Goal: Task Accomplishment & Management: Manage account settings

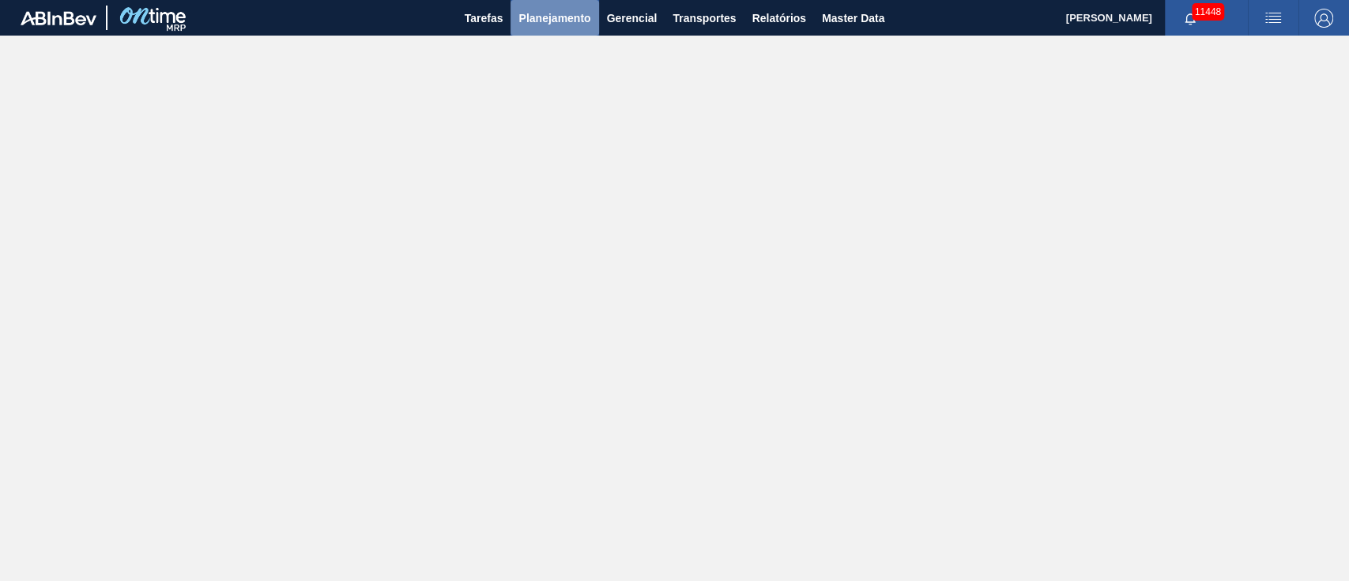
click at [549, 26] on span "Planejamento" at bounding box center [554, 18] width 72 height 19
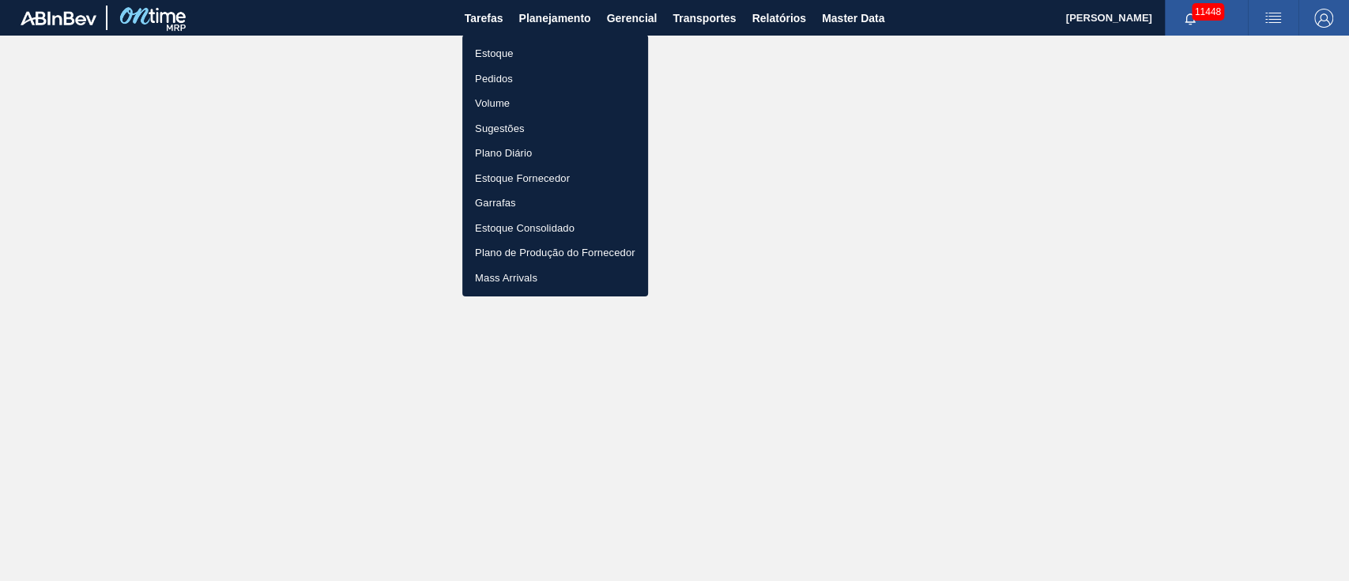
drag, startPoint x: 501, startPoint y: 52, endPoint x: 630, endPoint y: 107, distance: 140.2
click at [501, 51] on li "Estoque" at bounding box center [555, 53] width 186 height 25
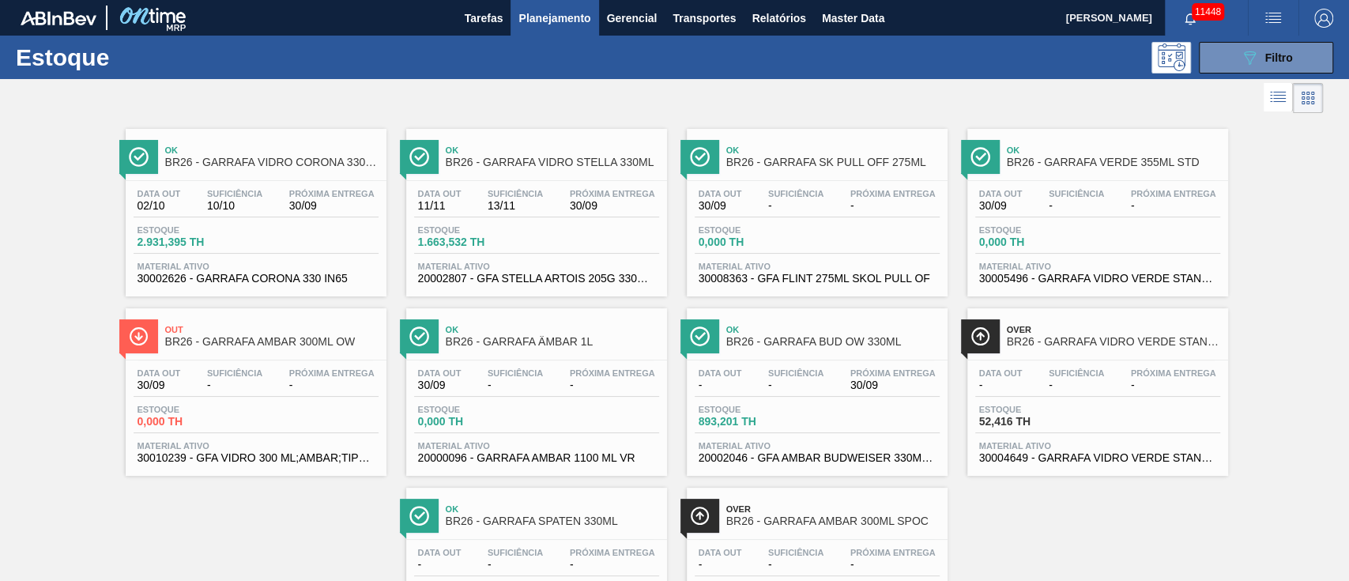
click at [1280, 14] on span "button" at bounding box center [1273, 18] width 38 height 19
click at [1272, 46] on li "Upload de Volumes" at bounding box center [1267, 56] width 137 height 28
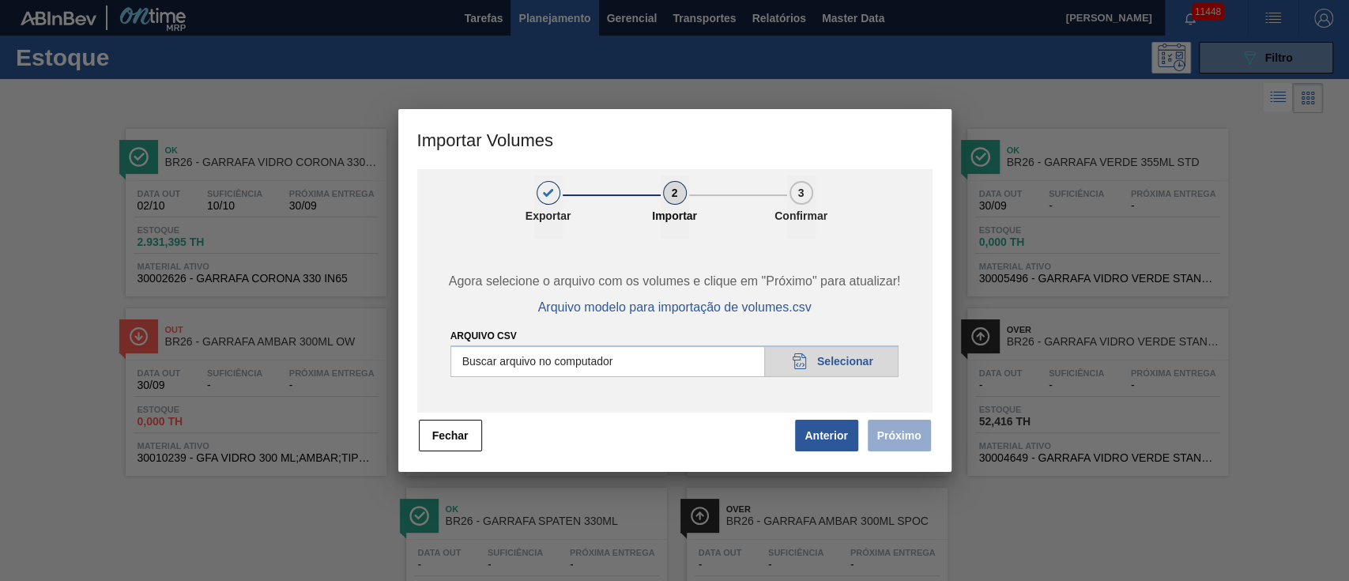
click at [834, 357] on input "Arquivo csv" at bounding box center [674, 361] width 449 height 32
type input "C:\fakepath\PedidoVolumeModeloImportacao (81).csv"
click at [913, 426] on button "Próximo" at bounding box center [899, 436] width 63 height 32
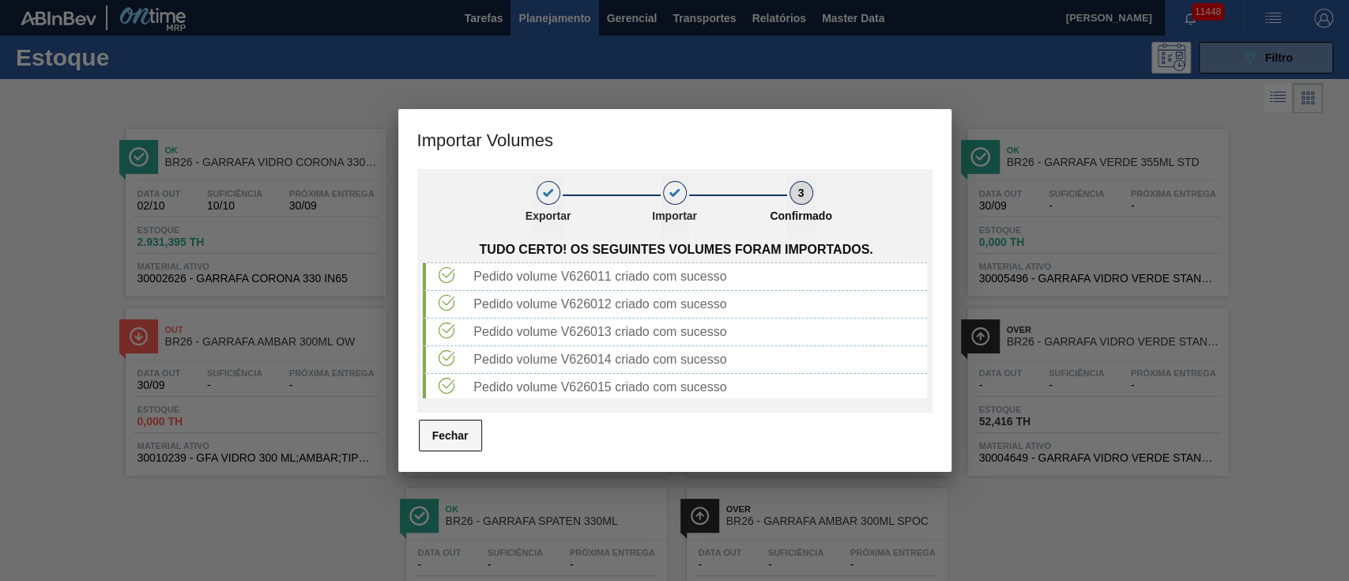
click at [453, 442] on button "Fechar" at bounding box center [450, 436] width 63 height 32
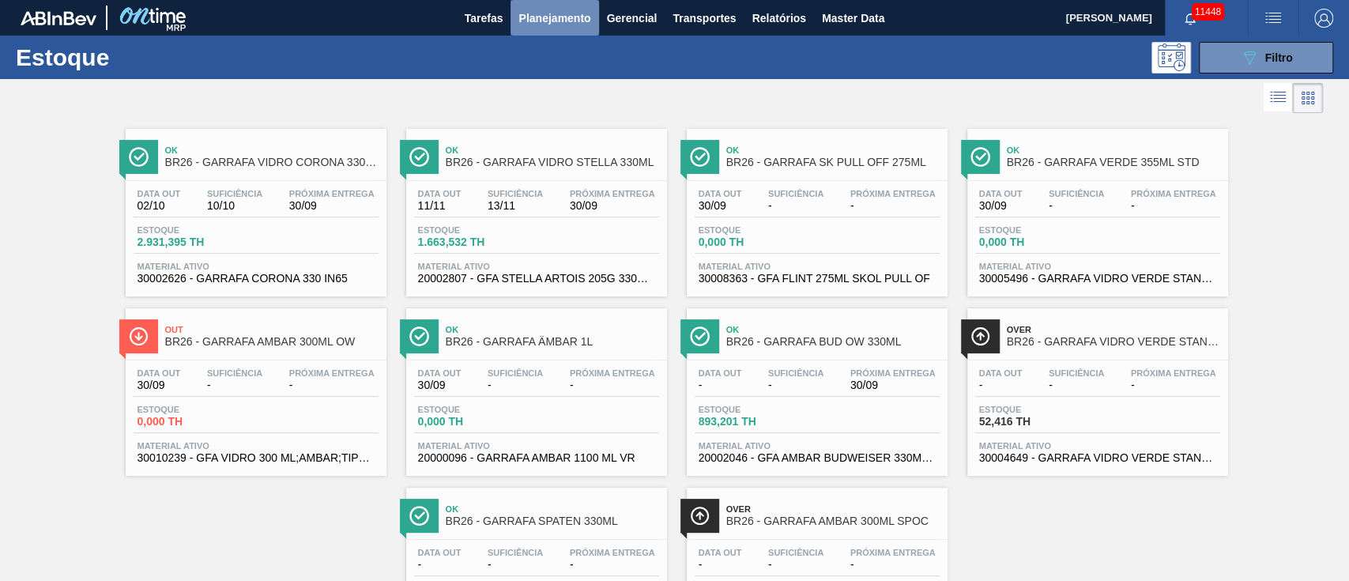
click at [553, 21] on span "Planejamento" at bounding box center [554, 18] width 72 height 19
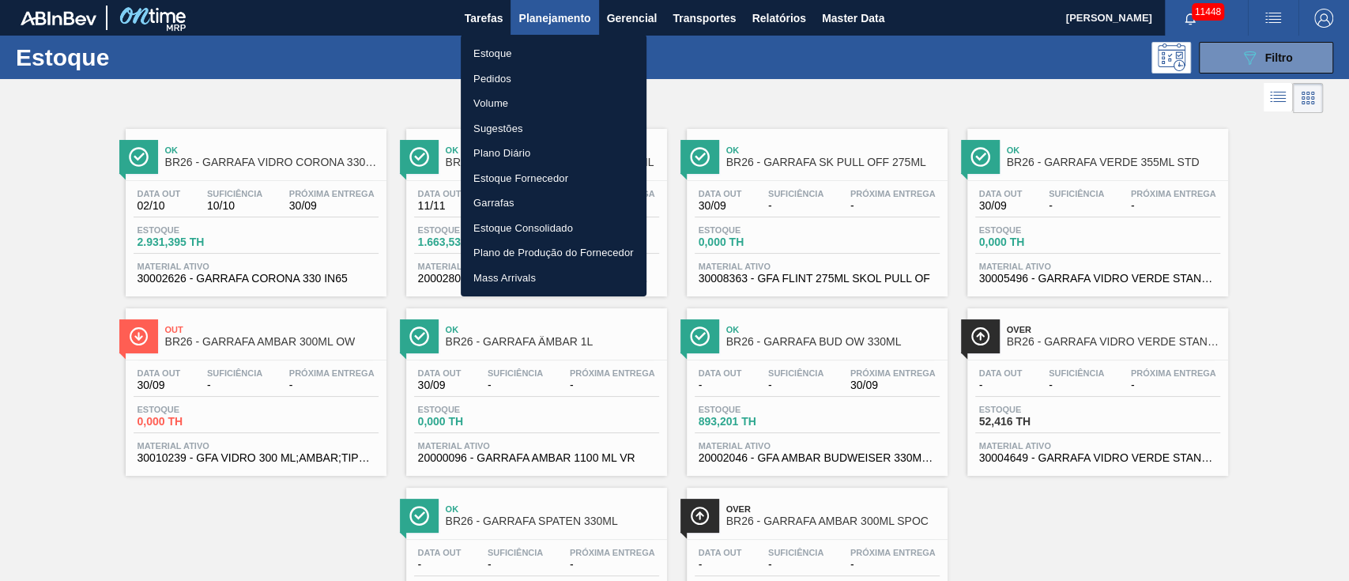
click at [491, 76] on li "Pedidos" at bounding box center [554, 78] width 186 height 25
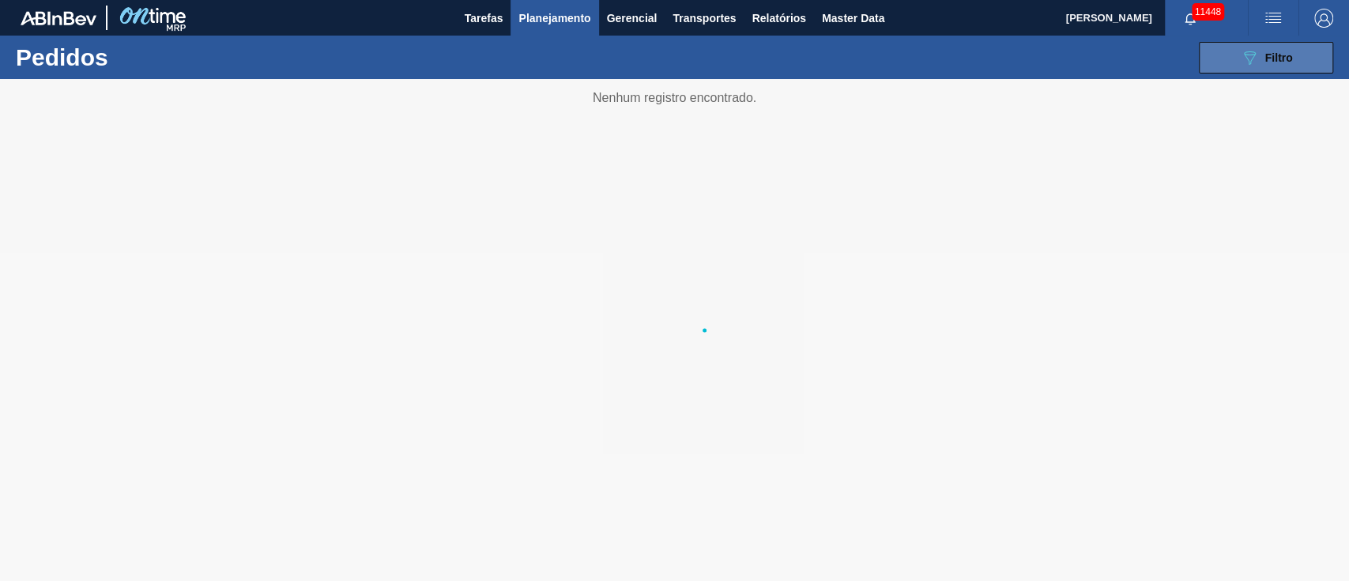
click at [1260, 52] on div "089F7B8B-B2A5-4AFE-B5C0-19BA573D28AC Filtro" at bounding box center [1266, 57] width 53 height 19
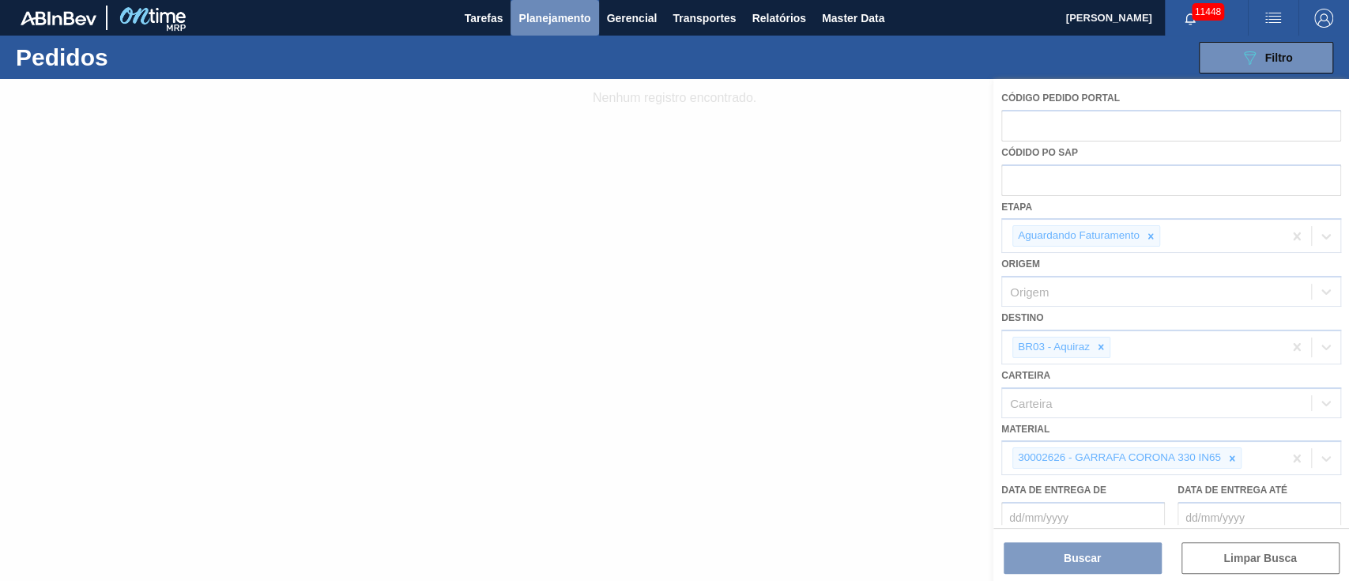
click at [552, 21] on span "Planejamento" at bounding box center [554, 18] width 72 height 19
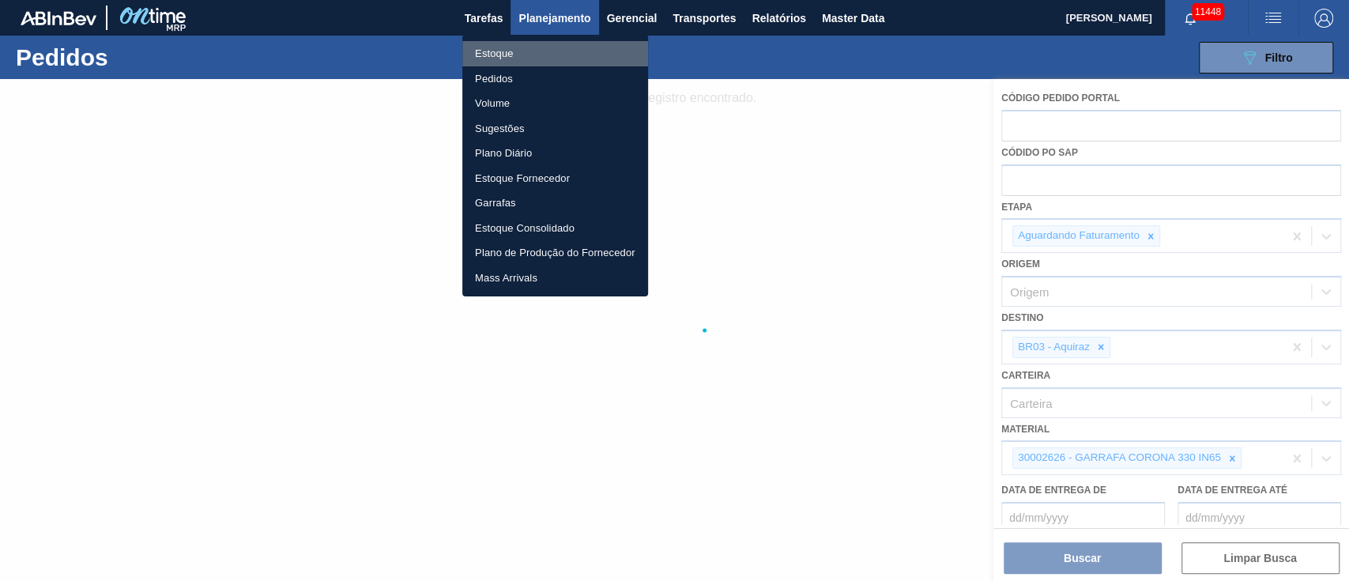
click at [506, 55] on li "Estoque" at bounding box center [555, 53] width 186 height 25
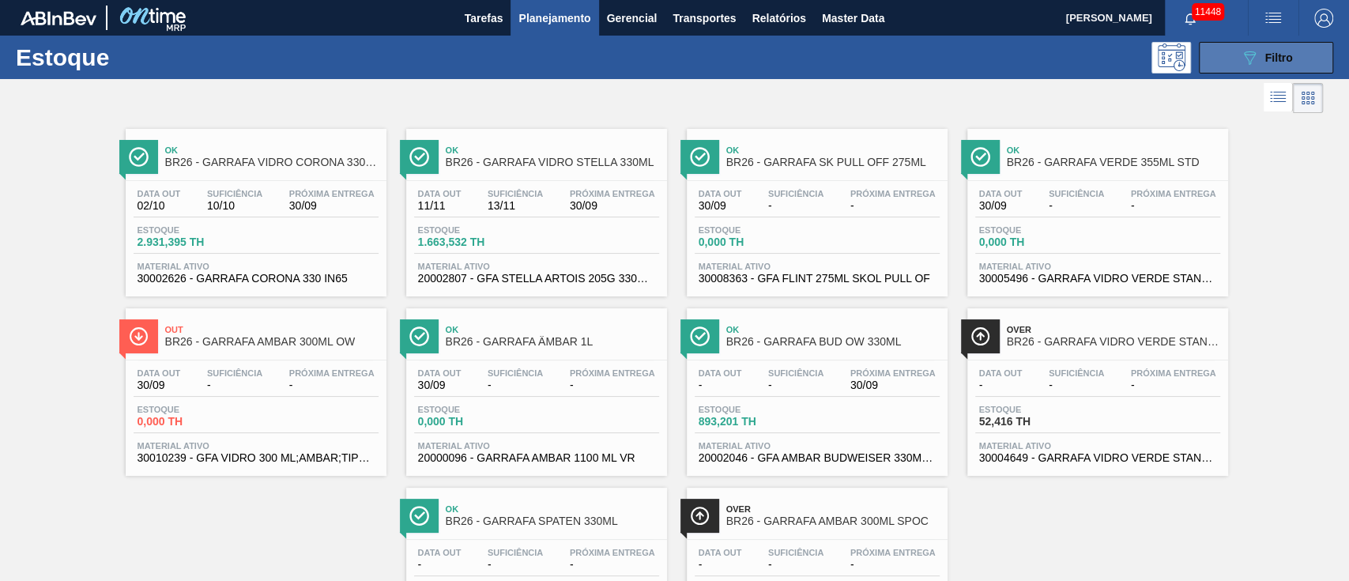
click at [1274, 64] on div "089F7B8B-B2A5-4AFE-B5C0-19BA573D28AC Filtro" at bounding box center [1266, 57] width 53 height 19
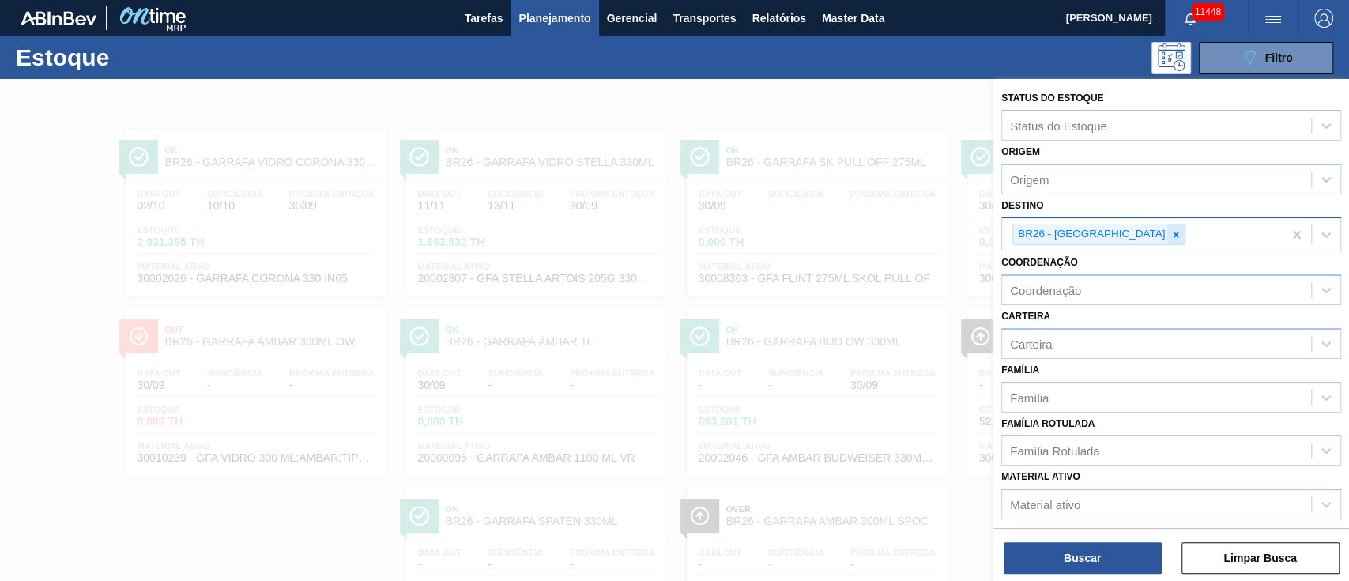
click at [1170, 231] on icon at bounding box center [1175, 234] width 11 height 11
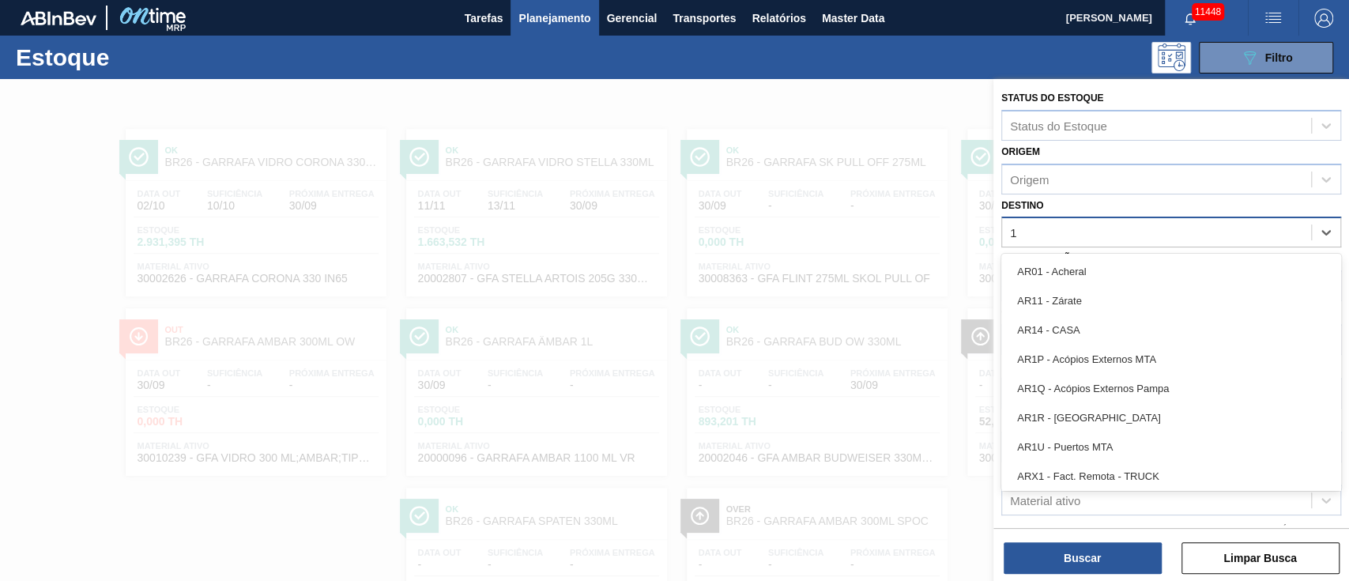
type input "13"
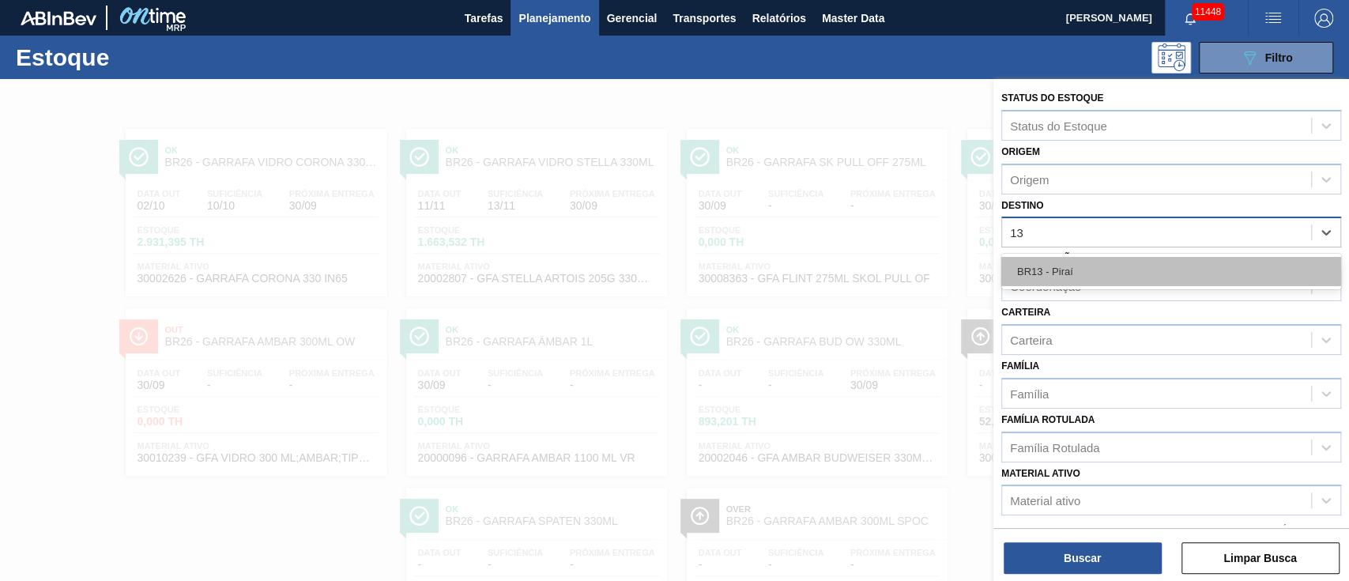
click at [1049, 271] on div "BR13 - Piraí" at bounding box center [1171, 271] width 340 height 29
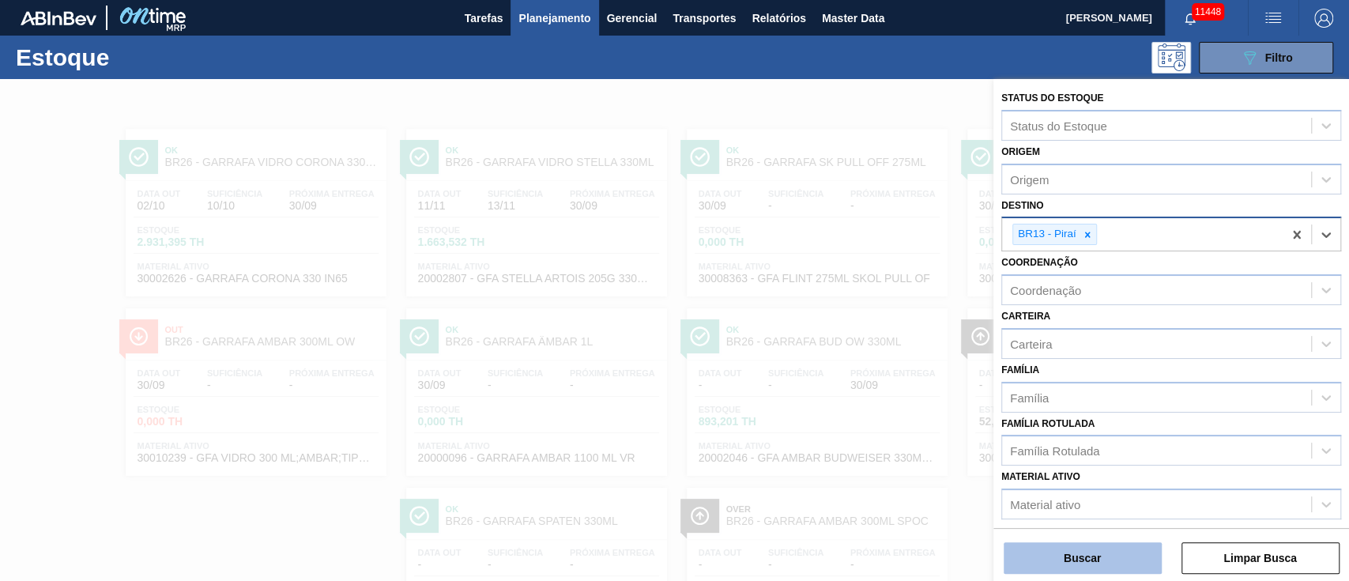
click at [1059, 551] on button "Buscar" at bounding box center [1082, 558] width 158 height 32
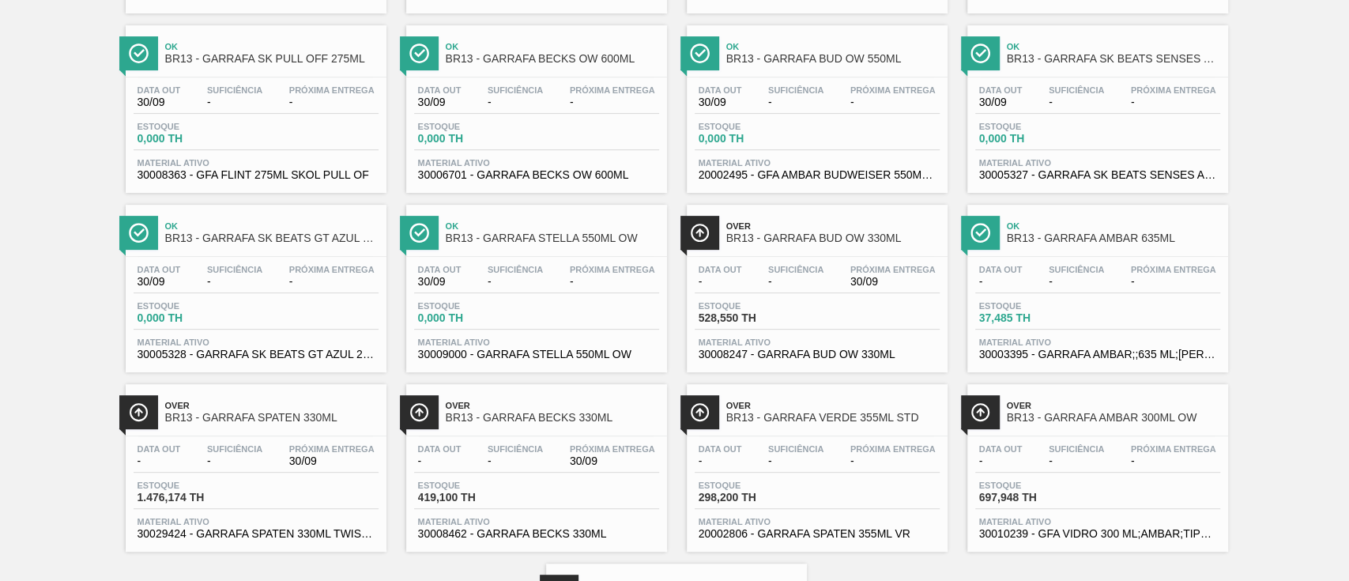
scroll to position [316, 0]
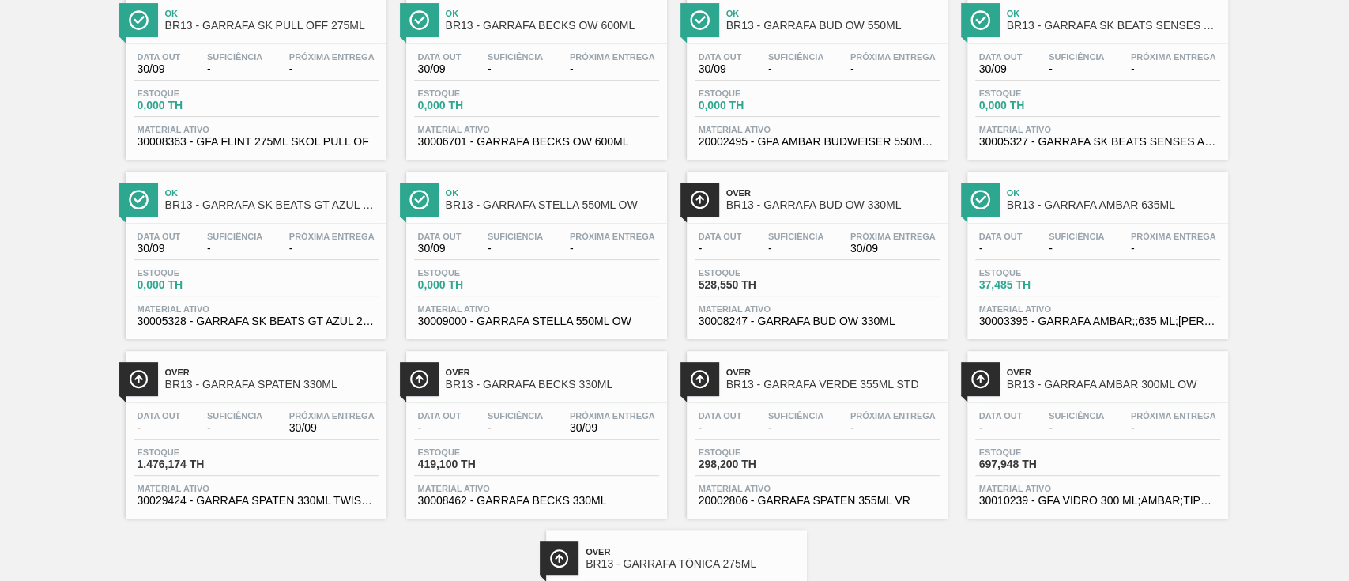
click at [338, 439] on div "Data out - Suficiência - Próxima Entrega 30/09" at bounding box center [256, 425] width 245 height 28
click at [338, 439] on main "Tarefas Planejamento Gerencial Transportes Relatórios Master Data [PERSON_NAME]…" at bounding box center [674, 290] width 1349 height 581
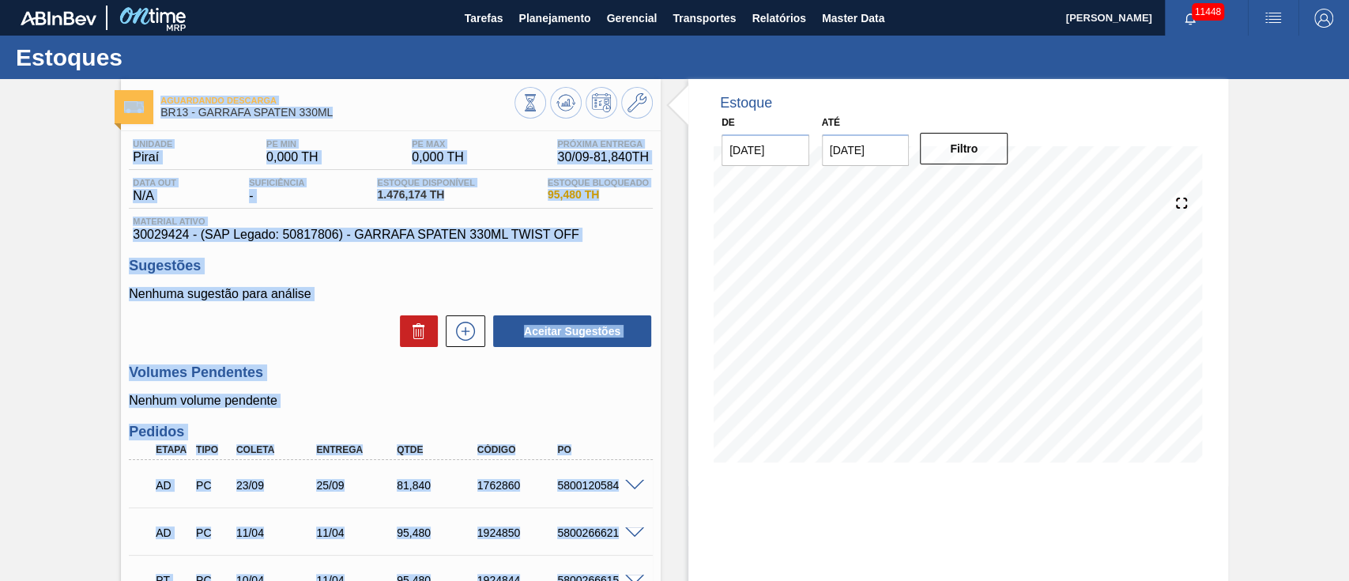
click at [311, 331] on div "Aceitar Sugestões" at bounding box center [391, 331] width 524 height 35
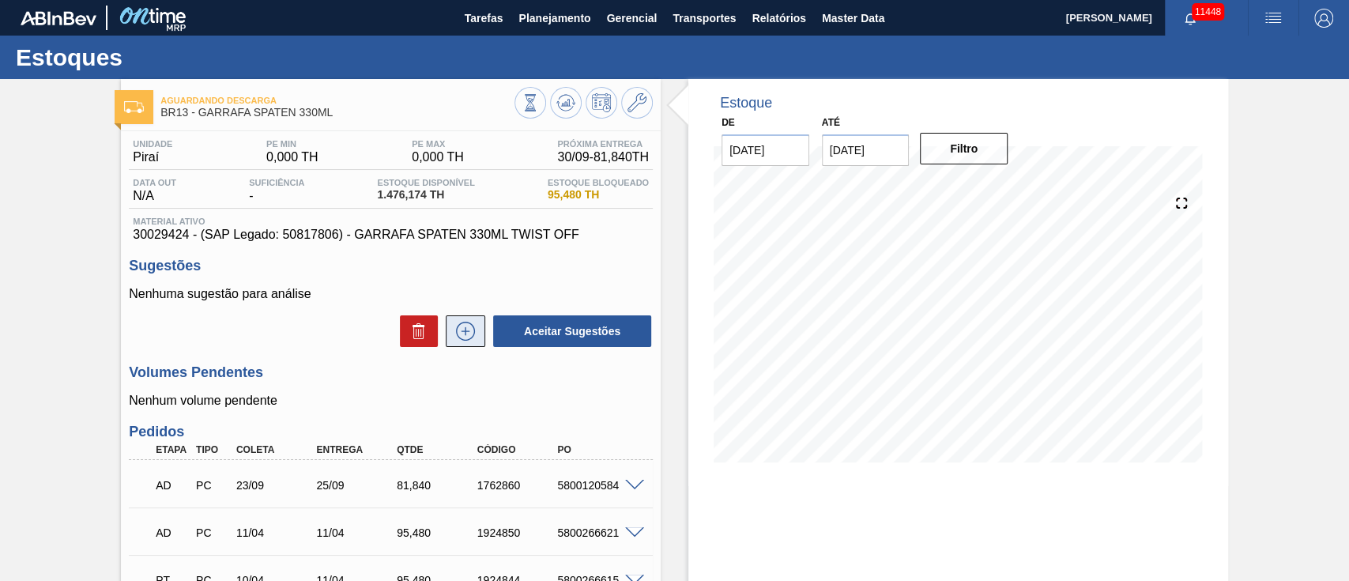
click at [457, 333] on icon at bounding box center [465, 331] width 25 height 19
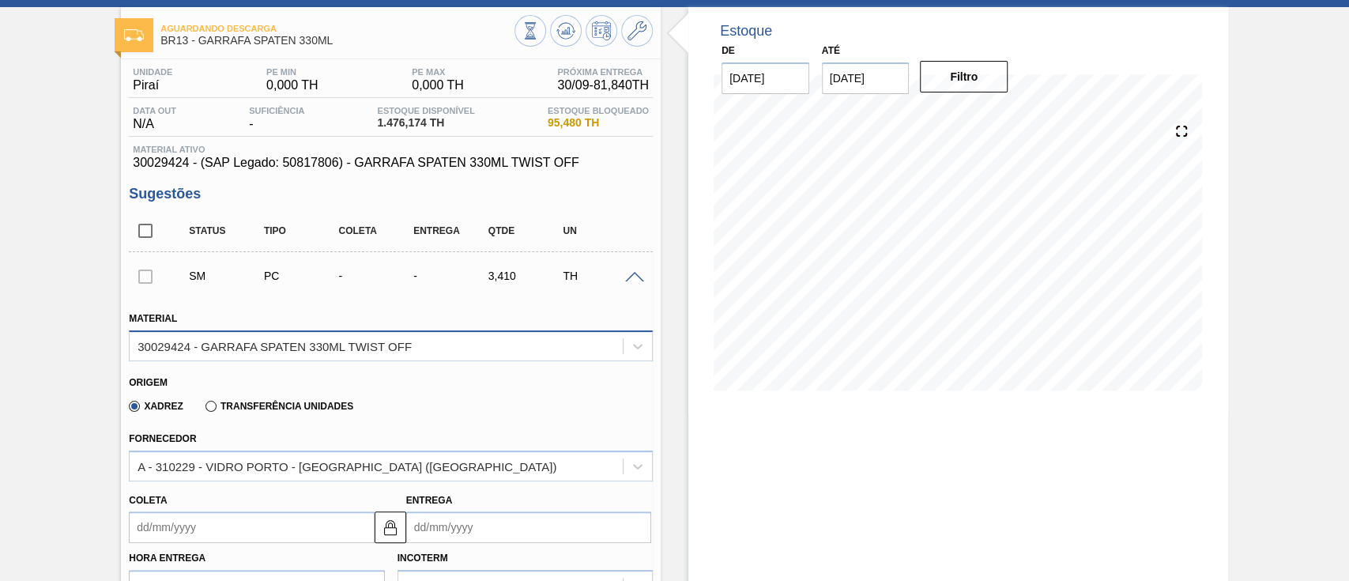
scroll to position [105, 0]
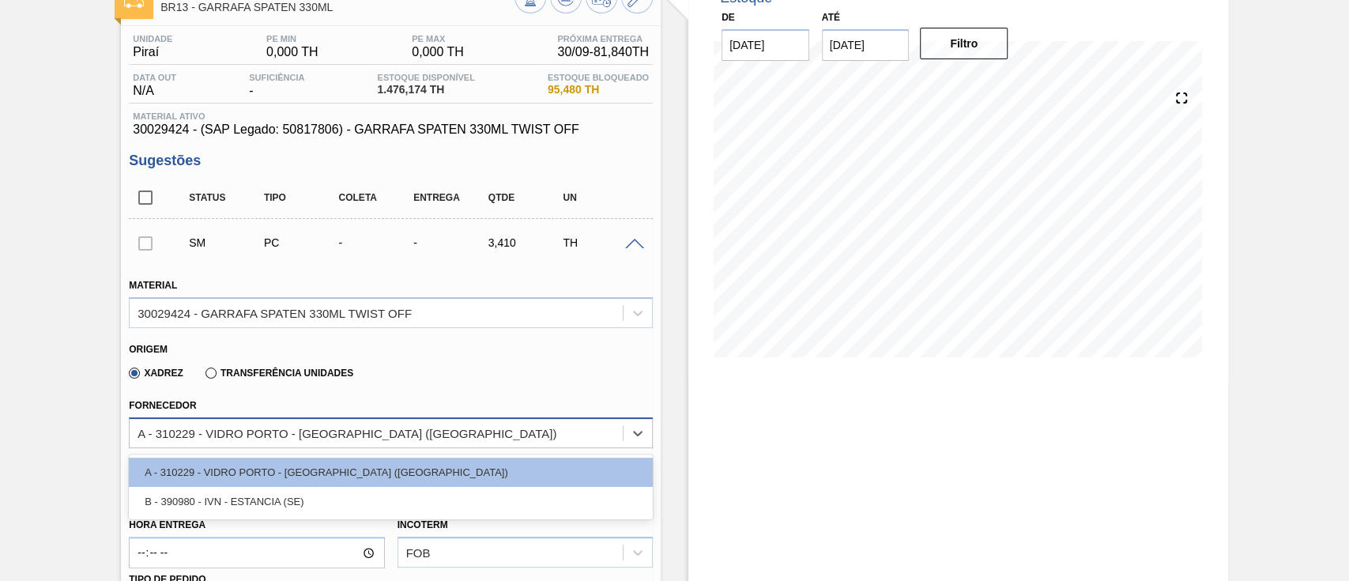
click at [238, 442] on div "A - 310229 - VIDRO PORTO - [GEOGRAPHIC_DATA] ([GEOGRAPHIC_DATA])" at bounding box center [376, 432] width 493 height 23
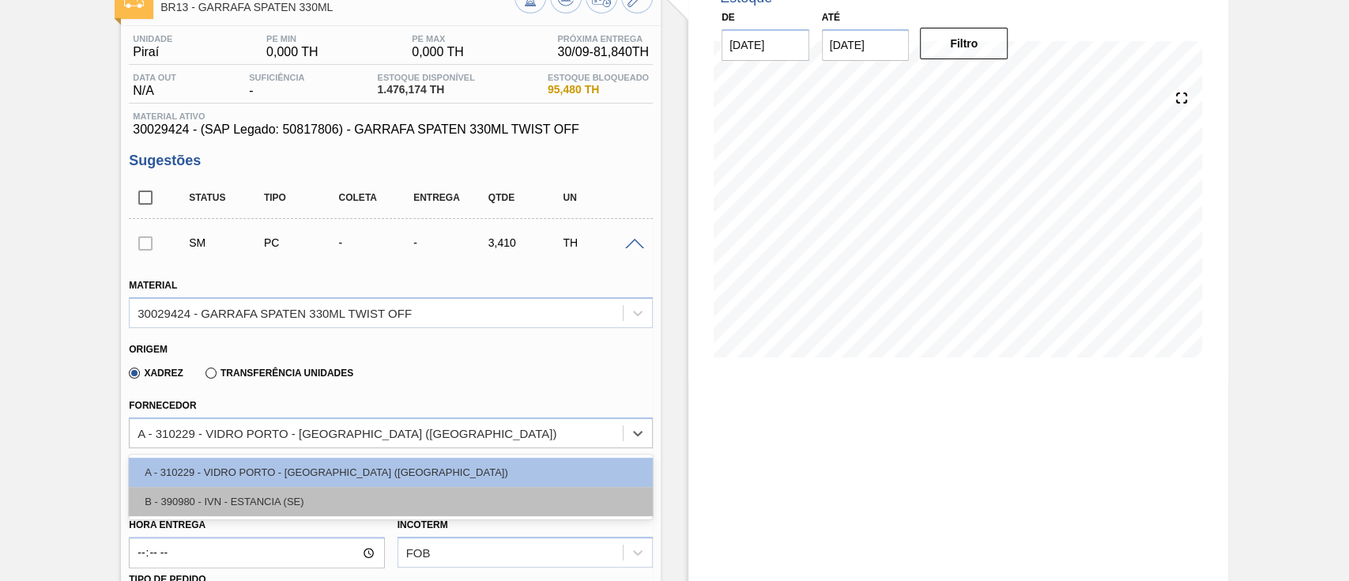
click at [244, 499] on div "B - 390980 - IVN - ESTANCIA (SE)" at bounding box center [391, 501] width 524 height 29
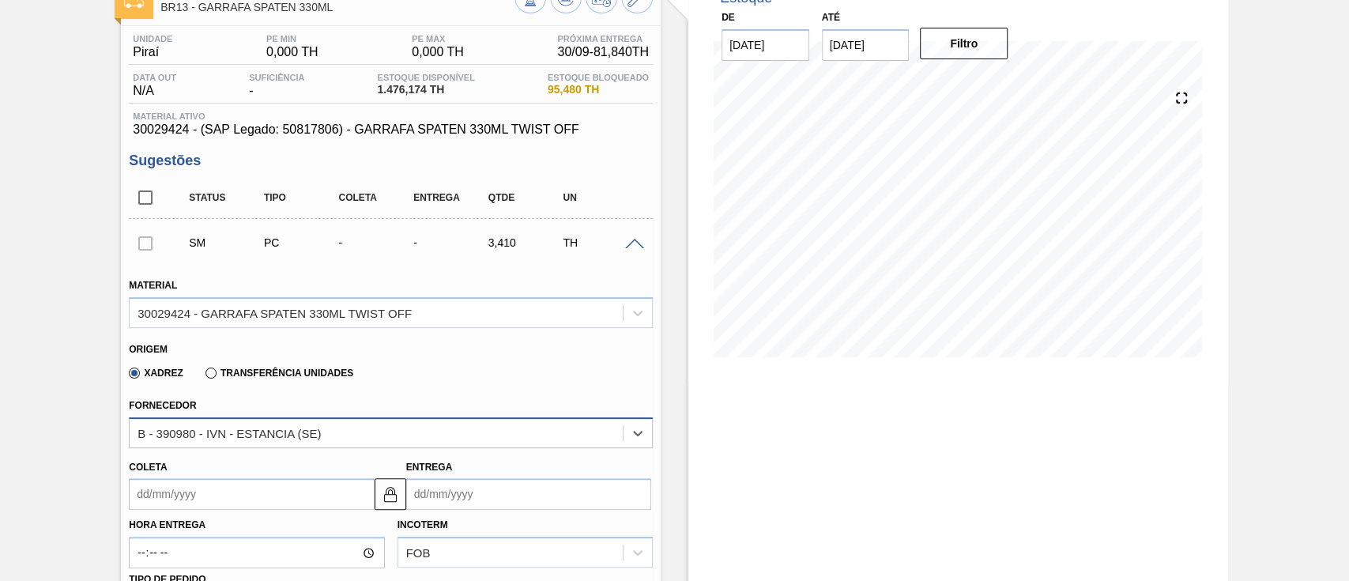
click at [271, 432] on div "B - 390980 - IVN - ESTANCIA (SE)" at bounding box center [228, 432] width 183 height 13
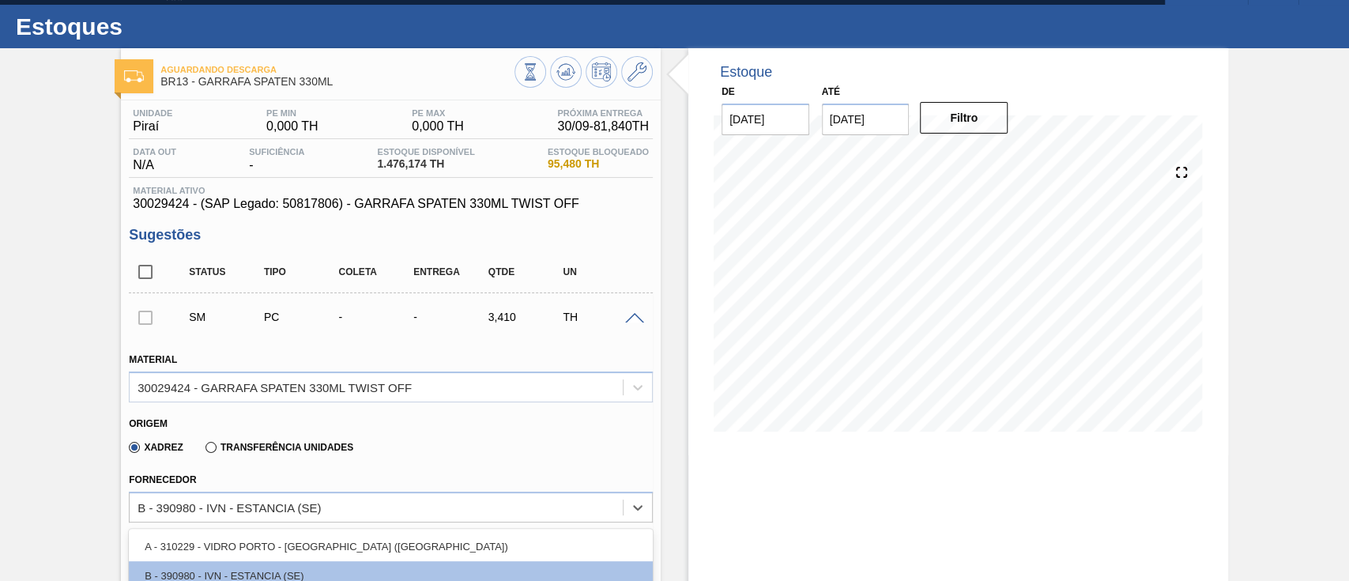
scroll to position [0, 0]
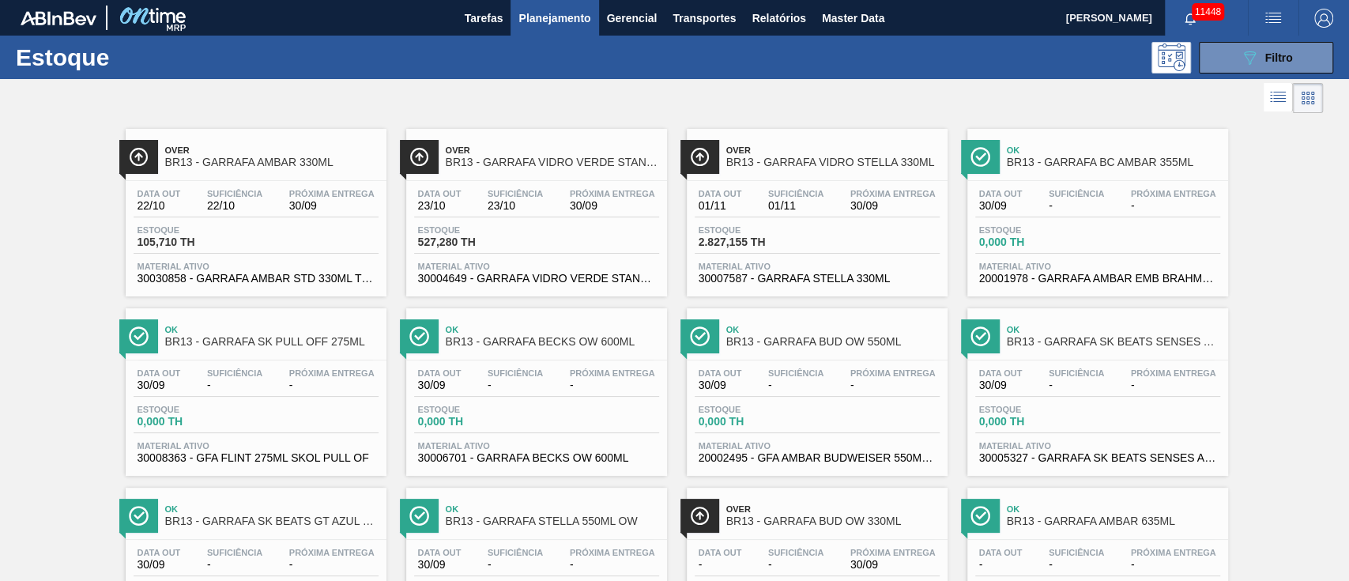
click at [322, 235] on div "Estoque 105,710 TH" at bounding box center [256, 239] width 245 height 28
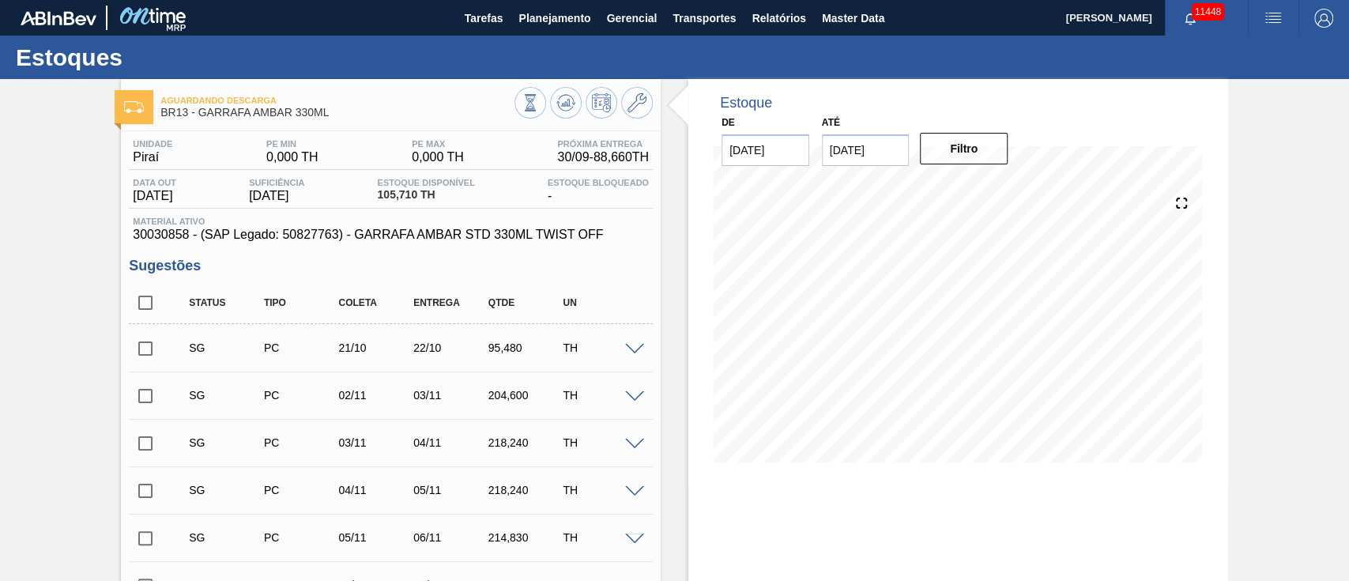
click at [141, 345] on input "checkbox" at bounding box center [145, 348] width 33 height 33
checkbox input "true"
click at [144, 392] on input "checkbox" at bounding box center [145, 395] width 33 height 33
checkbox input "true"
click at [627, 346] on span at bounding box center [634, 350] width 19 height 12
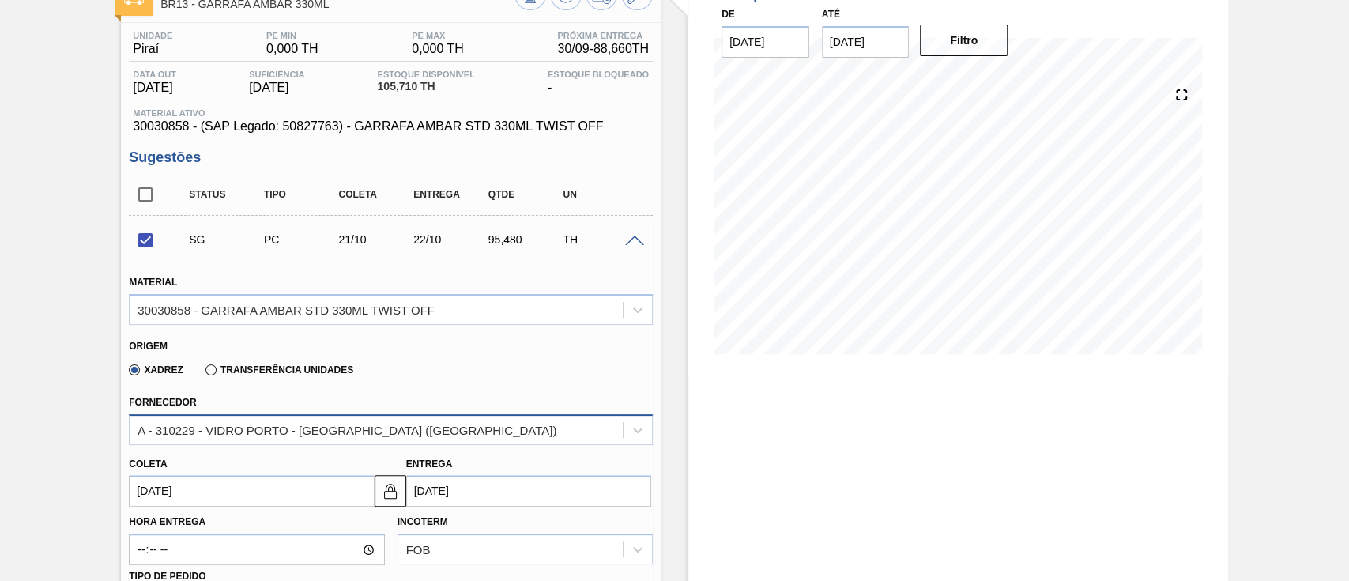
scroll to position [210, 0]
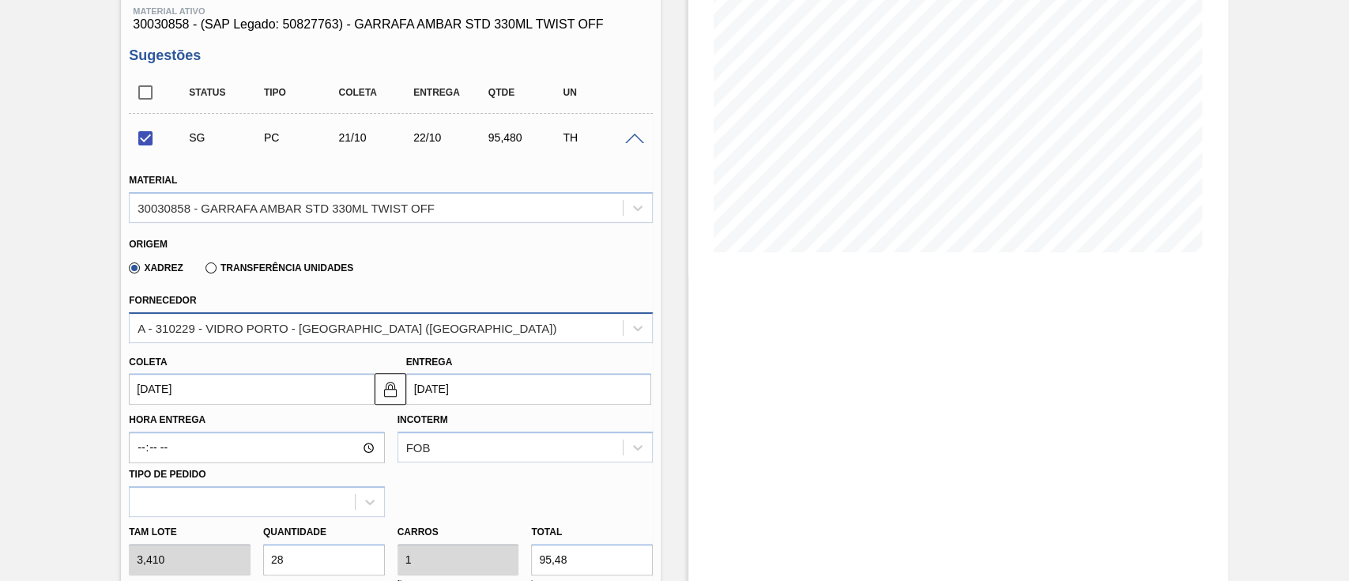
click at [247, 328] on div "A - 310229 - VIDRO PORTO - [GEOGRAPHIC_DATA] ([GEOGRAPHIC_DATA])" at bounding box center [346, 327] width 419 height 13
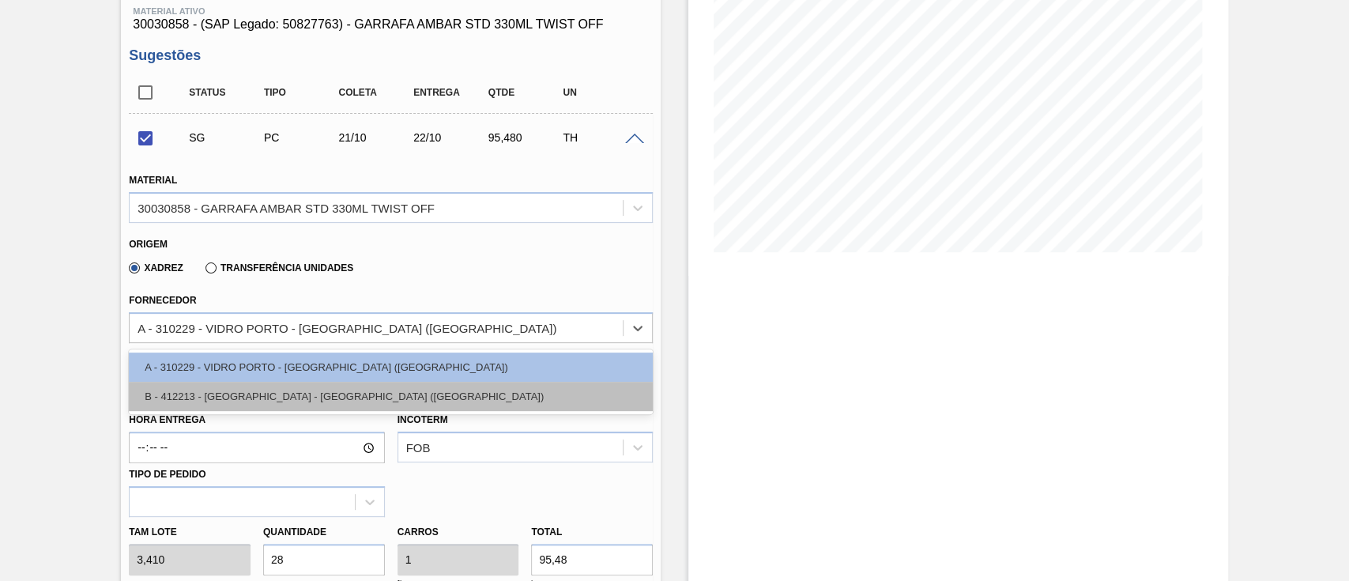
click at [232, 393] on div "B - 412213 - [GEOGRAPHIC_DATA] - [GEOGRAPHIC_DATA] ([GEOGRAPHIC_DATA])" at bounding box center [391, 396] width 524 height 29
checkbox input "false"
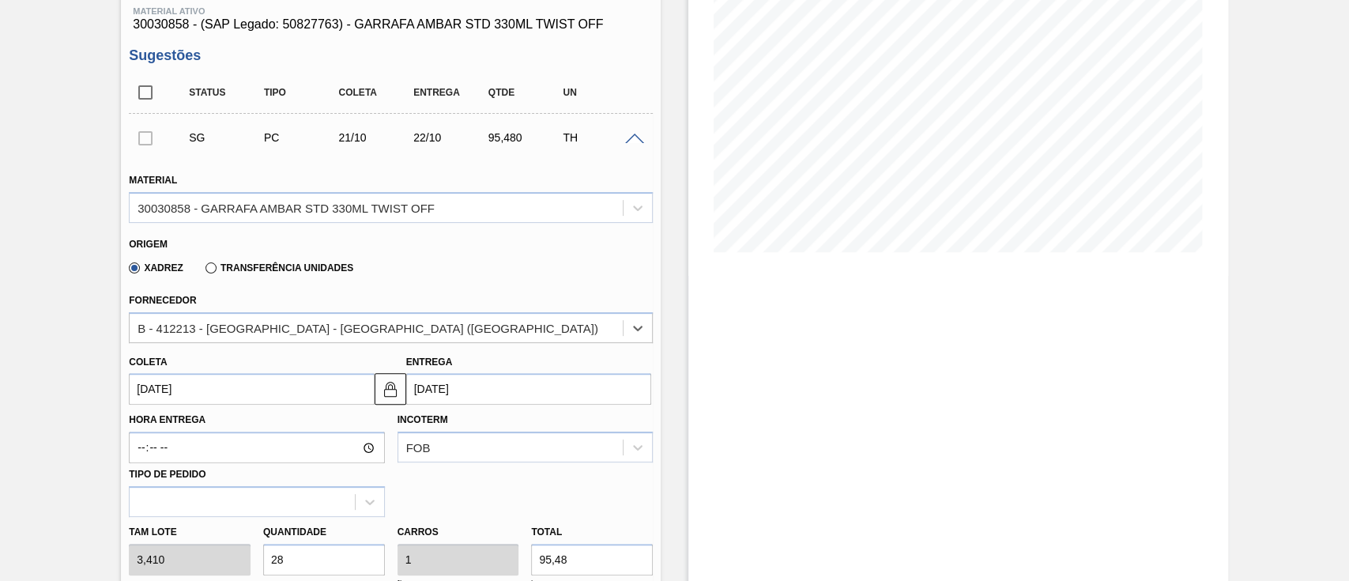
click at [228, 383] on input "[DATE]" at bounding box center [251, 389] width 245 height 32
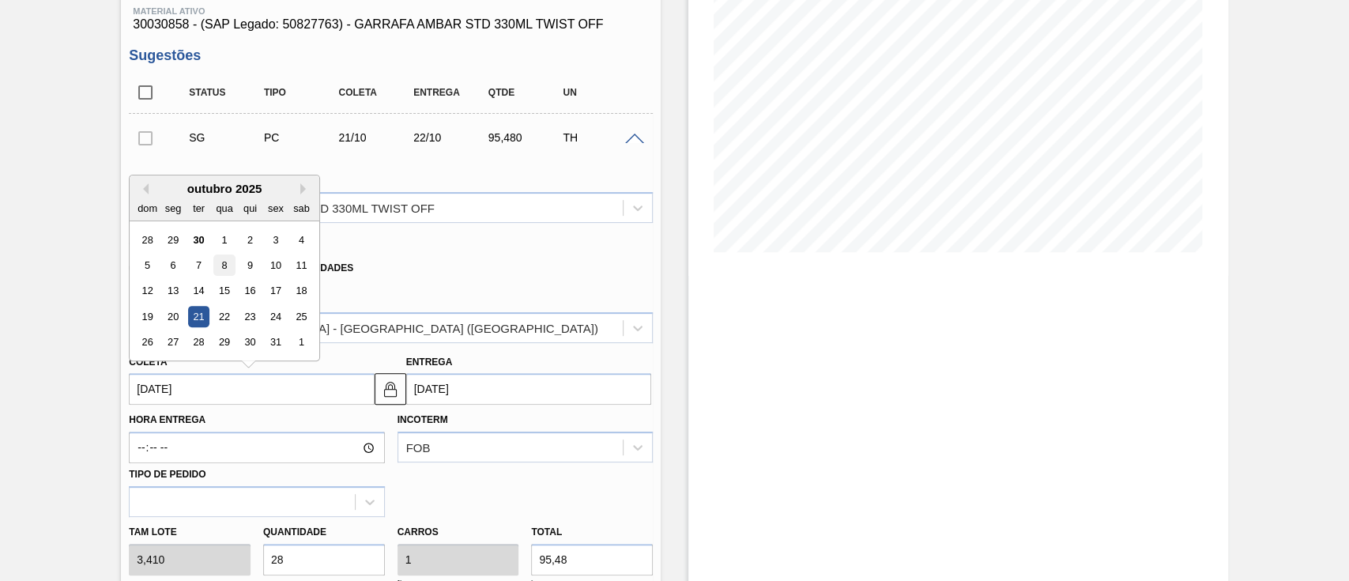
click at [224, 272] on div "8" at bounding box center [224, 264] width 21 height 21
type input "[DATE]"
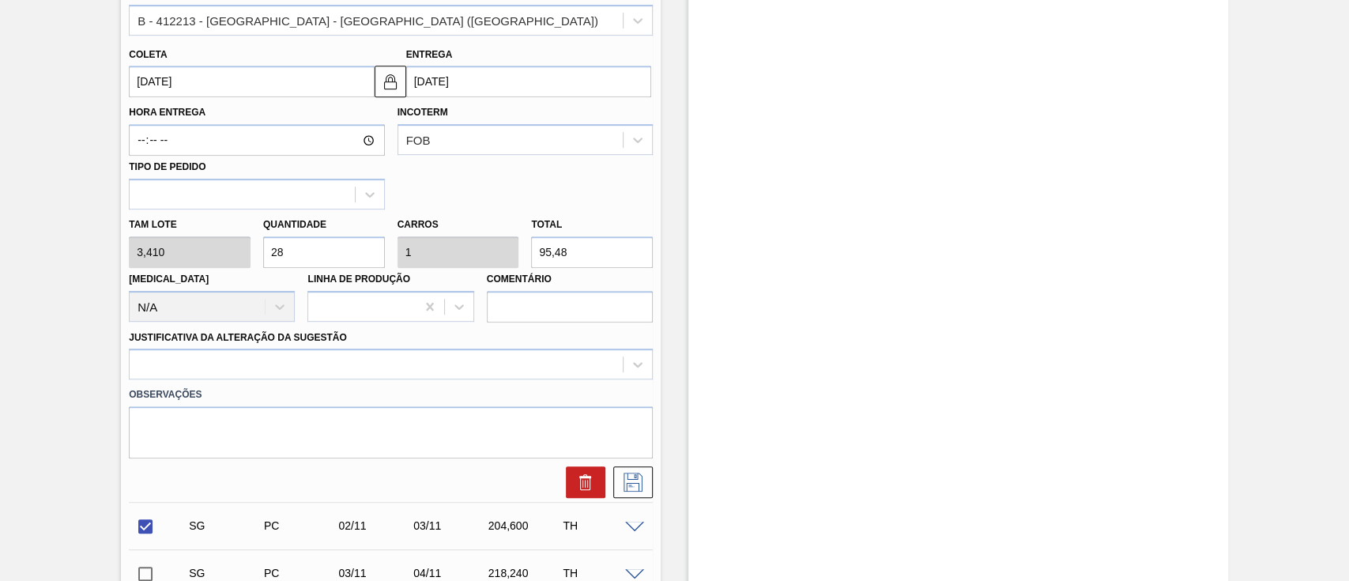
scroll to position [526, 0]
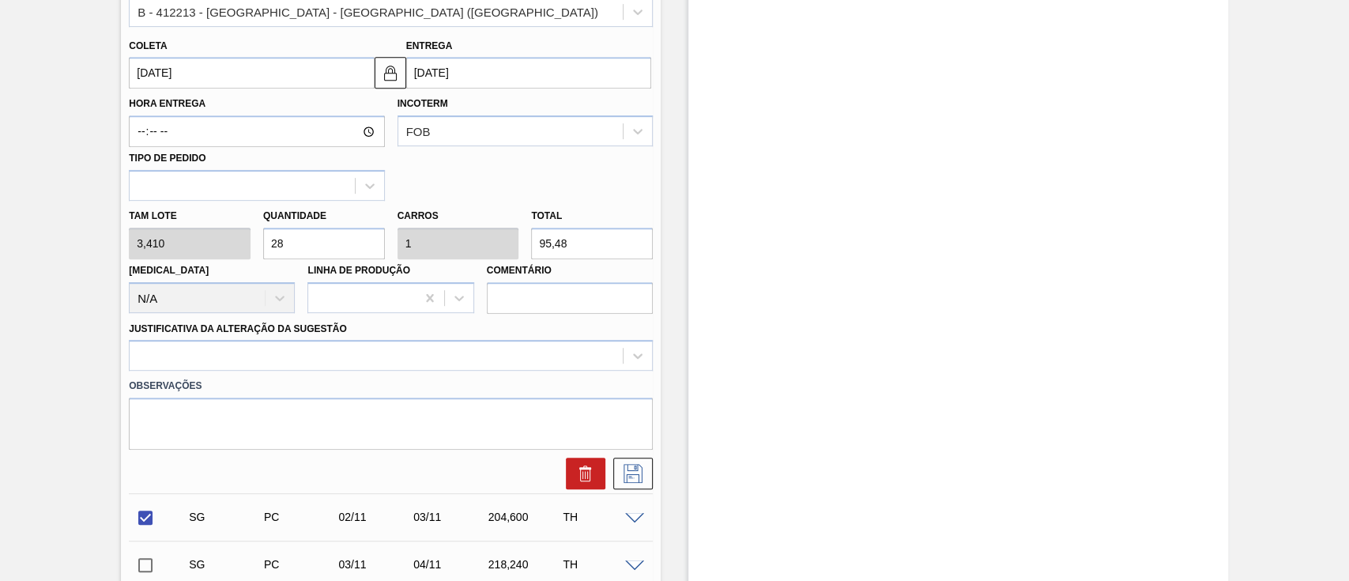
drag, startPoint x: 307, startPoint y: 244, endPoint x: 45, endPoint y: 247, distance: 262.3
type input "1"
type input "0,036"
type input "3,41"
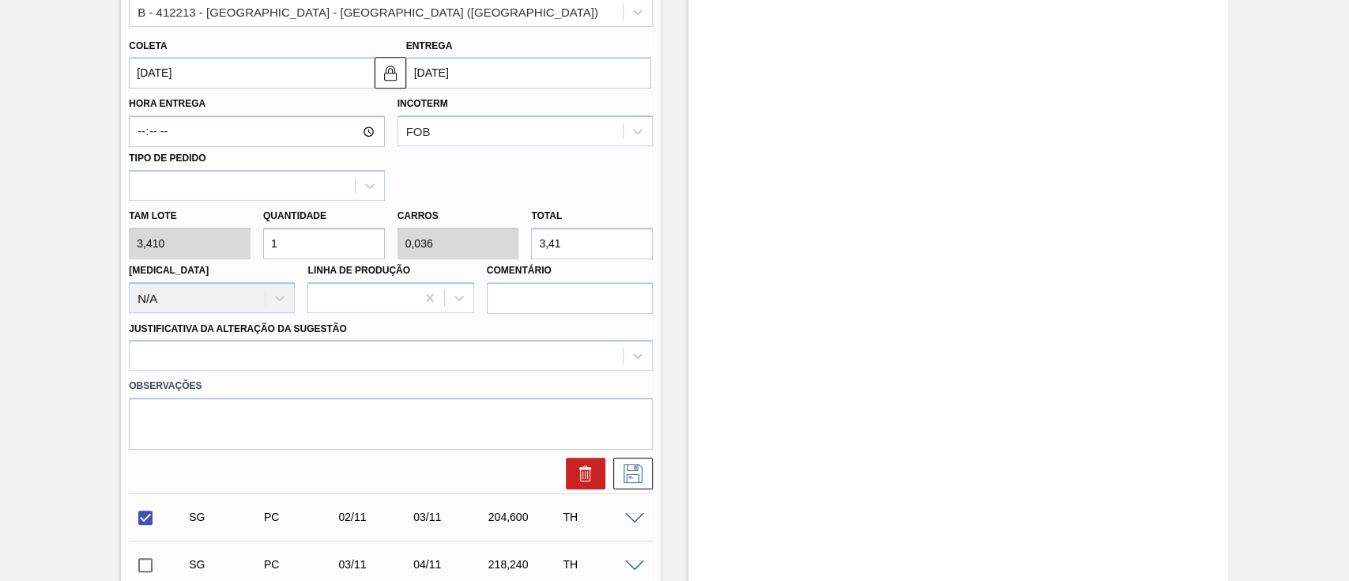
type input "12"
type input "0,429"
type input "40,92"
type input "120"
type input "4,286"
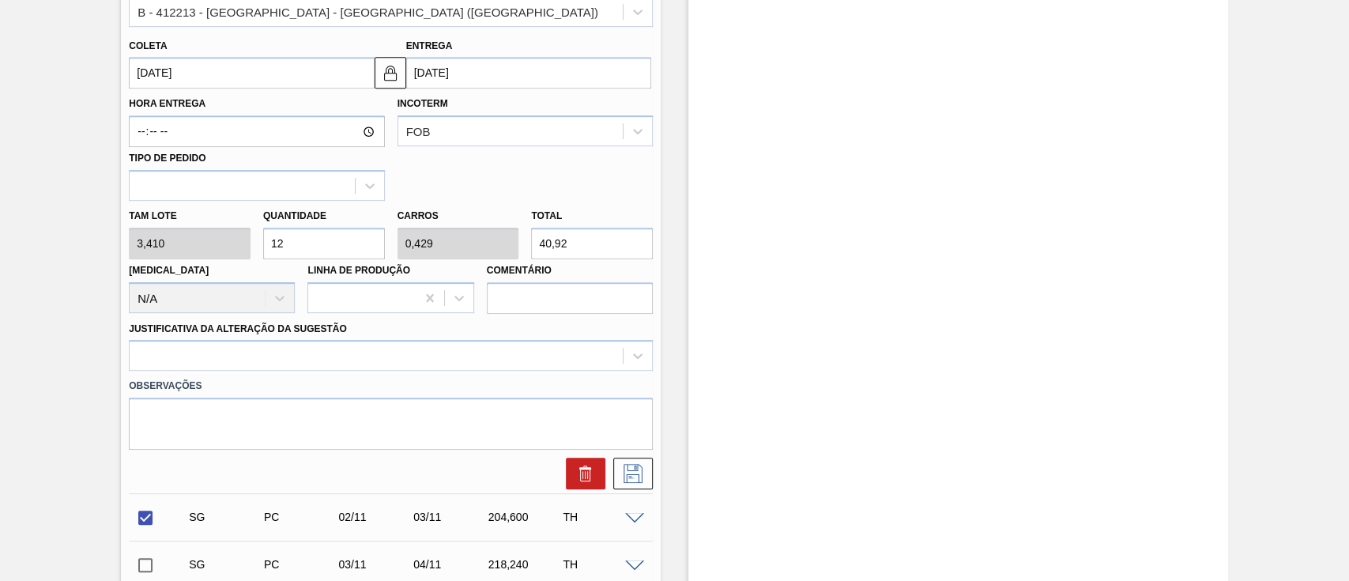
type input "409,2"
type input "12"
type input "0,429"
type input "40,92"
type input "1"
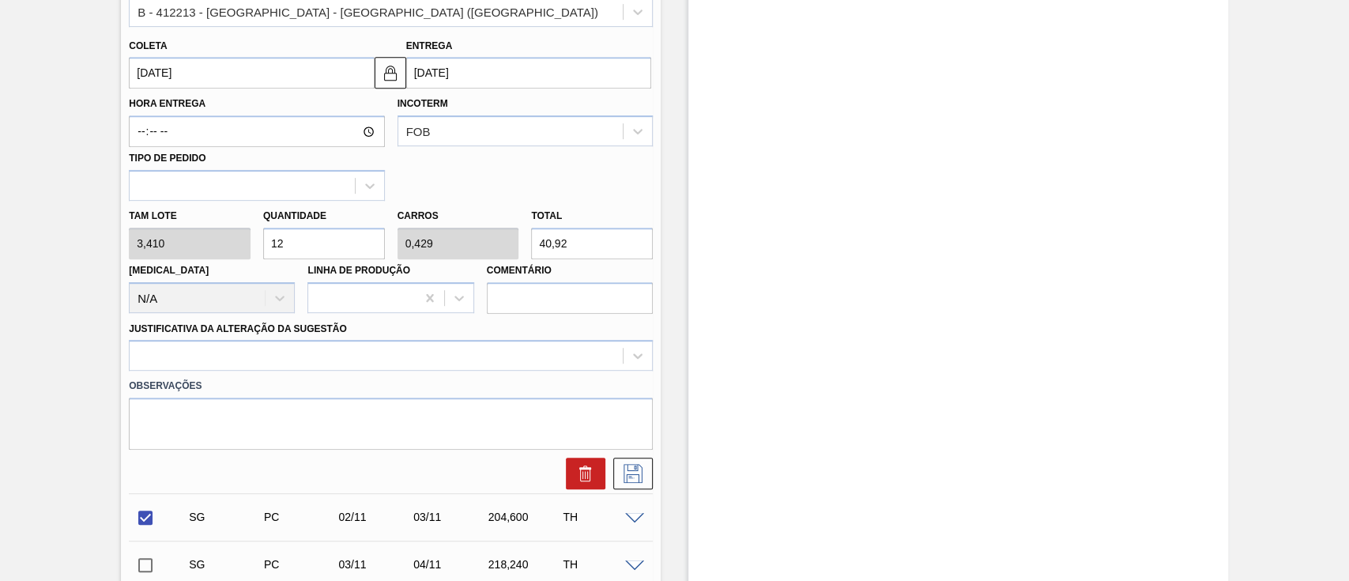
type input "0,036"
type input "3,41"
type input "14"
type input "0,5"
type input "47,74"
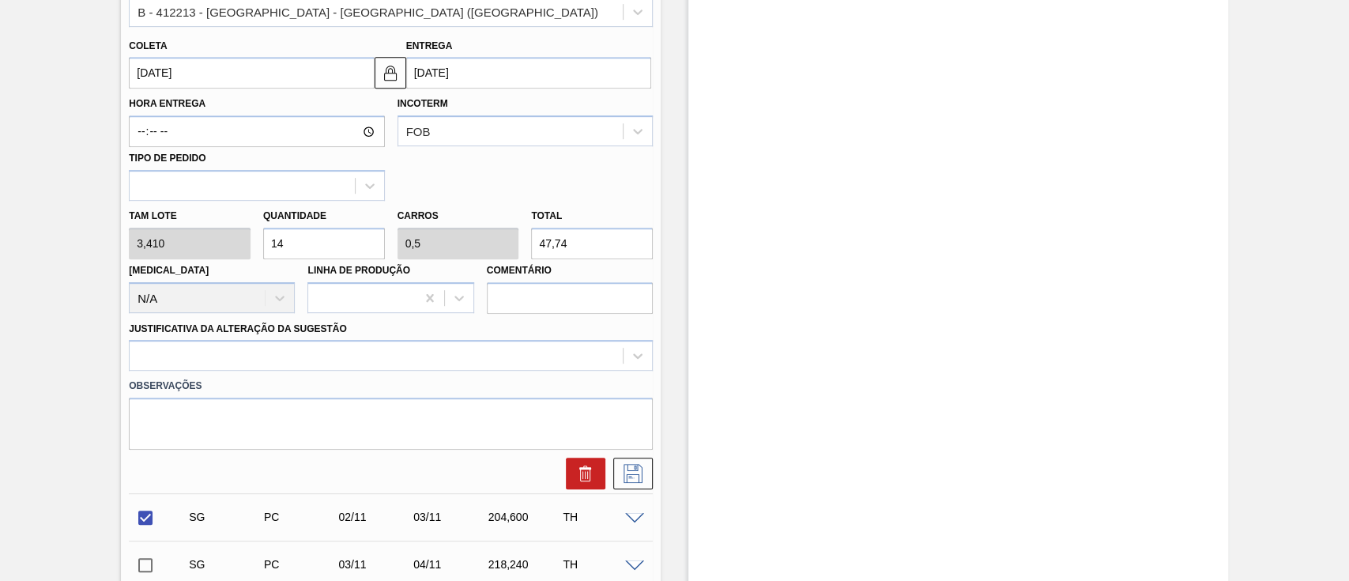
type input "140"
type input "5"
type input "477,4"
type input "140"
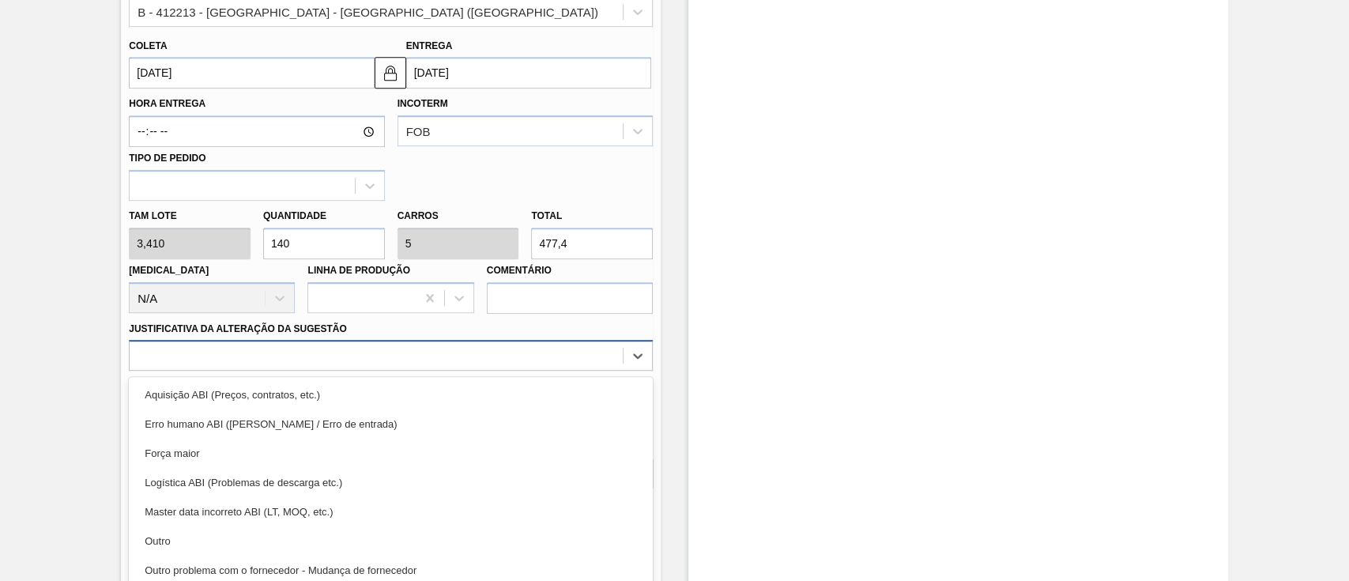
click at [249, 365] on div "option Aquisição ABI (Preços, contratos, etc.) focused, 1 of 18. 18 results ava…" at bounding box center [391, 355] width 524 height 31
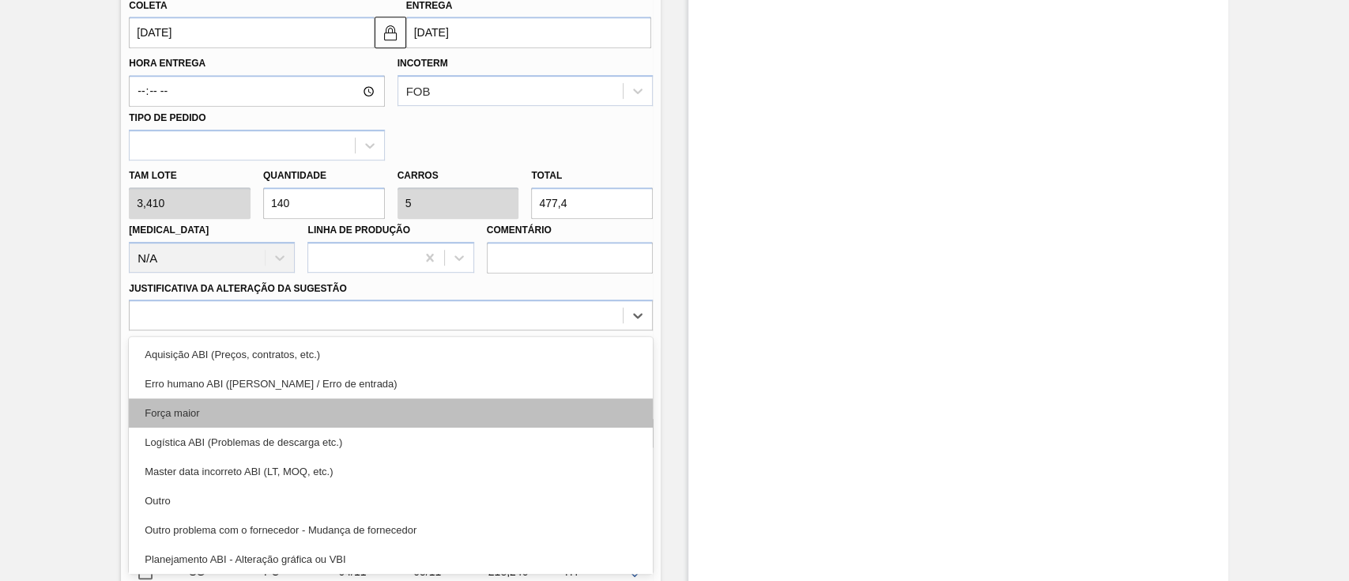
click at [205, 408] on div "Força maior" at bounding box center [391, 412] width 524 height 29
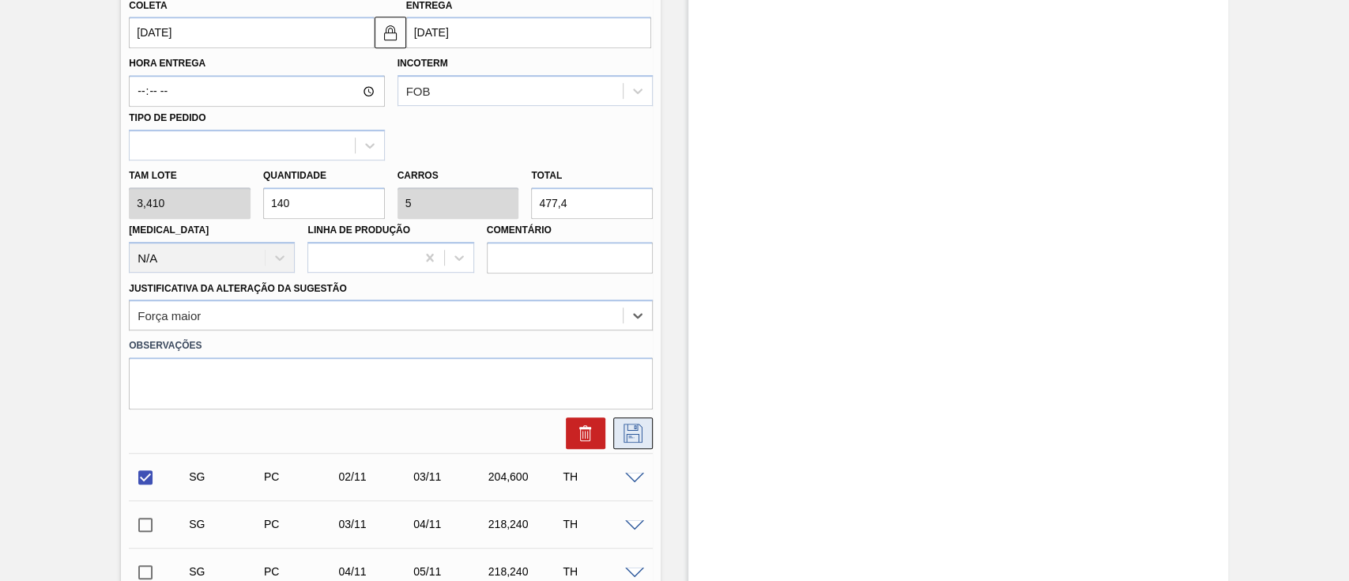
click at [634, 435] on icon at bounding box center [632, 433] width 25 height 19
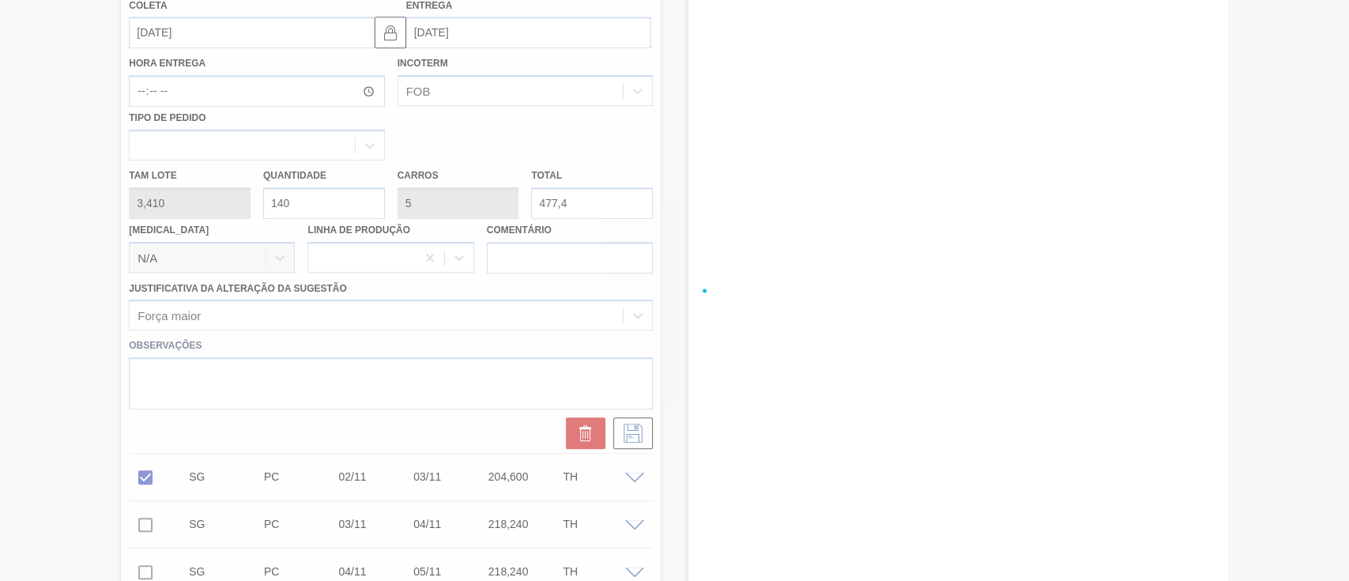
checkbox input "true"
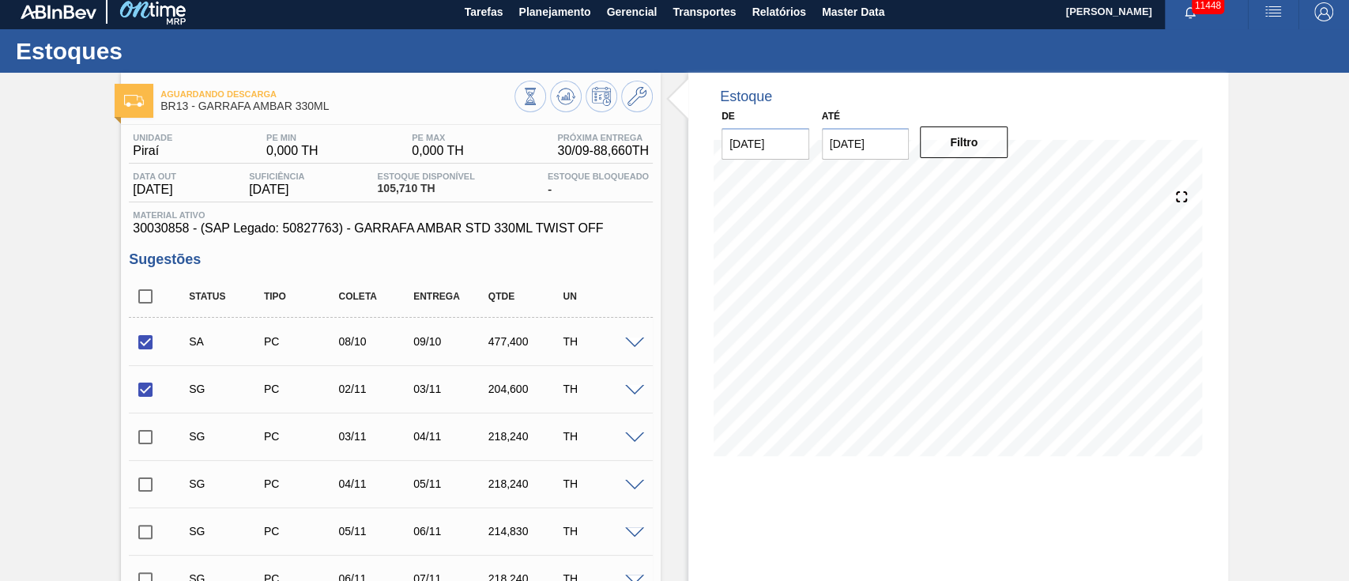
scroll to position [0, 0]
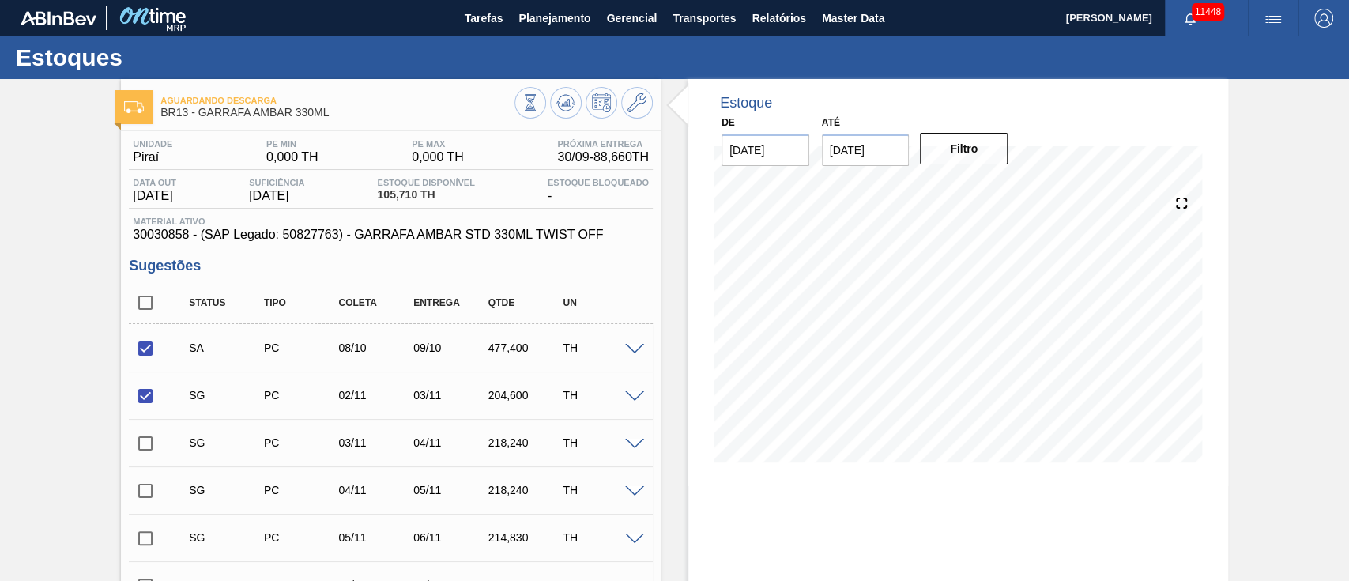
click at [627, 400] on span at bounding box center [634, 397] width 19 height 12
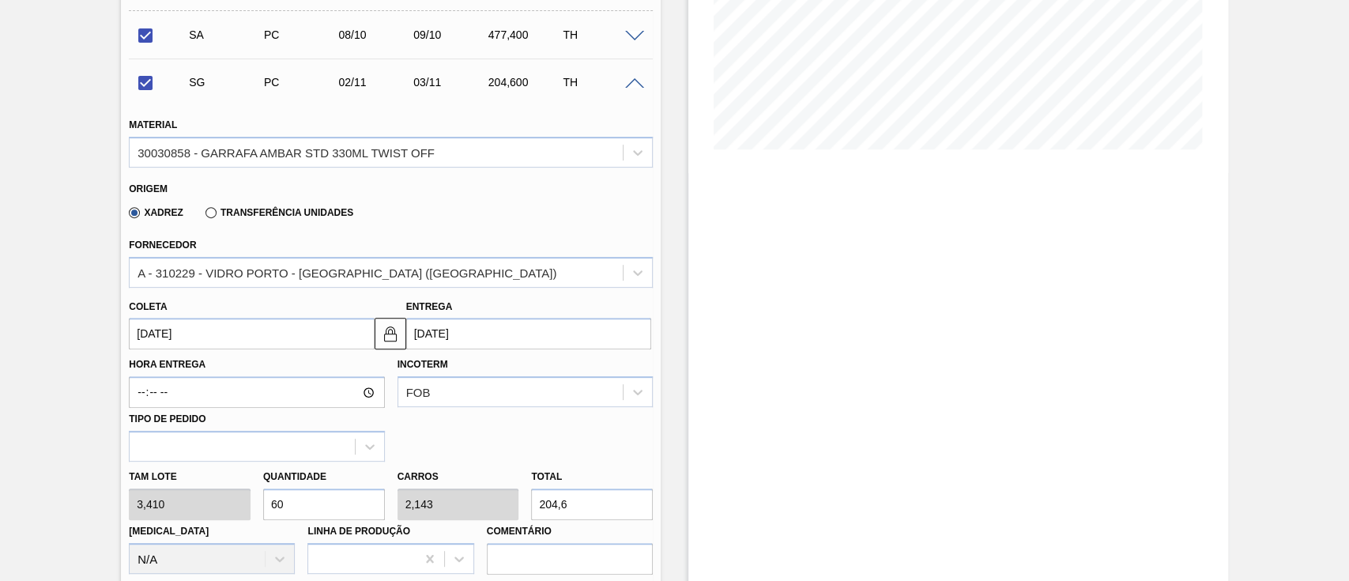
scroll to position [316, 0]
click at [214, 329] on input "[DATE]" at bounding box center [251, 330] width 245 height 32
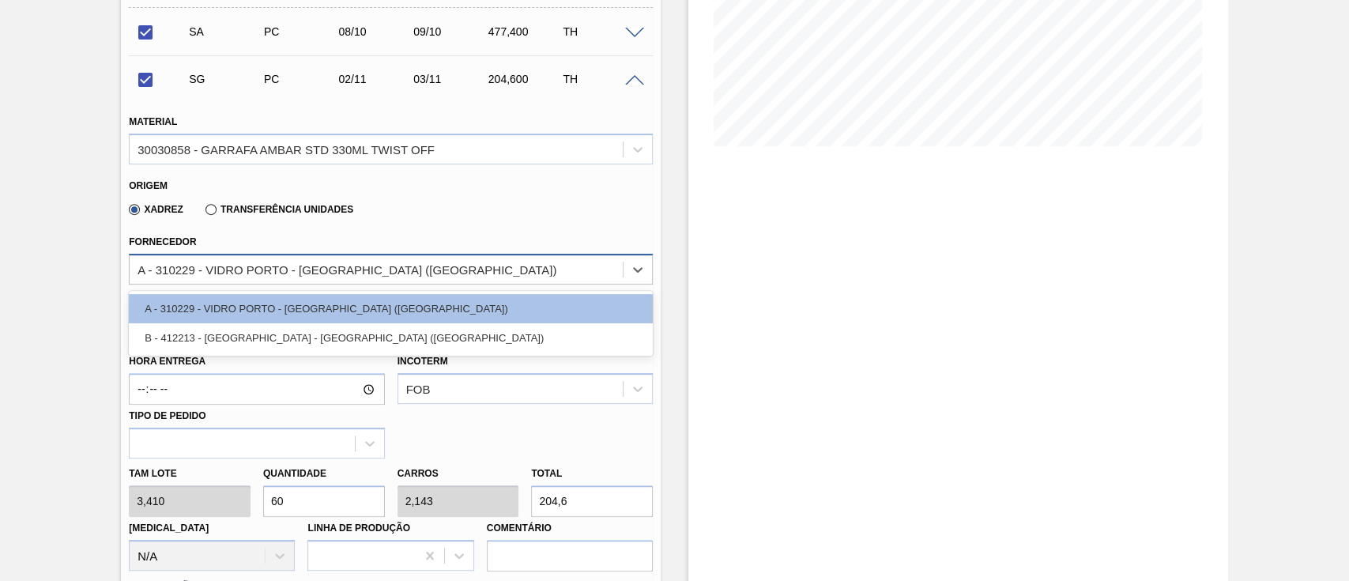
click at [222, 262] on div "A - 310229 - VIDRO PORTO - [GEOGRAPHIC_DATA] ([GEOGRAPHIC_DATA])" at bounding box center [376, 269] width 493 height 23
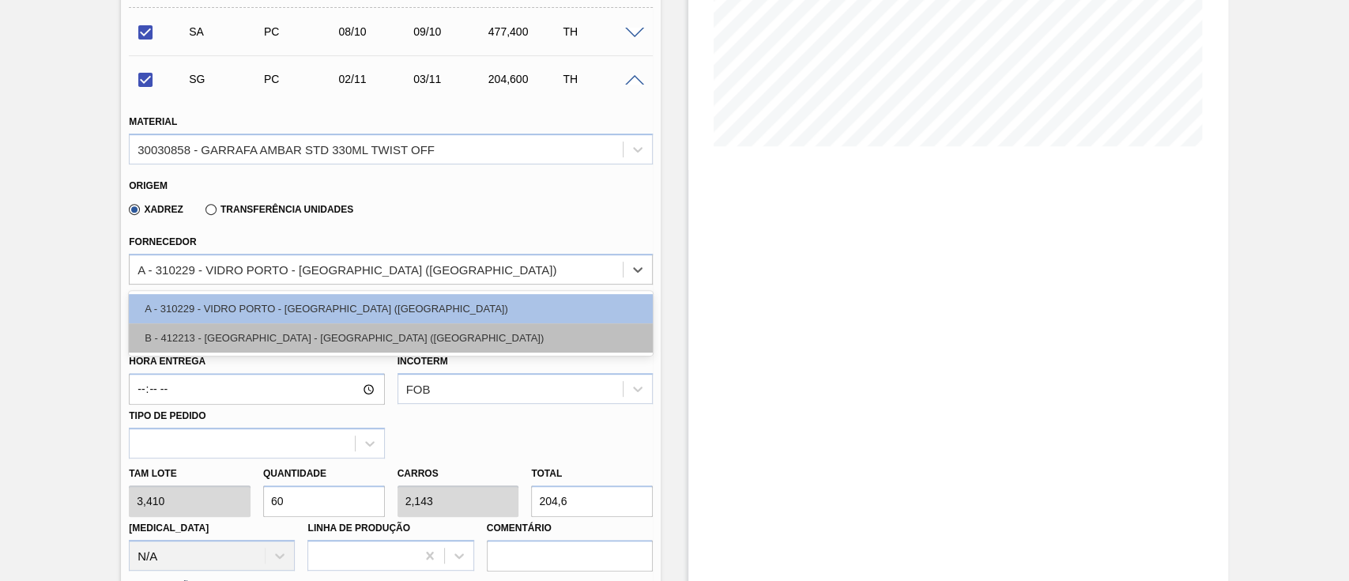
click at [230, 337] on div "B - 412213 - [GEOGRAPHIC_DATA] - [GEOGRAPHIC_DATA] ([GEOGRAPHIC_DATA])" at bounding box center [391, 337] width 524 height 29
checkbox input "false"
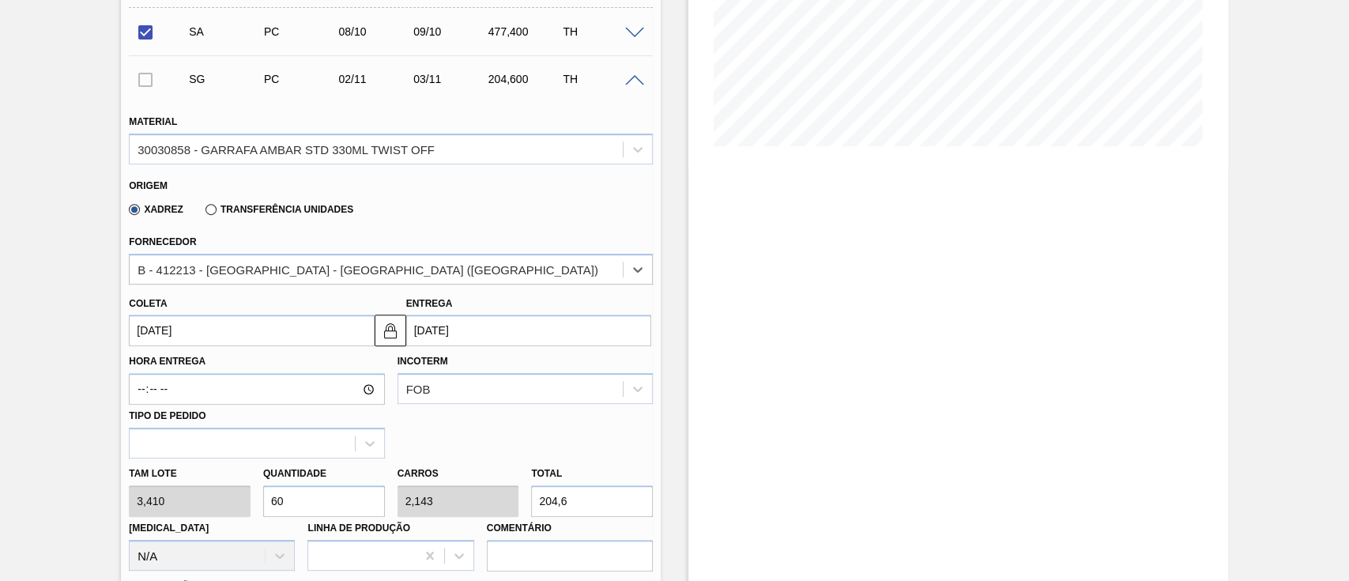
click at [198, 330] on input "[DATE]" at bounding box center [251, 330] width 245 height 32
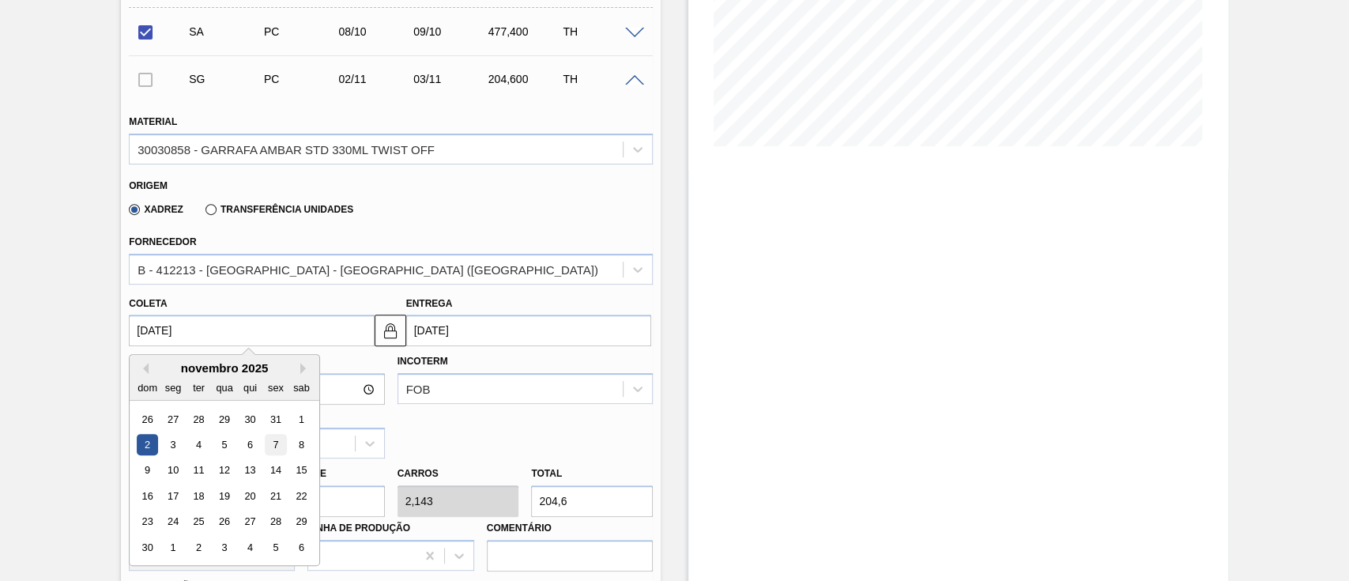
click at [276, 450] on div "7" at bounding box center [275, 444] width 21 height 21
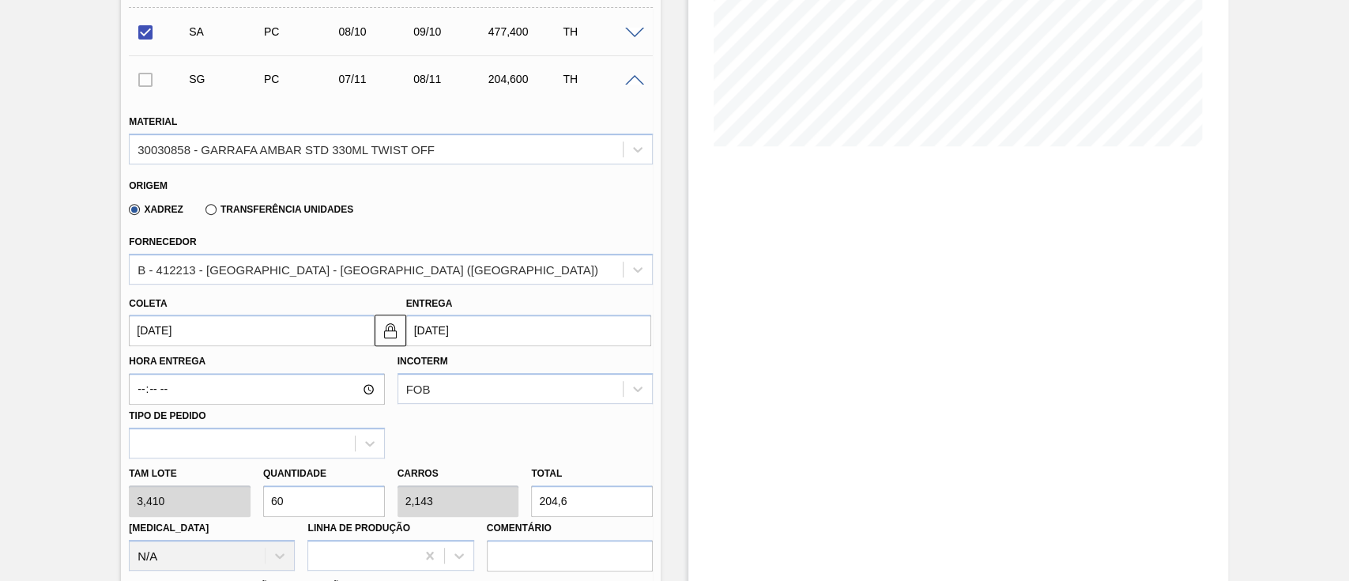
type input "[DATE]"
click at [215, 507] on div "Tam lote 3,410 Quantidade 60 Carros 2,143 Total 204,6 [MEDICAL_DATA] N/A Linha …" at bounding box center [390, 514] width 536 height 113
type input "1"
type input "0,036"
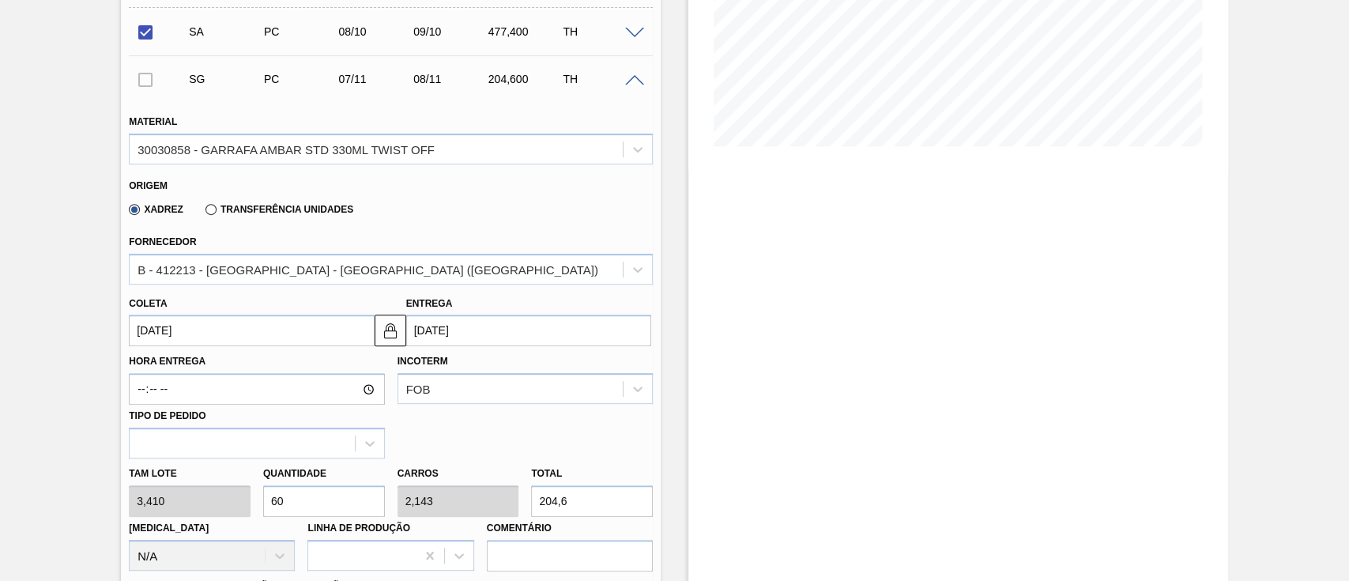
type input "3,41"
type input "14"
type input "0,5"
type input "47,74"
type input "140"
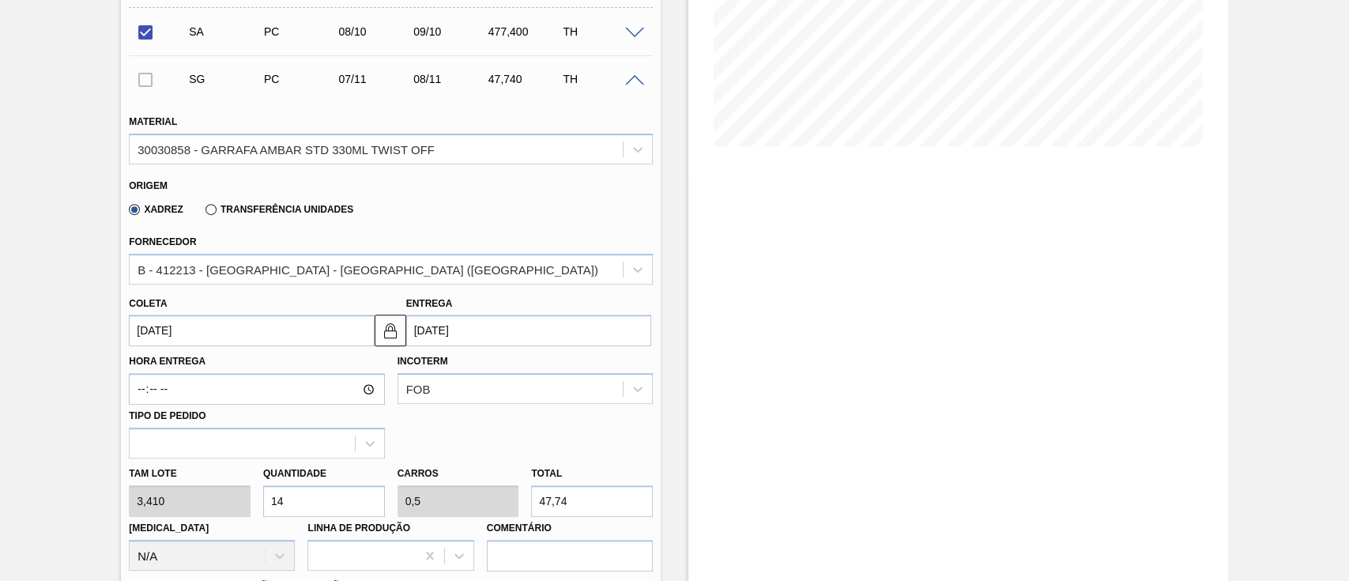
type input "5"
type input "477,4"
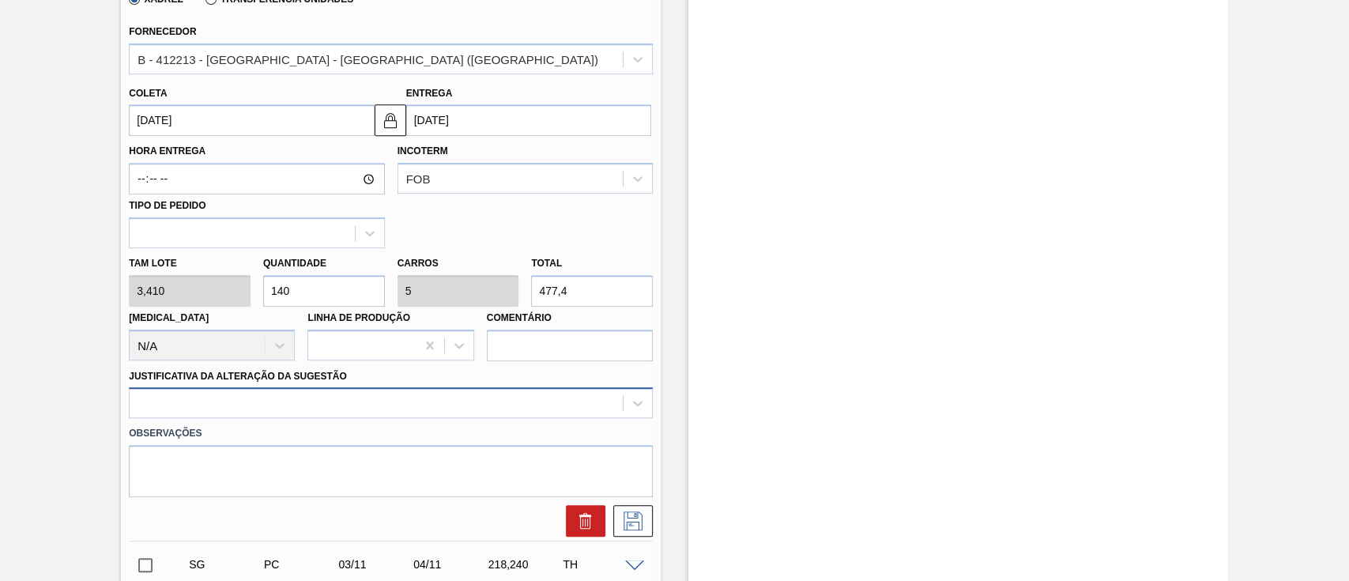
type input "140"
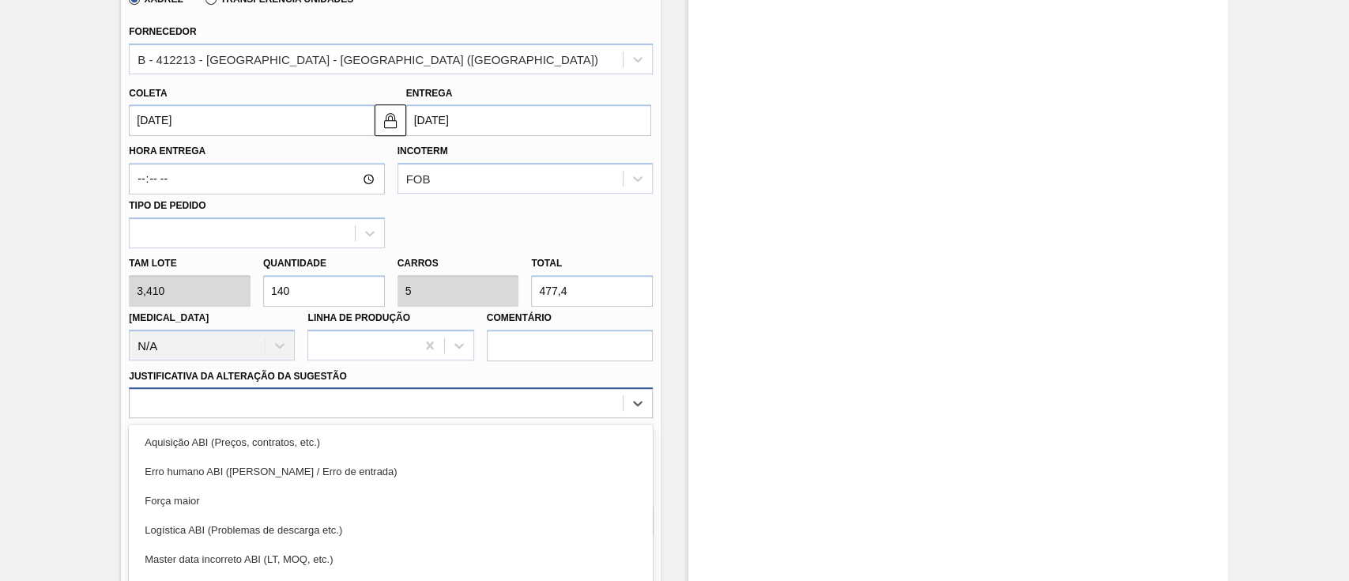
click at [272, 412] on div "option Força maior focused, 3 of 18. 18 results available. Use Up and Down to c…" at bounding box center [391, 402] width 524 height 31
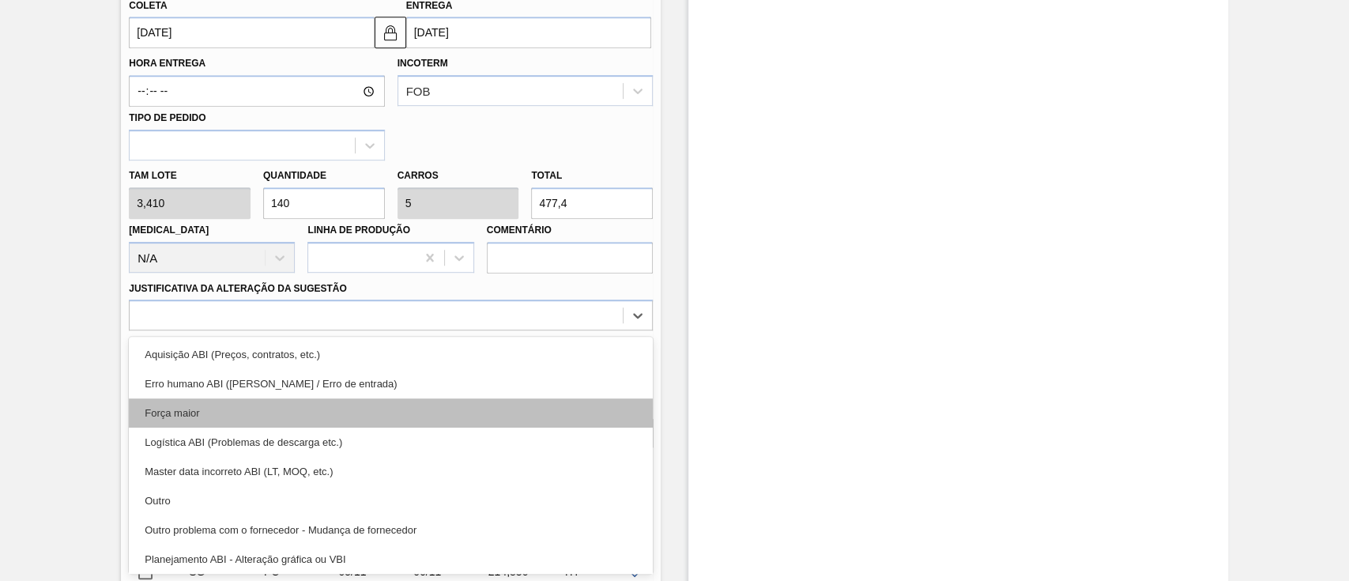
click at [234, 414] on div "Força maior" at bounding box center [391, 412] width 524 height 29
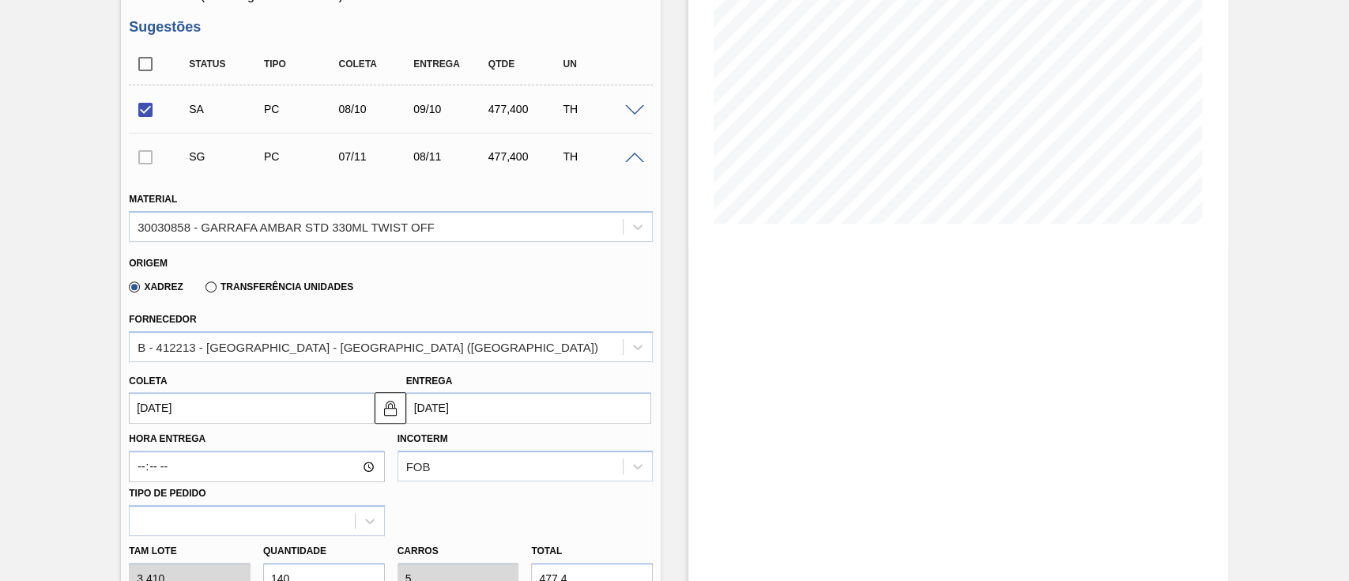
scroll to position [193, 0]
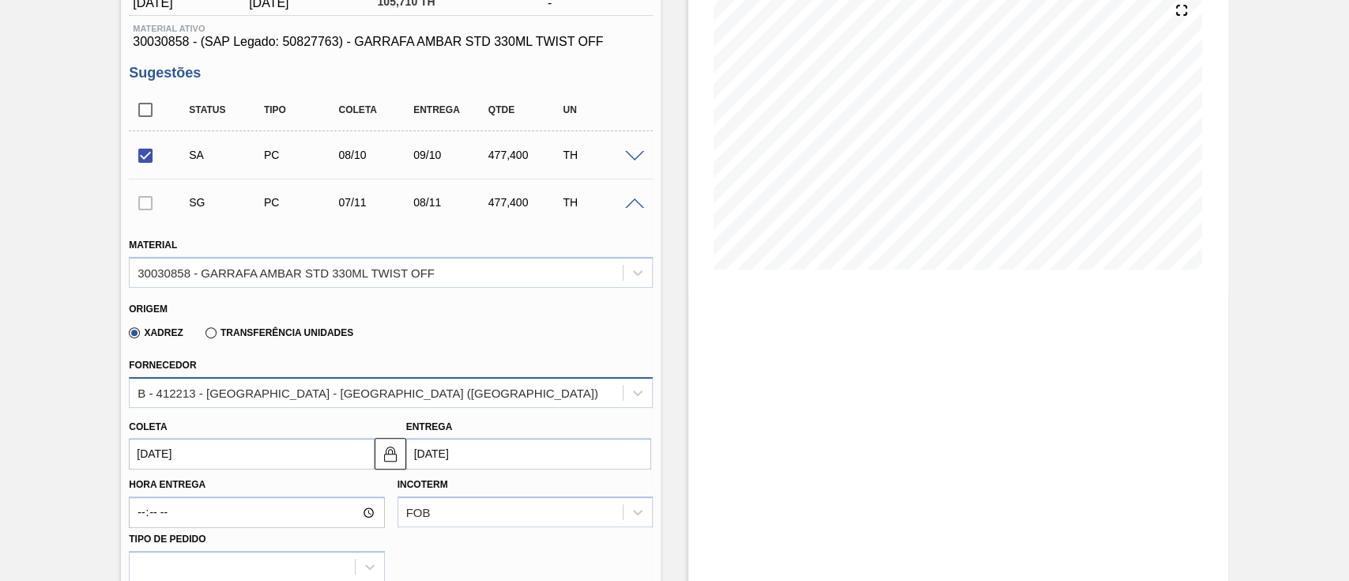
click at [285, 386] on div "B - 412213 - [GEOGRAPHIC_DATA] - [GEOGRAPHIC_DATA] ([GEOGRAPHIC_DATA])" at bounding box center [367, 392] width 461 height 13
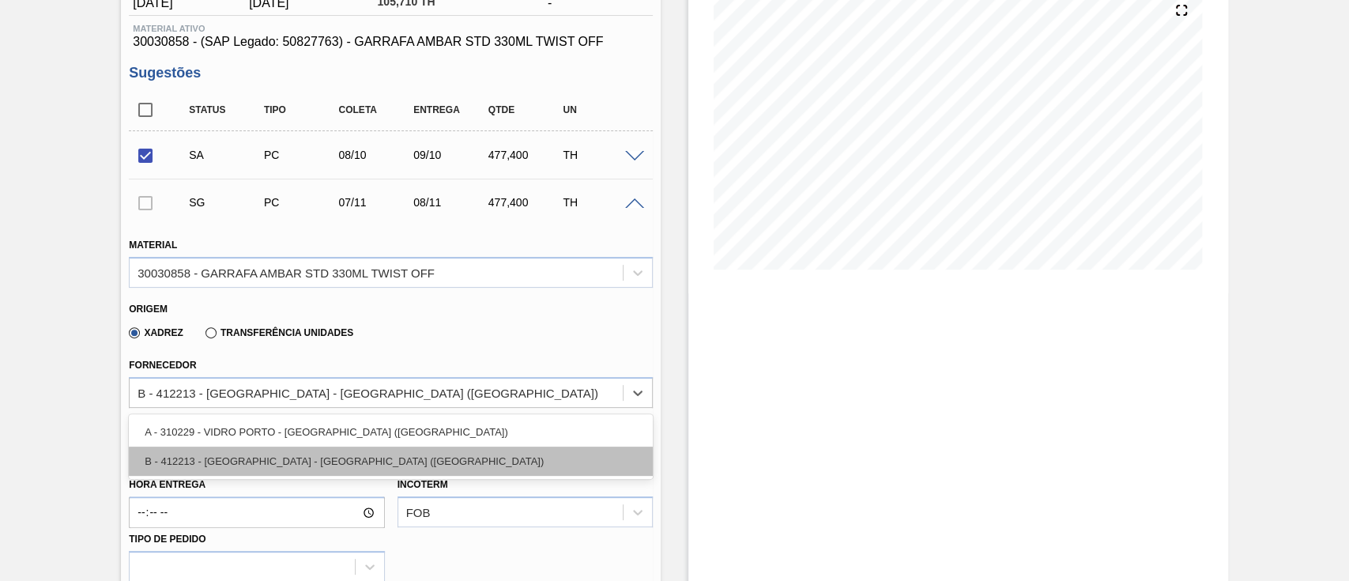
click at [269, 450] on div "B - 412213 - [GEOGRAPHIC_DATA] - [GEOGRAPHIC_DATA] ([GEOGRAPHIC_DATA])" at bounding box center [391, 460] width 524 height 29
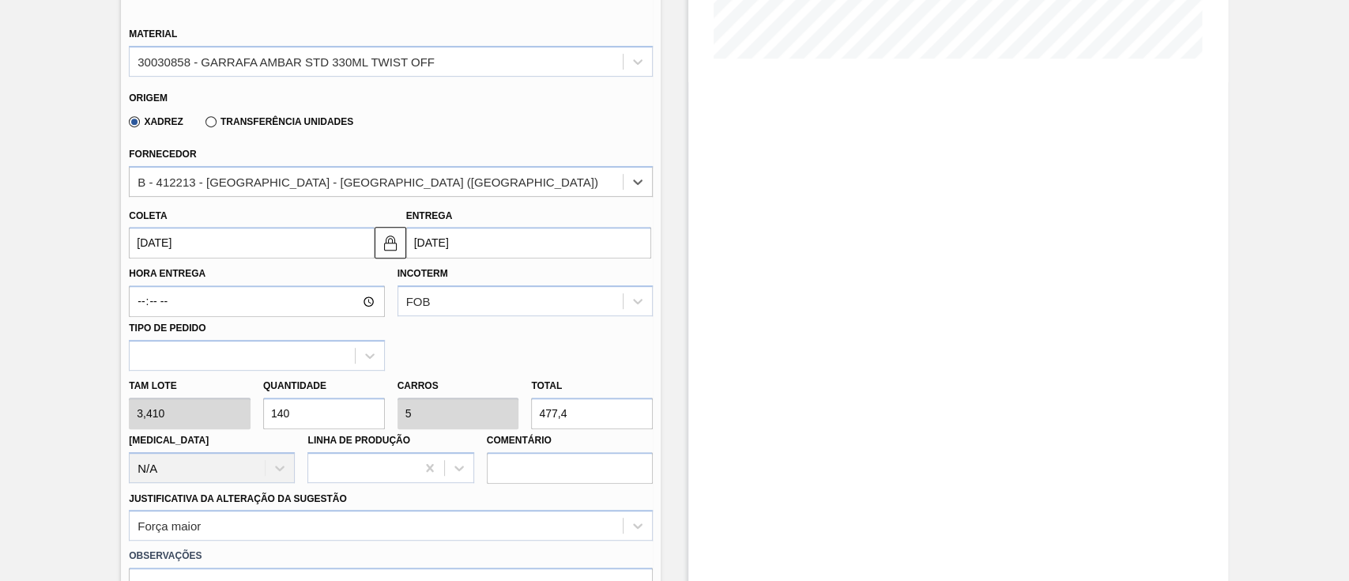
scroll to position [720, 0]
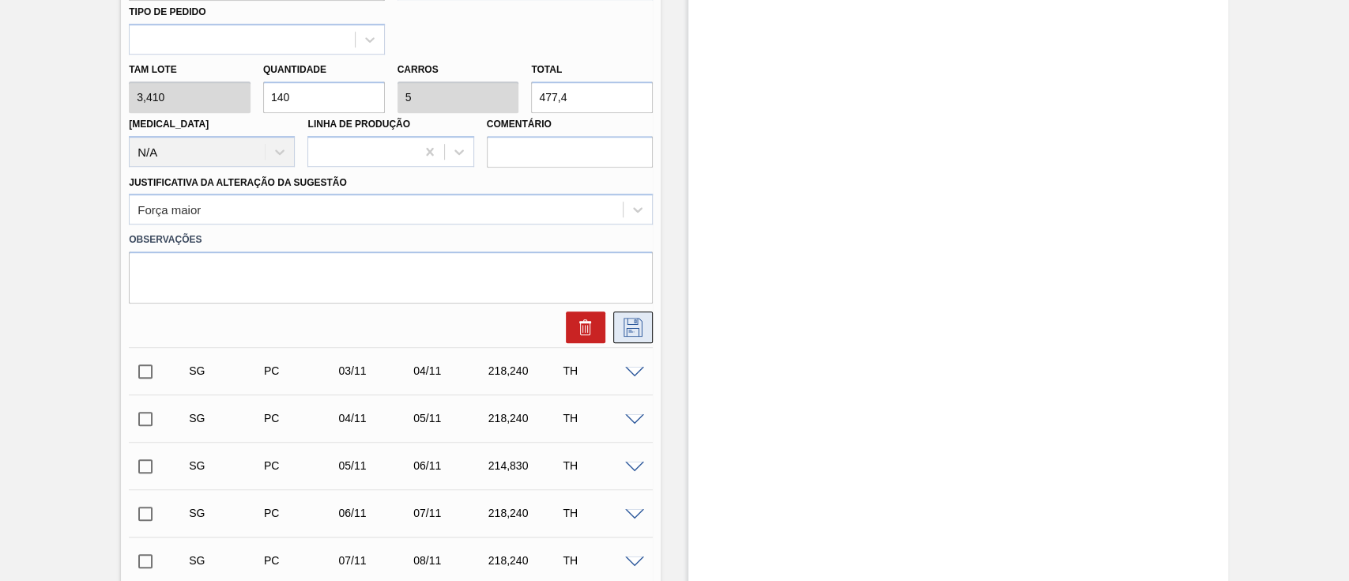
click at [642, 330] on icon at bounding box center [632, 327] width 25 height 19
checkbox input "true"
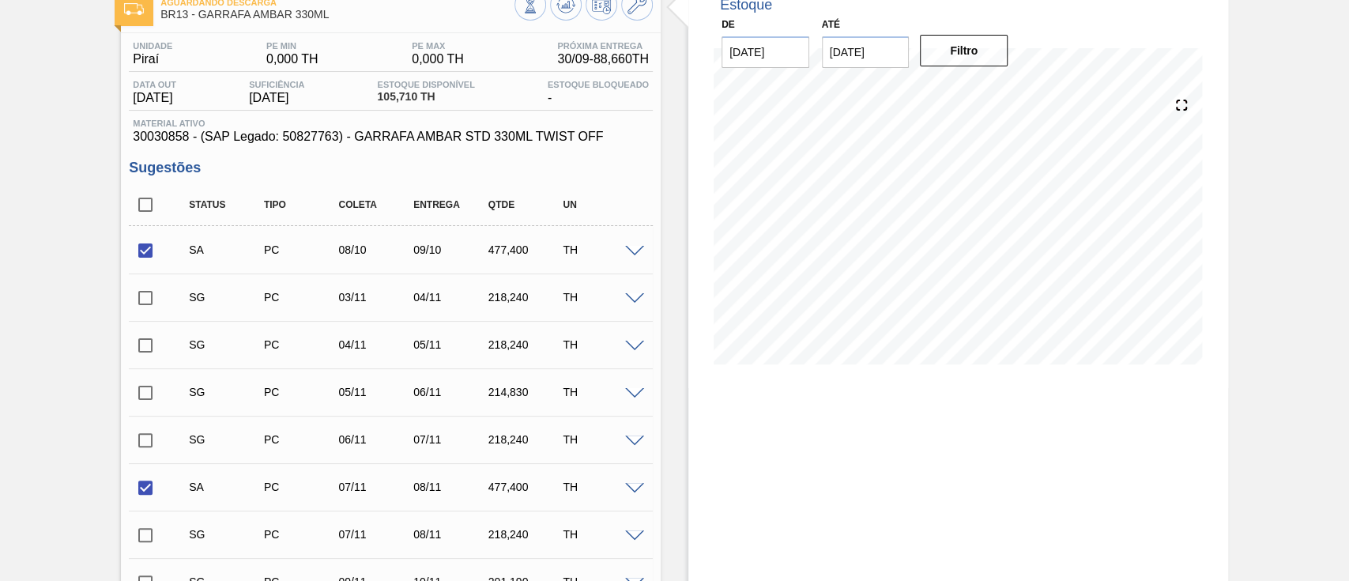
scroll to position [131, 0]
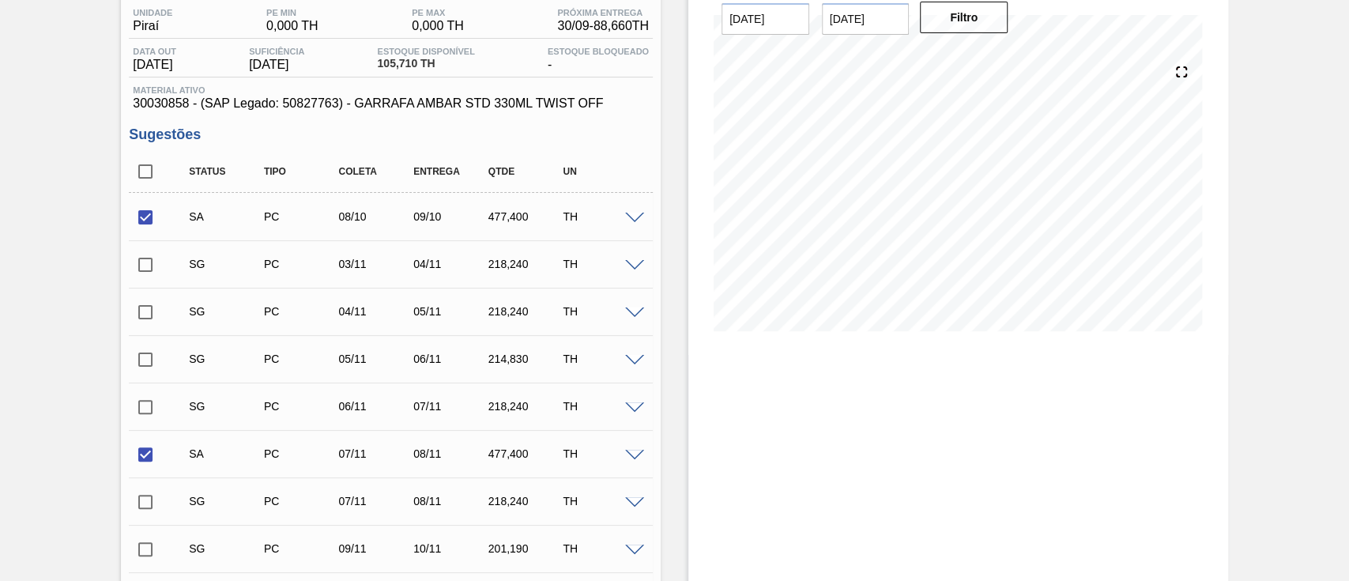
click at [631, 456] on span at bounding box center [634, 456] width 19 height 12
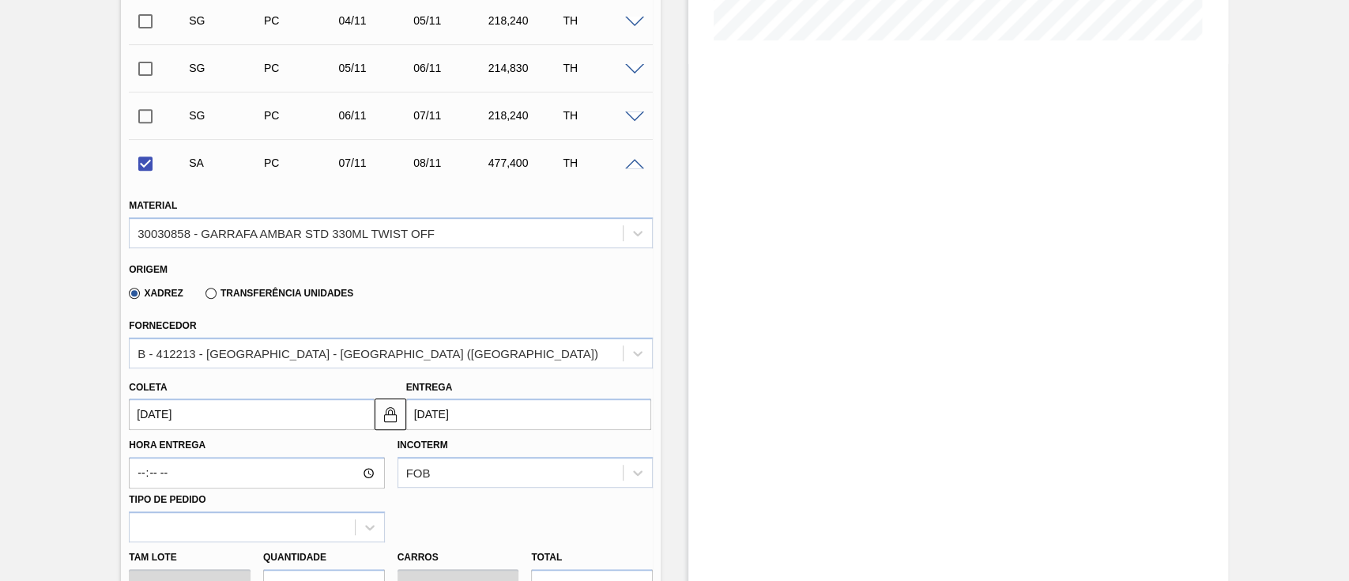
scroll to position [552, 0]
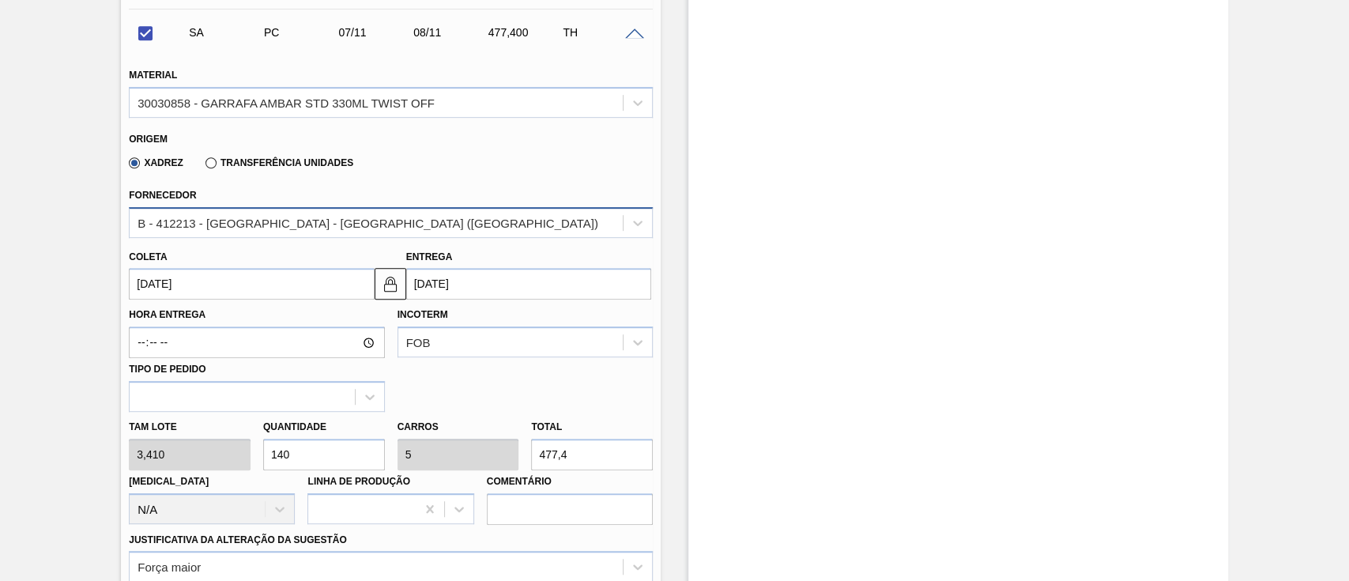
click at [349, 224] on div "B - 412213 - [GEOGRAPHIC_DATA] - [GEOGRAPHIC_DATA] ([GEOGRAPHIC_DATA])" at bounding box center [367, 222] width 461 height 13
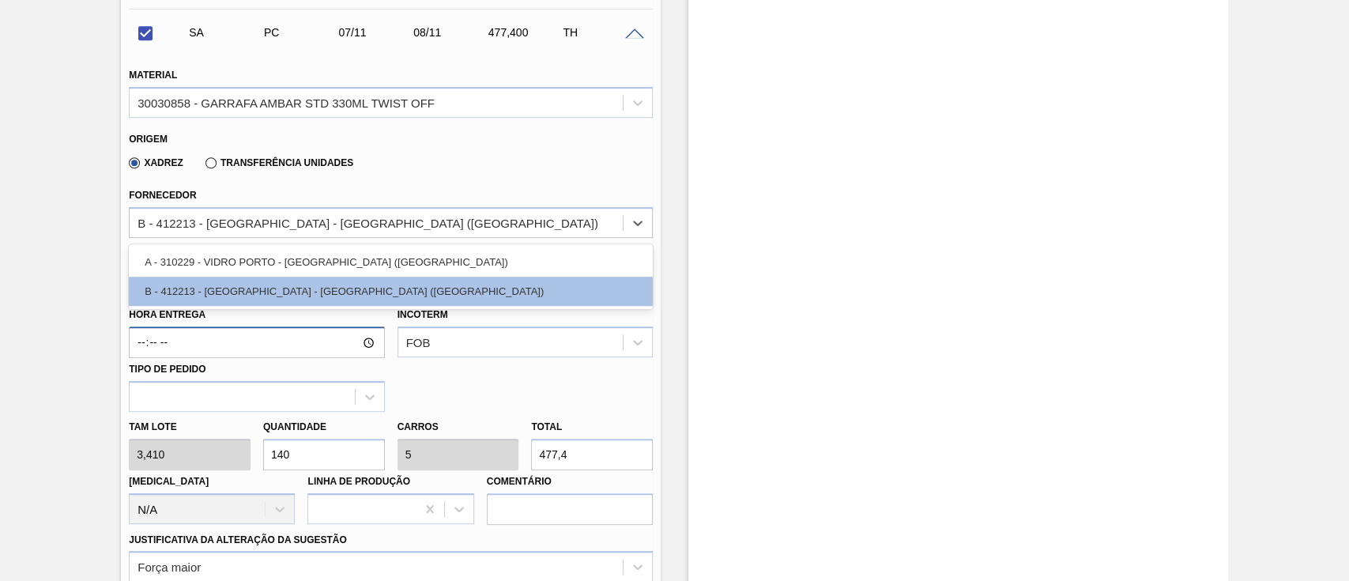
click at [217, 332] on input "Hora Entrega" at bounding box center [256, 342] width 255 height 32
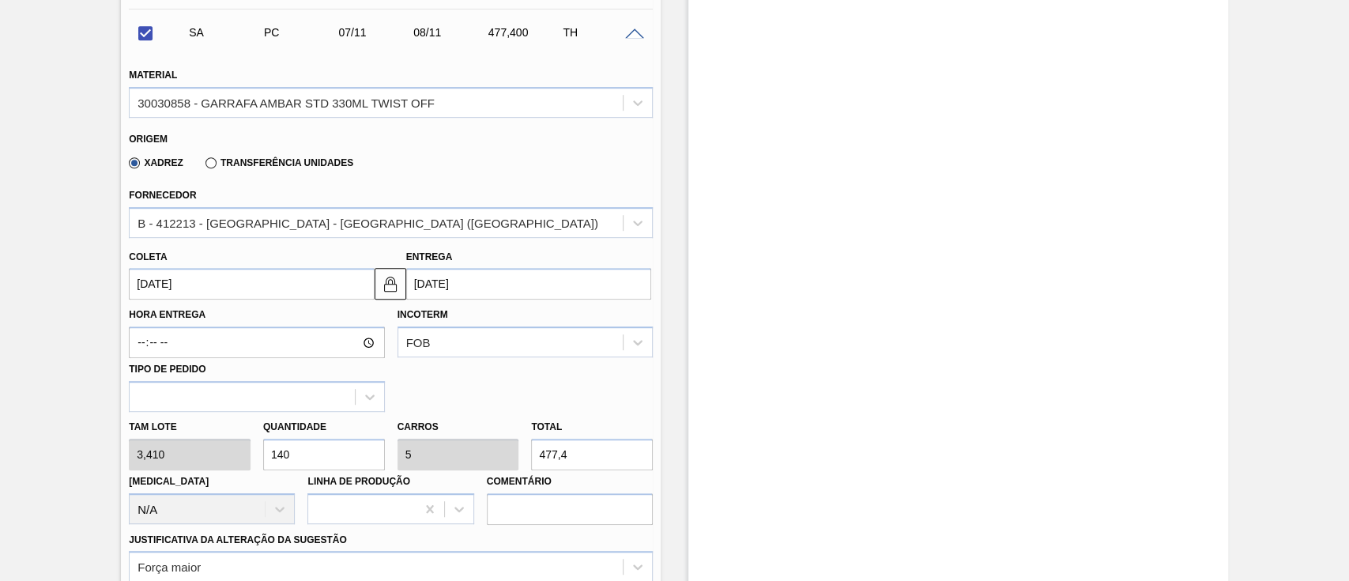
click at [205, 280] on input "[DATE]" at bounding box center [251, 284] width 245 height 32
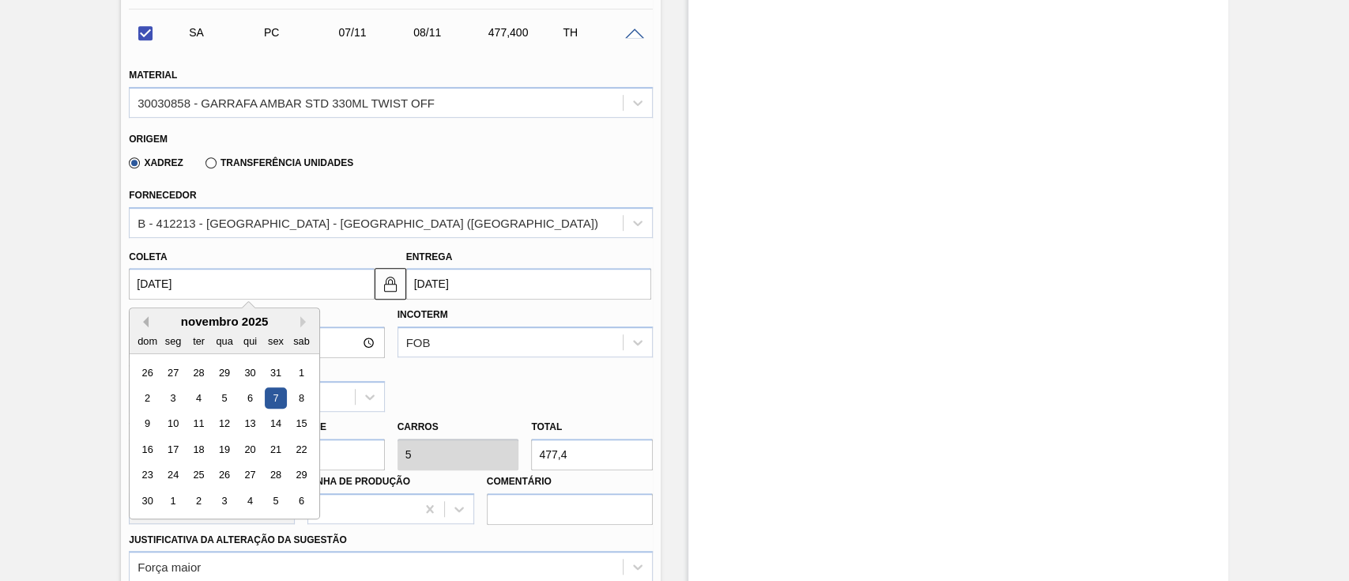
click at [146, 321] on button "Previous Month" at bounding box center [142, 321] width 11 height 11
click at [250, 400] on div "9" at bounding box center [249, 397] width 21 height 21
checkbox input "false"
type input "[DATE]"
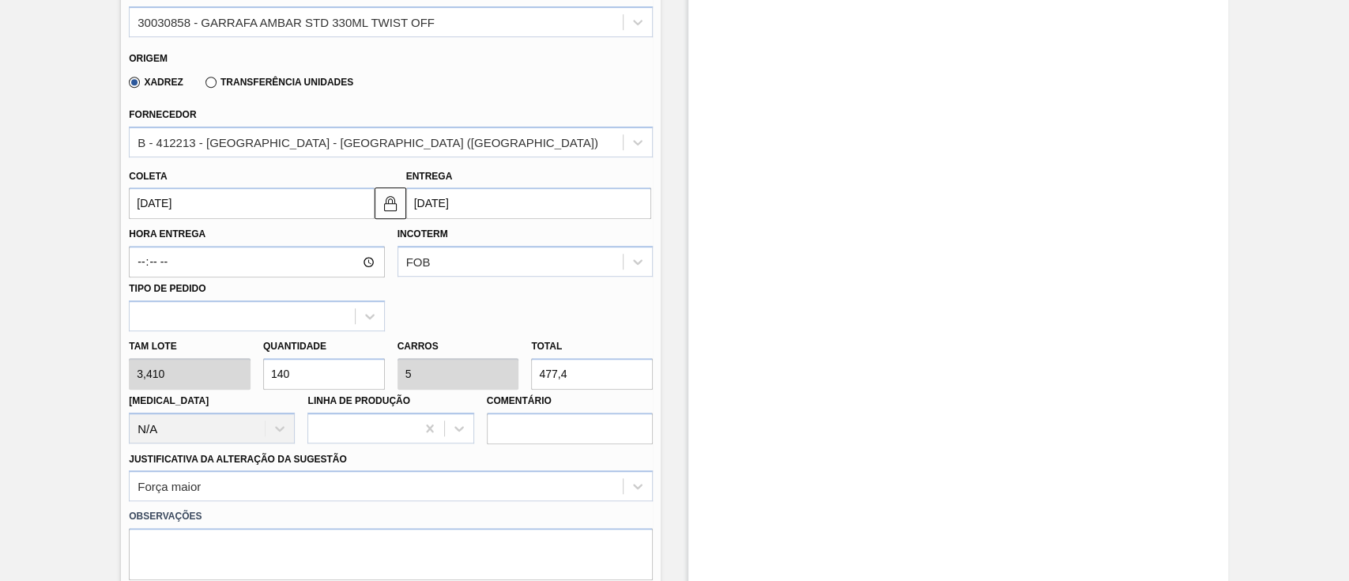
scroll to position [763, 0]
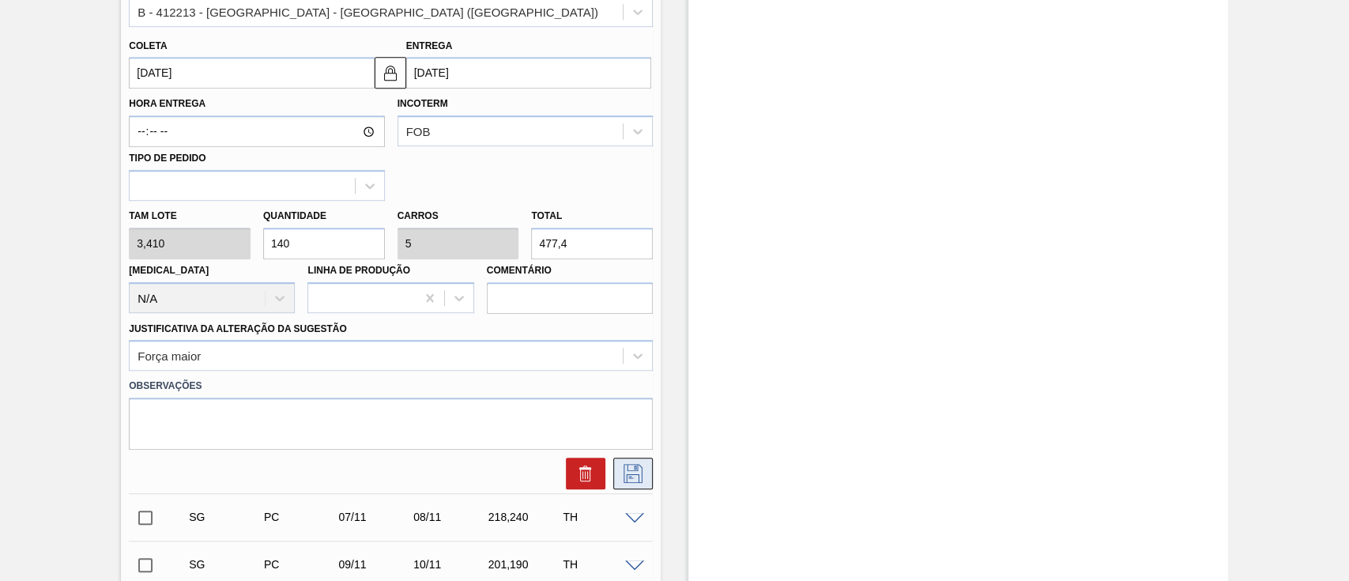
click at [625, 484] on button at bounding box center [633, 473] width 40 height 32
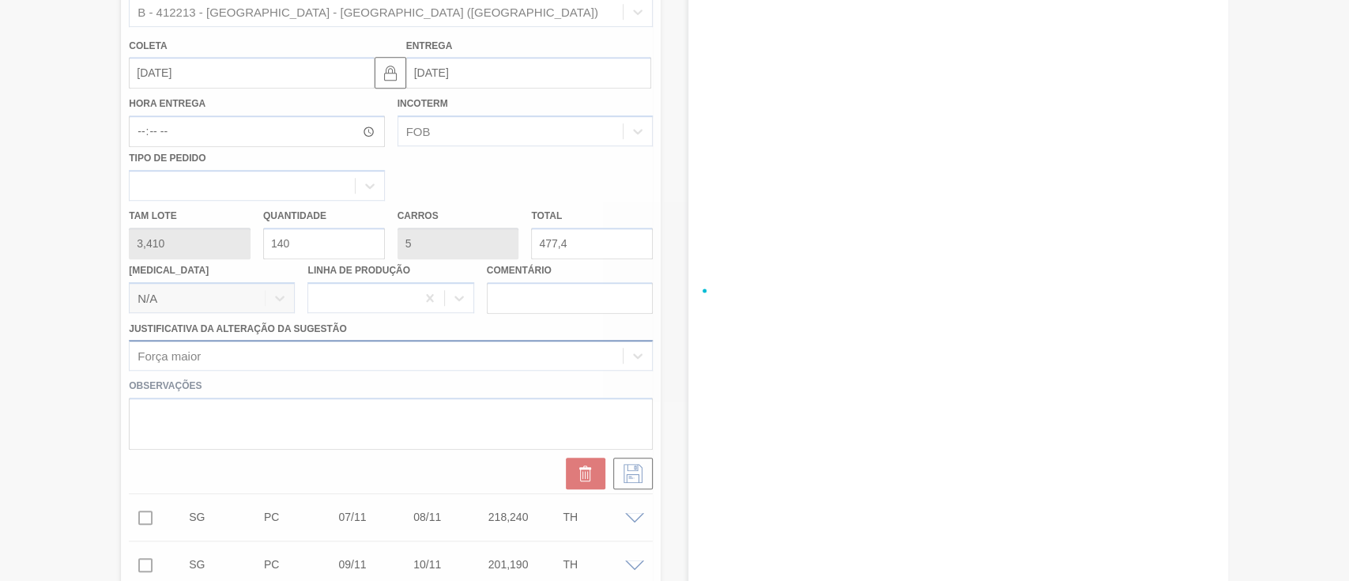
checkbox input "true"
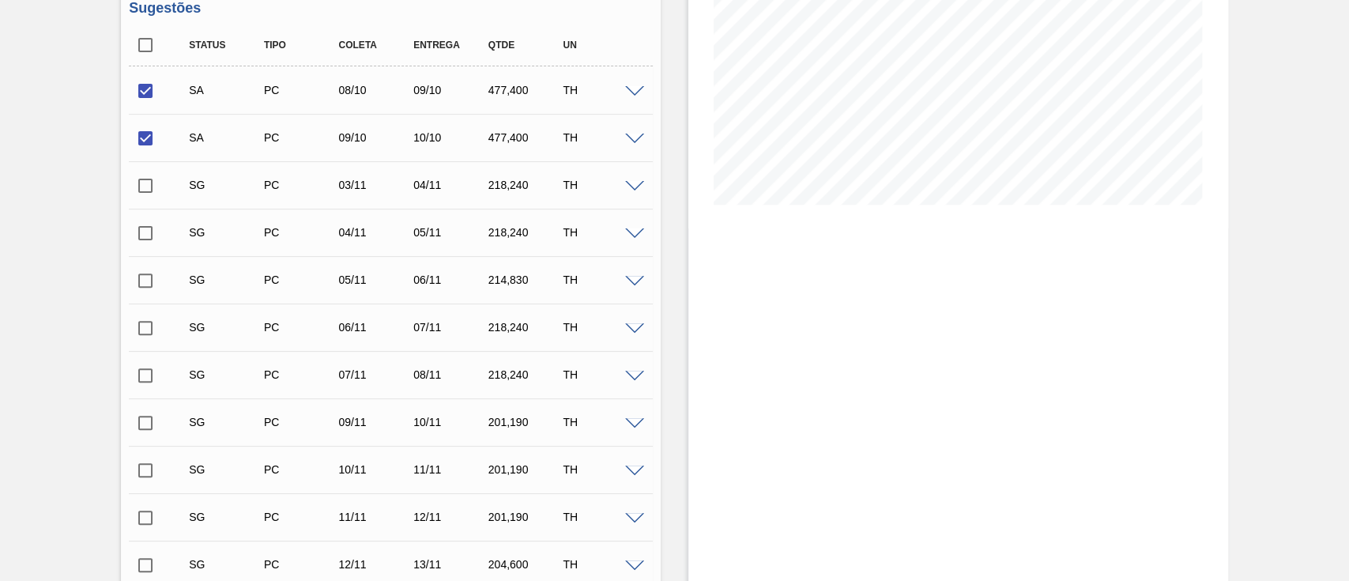
scroll to position [784, 0]
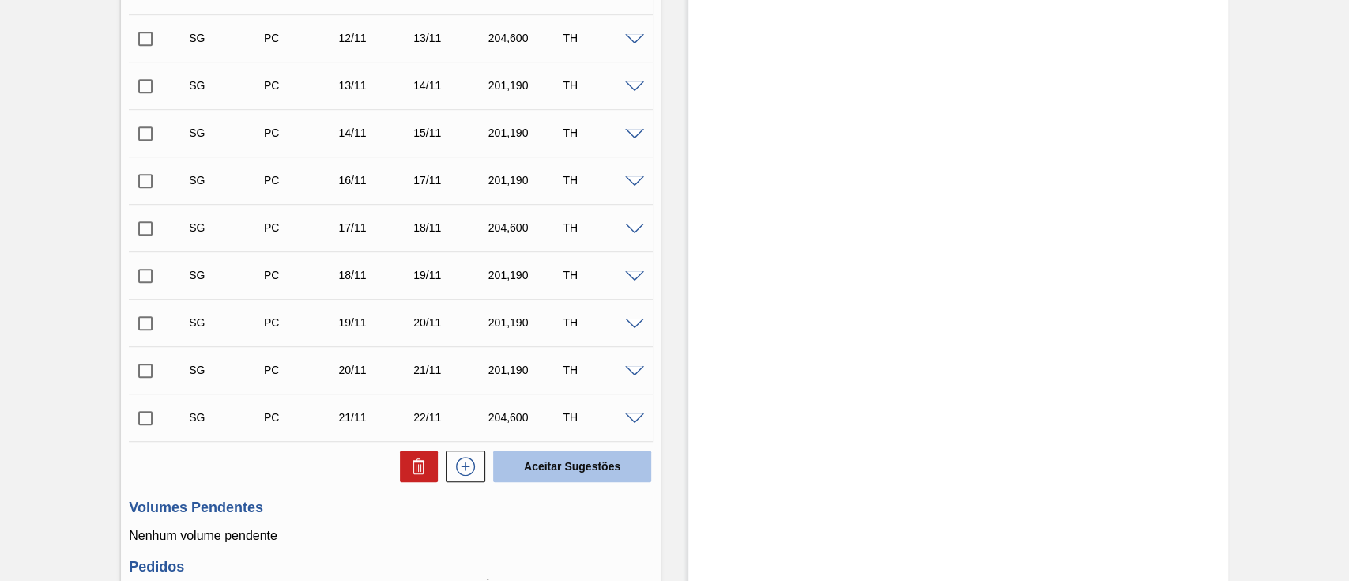
click at [565, 473] on button "Aceitar Sugestões" at bounding box center [572, 466] width 158 height 32
checkbox input "false"
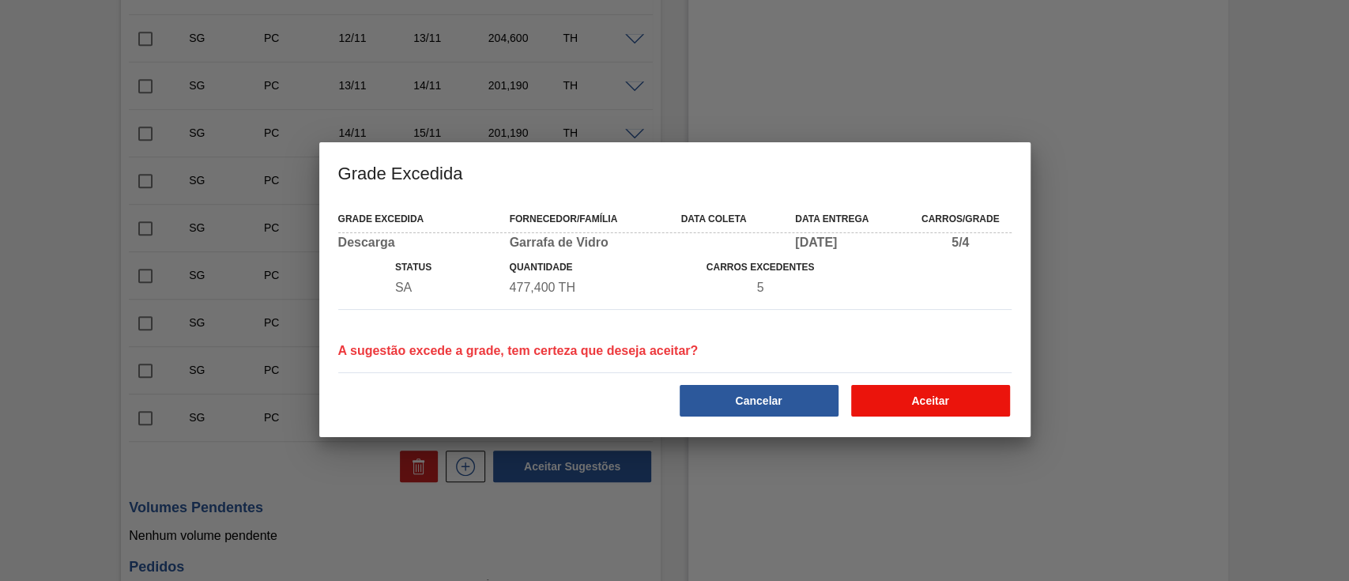
click at [929, 411] on button "Aceitar" at bounding box center [930, 401] width 159 height 32
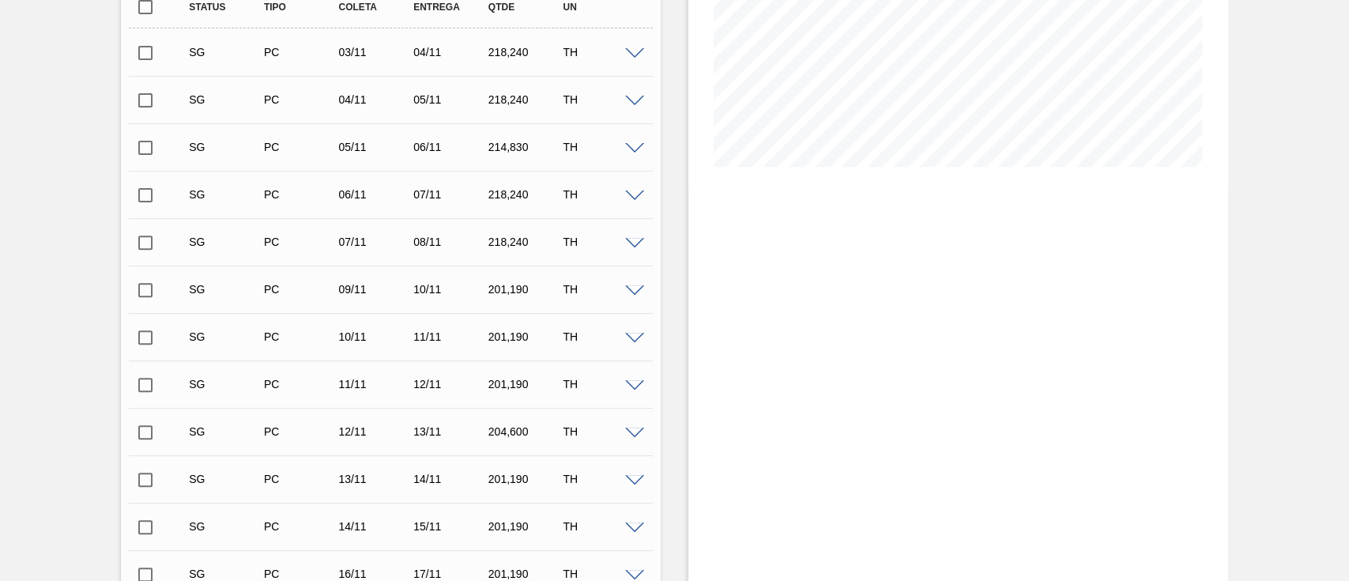
scroll to position [0, 0]
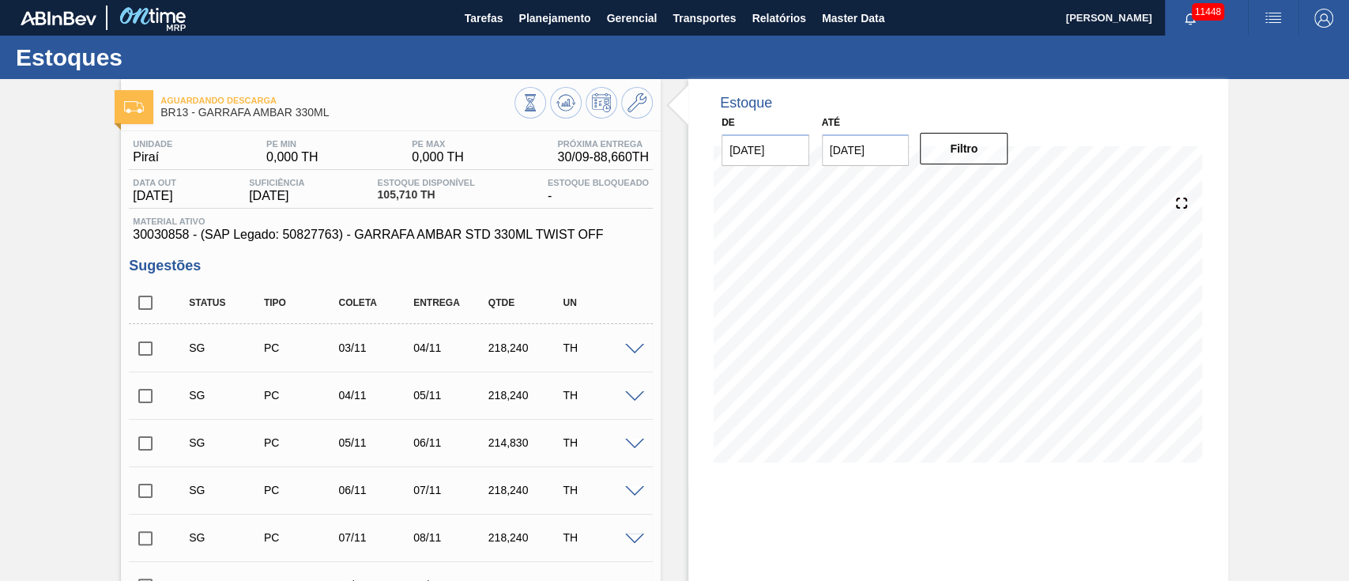
click at [1278, 9] on img "button" at bounding box center [1272, 18] width 19 height 19
click at [1241, 56] on li "Upload de Volumes" at bounding box center [1267, 56] width 137 height 28
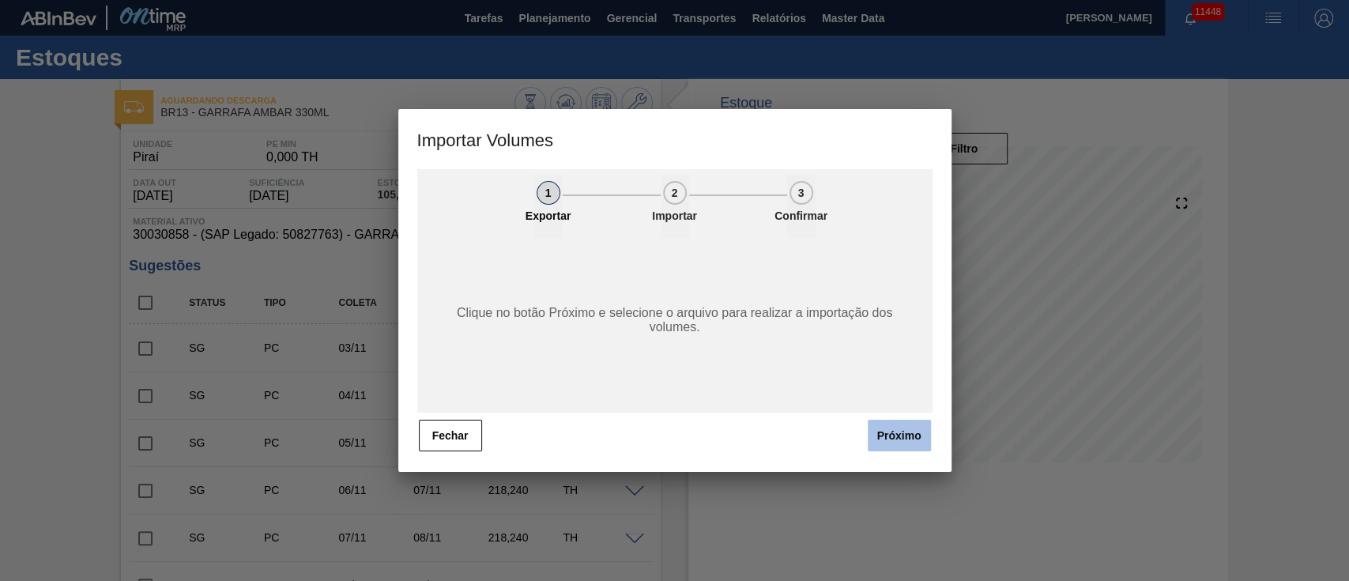
click at [884, 434] on button "Próximo" at bounding box center [899, 436] width 63 height 32
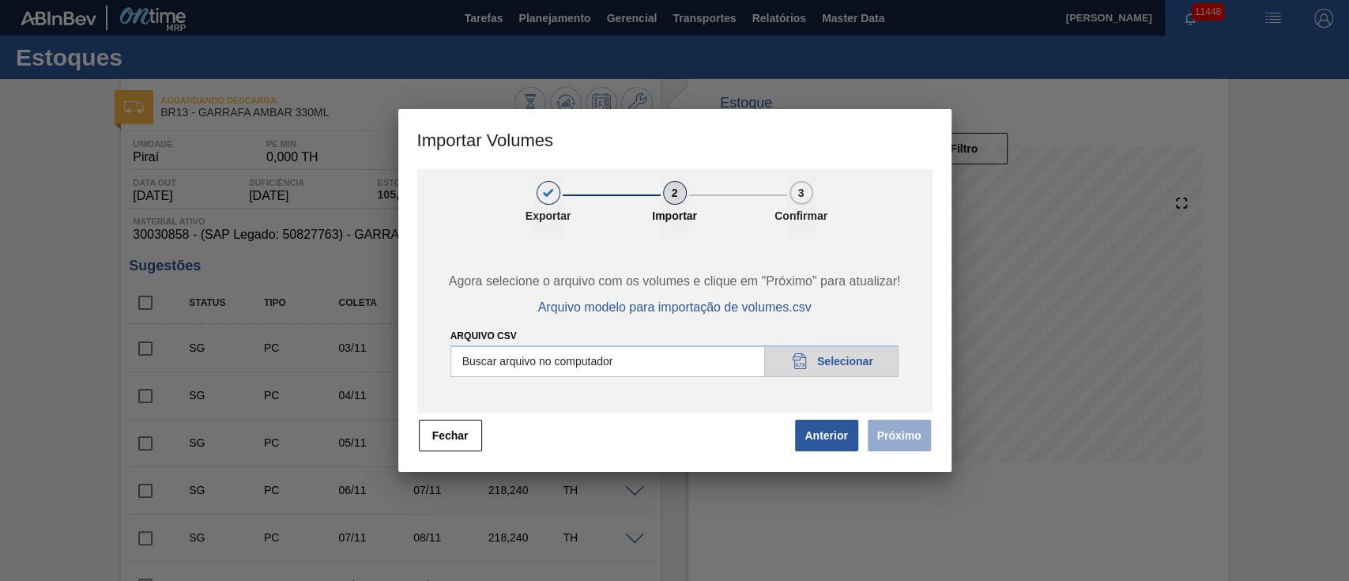
click at [820, 363] on input "Arquivo csv" at bounding box center [674, 361] width 449 height 32
type input "C:\fakepath\PedidoVolumeModeloImportacao (81).csv"
click at [910, 439] on button "Próximo" at bounding box center [899, 436] width 63 height 32
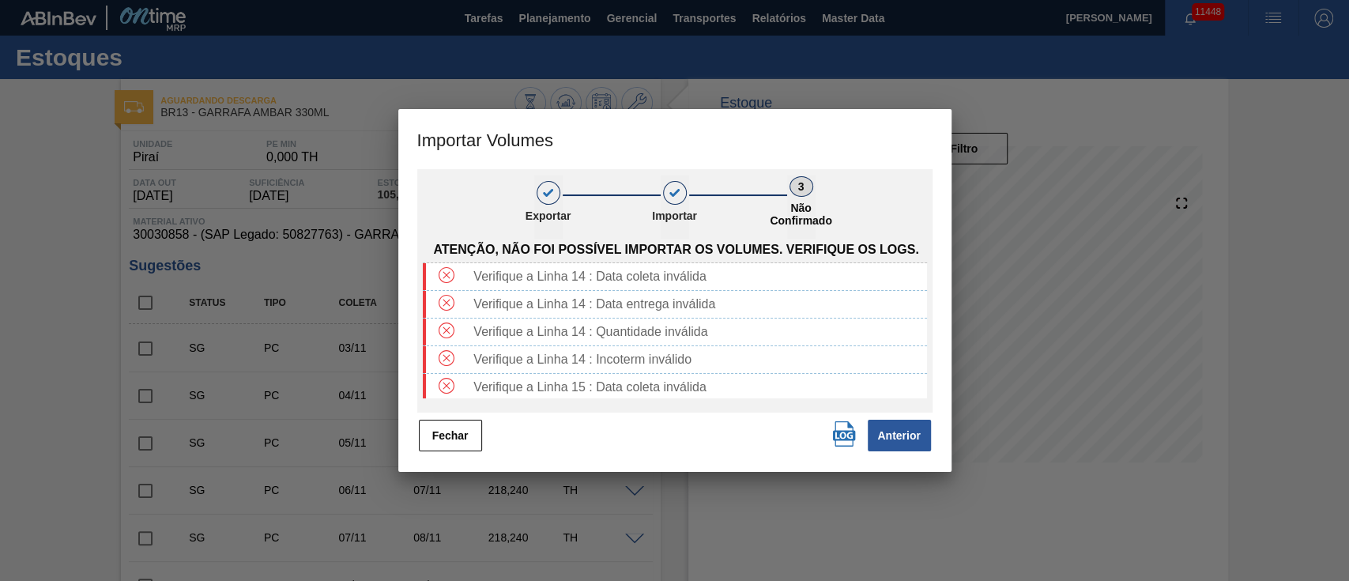
click at [412, 427] on div "1 Exportar 2 Importar 3 Não Confirmado Atenção, não foi possível importar os vo…" at bounding box center [674, 320] width 553 height 303
click at [429, 428] on button "Fechar" at bounding box center [450, 436] width 63 height 32
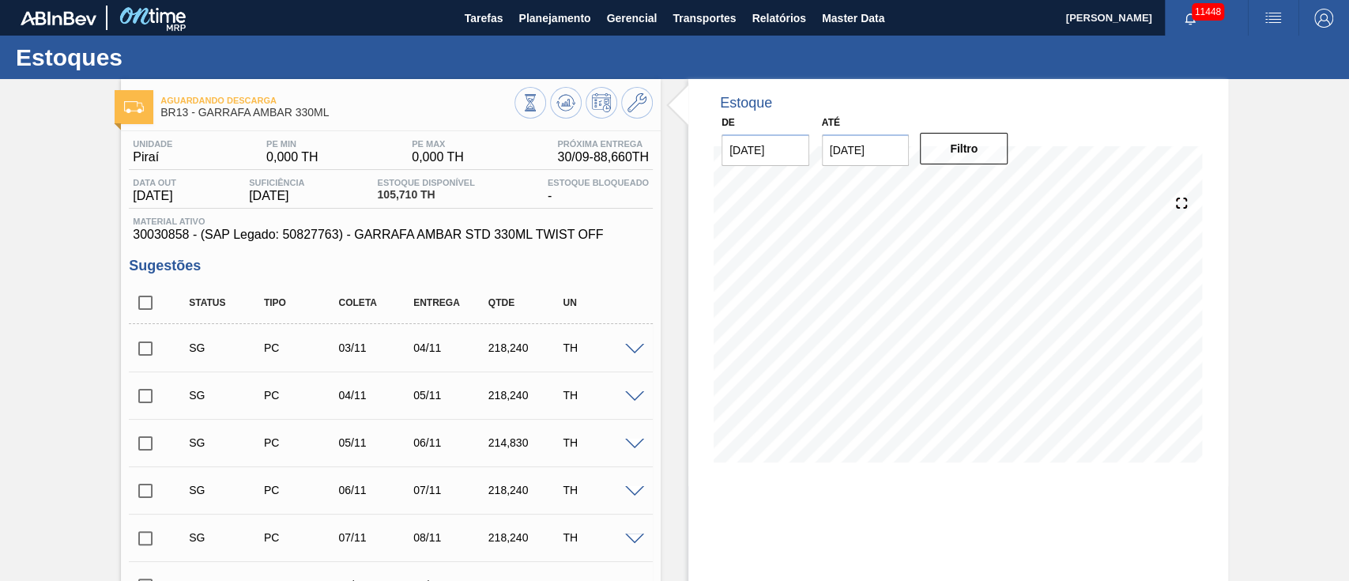
click at [1274, 18] on img "button" at bounding box center [1272, 18] width 19 height 19
click at [1267, 42] on li "Upload de Volumes" at bounding box center [1267, 56] width 137 height 28
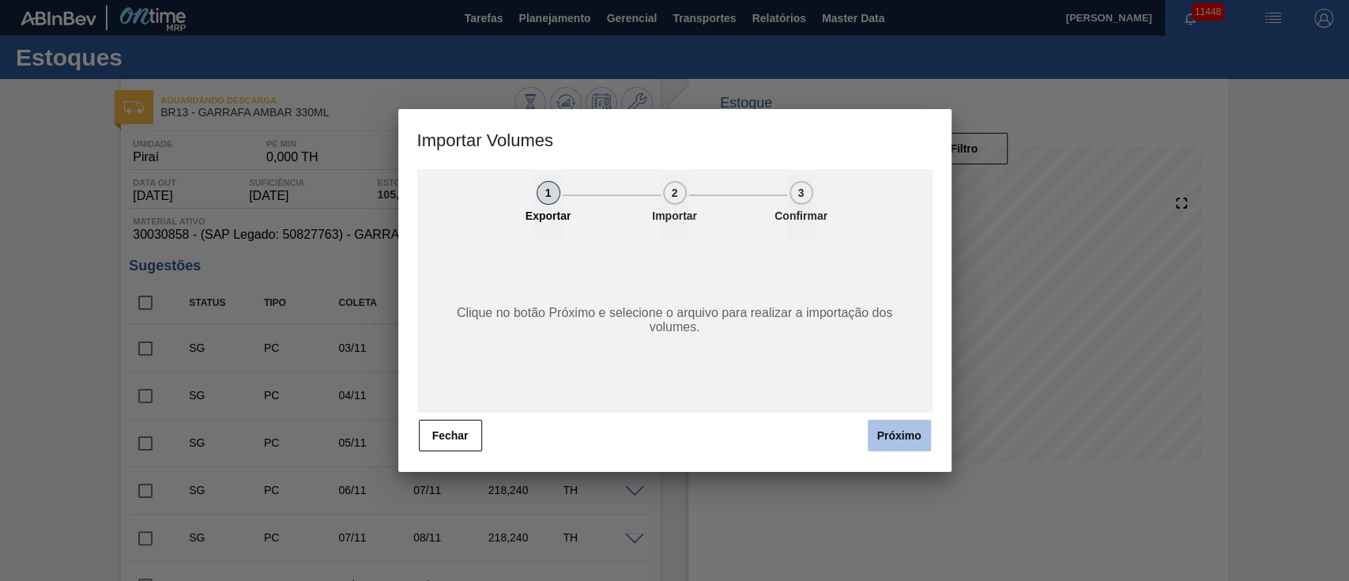
click at [902, 444] on button "Próximo" at bounding box center [899, 436] width 63 height 32
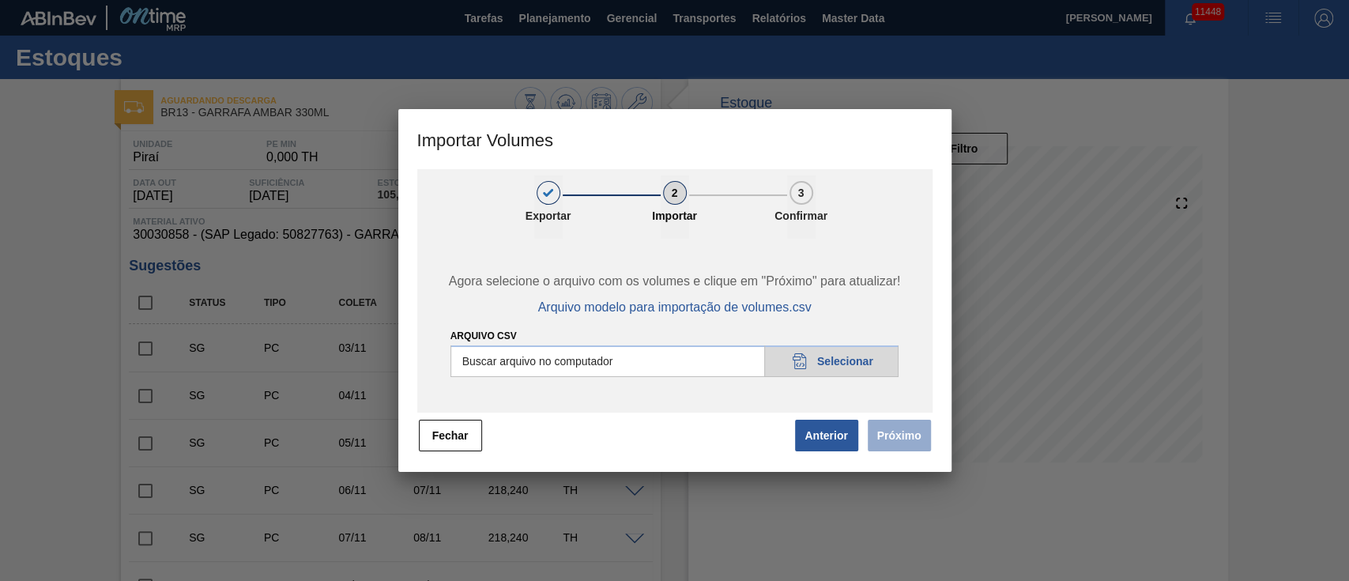
click at [822, 364] on input "Arquivo csv" at bounding box center [674, 361] width 449 height 32
type input "C:\fakepath\PedidoVolumeModeloImportacao (83).csv"
click at [852, 311] on div "Agora selecione o arquivo com os volumes e clique em "Próximo" para atualizar! …" at bounding box center [674, 326] width 515 height 174
click at [449, 445] on button "Fechar" at bounding box center [450, 436] width 63 height 32
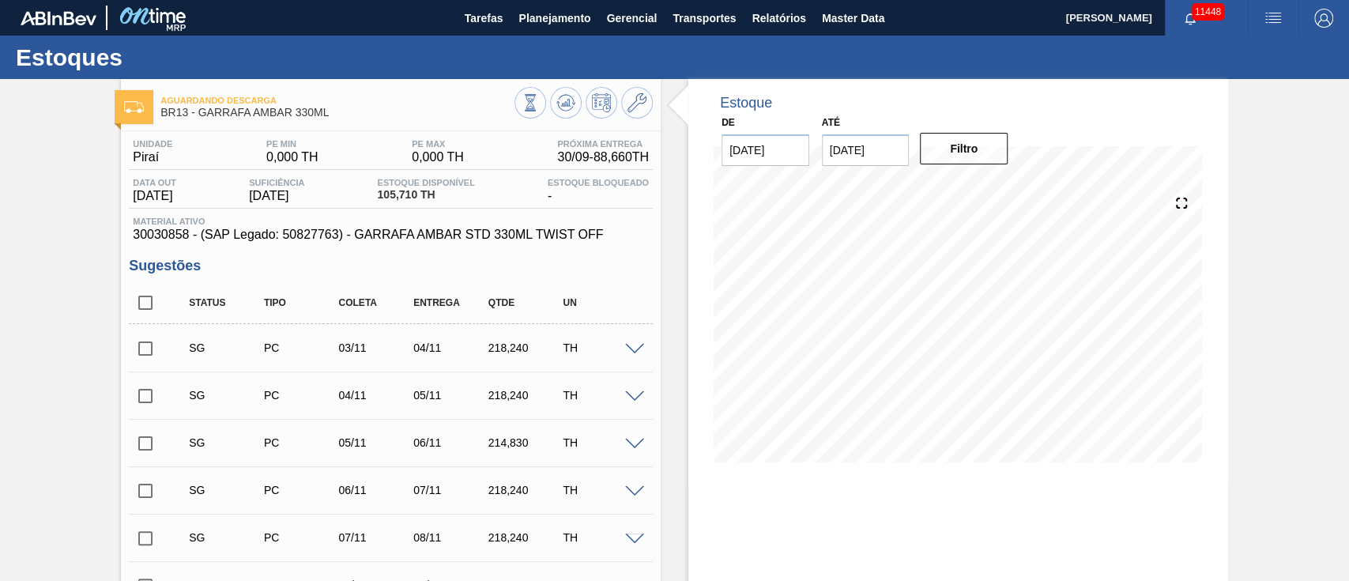
click at [1267, 22] on img "button" at bounding box center [1272, 18] width 19 height 19
click at [1306, 57] on li "Upload de Volumes" at bounding box center [1267, 56] width 137 height 28
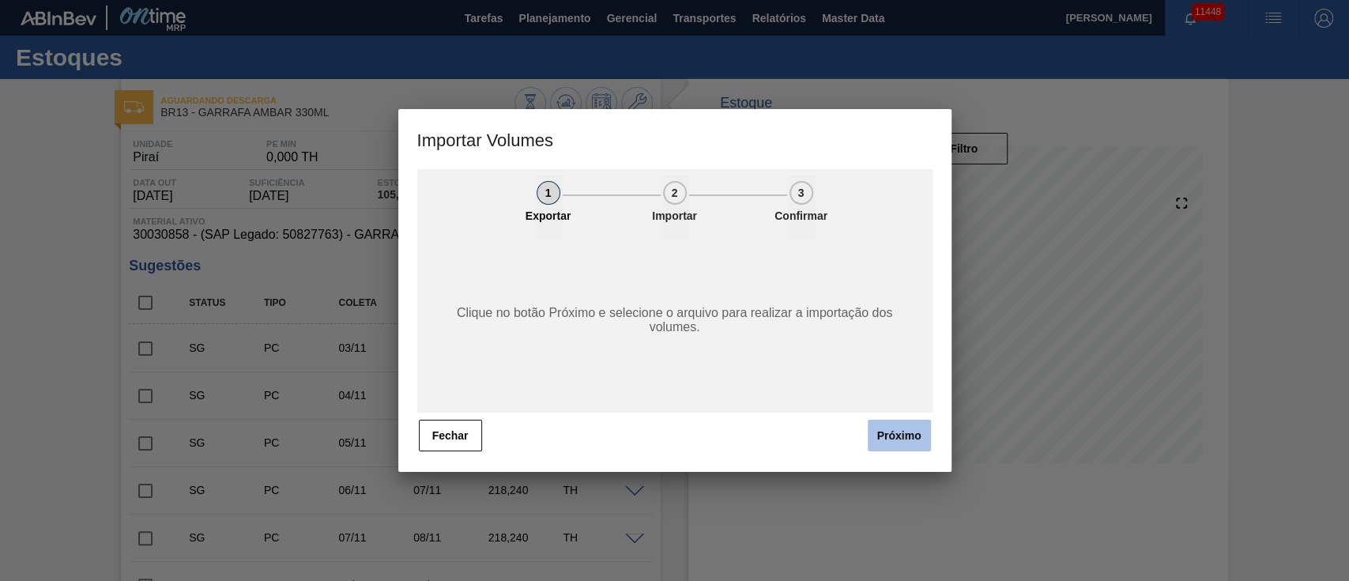
click at [875, 427] on button "Próximo" at bounding box center [899, 436] width 63 height 32
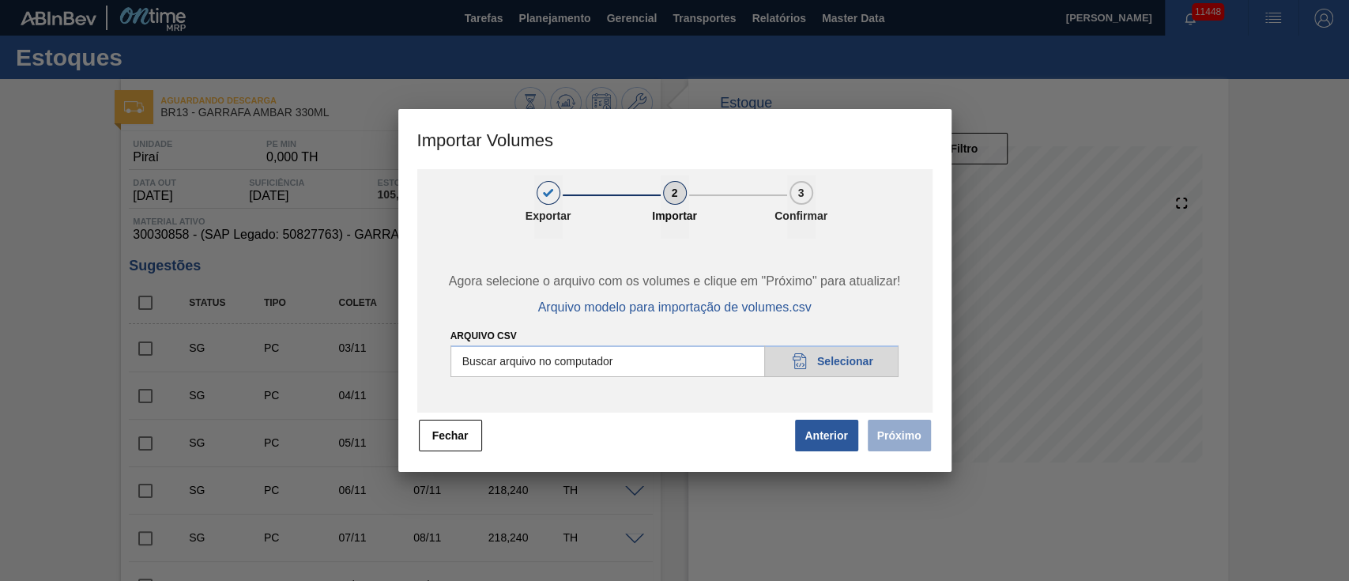
click at [838, 359] on input "Arquivo csv" at bounding box center [674, 361] width 449 height 32
type input "C:\fakepath\PedidoVolumeModeloImportacao (81).csv"
click at [899, 442] on button "Próximo" at bounding box center [899, 436] width 63 height 32
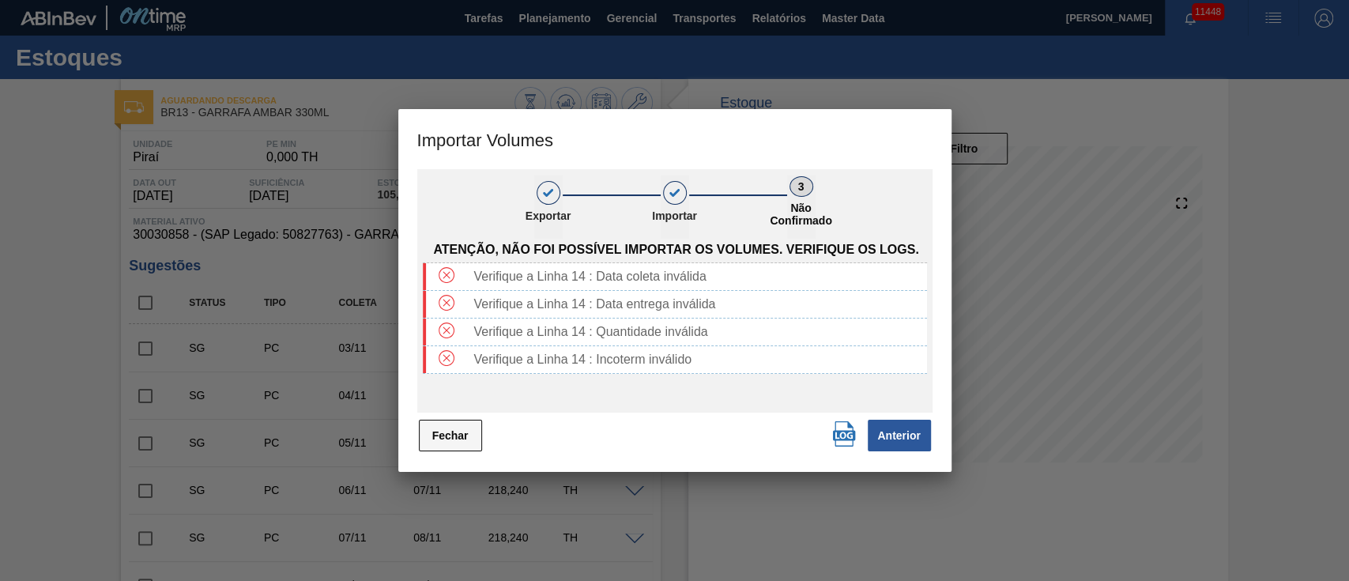
click at [432, 436] on button "Fechar" at bounding box center [450, 436] width 63 height 32
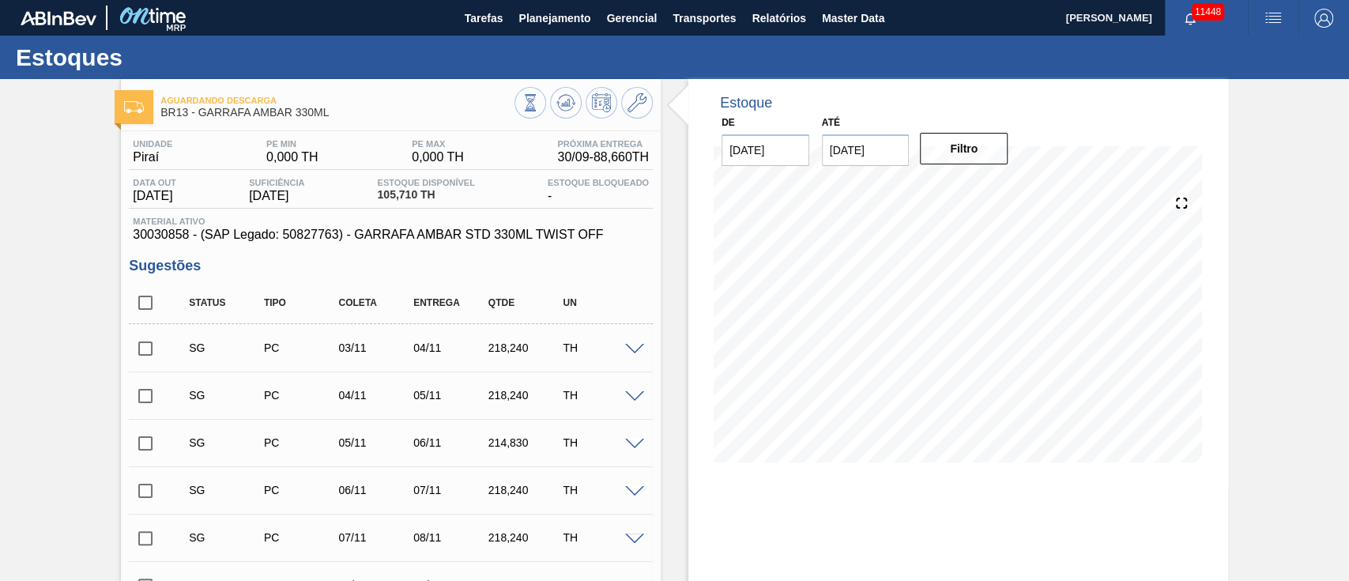
click at [1270, 9] on img "button" at bounding box center [1272, 18] width 19 height 19
click at [1239, 62] on li "Upload de Volumes" at bounding box center [1267, 56] width 137 height 28
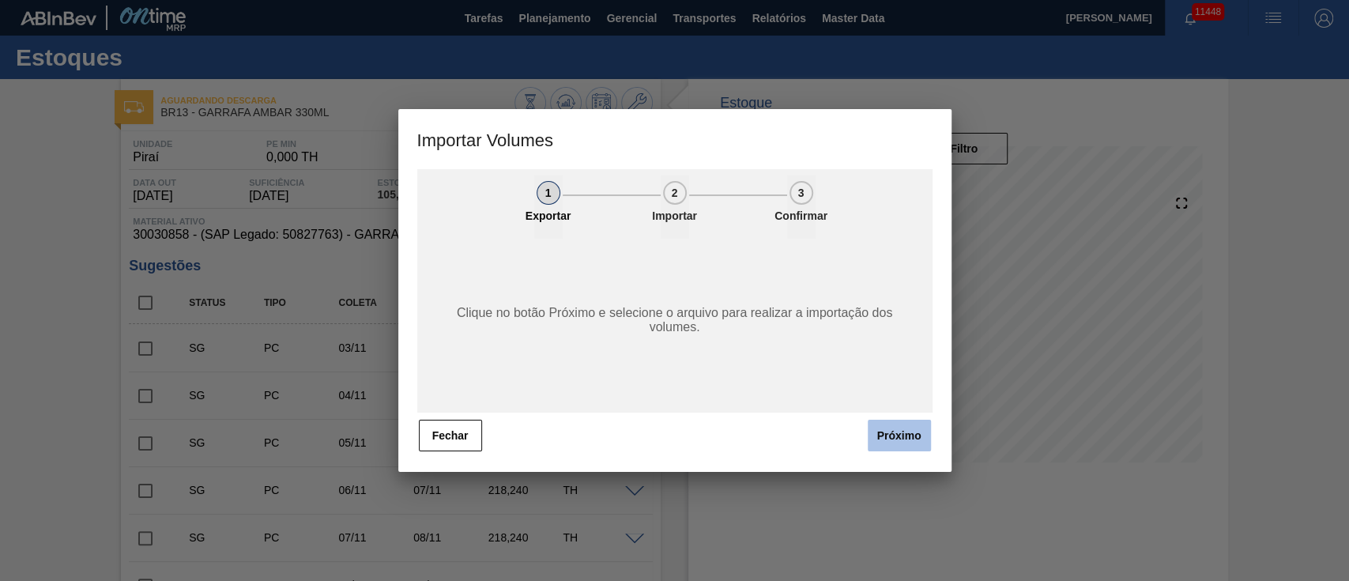
click at [894, 439] on button "Próximo" at bounding box center [899, 436] width 63 height 32
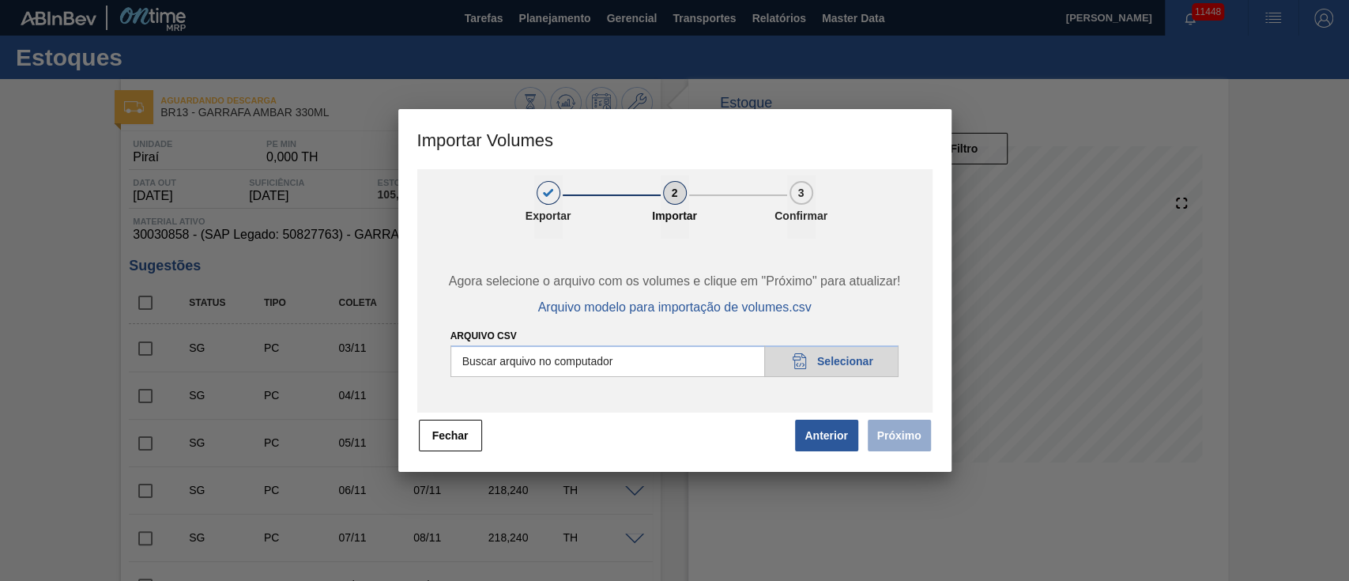
click at [807, 358] on input "Arquivo csv" at bounding box center [674, 361] width 449 height 32
type input "C:\fakepath\PedidoVolumeModeloImportacao (81).csv"
click at [893, 443] on button "Próximo" at bounding box center [899, 436] width 63 height 32
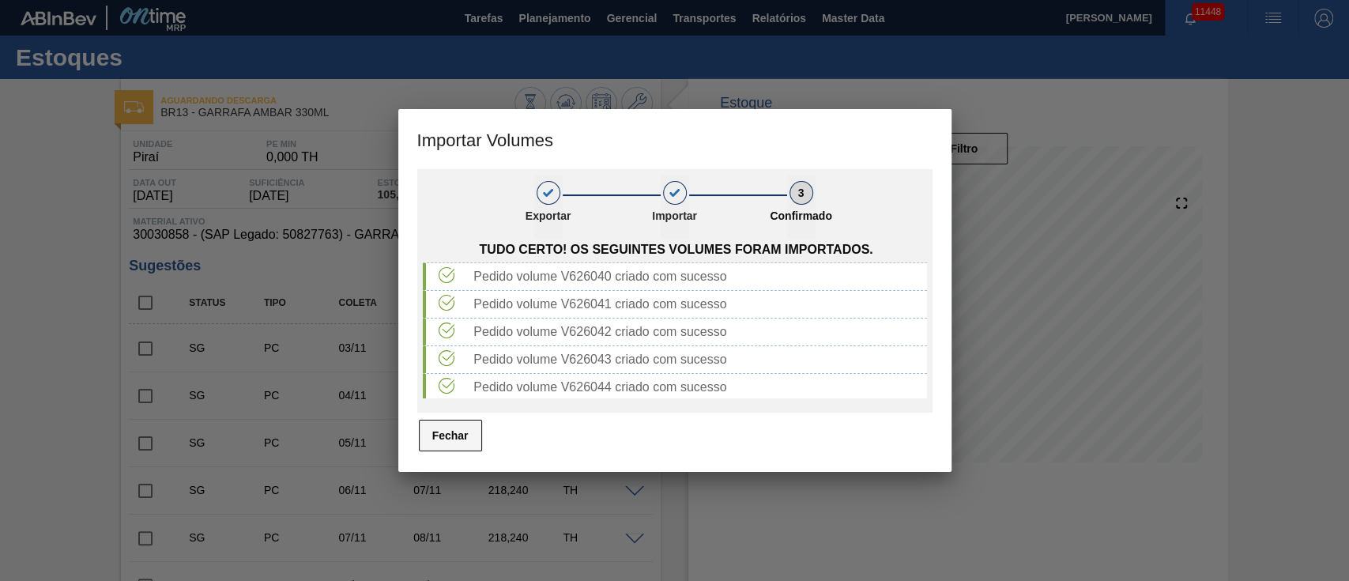
click at [454, 432] on button "Fechar" at bounding box center [450, 436] width 63 height 32
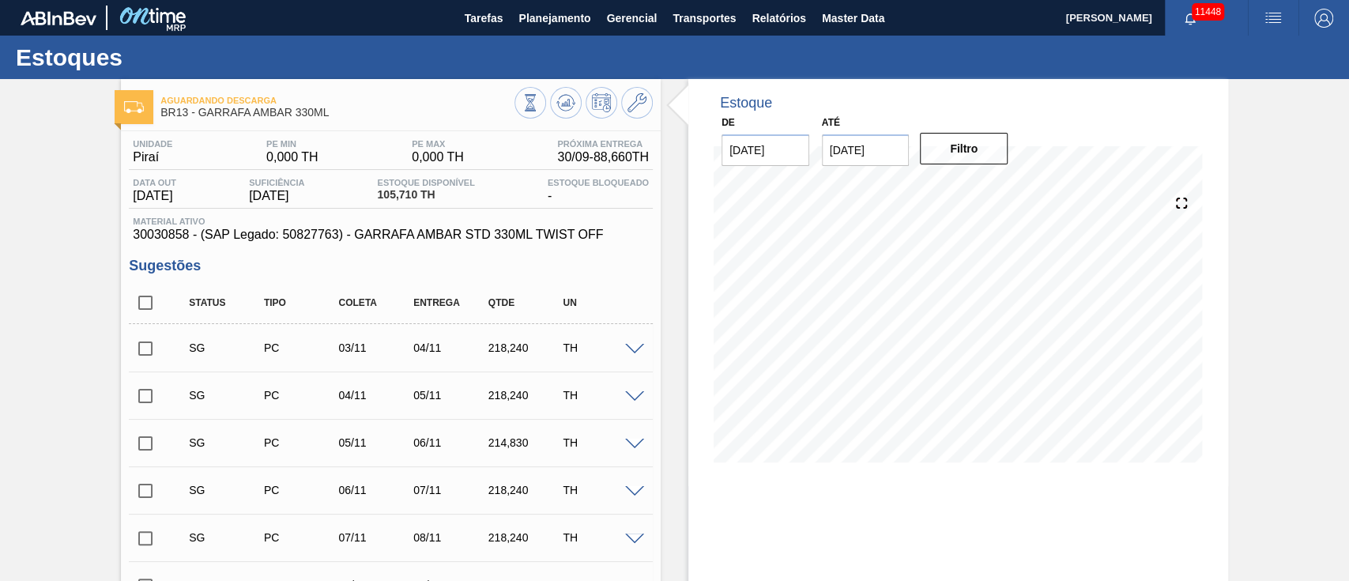
click at [1268, 17] on img "button" at bounding box center [1272, 18] width 19 height 19
click at [1246, 57] on li "Upload de Volumes" at bounding box center [1267, 56] width 137 height 28
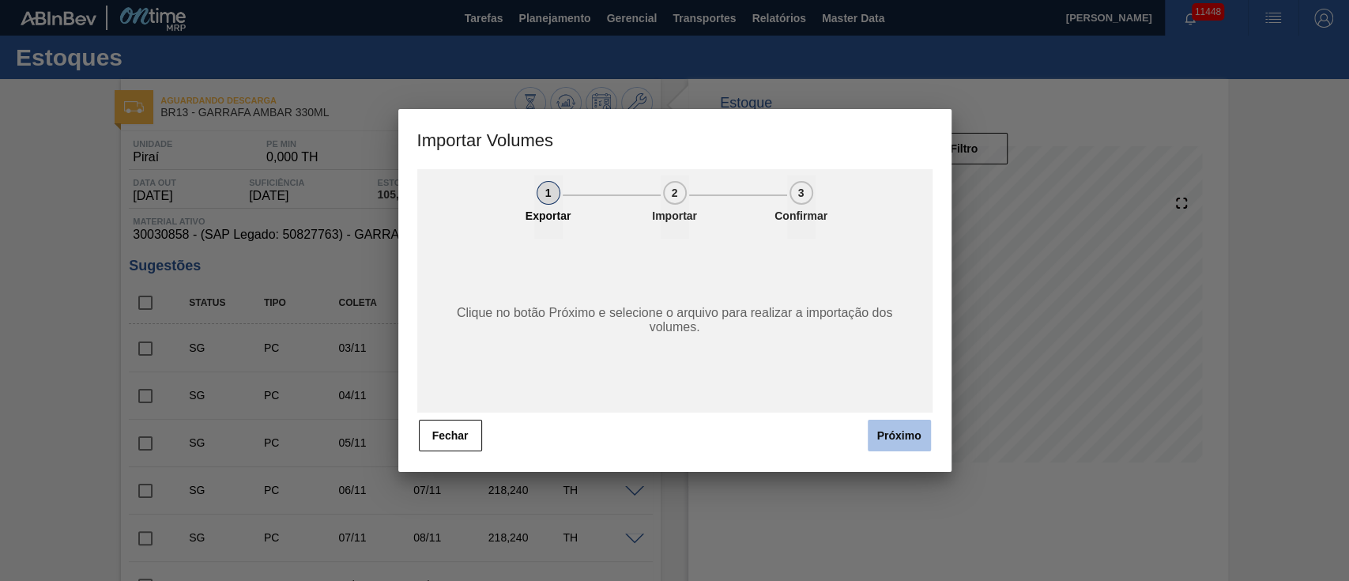
click at [890, 433] on button "Próximo" at bounding box center [899, 436] width 63 height 32
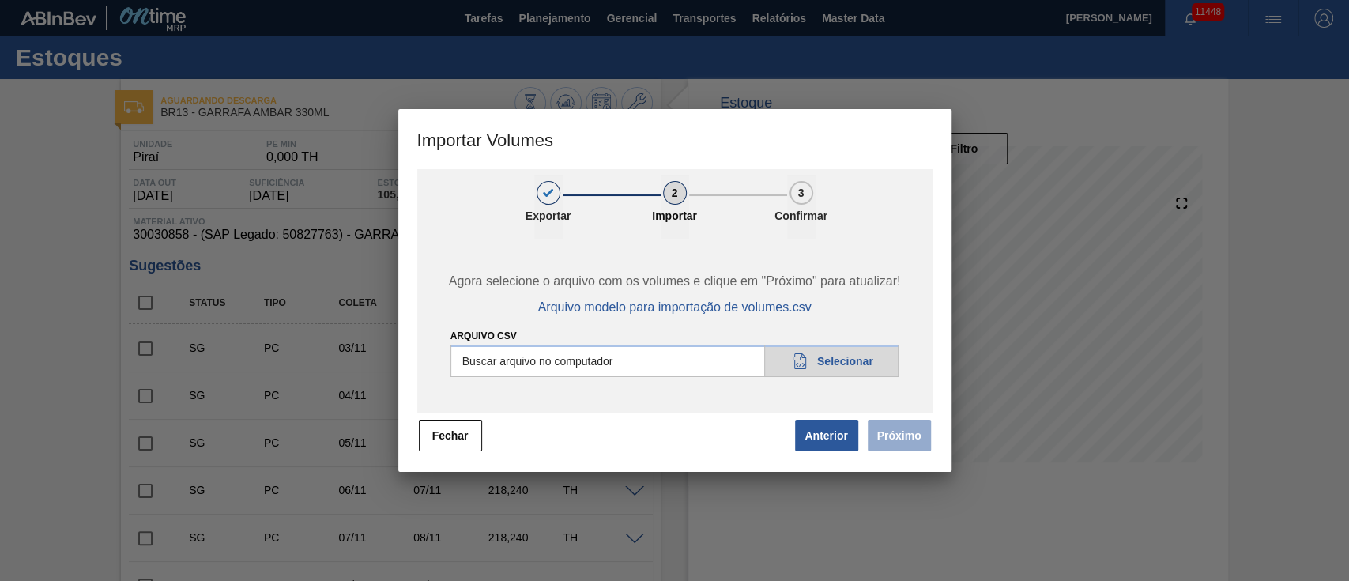
click at [814, 363] on input "Arquivo csv" at bounding box center [674, 361] width 449 height 32
type input "C:\fakepath\PedidoVolumeModeloImportacao (83).csv"
click at [923, 439] on button "Próximo" at bounding box center [899, 436] width 63 height 32
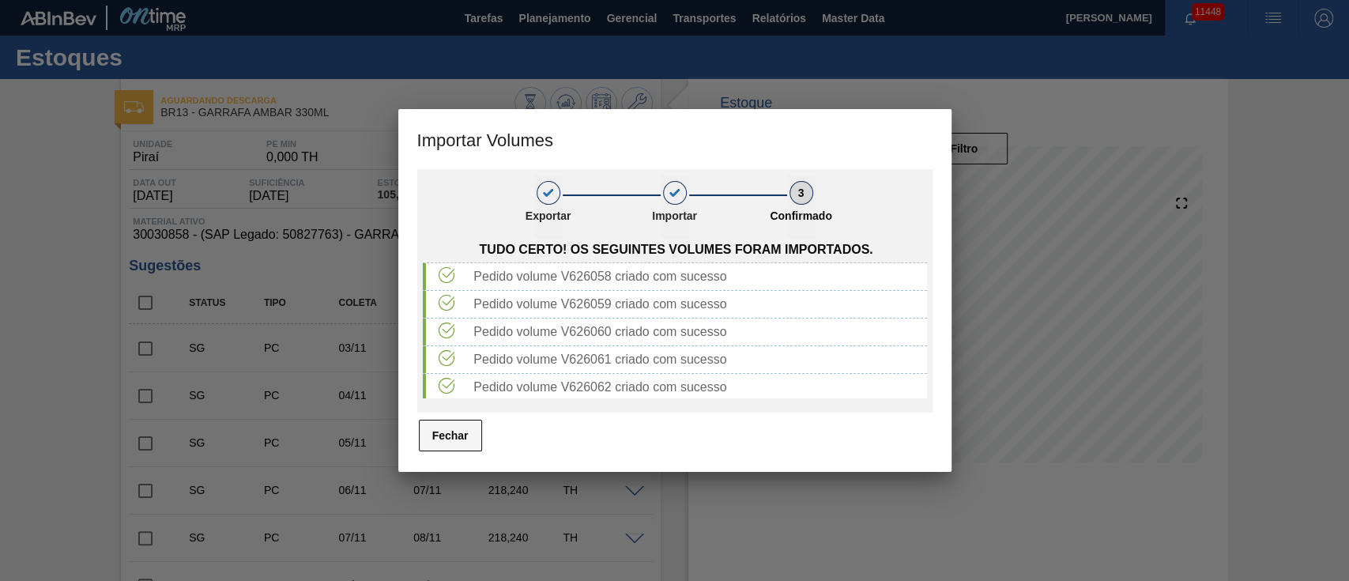
click at [434, 438] on button "Fechar" at bounding box center [450, 436] width 63 height 32
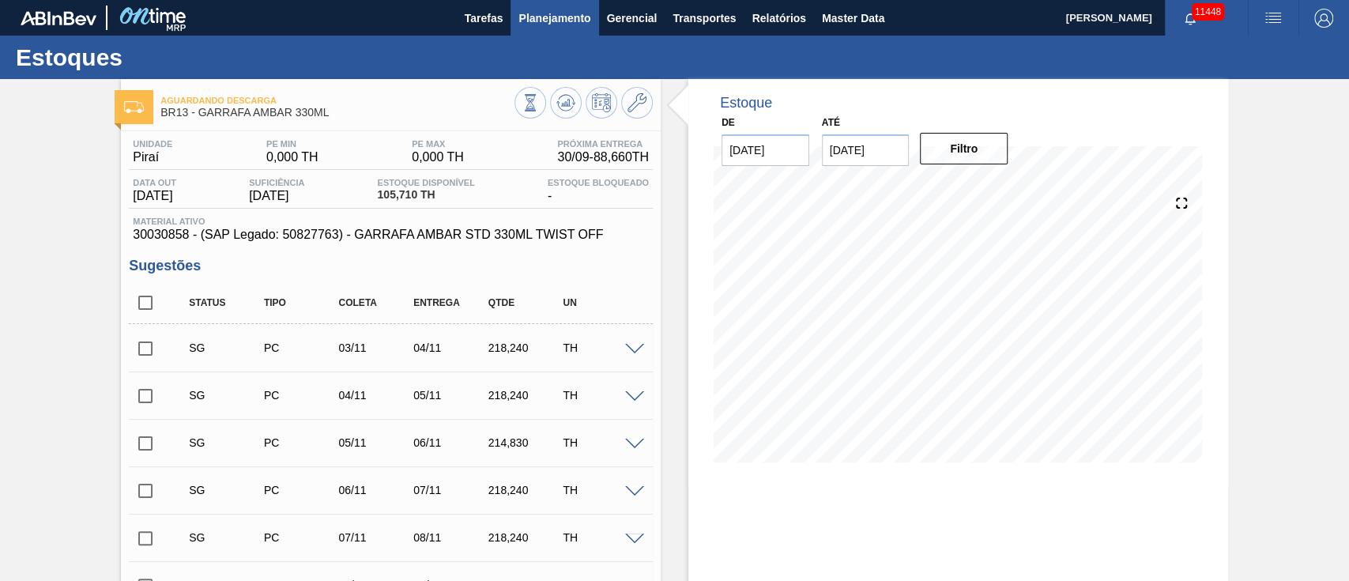
click at [544, 17] on span "Planejamento" at bounding box center [554, 18] width 72 height 19
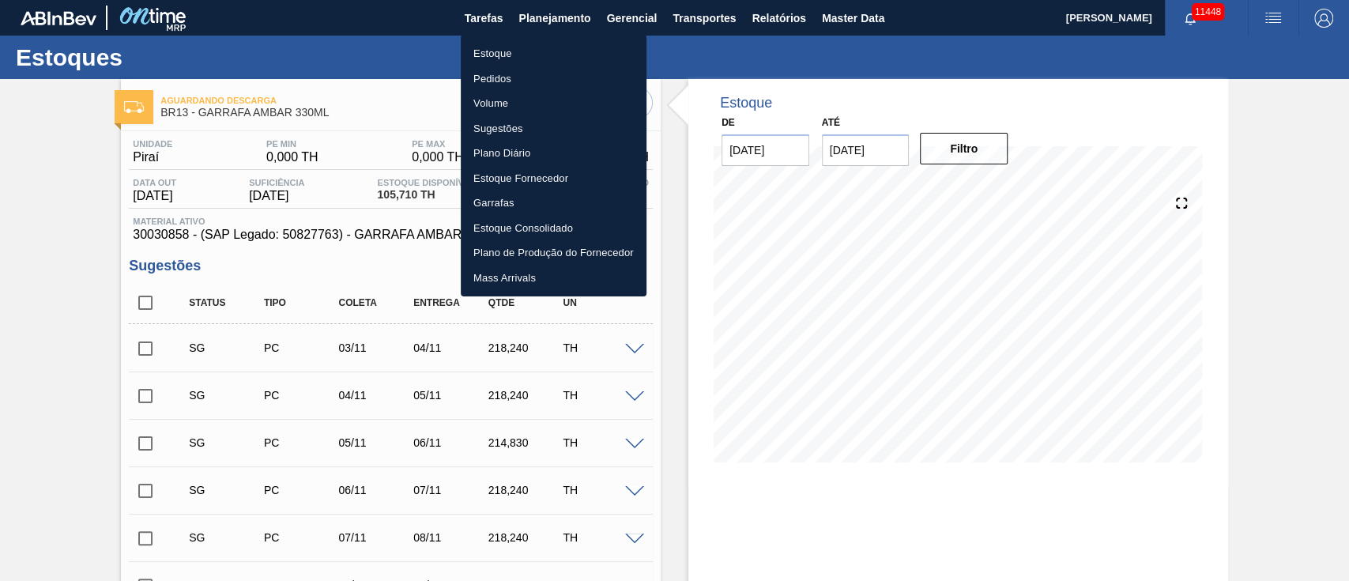
click at [499, 76] on li "Pedidos" at bounding box center [554, 78] width 186 height 25
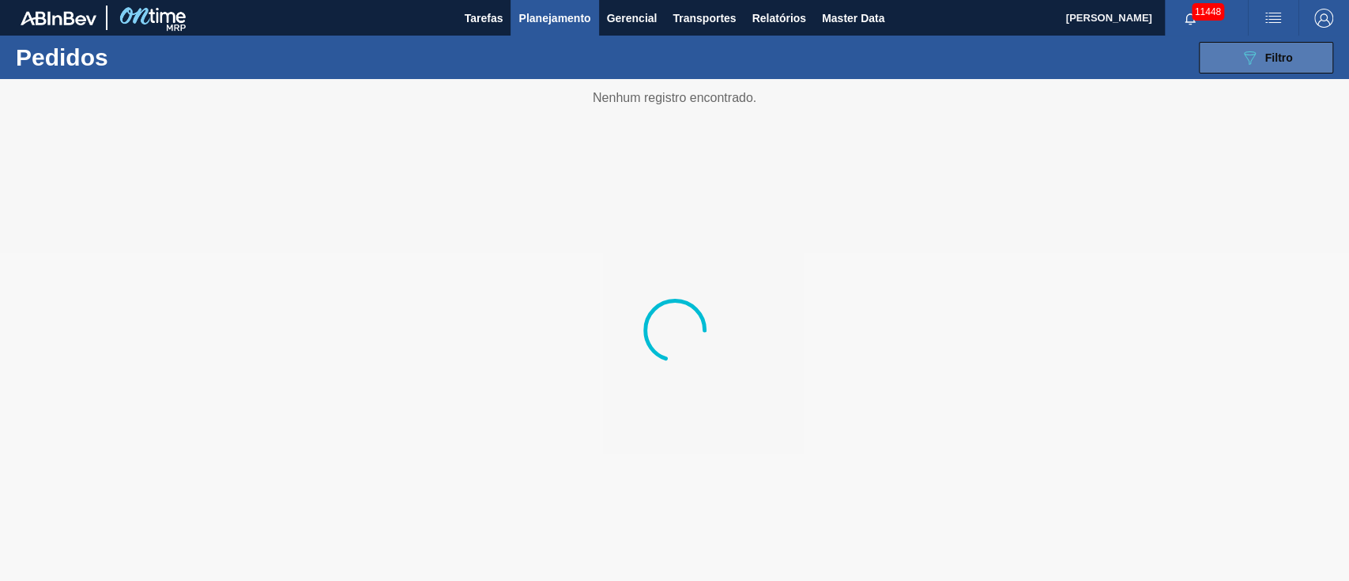
click at [1258, 54] on div "089F7B8B-B2A5-4AFE-B5C0-19BA573D28AC Filtro" at bounding box center [1266, 57] width 53 height 19
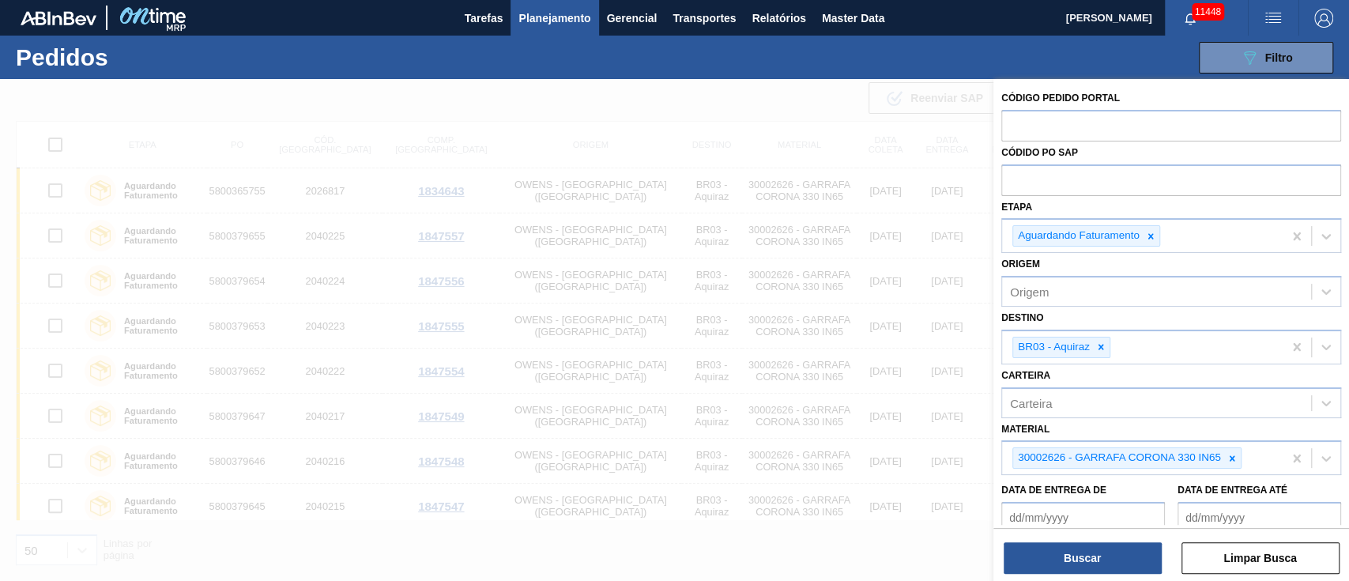
click at [722, 143] on div at bounding box center [674, 369] width 1349 height 581
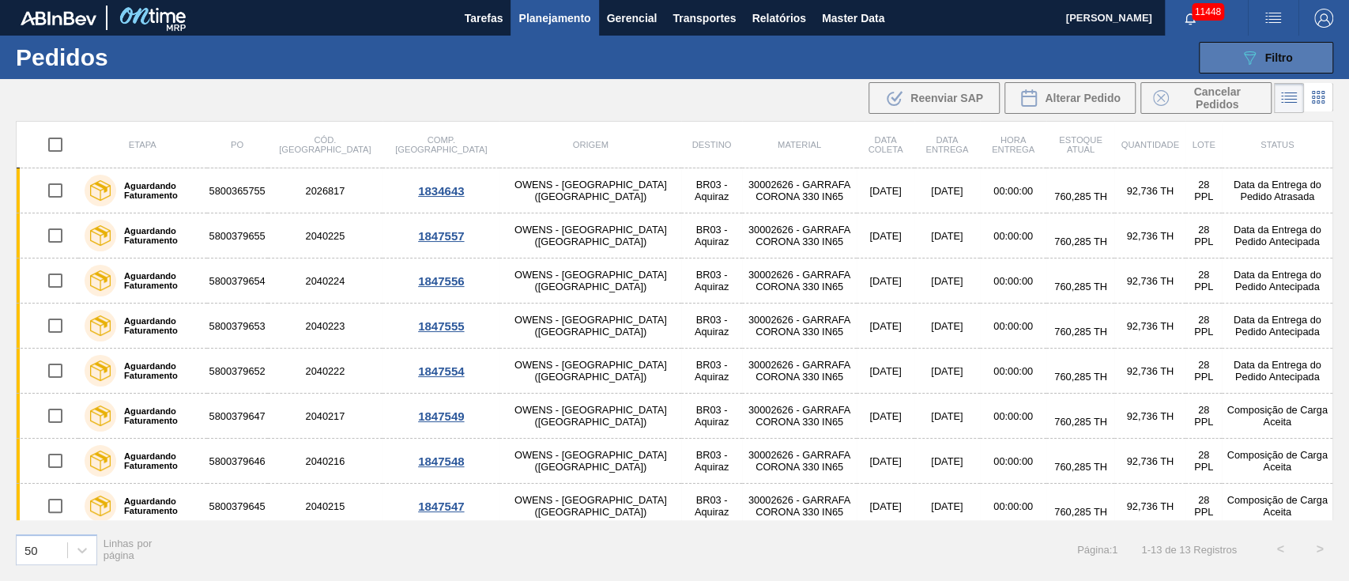
click at [1274, 50] on div "089F7B8B-B2A5-4AFE-B5C0-19BA573D28AC Filtro" at bounding box center [1266, 57] width 53 height 19
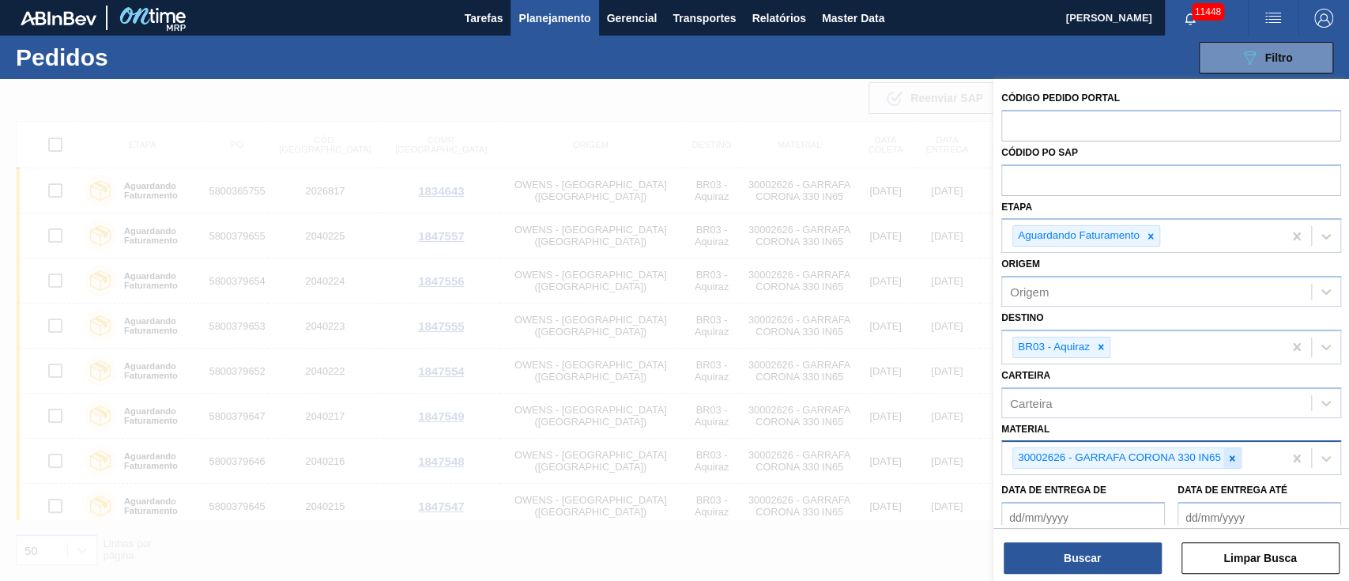
click at [1231, 453] on icon at bounding box center [1231, 458] width 11 height 11
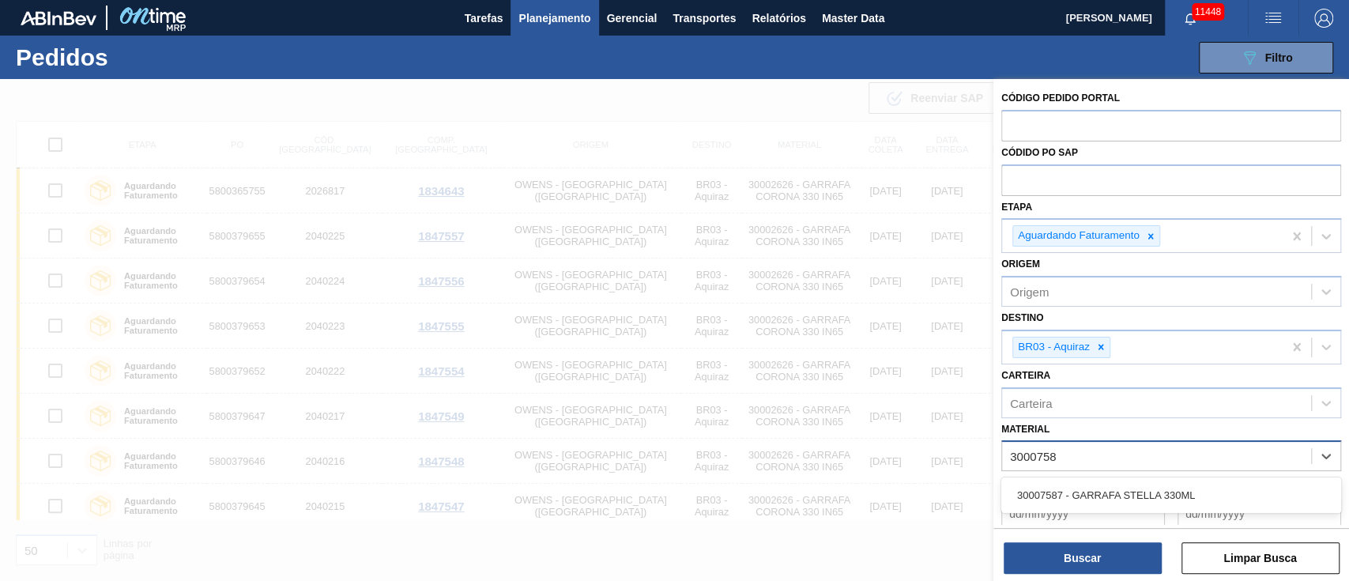
type input "30007587"
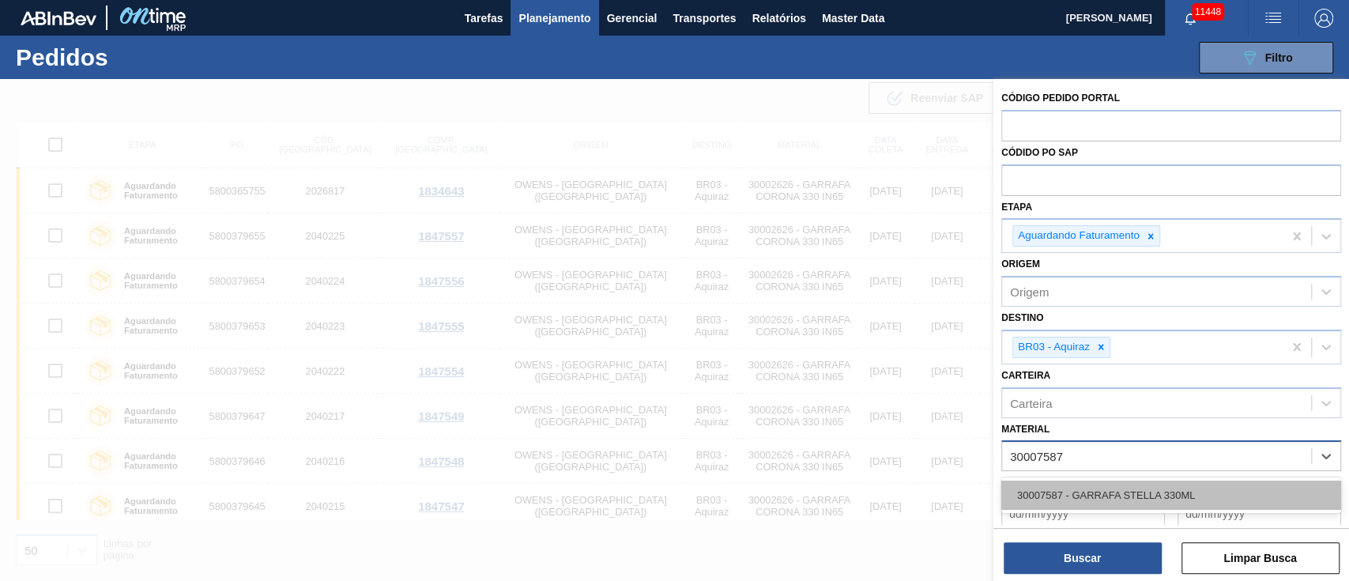
click at [1161, 480] on div "30007587 - GARRAFA STELLA 330ML" at bounding box center [1171, 494] width 340 height 29
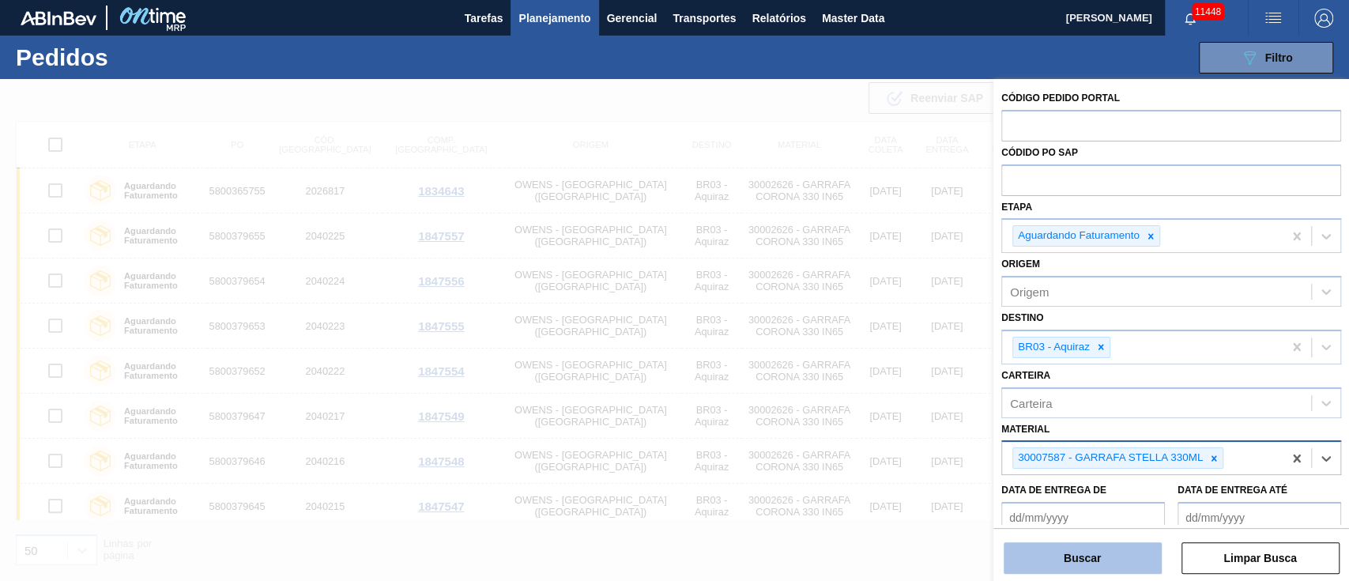
click at [1094, 559] on button "Buscar" at bounding box center [1082, 558] width 158 height 32
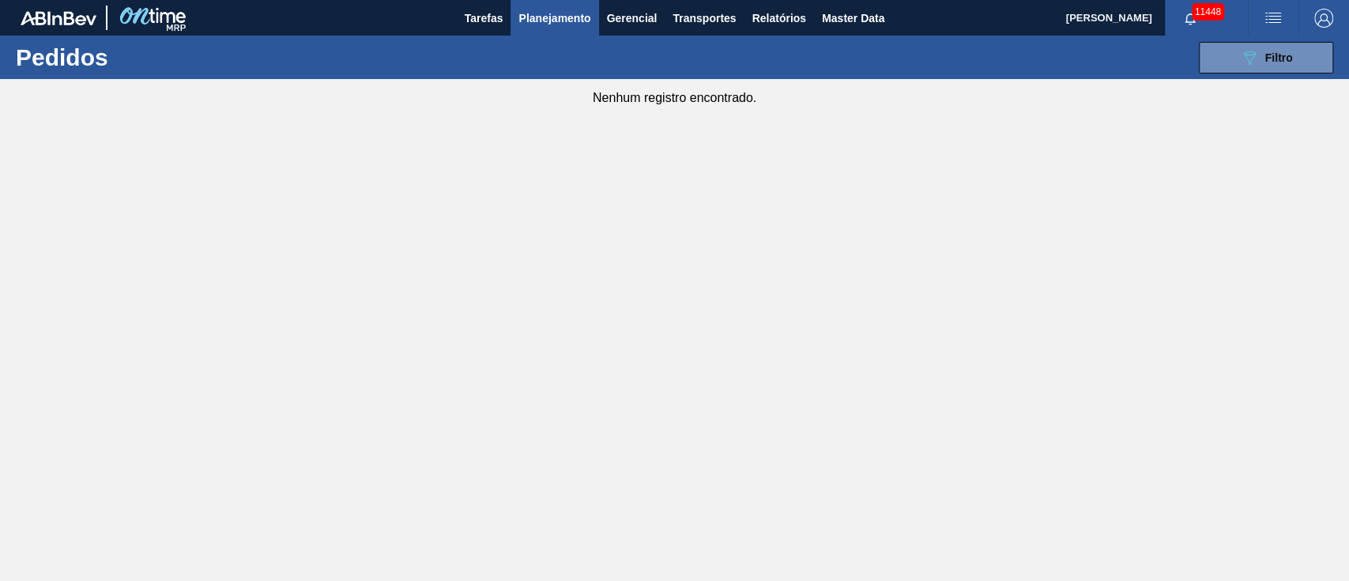
click at [1266, 13] on img "button" at bounding box center [1272, 18] width 19 height 19
click at [1299, 52] on li "Upload de Volumes" at bounding box center [1267, 56] width 137 height 28
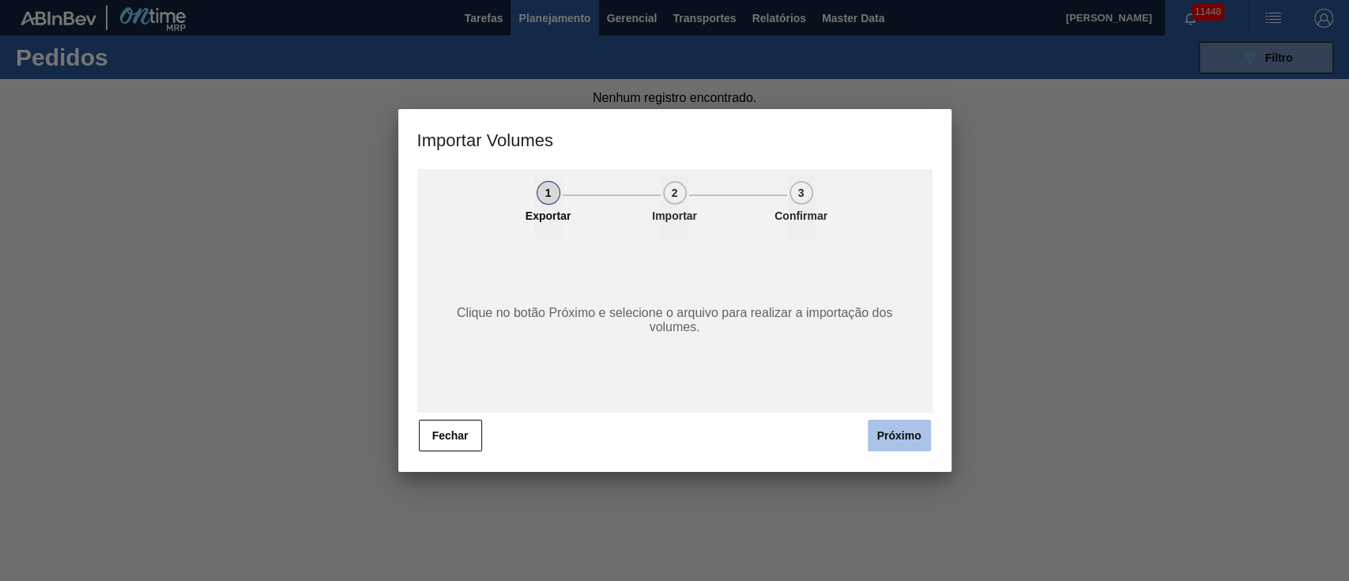
click at [917, 447] on button "Próximo" at bounding box center [899, 436] width 63 height 32
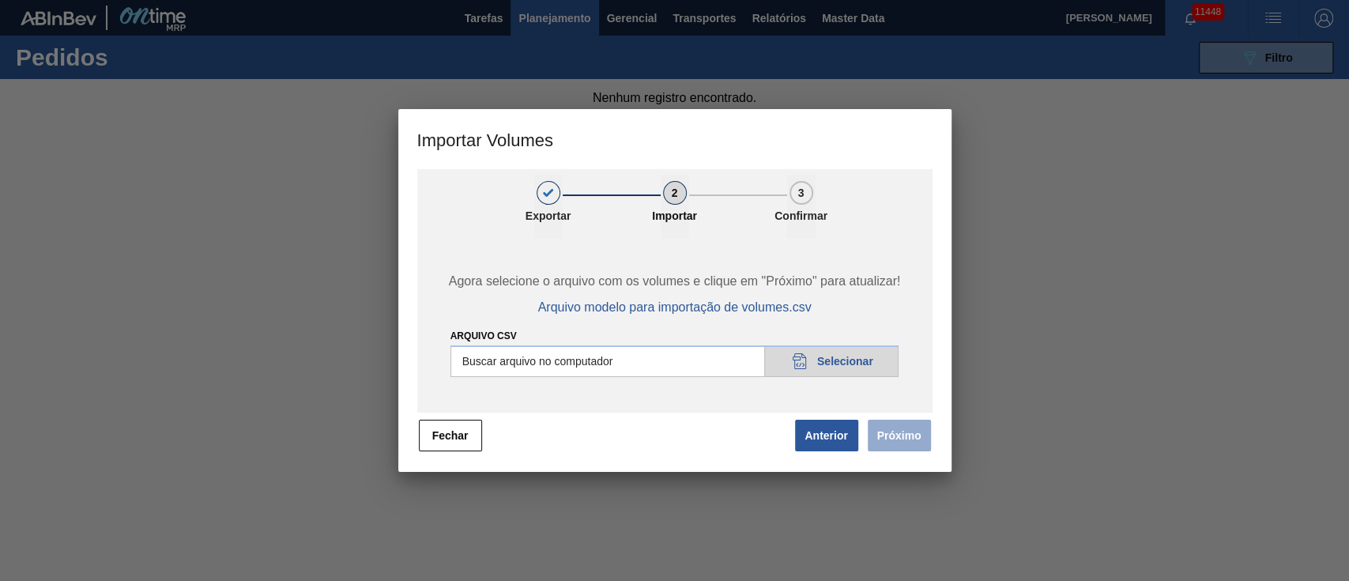
click at [845, 364] on input "Arquivo csv" at bounding box center [674, 361] width 449 height 32
type input "C:\fakepath\PedidoVolumeModeloImportacao (81).csv"
click at [913, 439] on button "Próximo" at bounding box center [899, 436] width 63 height 32
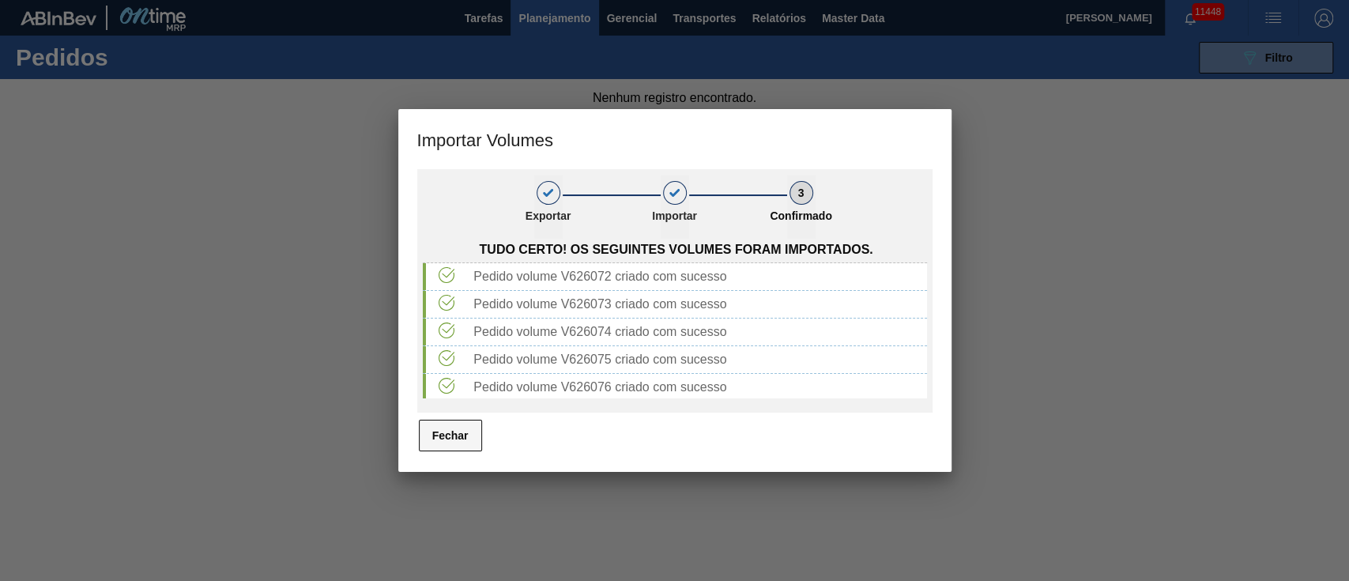
click at [453, 436] on button "Fechar" at bounding box center [450, 436] width 63 height 32
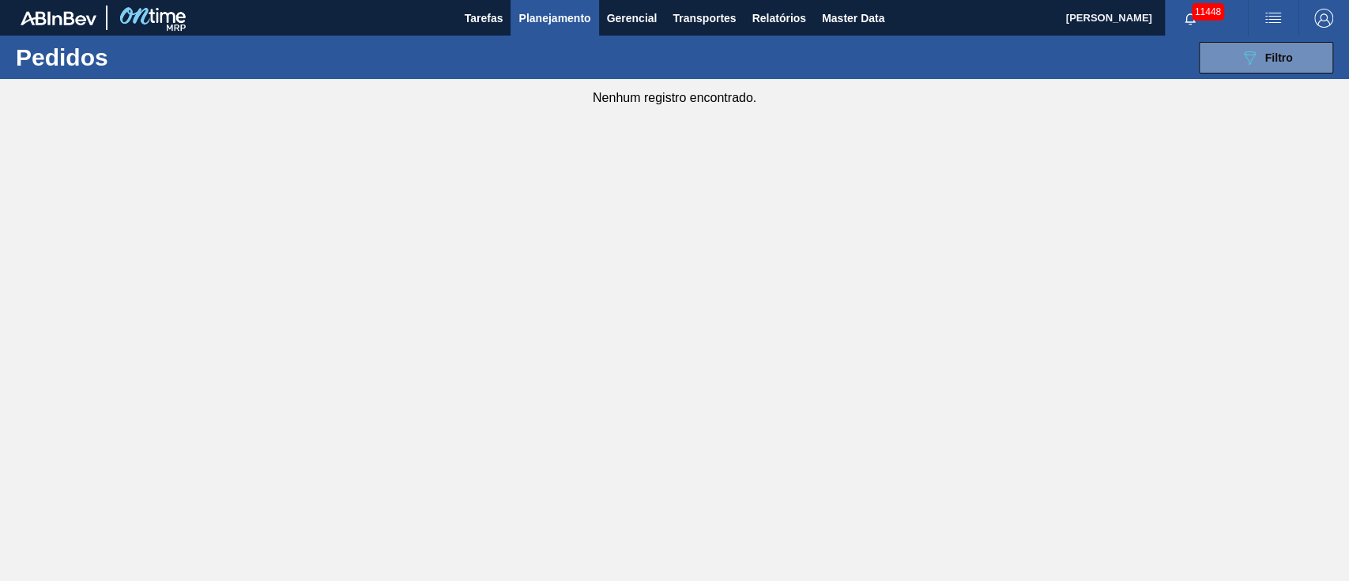
click at [563, 22] on span "Planejamento" at bounding box center [554, 18] width 72 height 19
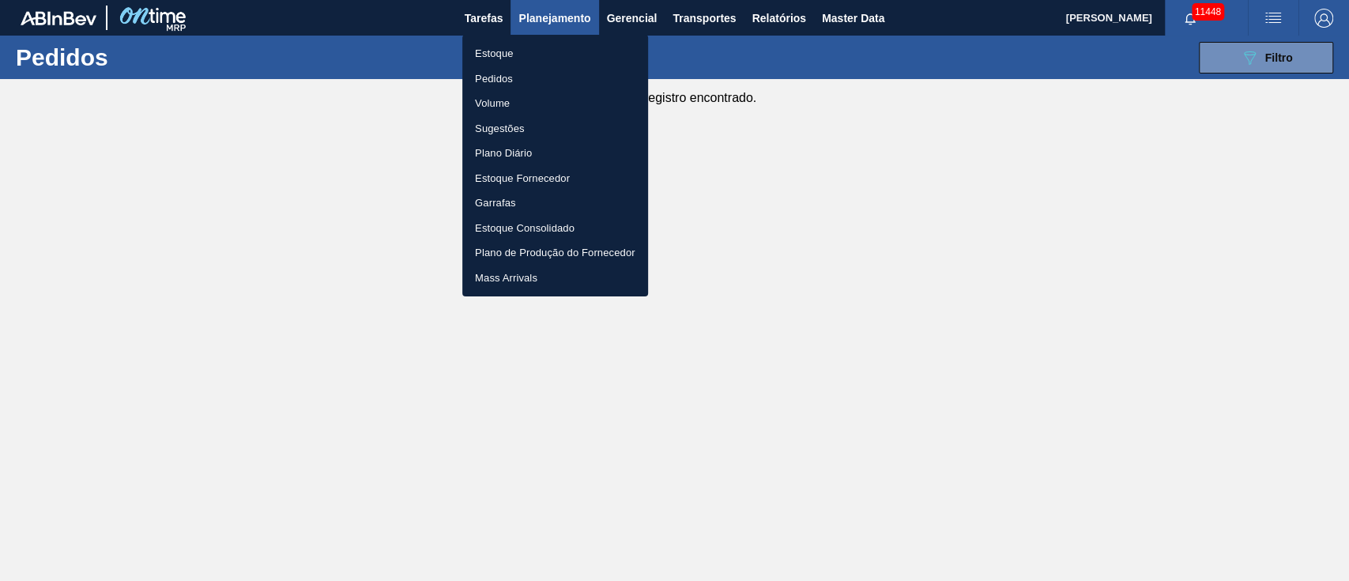
click at [787, 22] on div at bounding box center [674, 290] width 1349 height 581
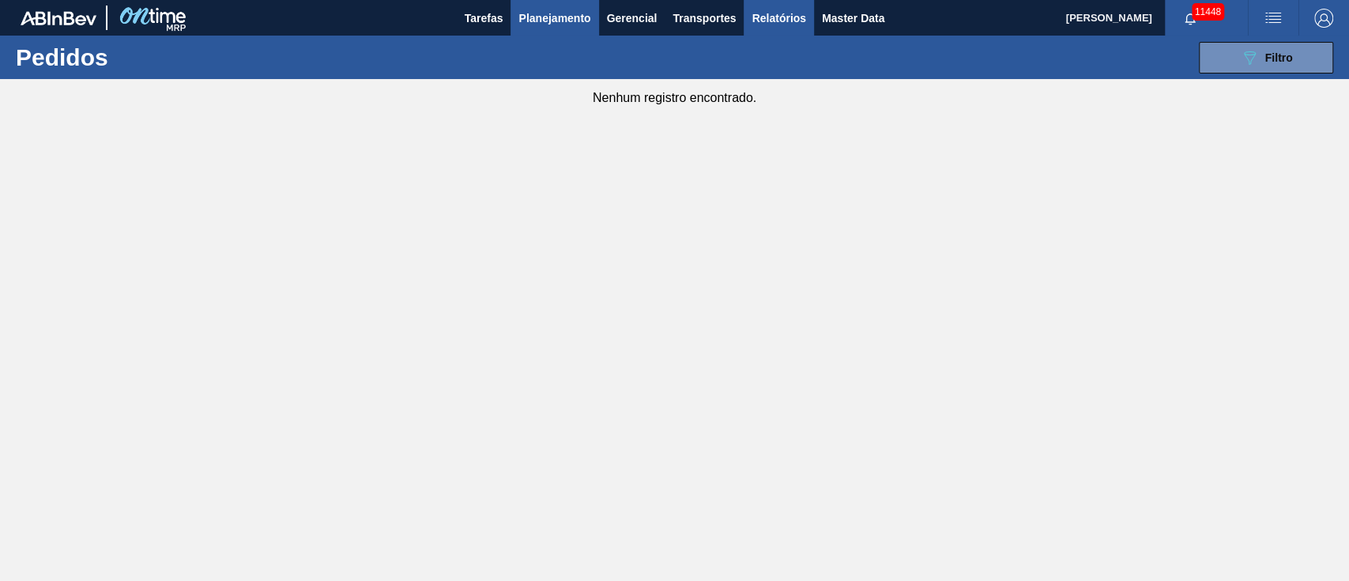
click at [787, 16] on span "Relatórios" at bounding box center [778, 18] width 54 height 19
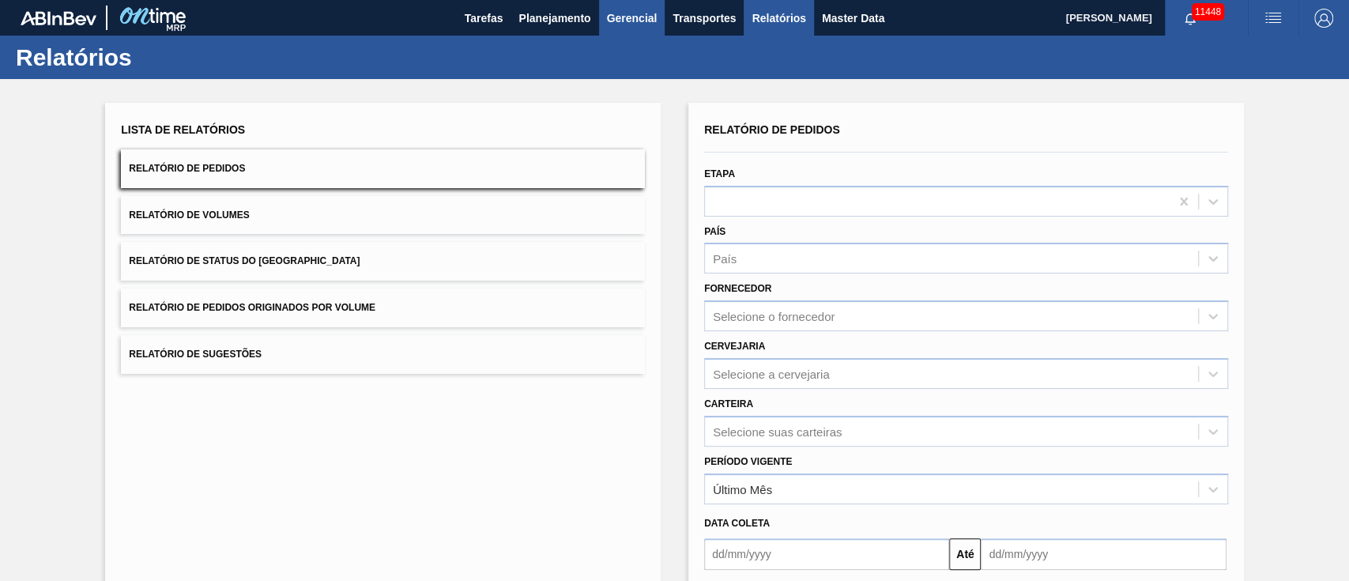
click at [644, 19] on span "Gerencial" at bounding box center [632, 18] width 51 height 19
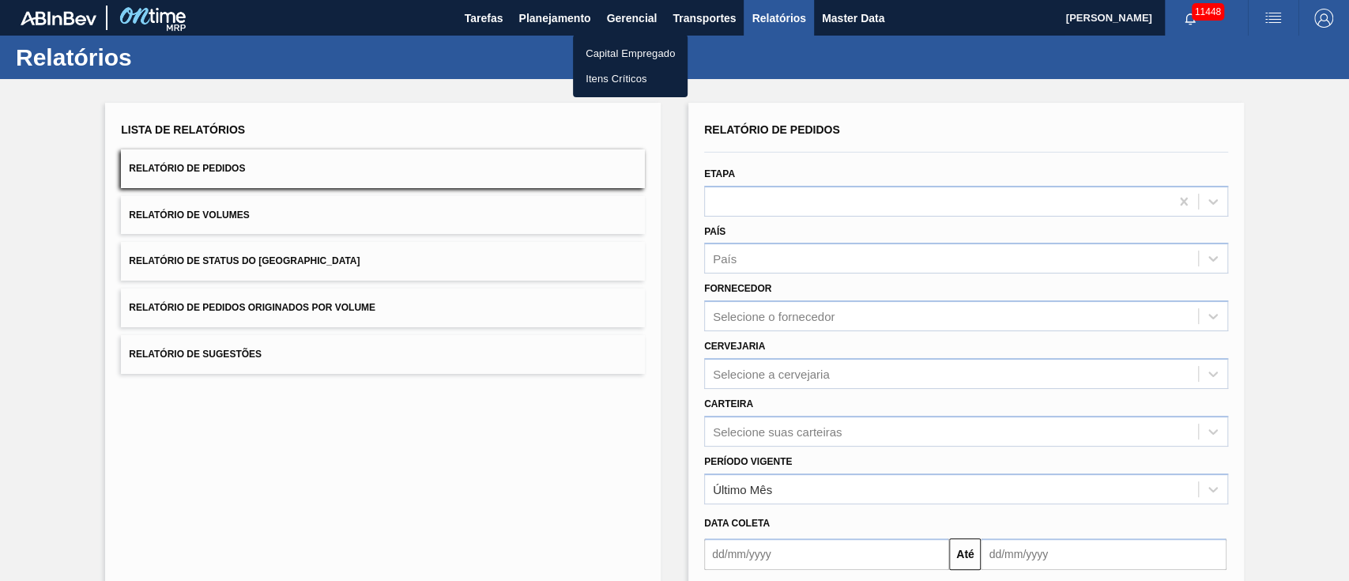
click at [703, 19] on div at bounding box center [674, 290] width 1349 height 581
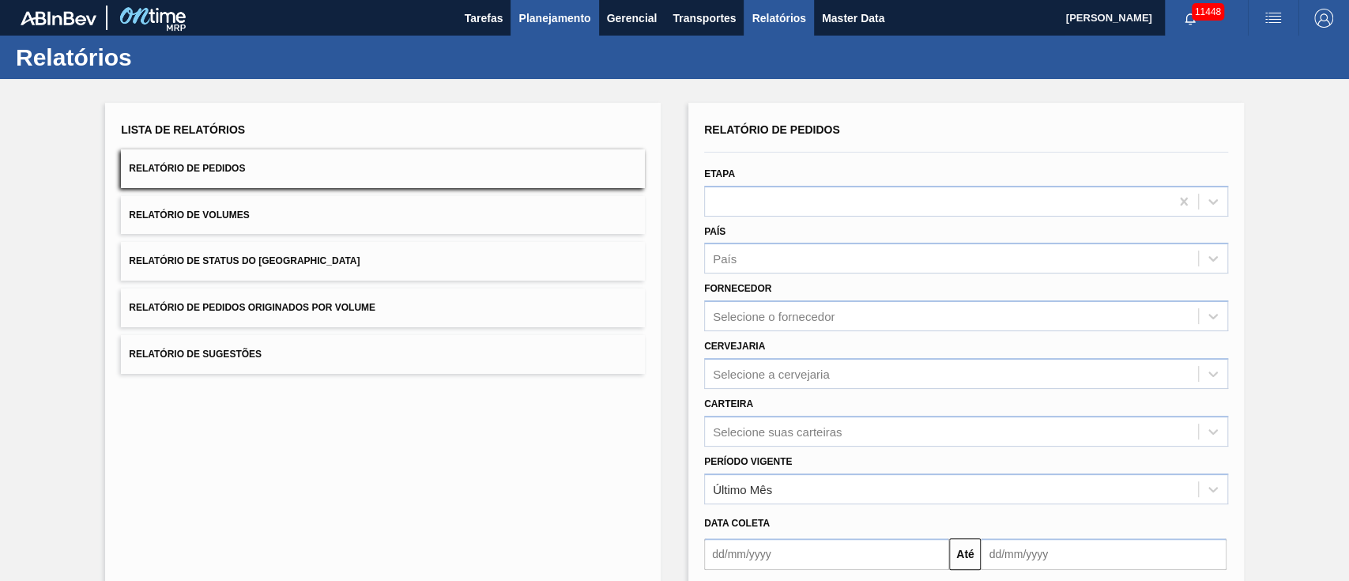
click at [570, 9] on span "Planejamento" at bounding box center [554, 18] width 72 height 19
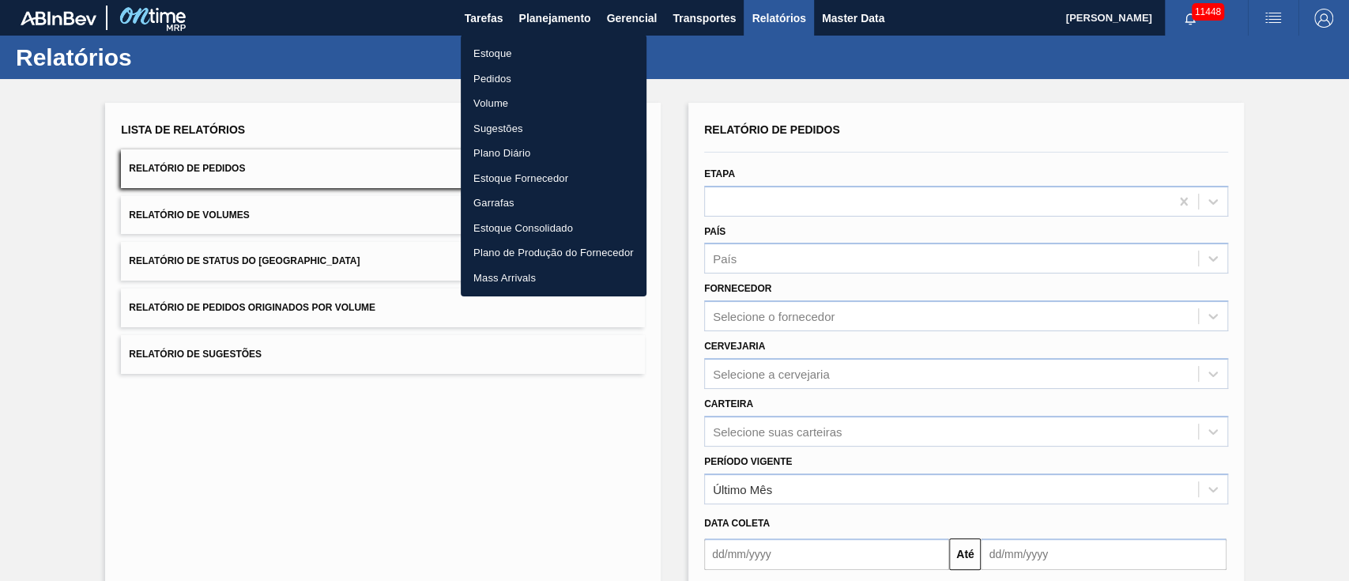
click at [838, 27] on div at bounding box center [674, 290] width 1349 height 581
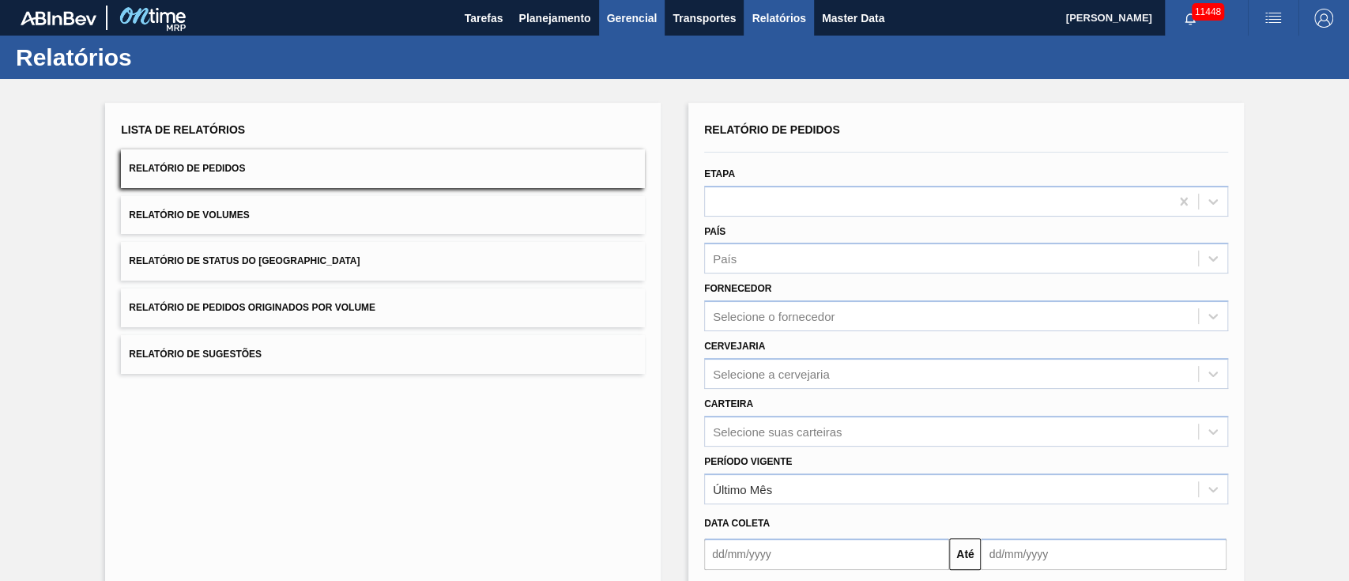
click at [653, 3] on button "Gerencial" at bounding box center [632, 18] width 66 height 36
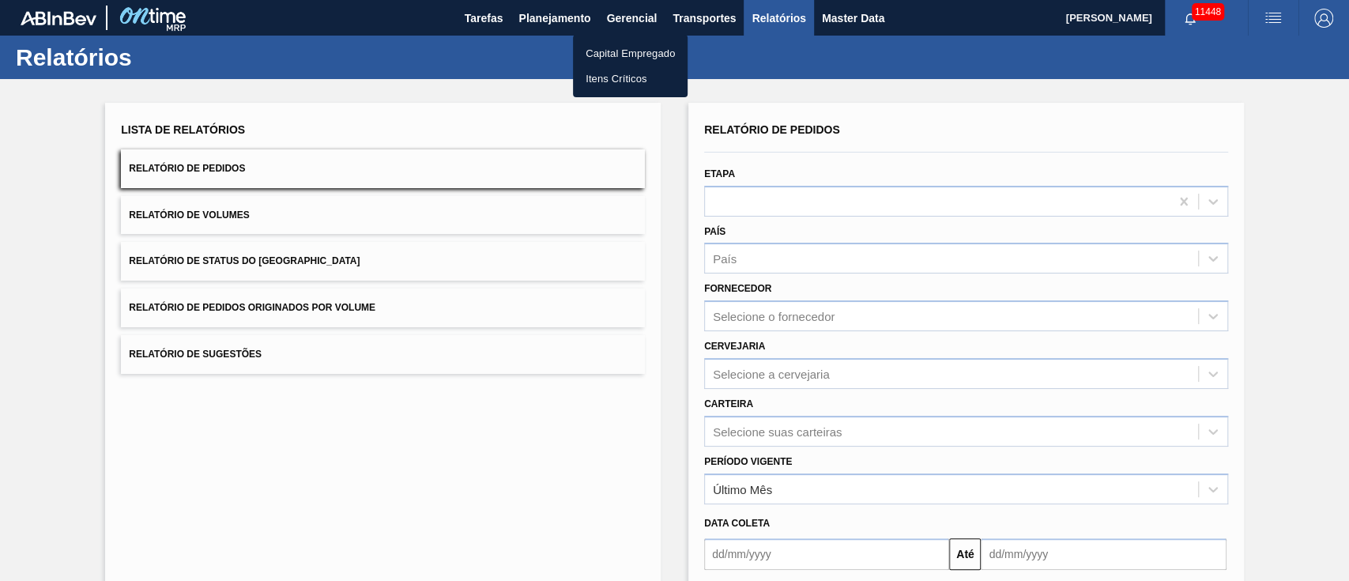
click at [702, 18] on div at bounding box center [674, 290] width 1349 height 581
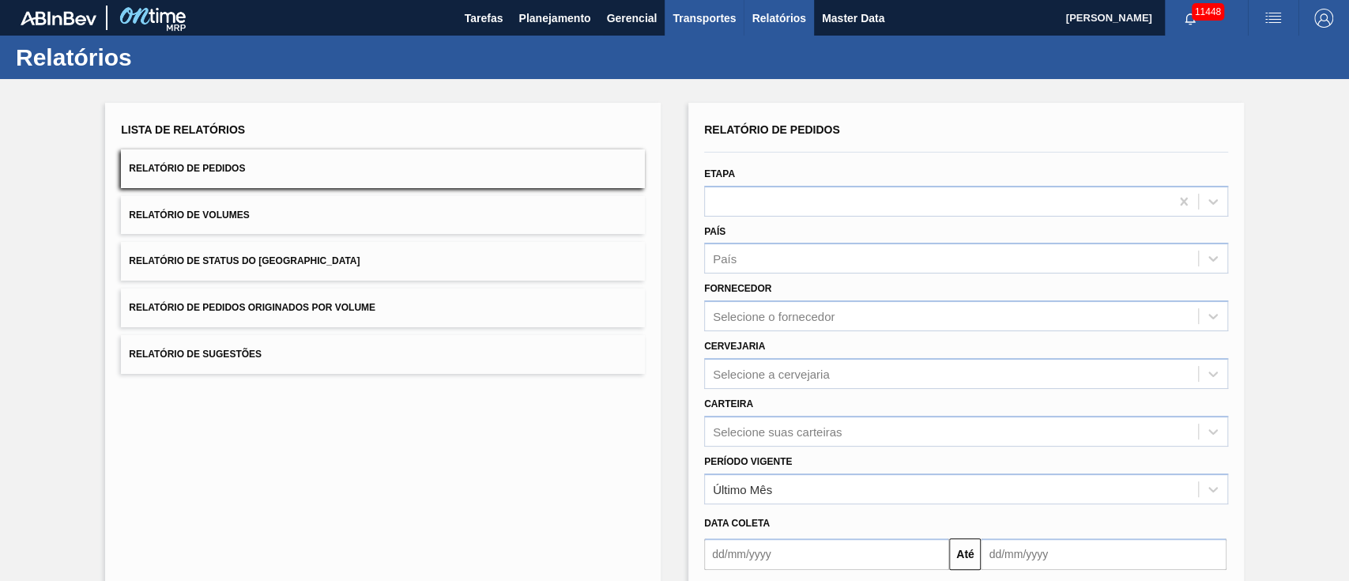
click at [702, 21] on span "Transportes" at bounding box center [703, 18] width 63 height 19
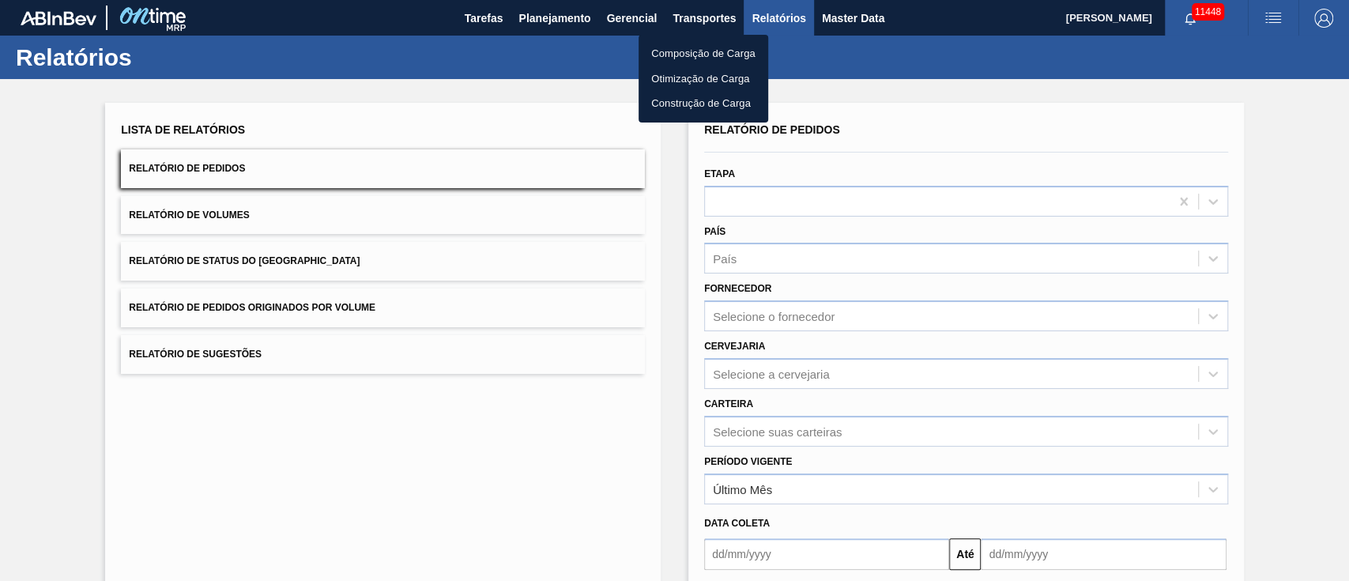
click at [529, 19] on div at bounding box center [674, 290] width 1349 height 581
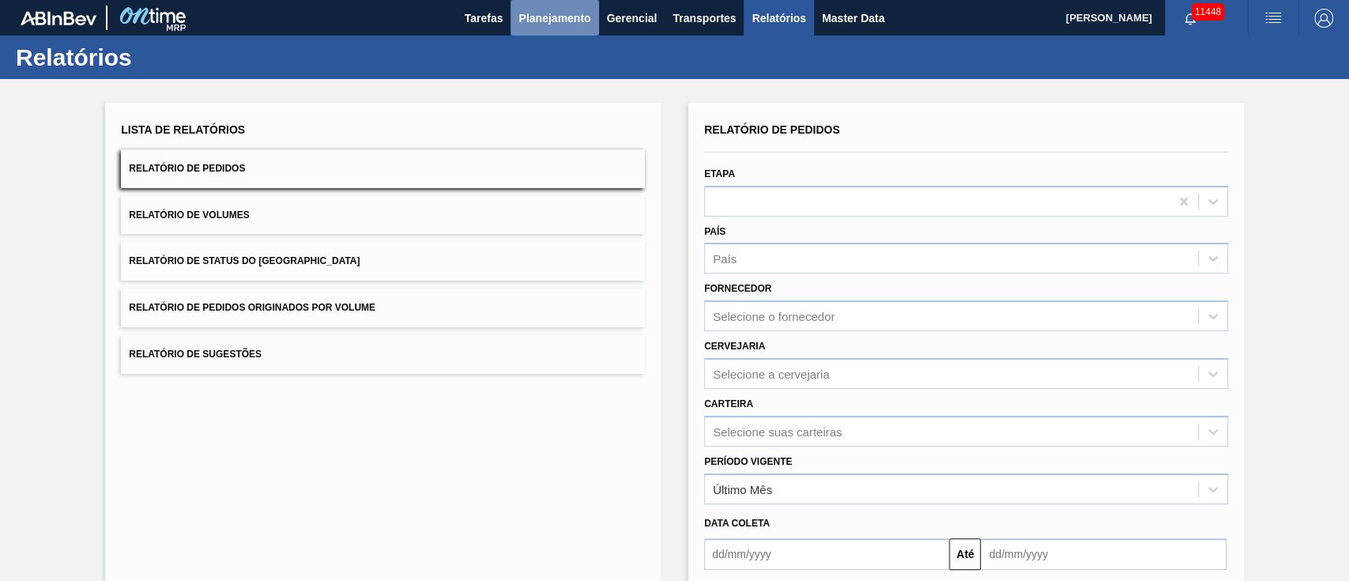
click at [556, 22] on span "Planejamento" at bounding box center [554, 18] width 72 height 19
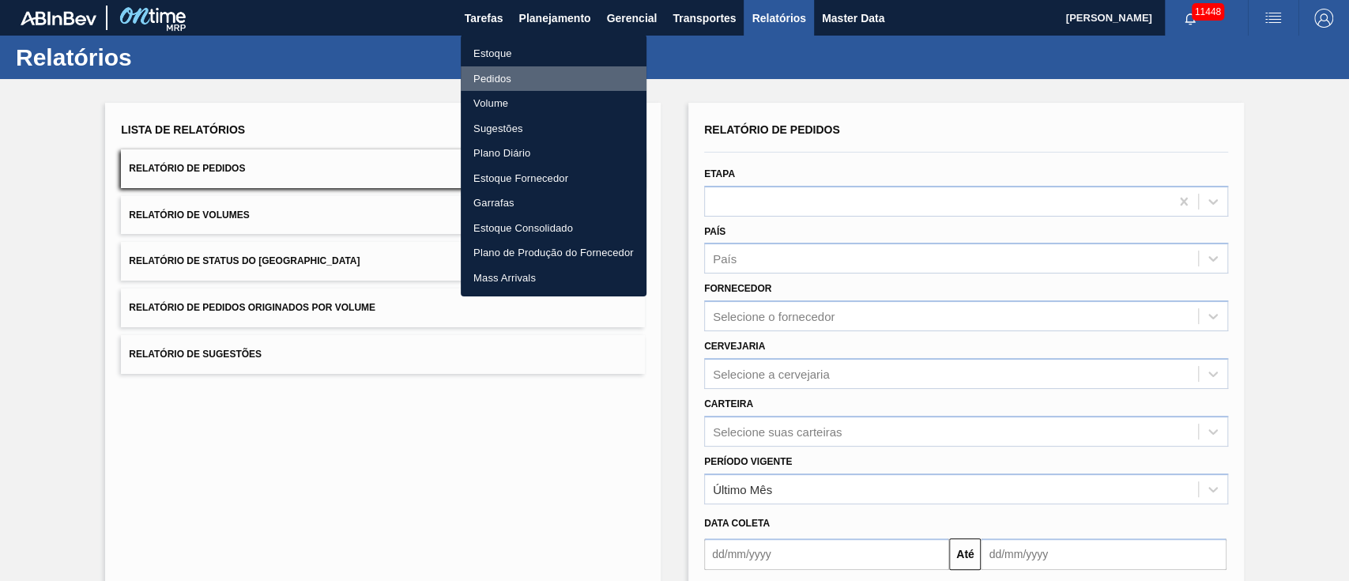
click at [500, 77] on li "Pedidos" at bounding box center [554, 78] width 186 height 25
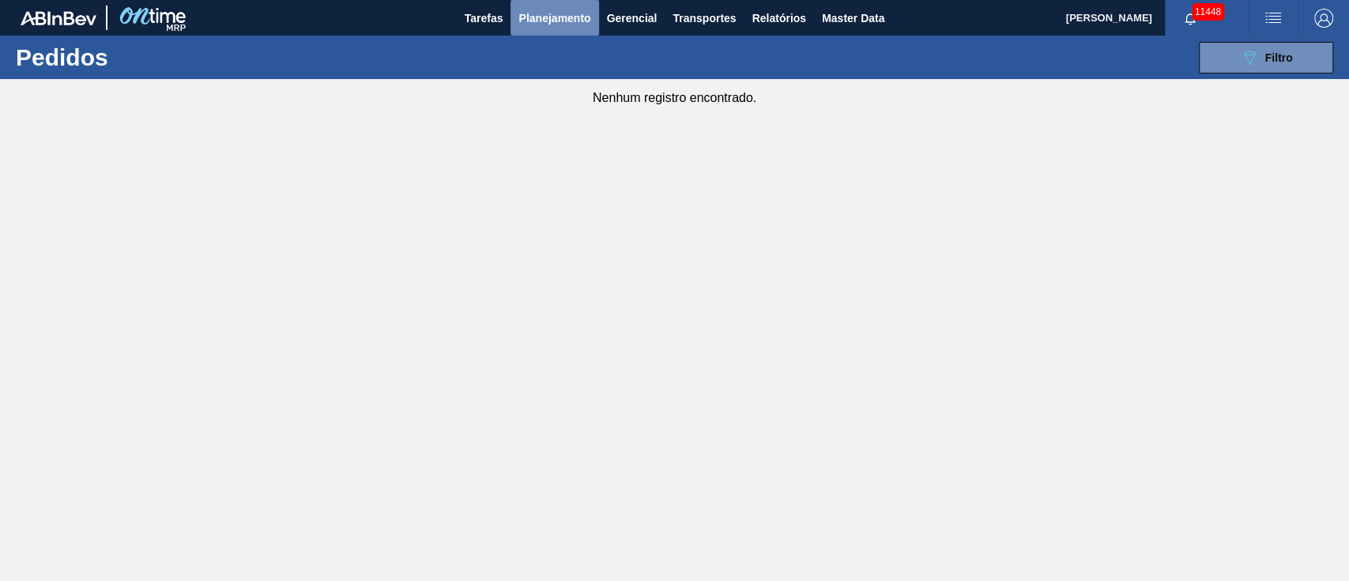
click at [544, 11] on span "Planejamento" at bounding box center [554, 18] width 72 height 19
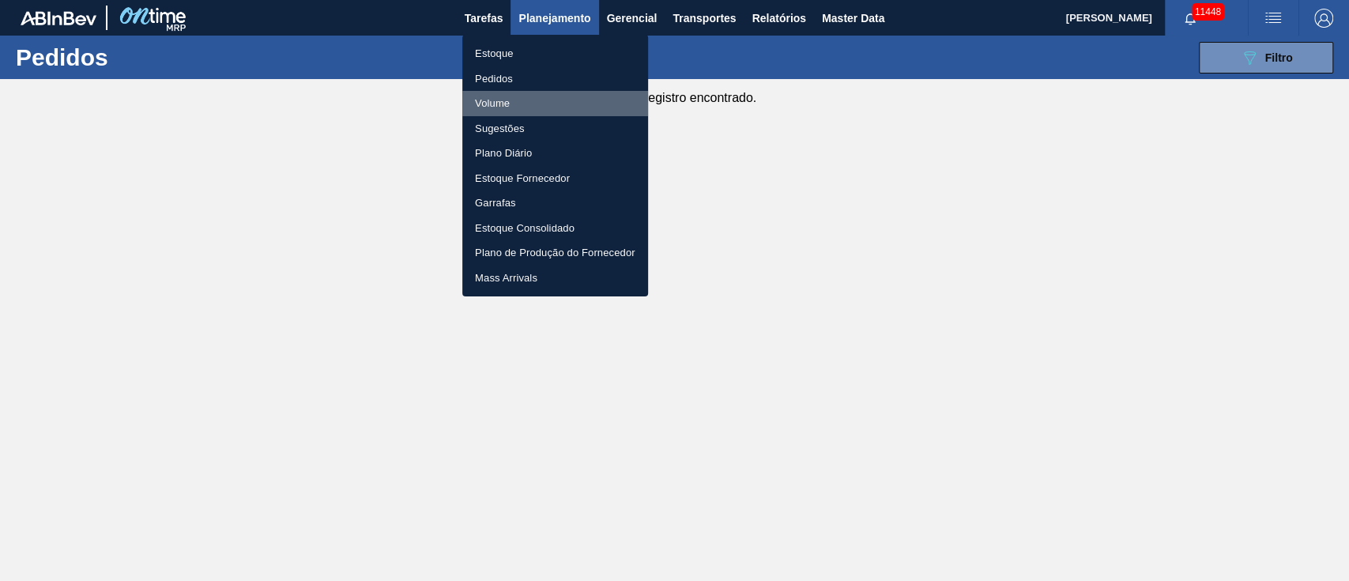
click at [498, 100] on li "Volume" at bounding box center [555, 103] width 186 height 25
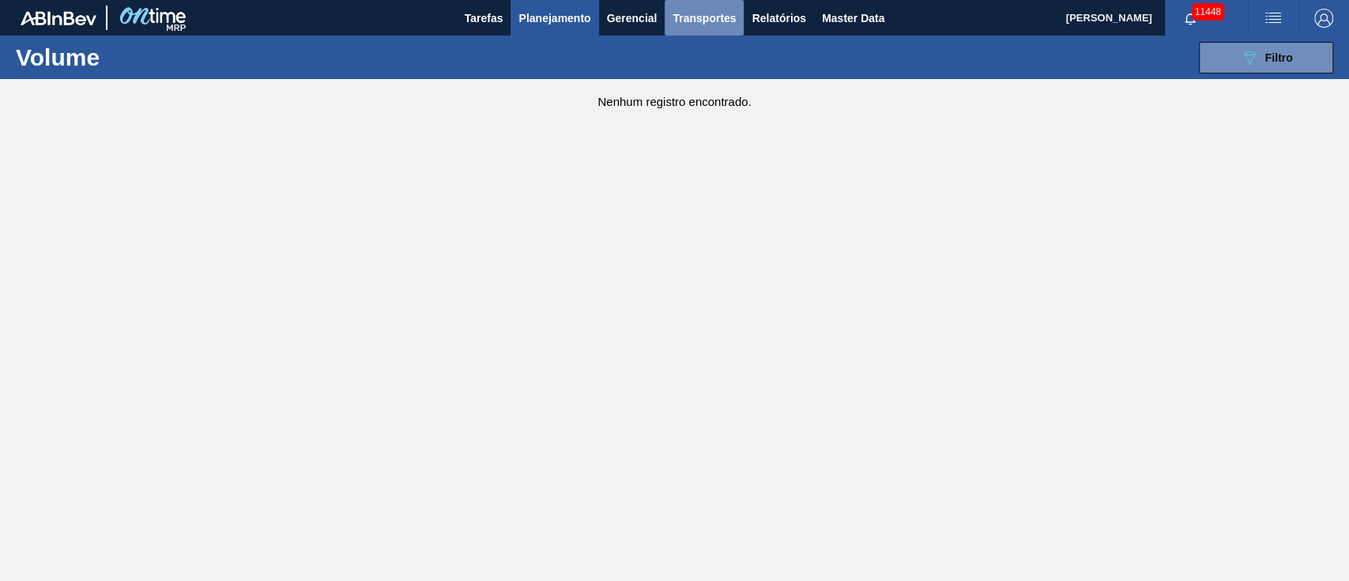
click at [720, 24] on span "Transportes" at bounding box center [703, 18] width 63 height 19
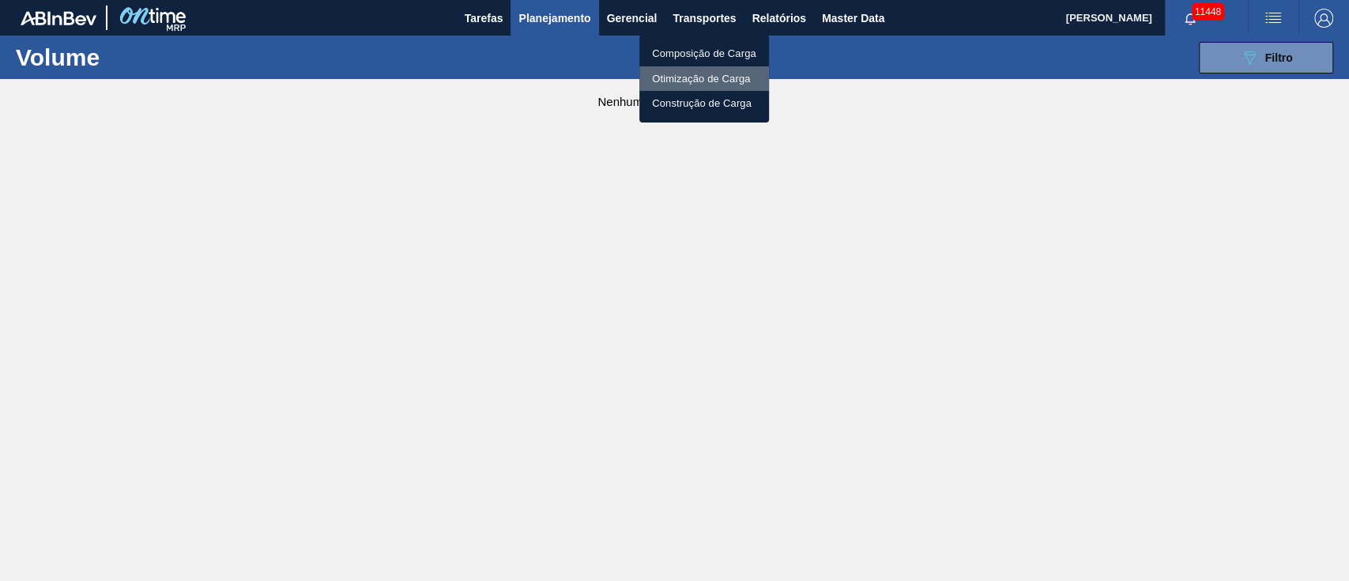
click at [689, 73] on li "Otimização de Carga" at bounding box center [704, 78] width 130 height 25
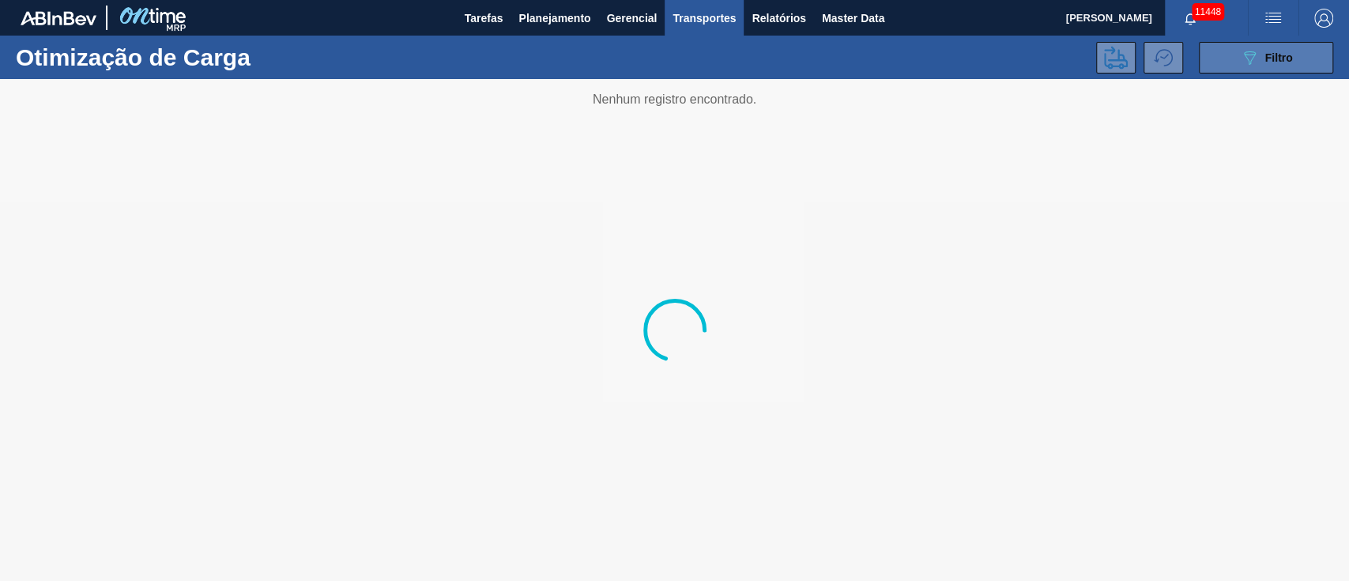
click at [1283, 58] on span "Filtro" at bounding box center [1279, 57] width 28 height 13
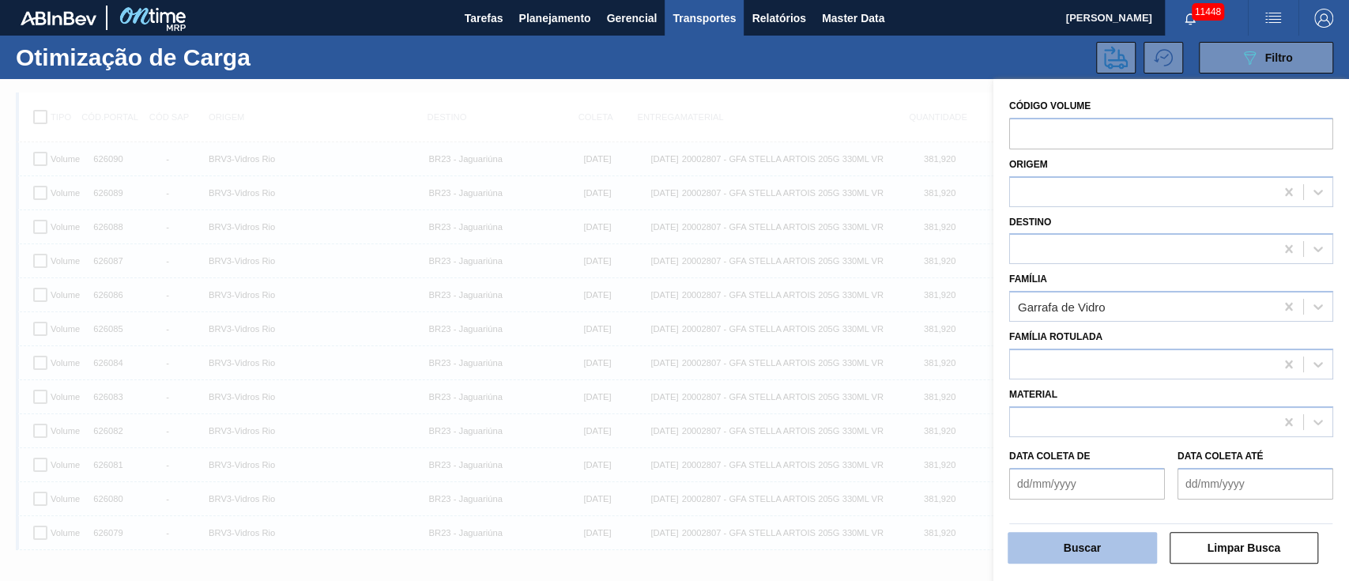
click at [1049, 541] on button "Buscar" at bounding box center [1081, 548] width 149 height 32
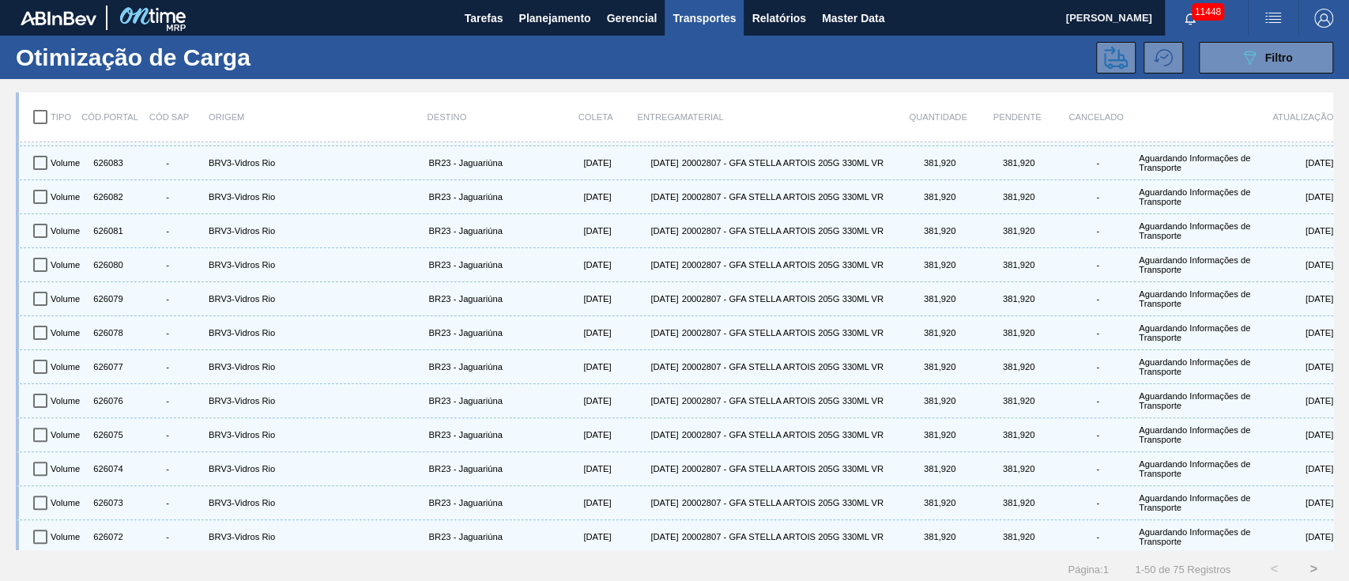
scroll to position [233, 0]
click at [1240, 51] on icon "089F7B8B-B2A5-4AFE-B5C0-19BA573D28AC" at bounding box center [1249, 57] width 19 height 19
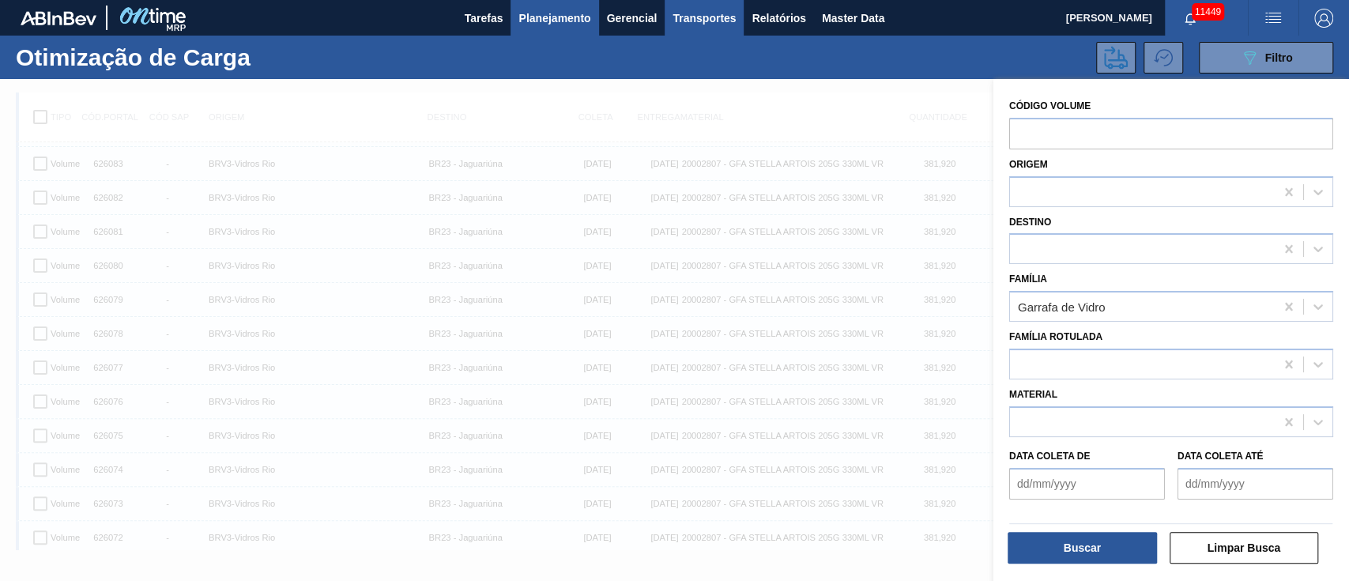
click at [570, 19] on span "Planejamento" at bounding box center [554, 18] width 72 height 19
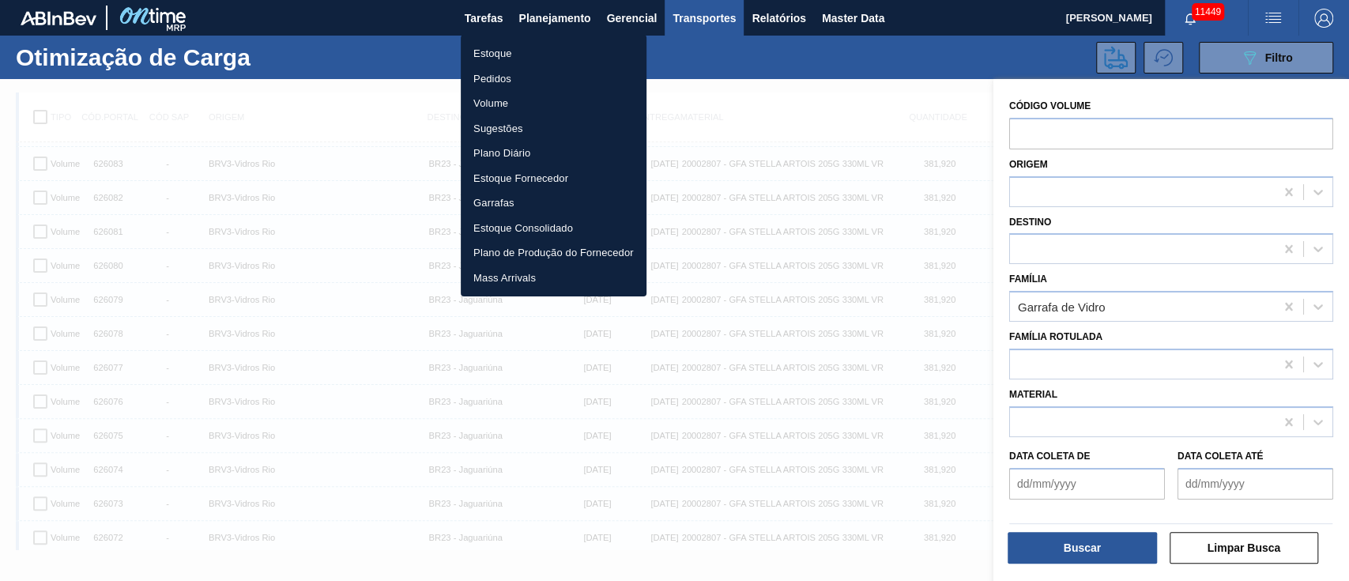
click at [497, 78] on li "Pedidos" at bounding box center [554, 78] width 186 height 25
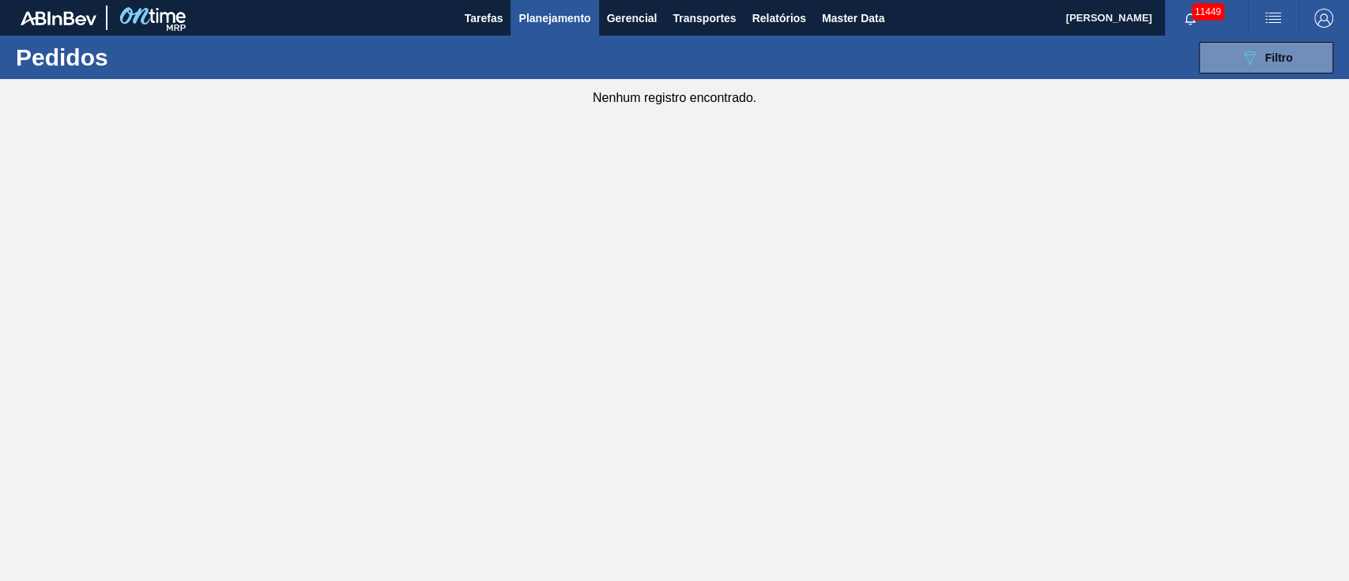
click at [566, 15] on span "Planejamento" at bounding box center [554, 18] width 72 height 19
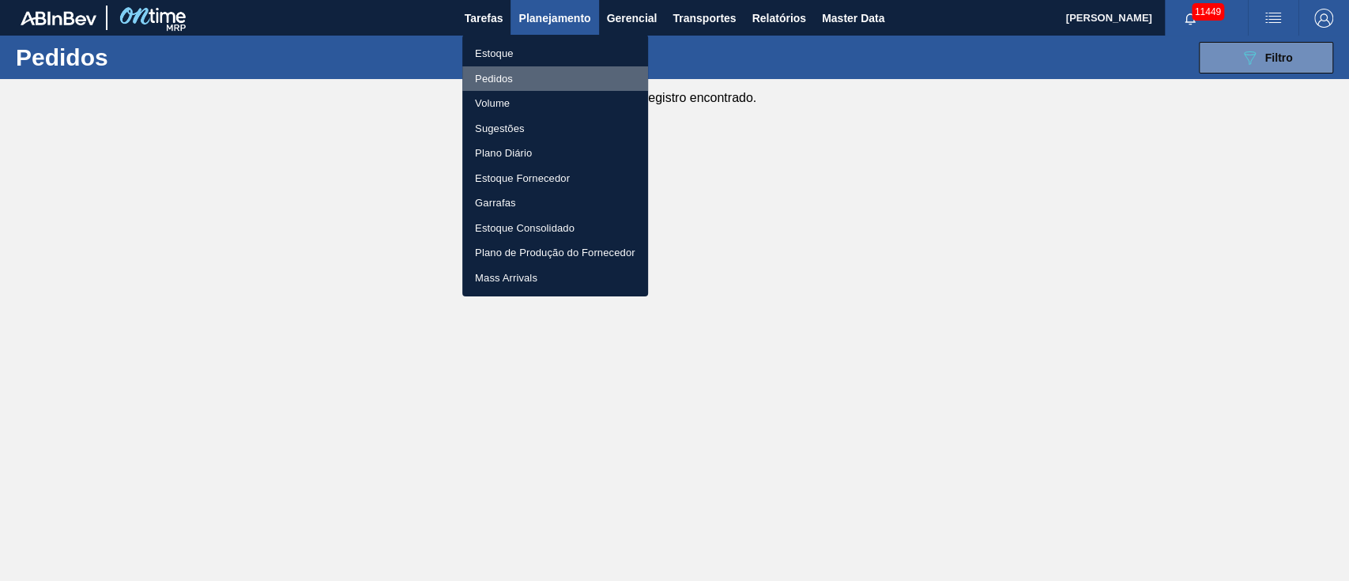
click at [504, 81] on li "Pedidos" at bounding box center [555, 78] width 186 height 25
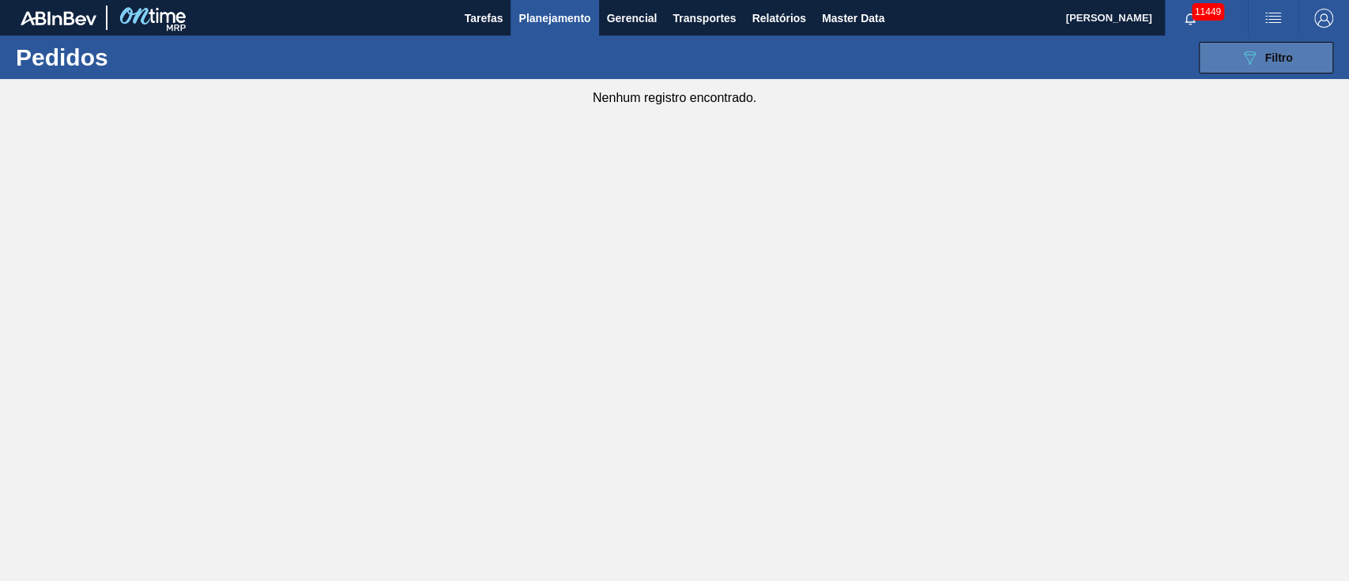
click at [1223, 60] on button "089F7B8B-B2A5-4AFE-B5C0-19BA573D28AC Filtro" at bounding box center [1266, 58] width 134 height 32
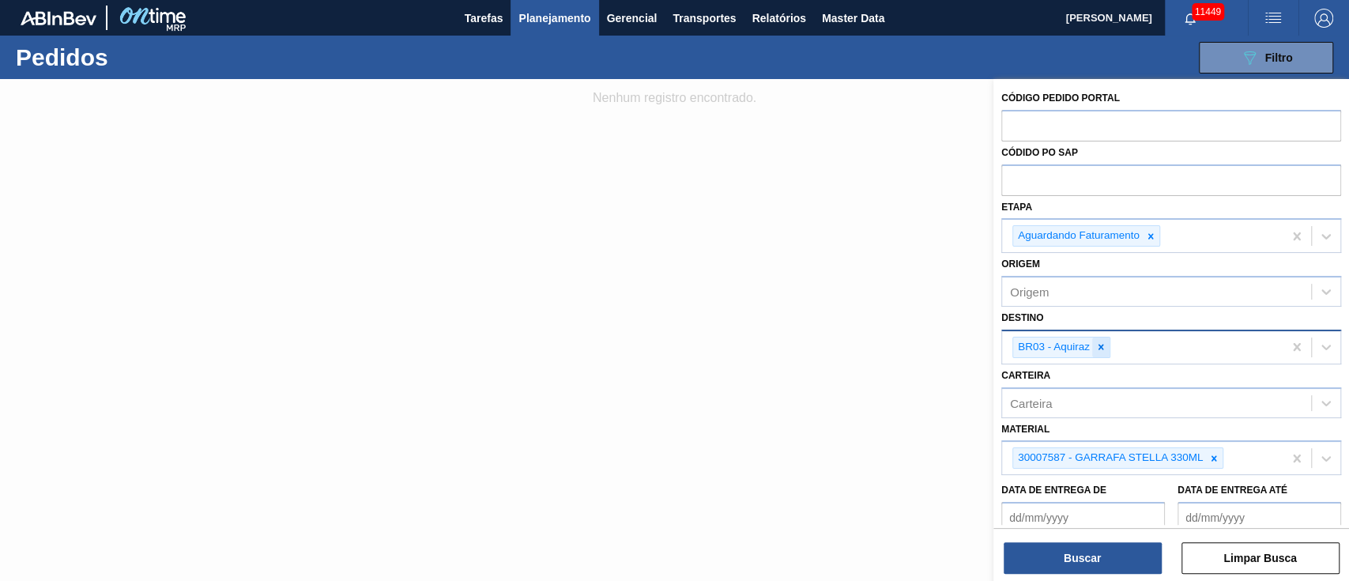
click at [1098, 350] on icon at bounding box center [1100, 346] width 11 height 11
type input "1"
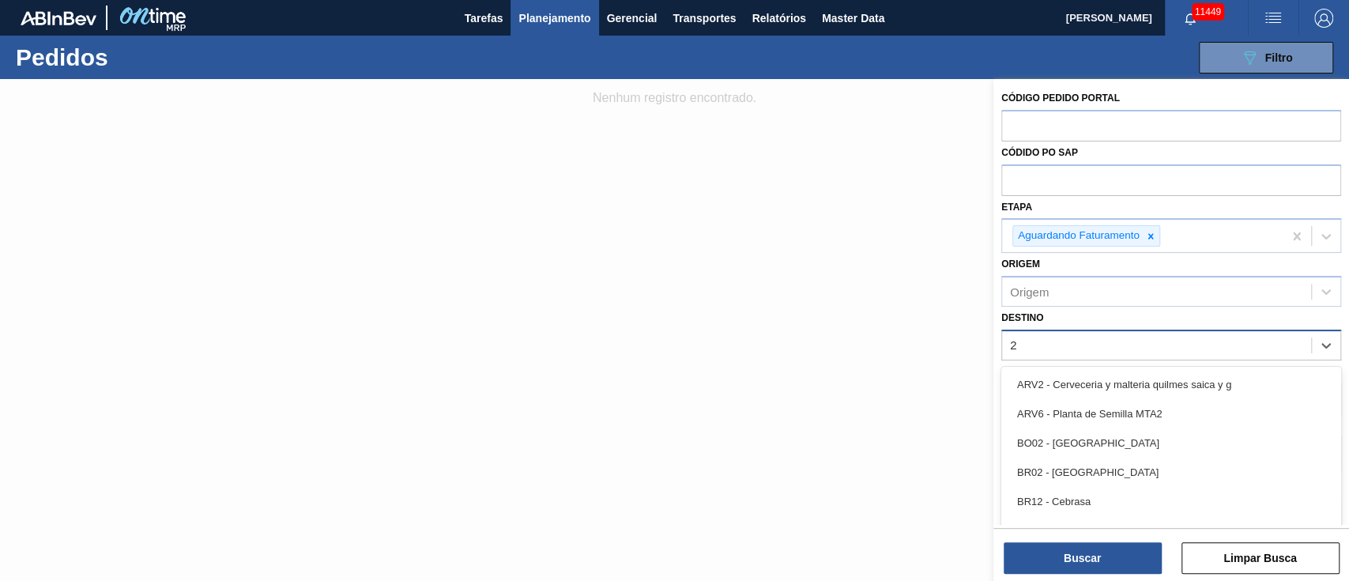
type input "23"
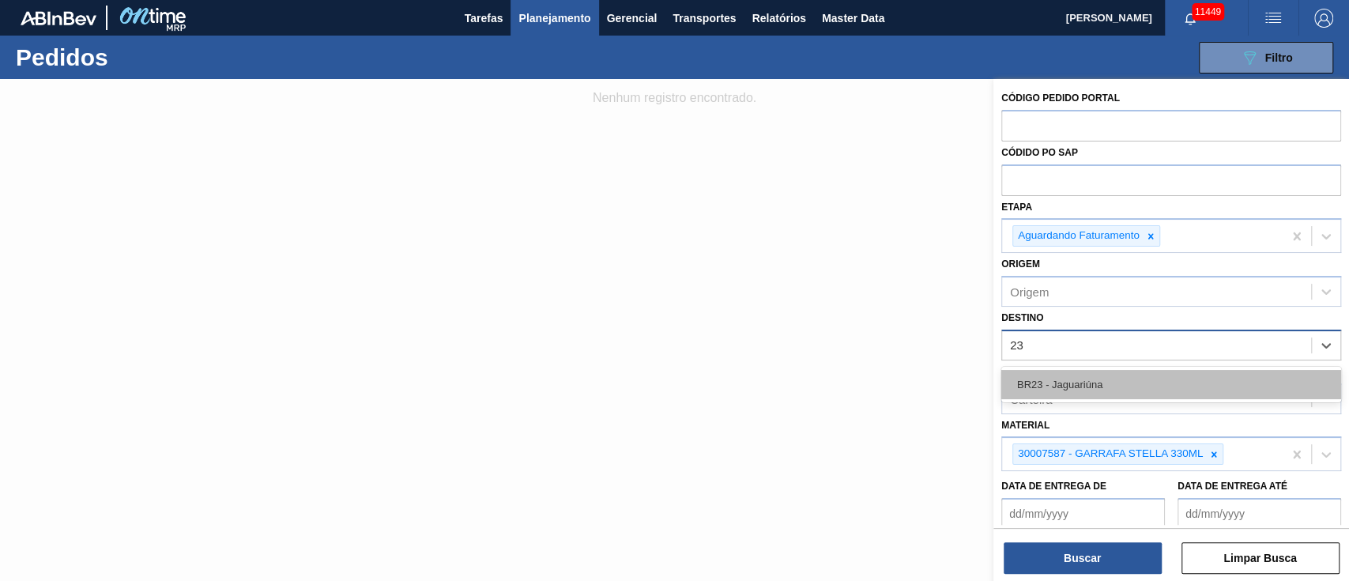
click at [1087, 374] on div "BR23 - Jaguariúna" at bounding box center [1171, 384] width 340 height 29
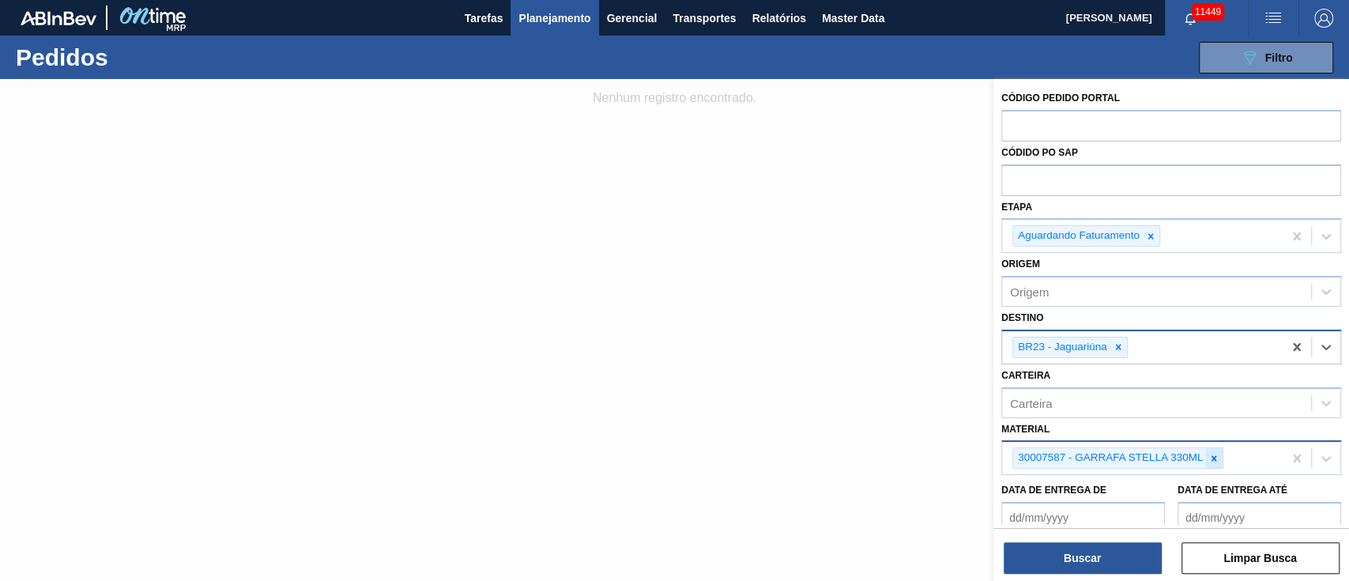
click at [1211, 456] on icon at bounding box center [1213, 458] width 11 height 11
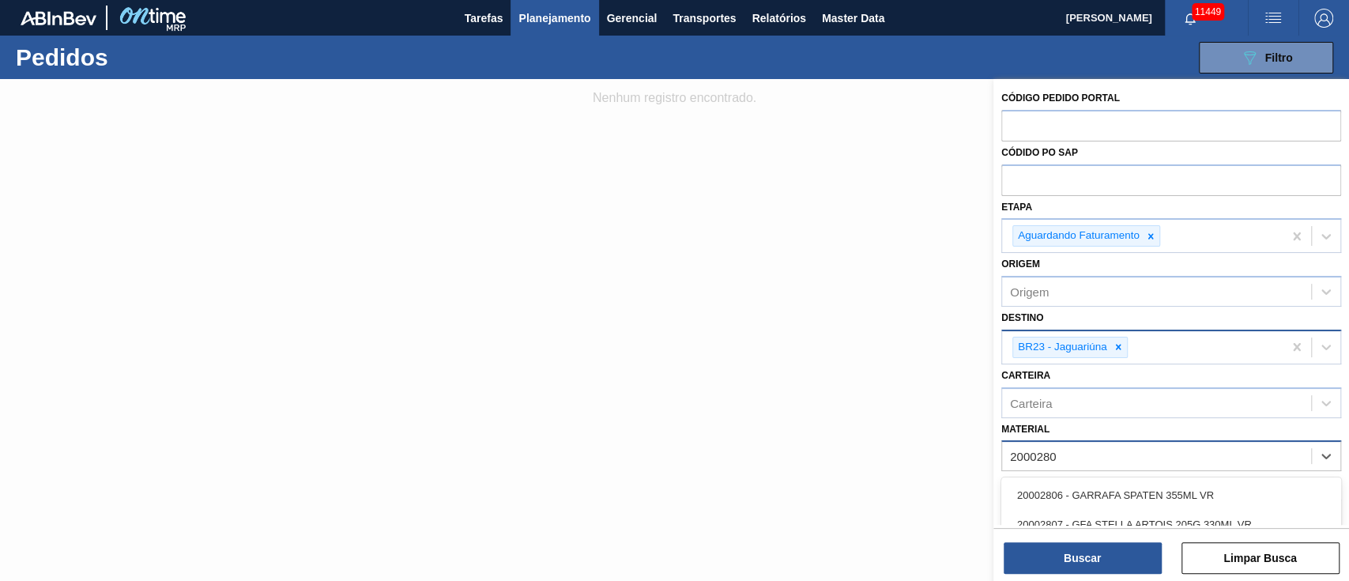
type input "20002807"
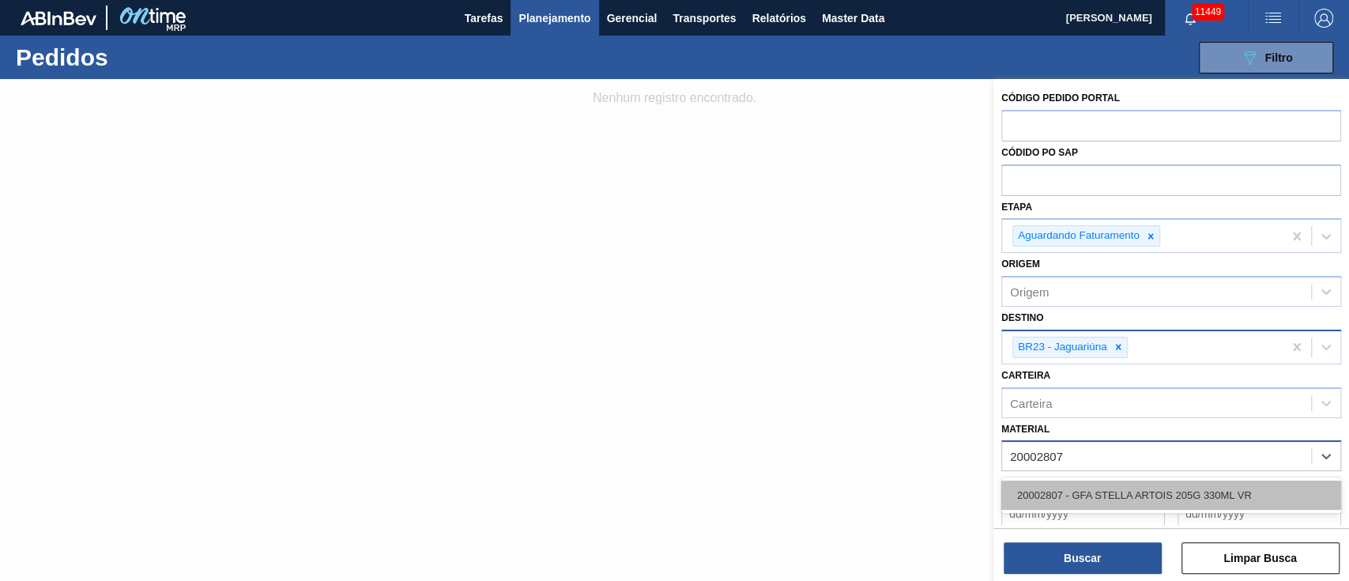
click at [1195, 502] on div "20002807 - GFA STELLA ARTOIS 205G 330ML VR" at bounding box center [1171, 494] width 340 height 29
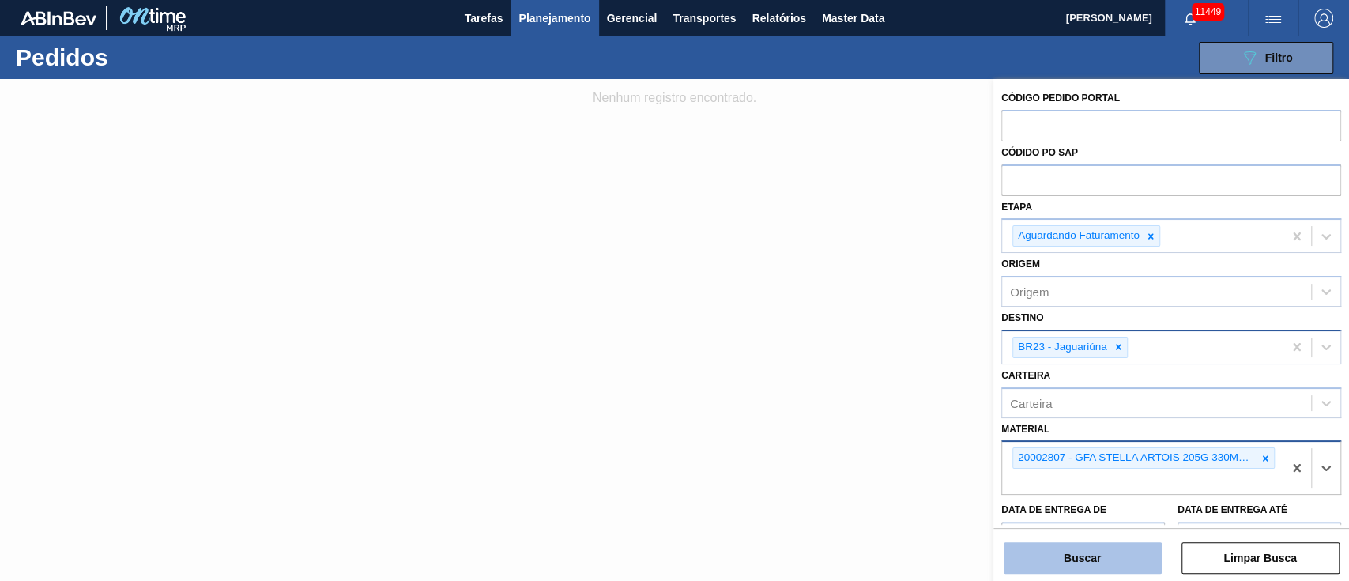
click at [1094, 547] on button "Buscar" at bounding box center [1082, 558] width 158 height 32
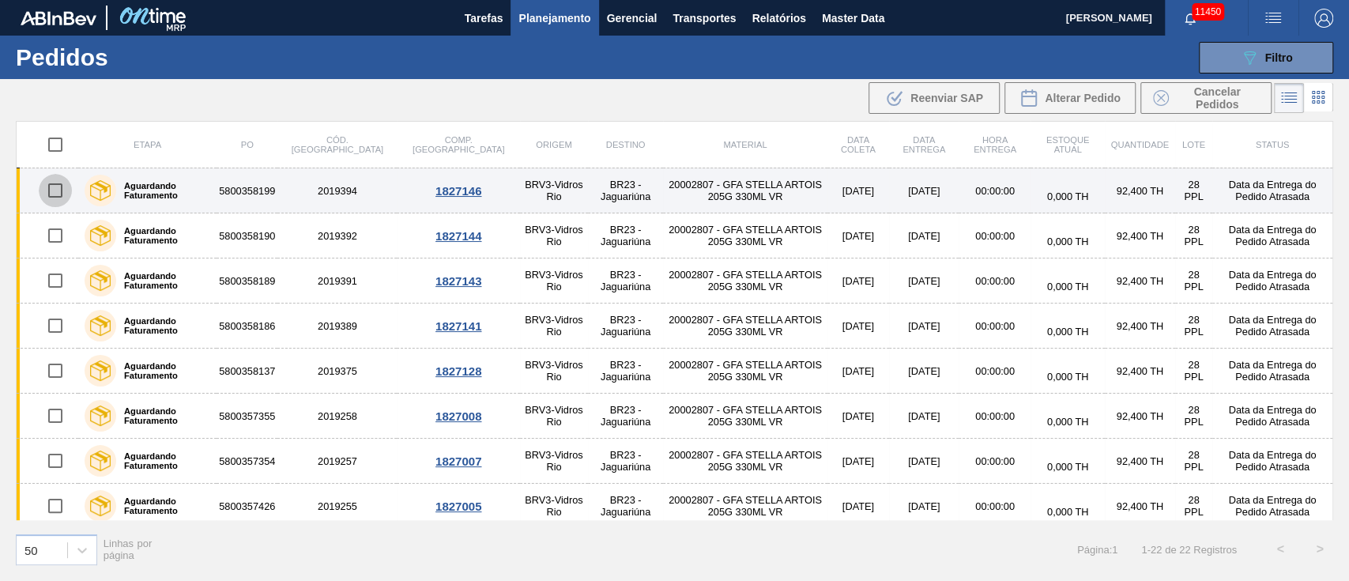
click at [51, 187] on input "checkbox" at bounding box center [55, 190] width 33 height 33
checkbox input "true"
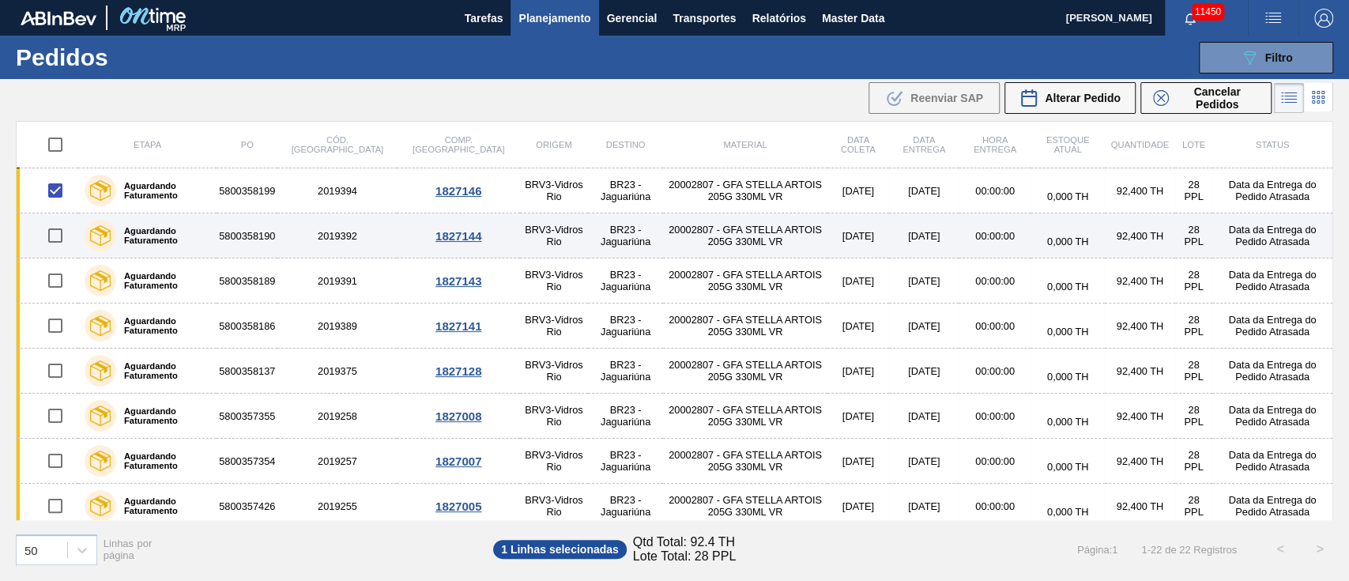
click at [55, 235] on input "checkbox" at bounding box center [55, 235] width 33 height 33
checkbox input "true"
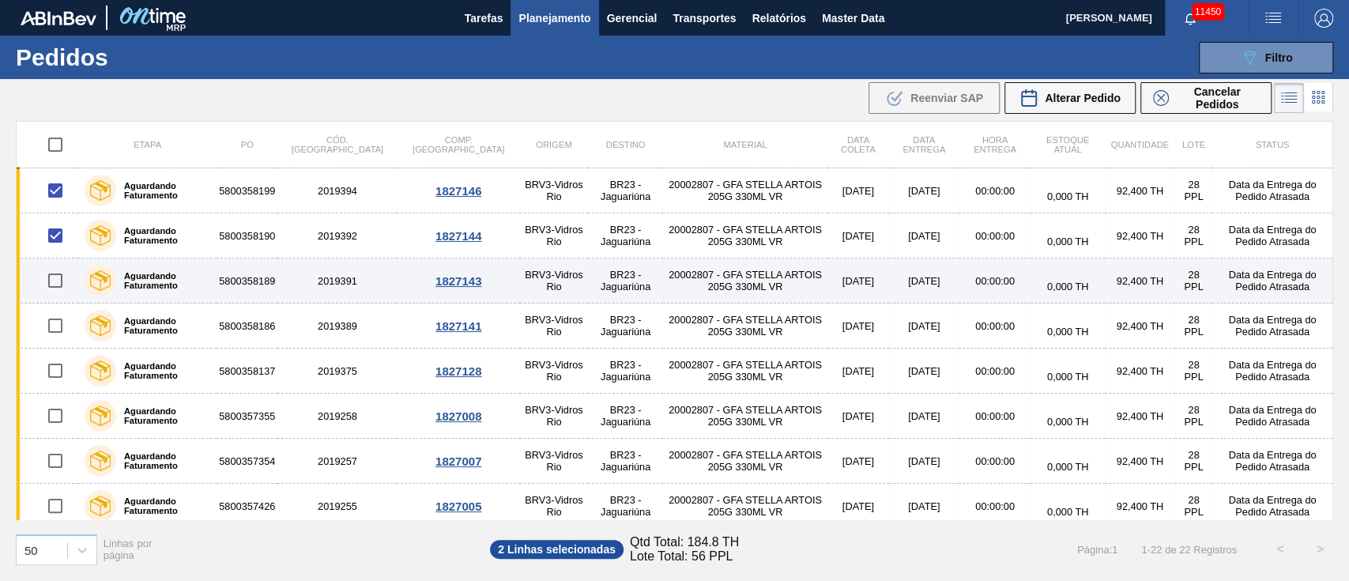
click at [55, 288] on input "checkbox" at bounding box center [55, 280] width 33 height 33
checkbox input "true"
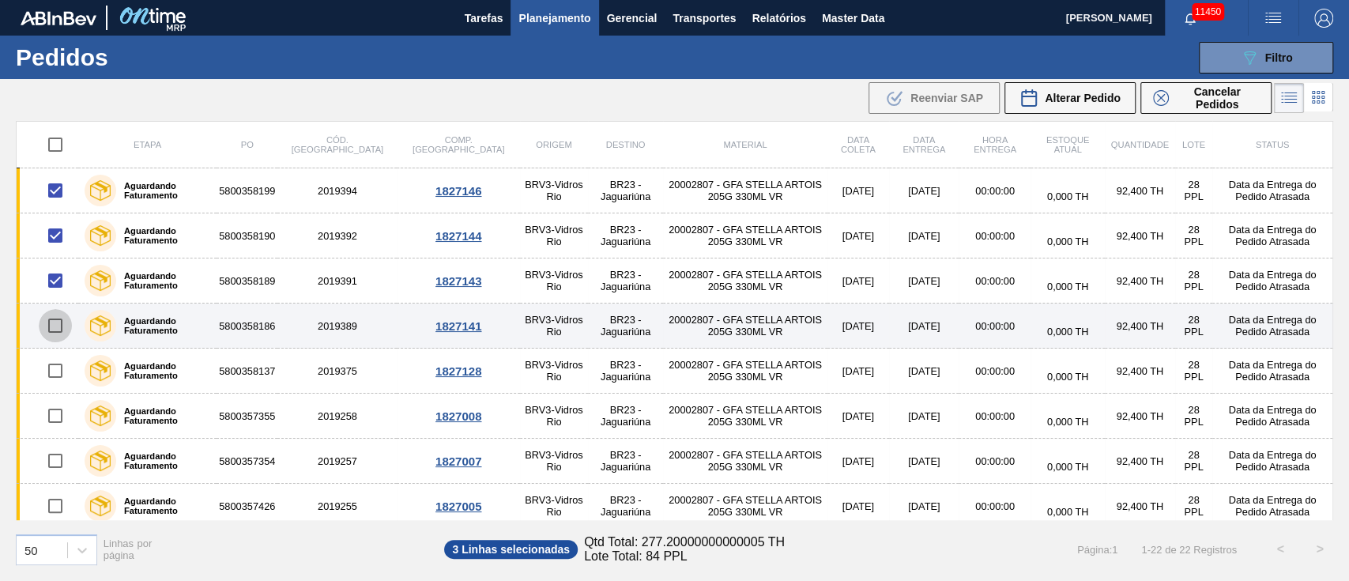
click at [63, 327] on input "checkbox" at bounding box center [55, 325] width 33 height 33
checkbox input "true"
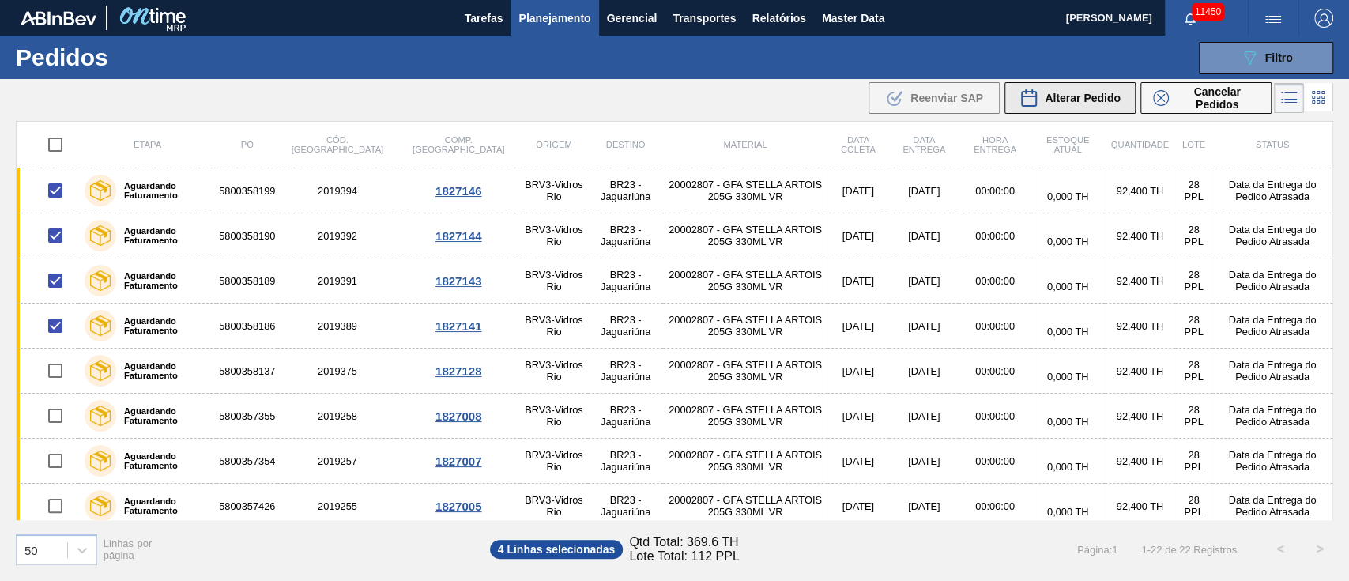
click at [1075, 107] on div "Alterar Pedido" at bounding box center [1069, 97] width 101 height 19
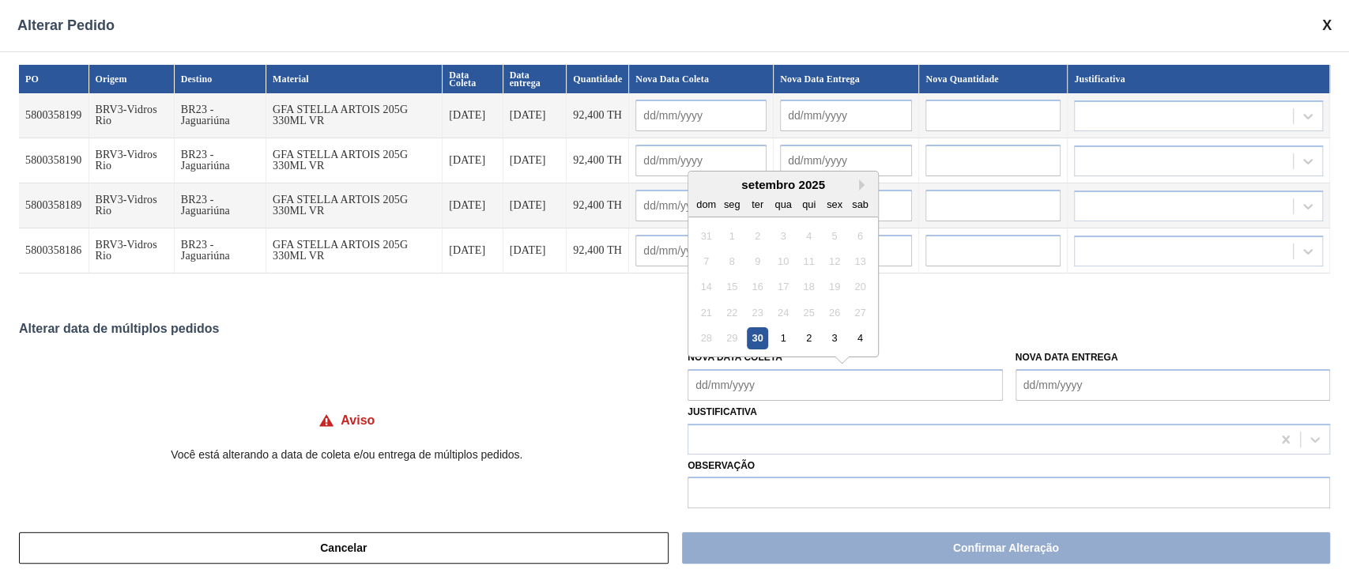
click at [810, 371] on Coleta "Nova Data Coleta" at bounding box center [844, 385] width 314 height 32
click at [784, 343] on div "1" at bounding box center [783, 337] width 21 height 21
type Coleta "[DATE]"
type input "[DATE]"
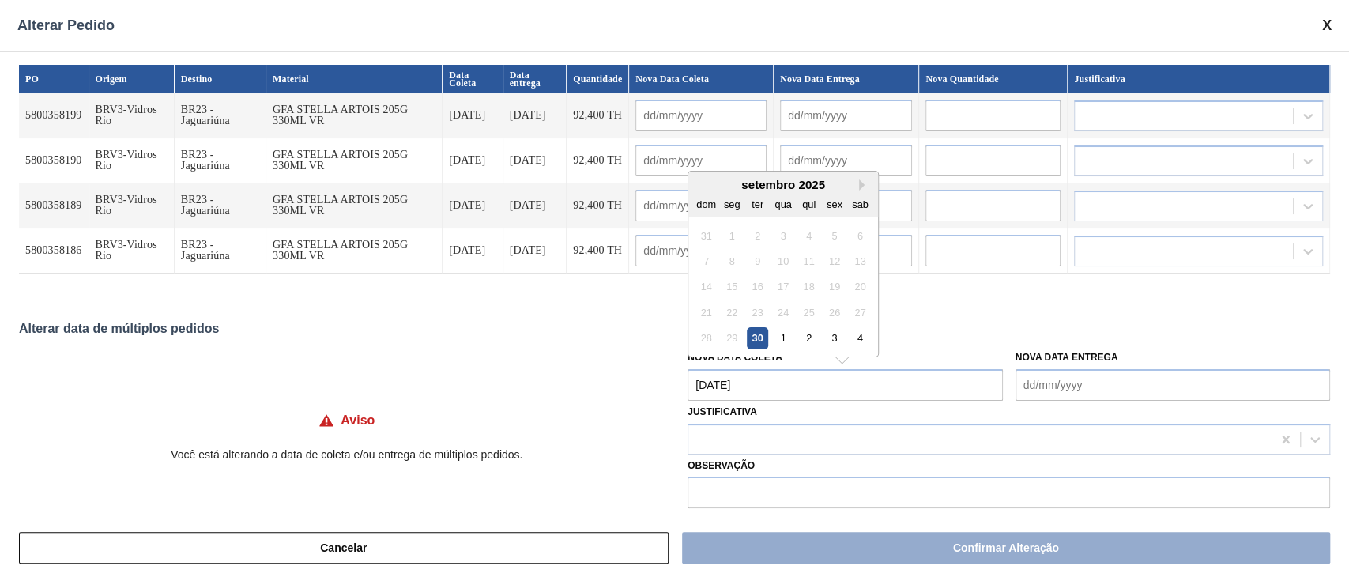
type input "[DATE]"
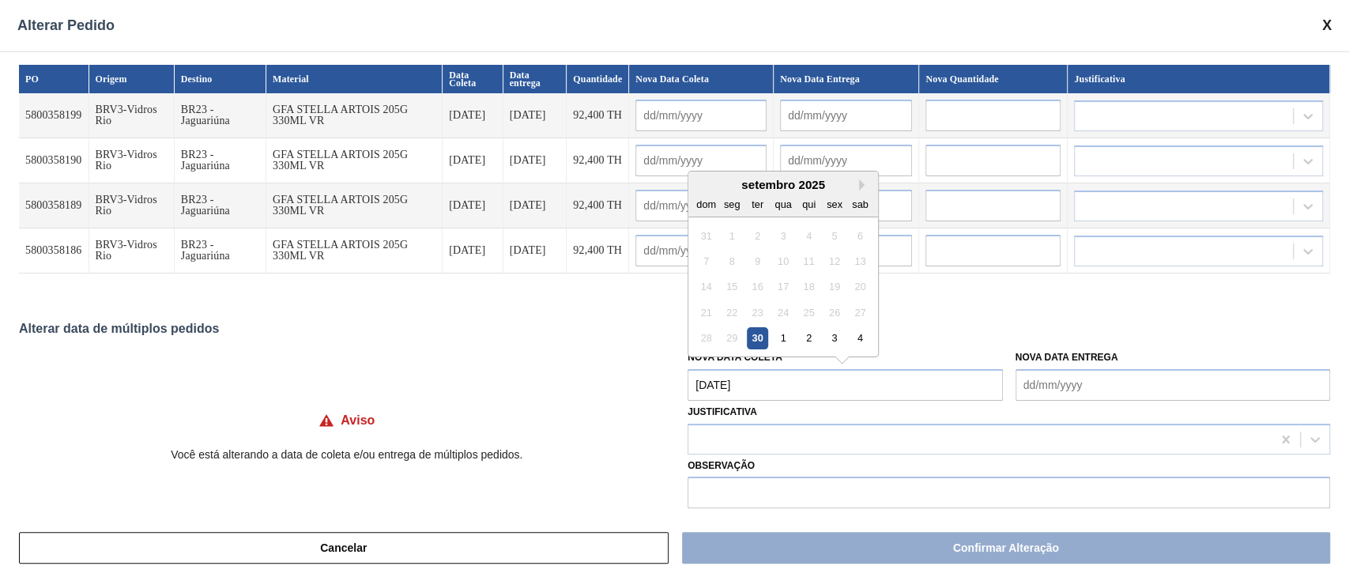
type input "[DATE]"
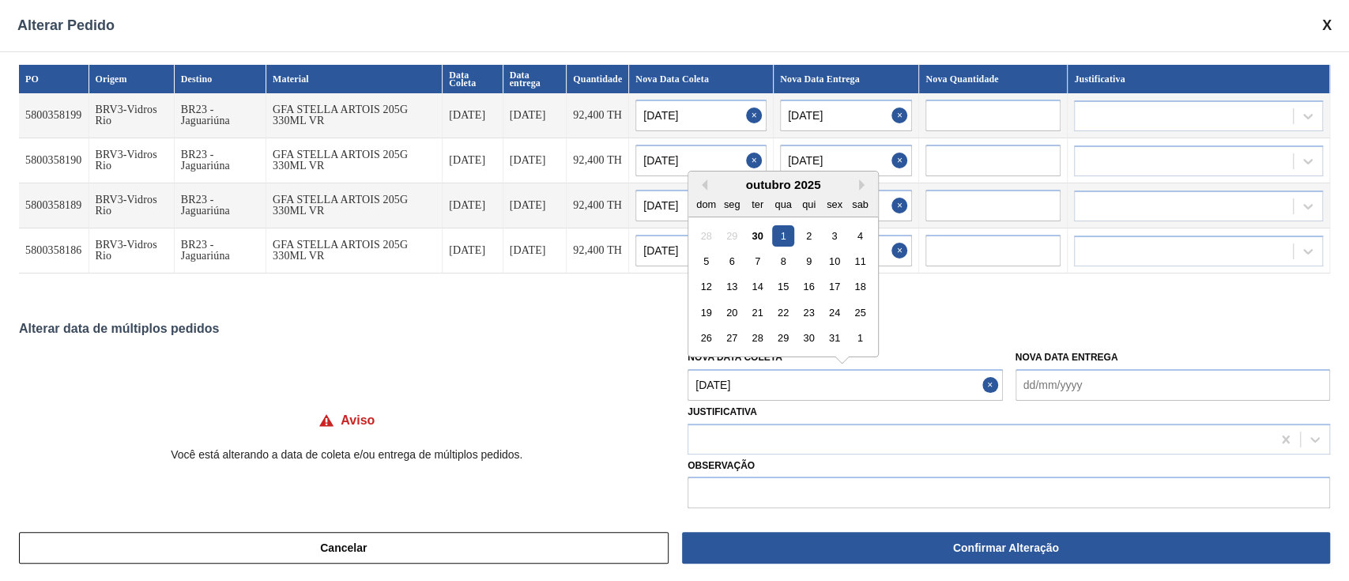
click at [785, 376] on Coleta "[DATE]" at bounding box center [844, 385] width 314 height 32
click at [726, 265] on div "6" at bounding box center [731, 260] width 21 height 21
type Coleta "[DATE]"
type input "[DATE]"
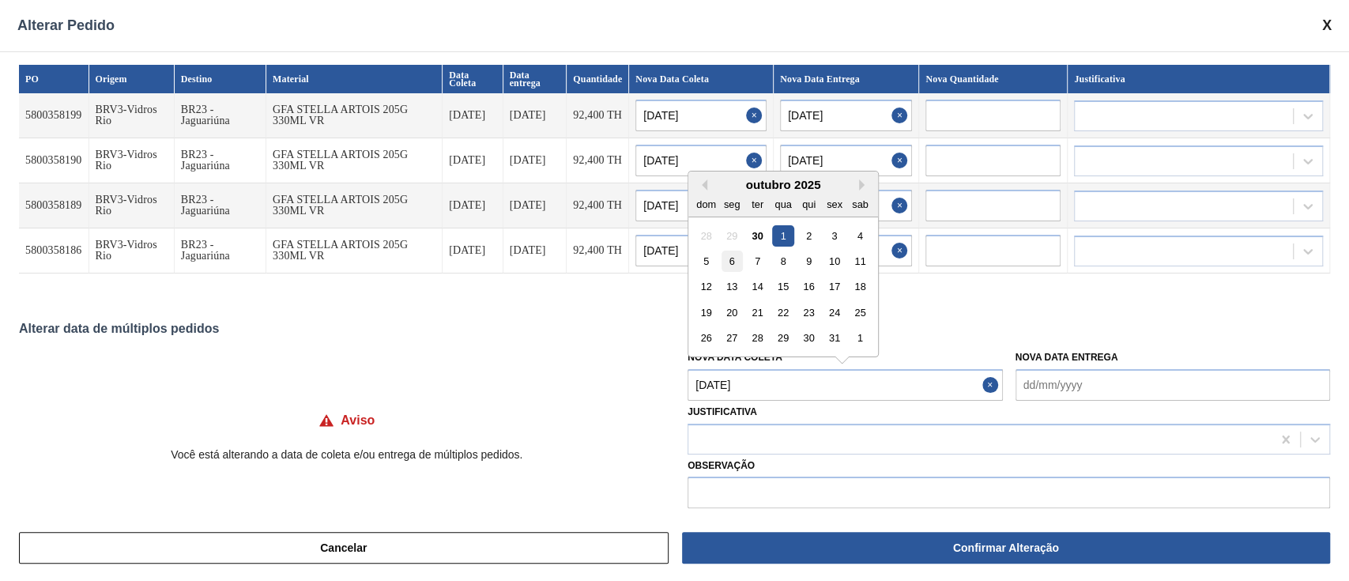
type input "[DATE]"
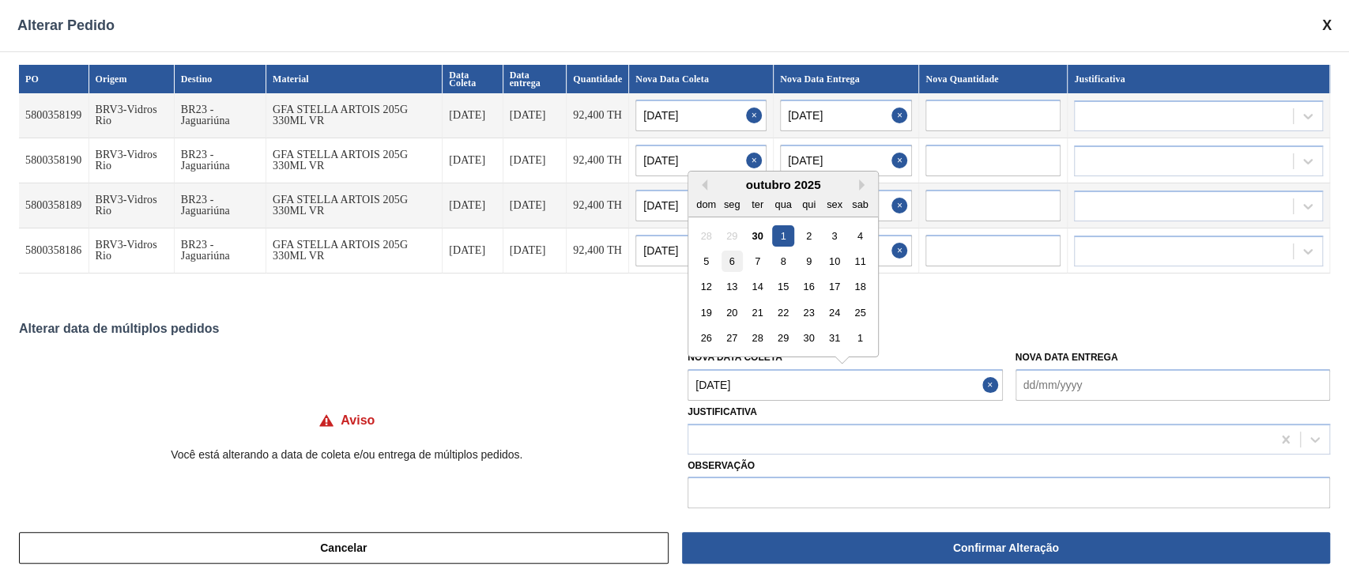
type input "[DATE]"
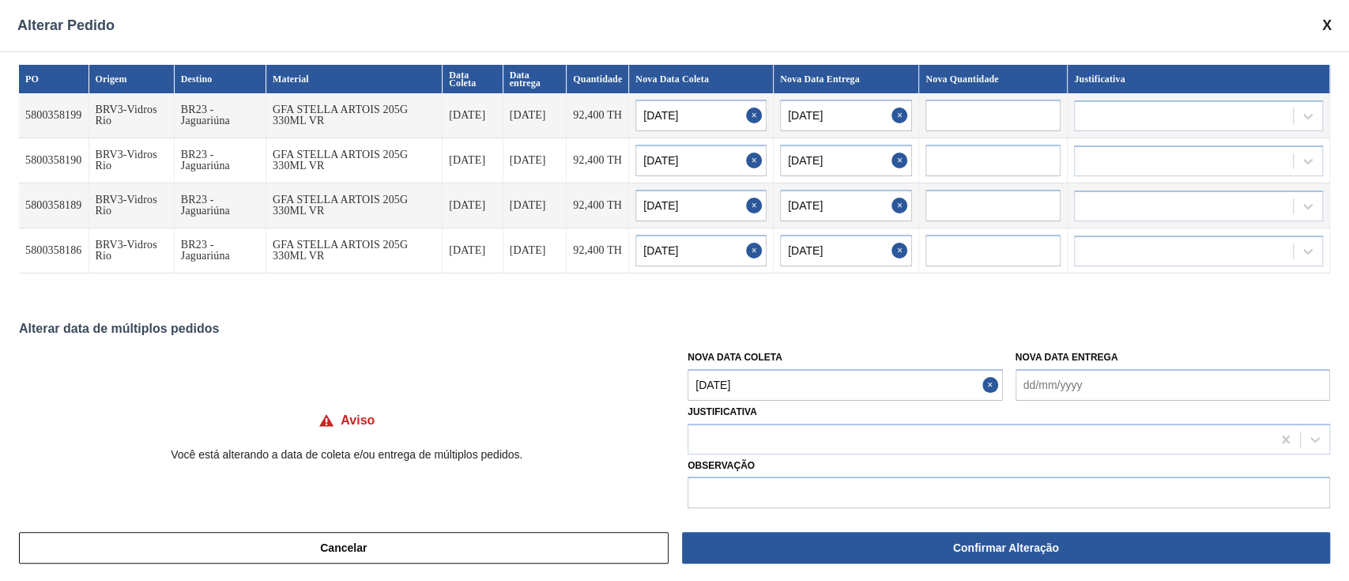
click at [771, 382] on Coleta "[DATE]" at bounding box center [844, 385] width 314 height 32
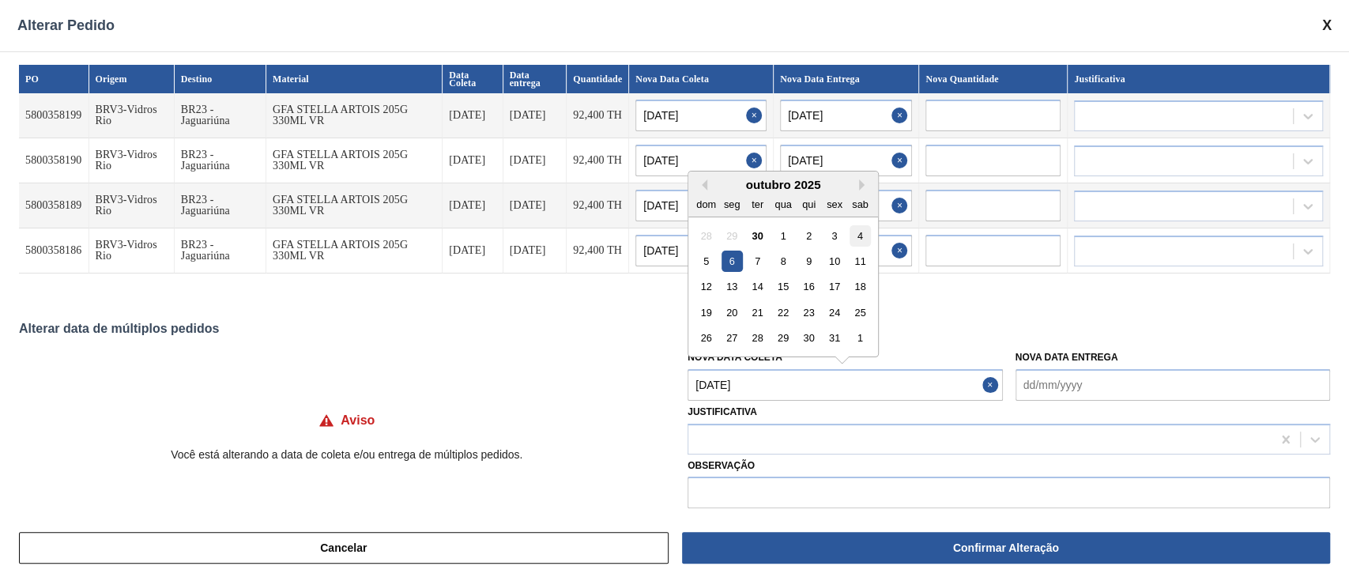
click at [855, 239] on div "4" at bounding box center [859, 234] width 21 height 21
type Coleta "[DATE]"
type input "[DATE]"
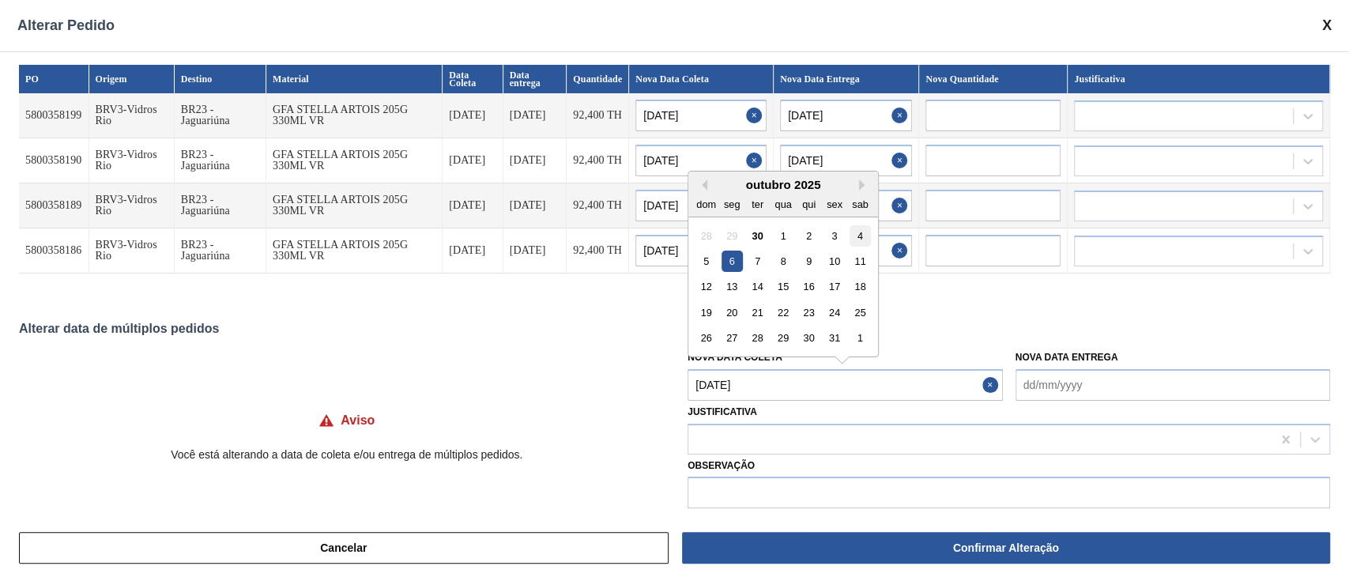
type input "[DATE]"
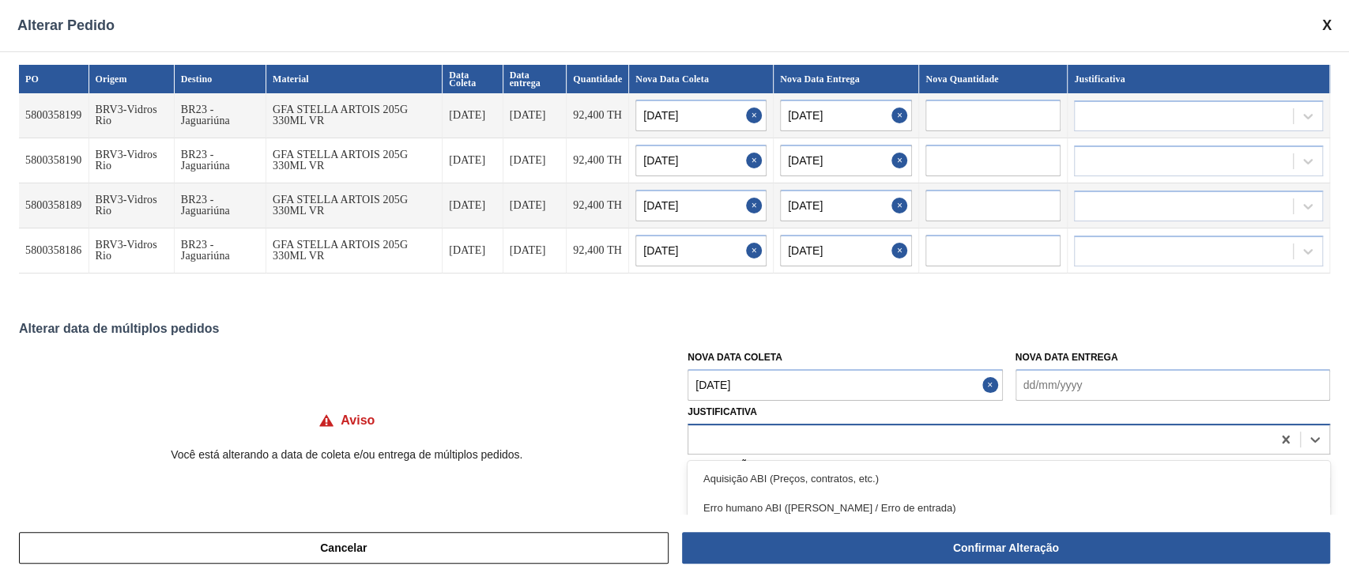
click at [736, 439] on div at bounding box center [979, 438] width 583 height 23
type input "ou"
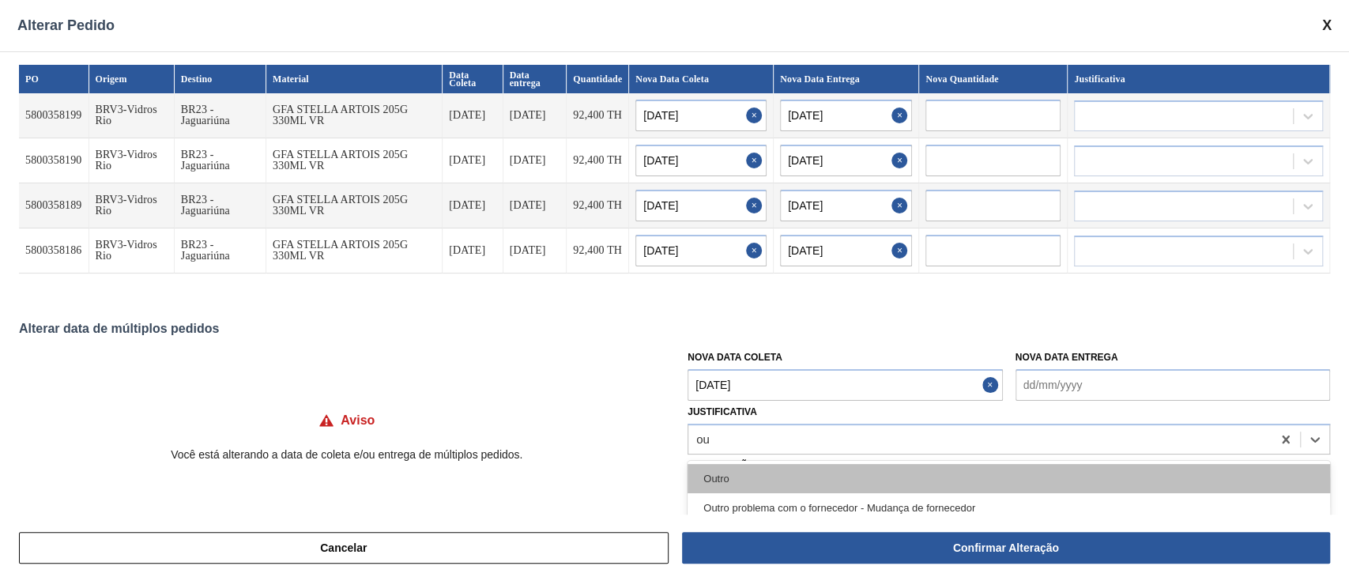
click at [728, 465] on div "Outro" at bounding box center [1008, 478] width 642 height 29
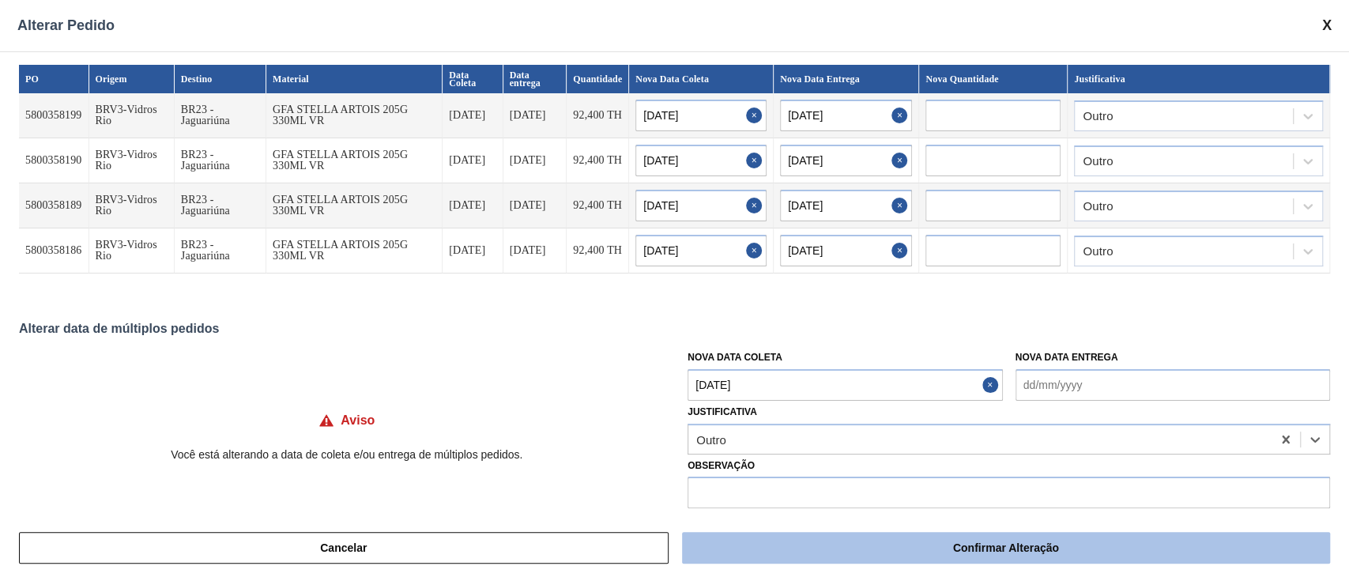
click at [828, 549] on button "Confirmar Alteração" at bounding box center [1006, 548] width 648 height 32
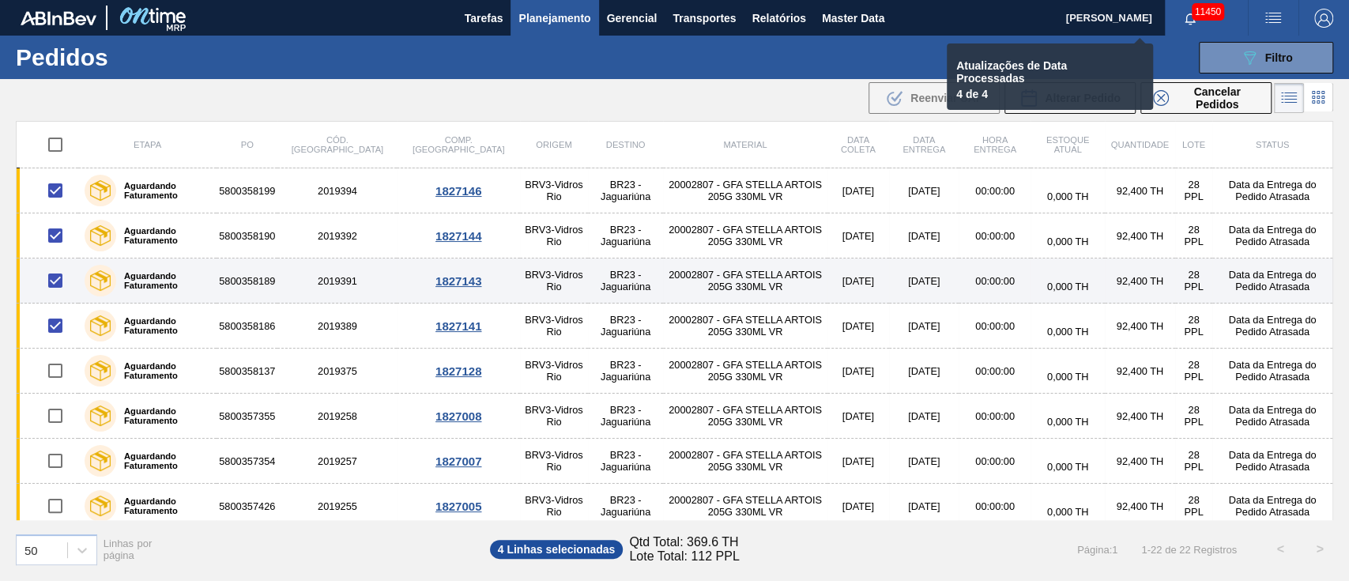
checkbox input "false"
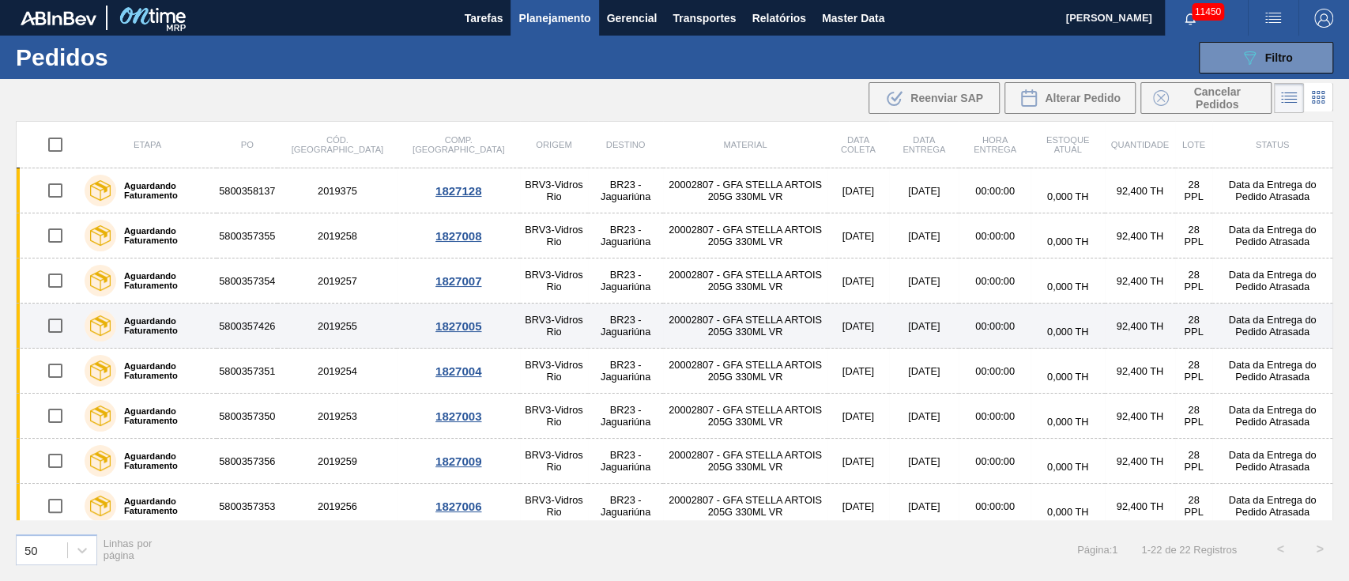
click at [69, 322] on input "checkbox" at bounding box center [55, 325] width 33 height 33
checkbox input "true"
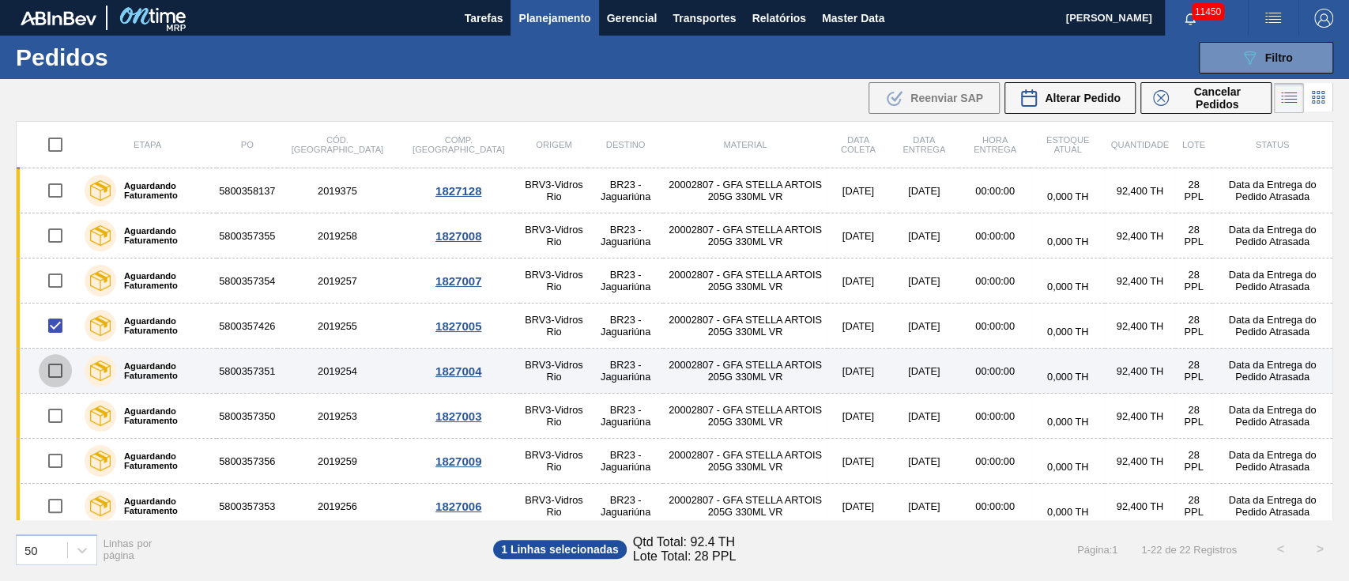
click at [55, 366] on input "checkbox" at bounding box center [55, 370] width 33 height 33
checkbox input "true"
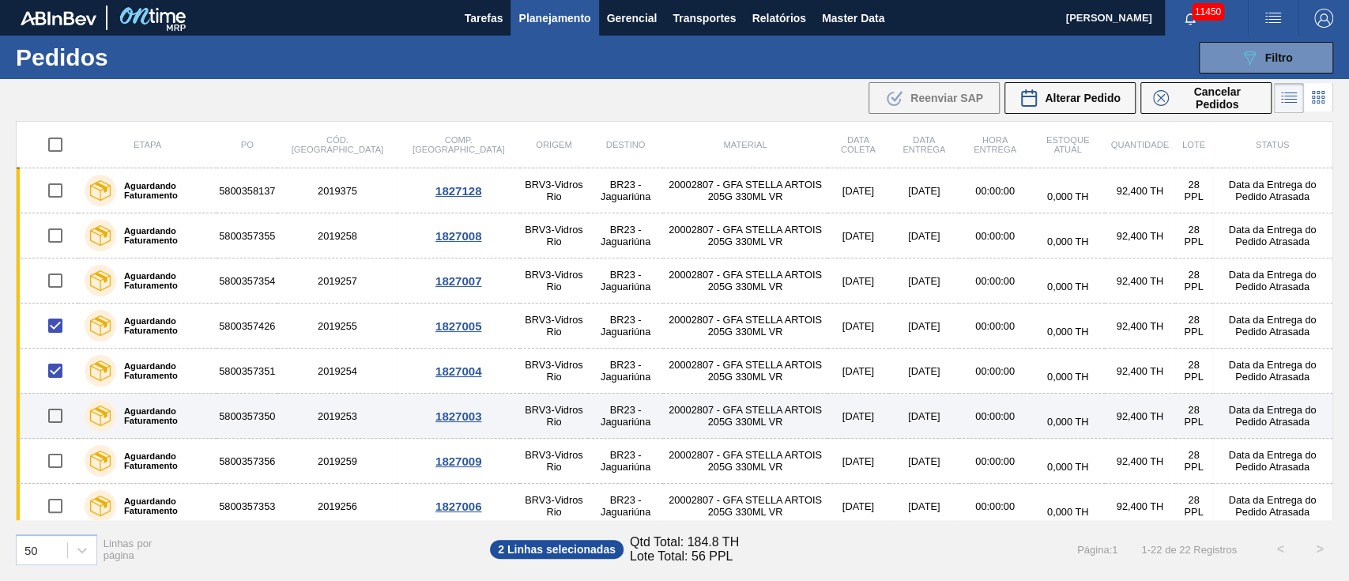
click at [54, 417] on input "checkbox" at bounding box center [55, 415] width 33 height 33
checkbox input "true"
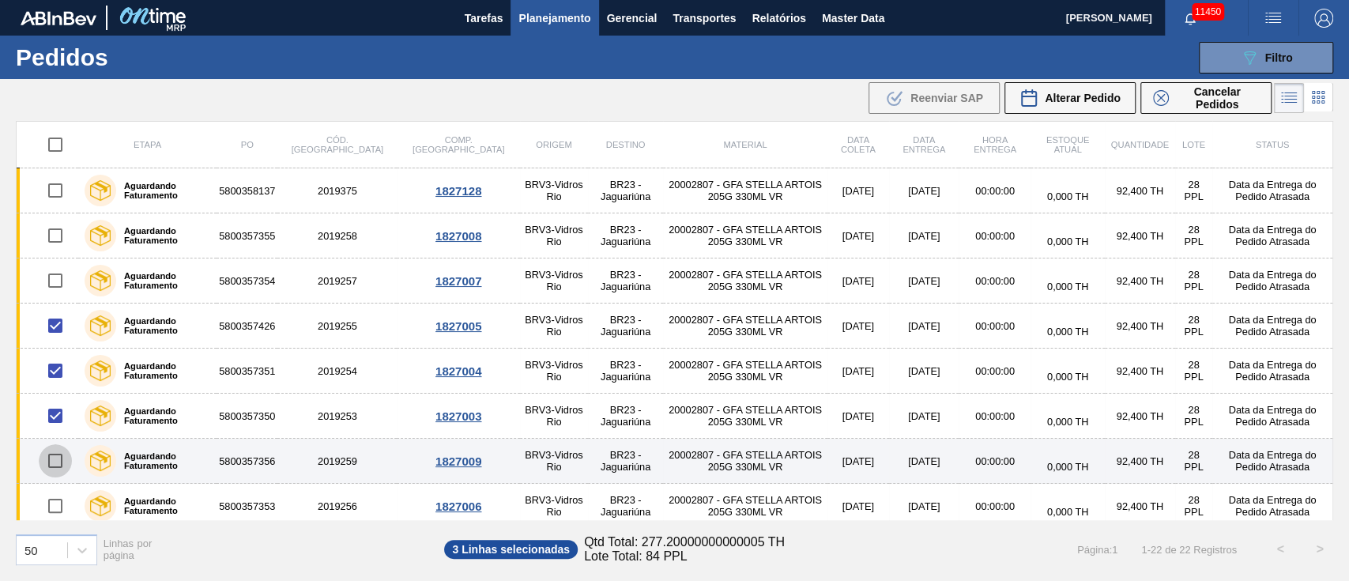
click at [57, 462] on input "checkbox" at bounding box center [55, 460] width 33 height 33
checkbox input "true"
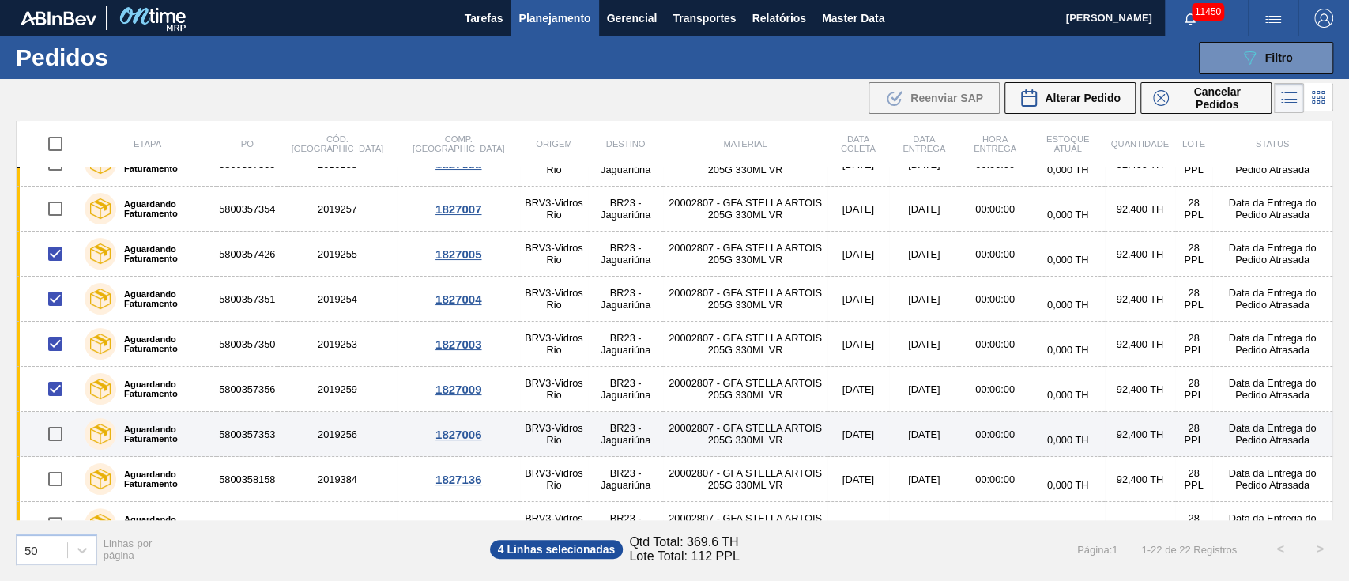
scroll to position [105, 0]
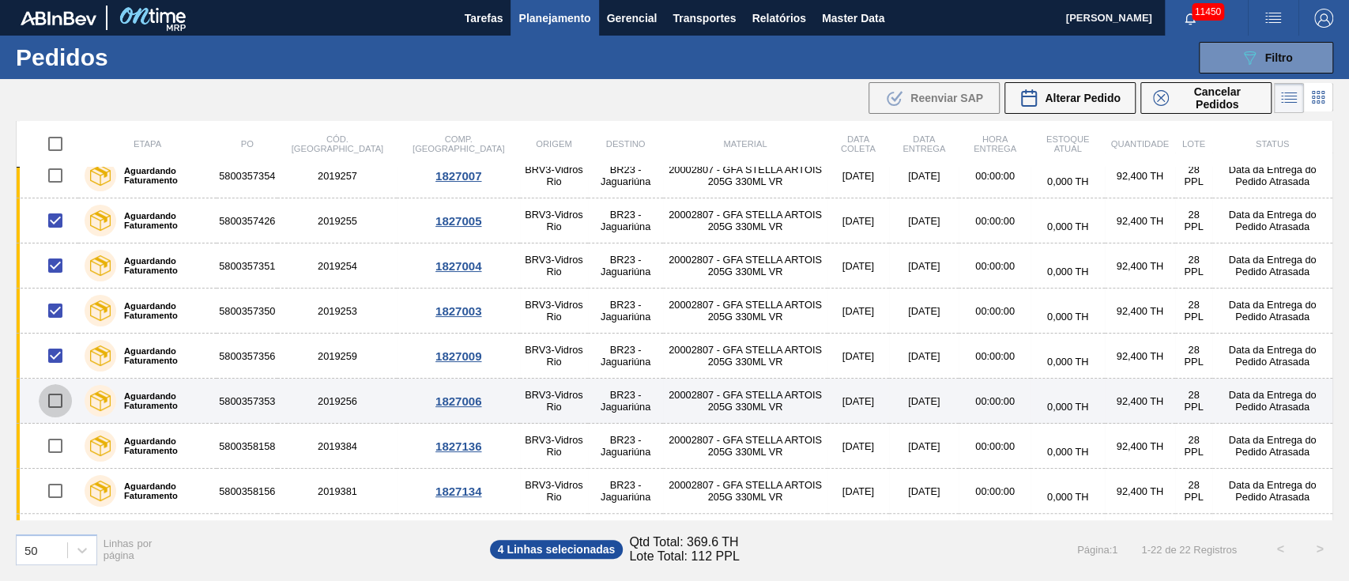
click at [58, 398] on input "checkbox" at bounding box center [55, 400] width 33 height 33
checkbox input "true"
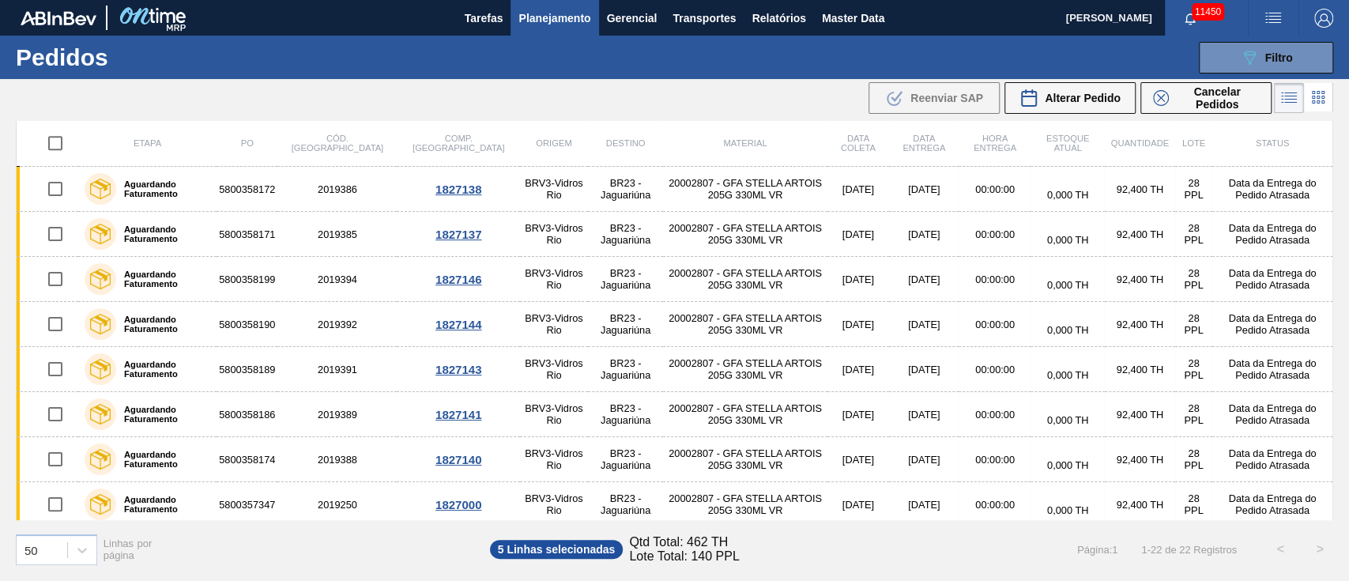
scroll to position [637, 0]
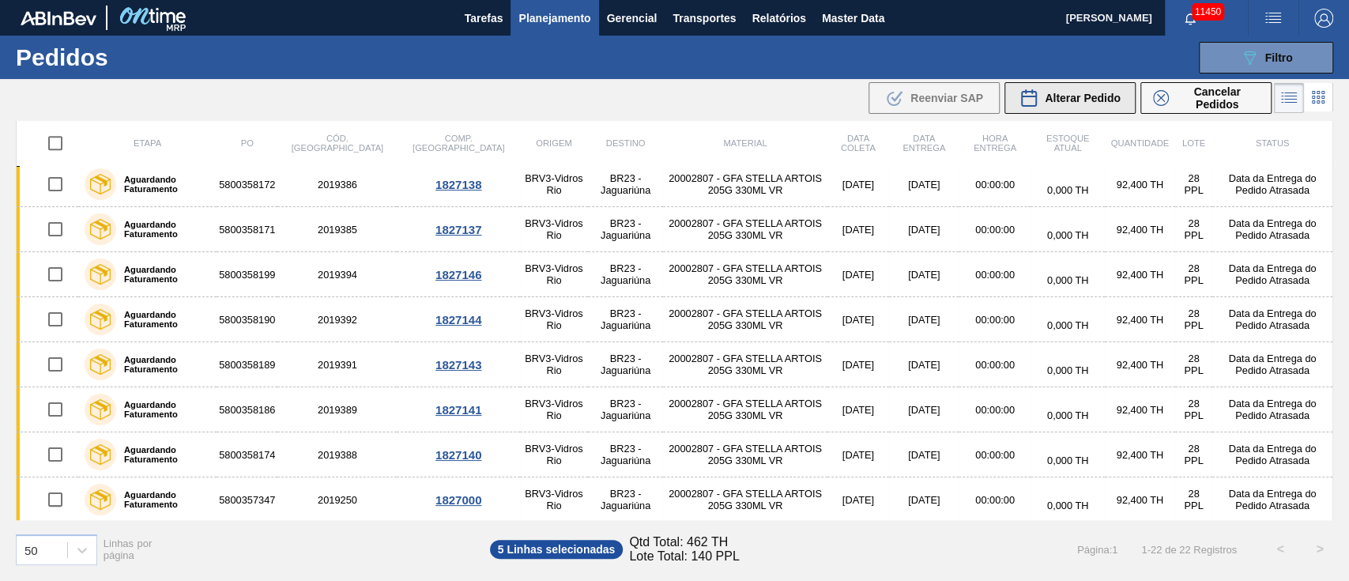
click at [1054, 105] on div "Alterar Pedido" at bounding box center [1069, 97] width 101 height 19
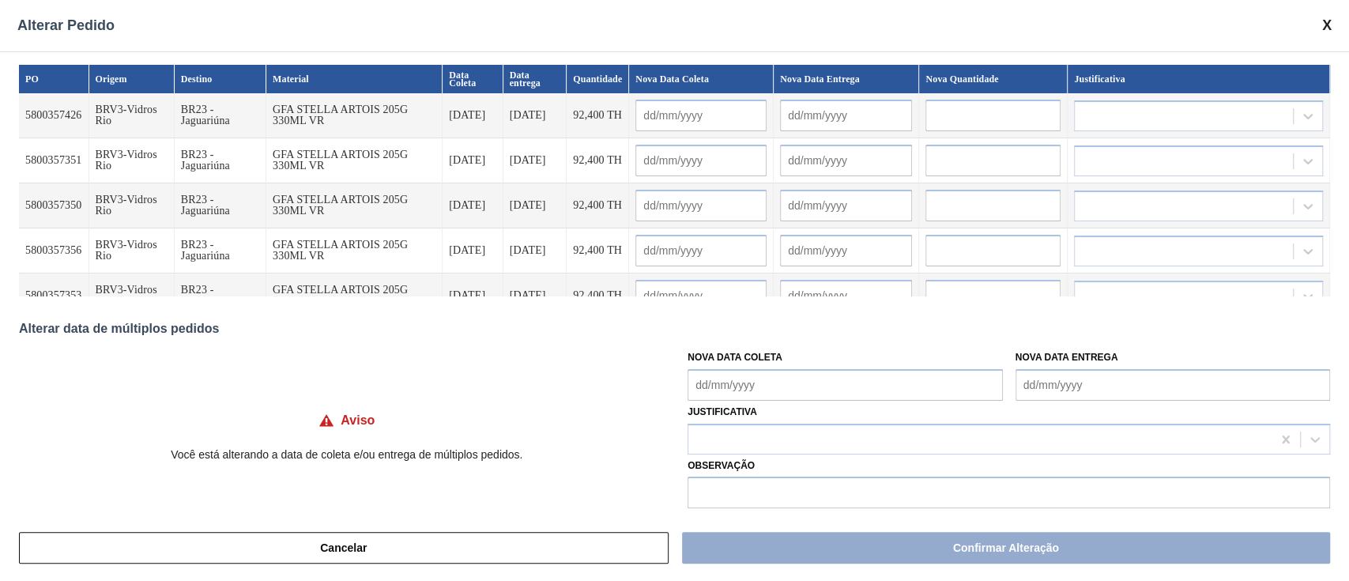
click at [708, 386] on Coleta "Nova Data Coleta" at bounding box center [844, 385] width 314 height 32
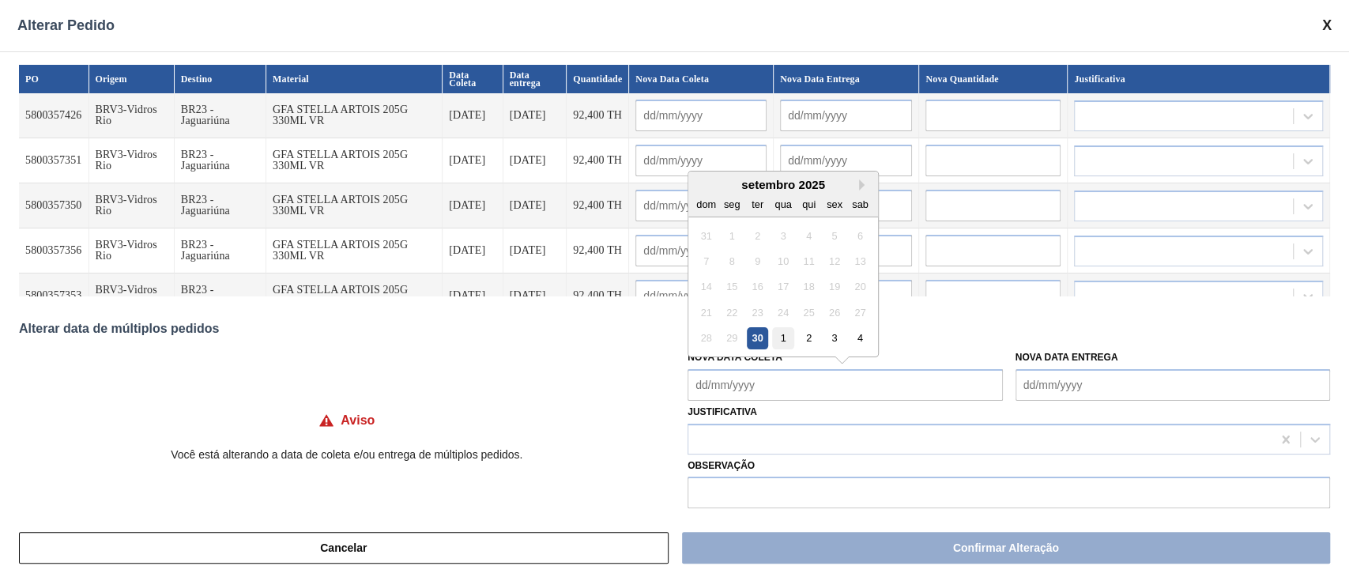
click at [784, 343] on div "1" at bounding box center [783, 337] width 21 height 21
type Coleta "[DATE]"
type input "[DATE]"
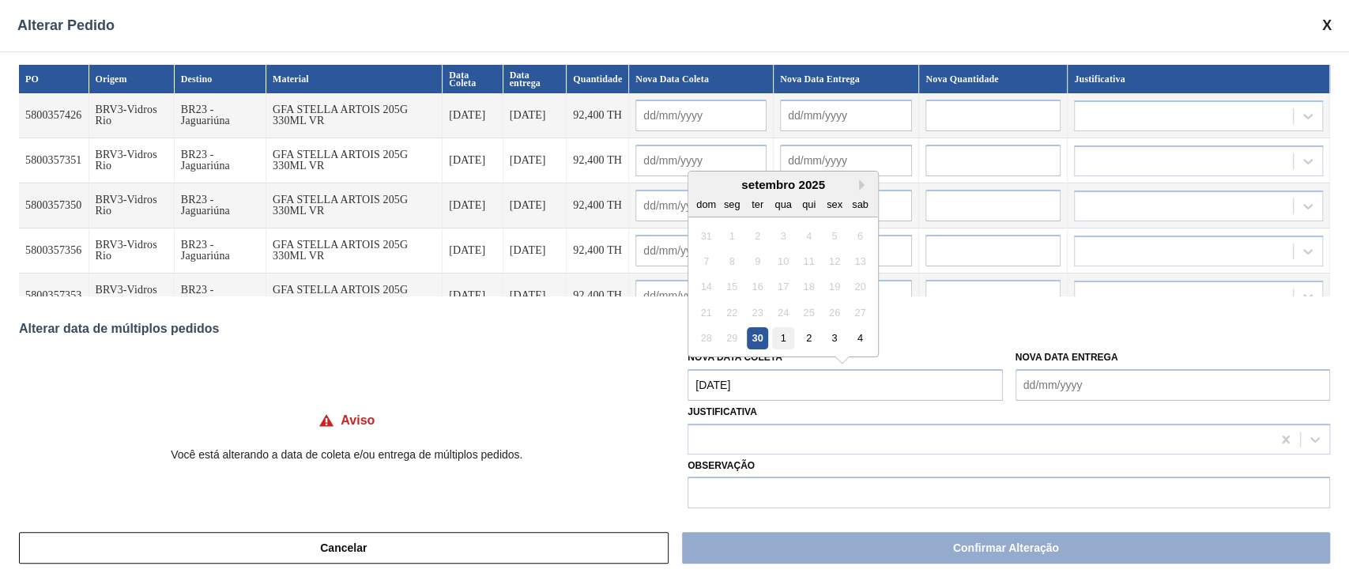
type input "[DATE]"
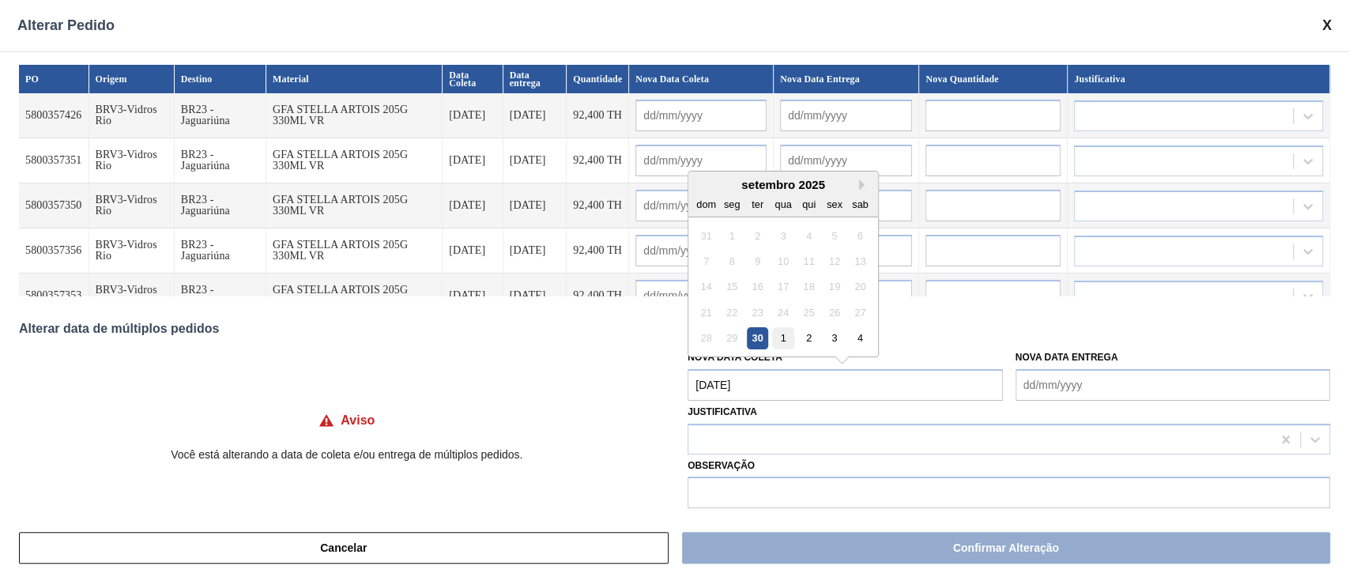
type input "[DATE]"
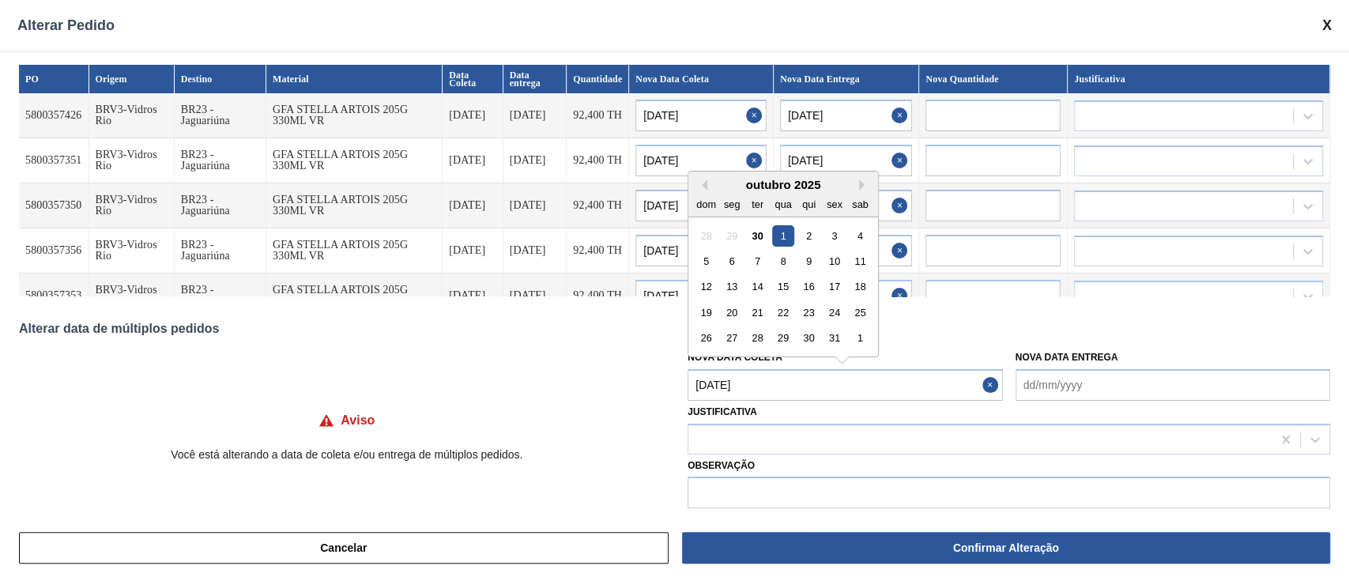
click at [771, 390] on Coleta "[DATE]" at bounding box center [844, 385] width 314 height 32
click at [755, 265] on div "7" at bounding box center [757, 260] width 21 height 21
type Coleta "[DATE]"
type input "[DATE]"
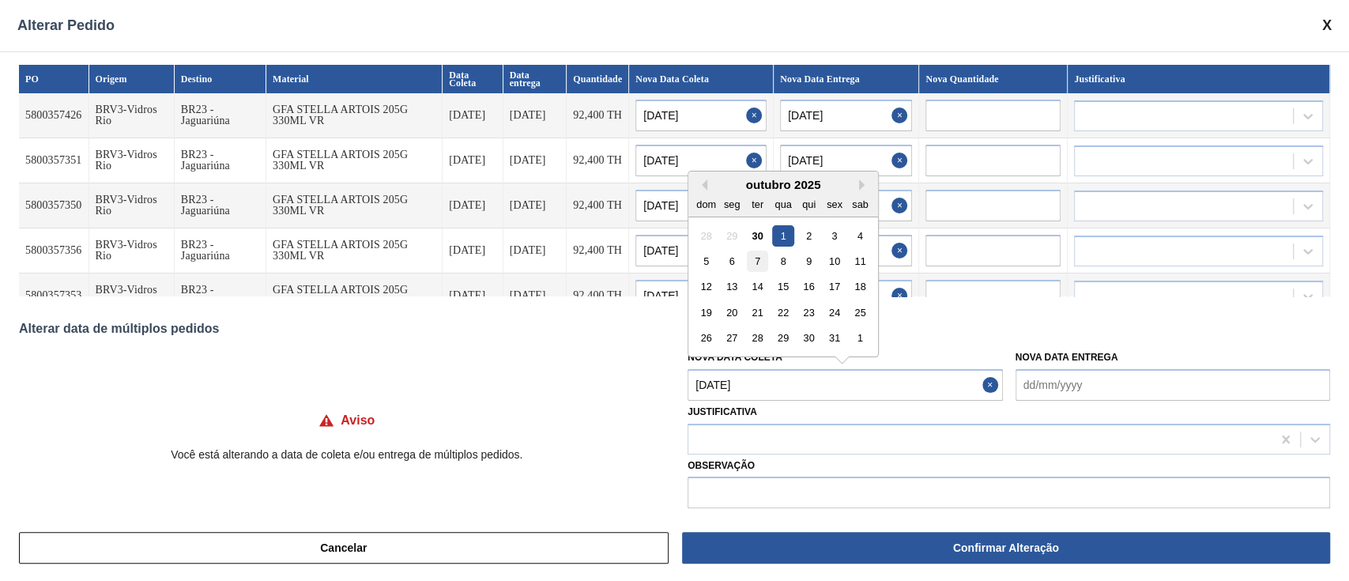
type input "[DATE]"
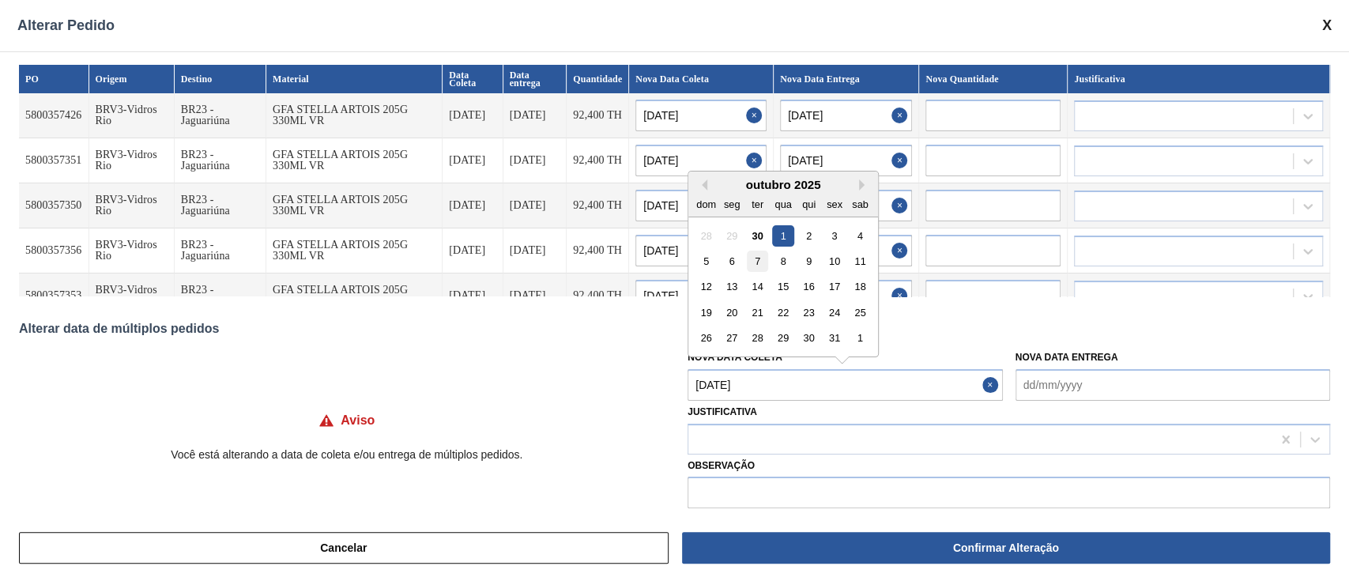
type input "[DATE]"
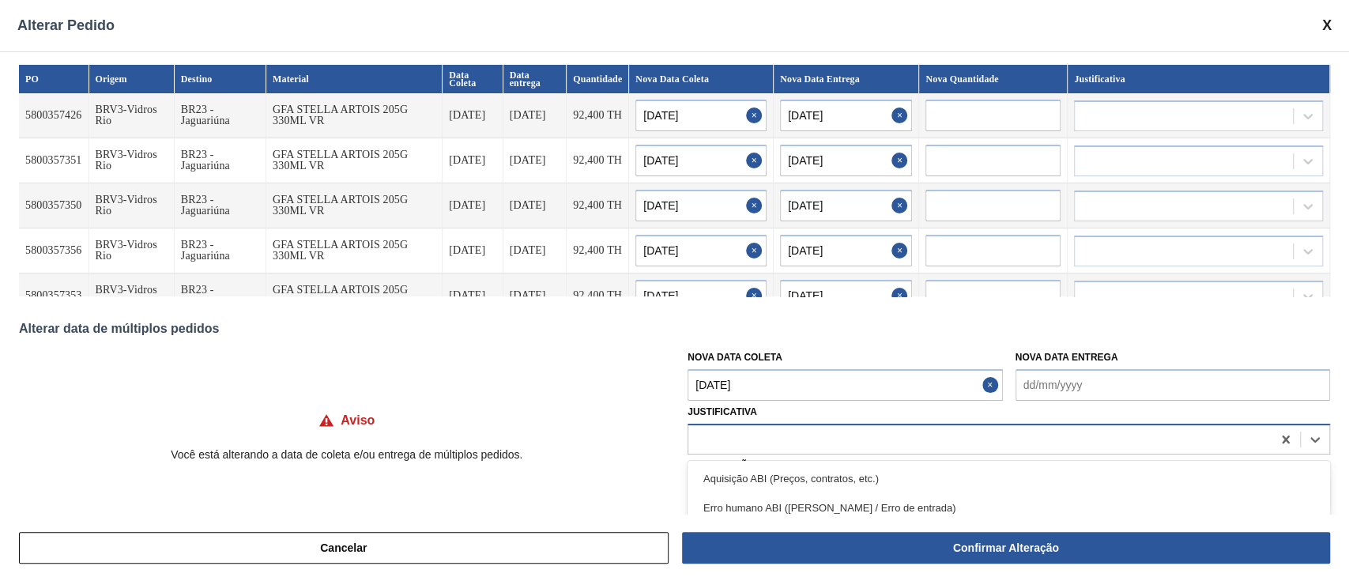
click at [721, 439] on div at bounding box center [979, 438] width 583 height 23
type input "ou"
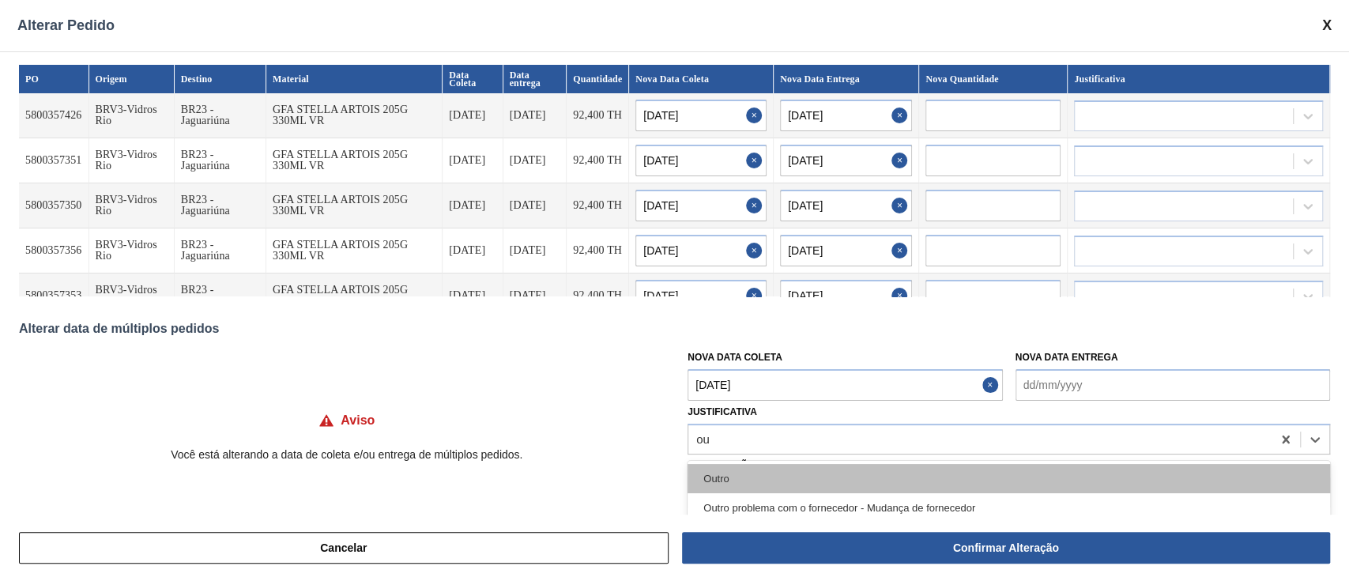
click at [716, 469] on div "Outro" at bounding box center [1008, 478] width 642 height 29
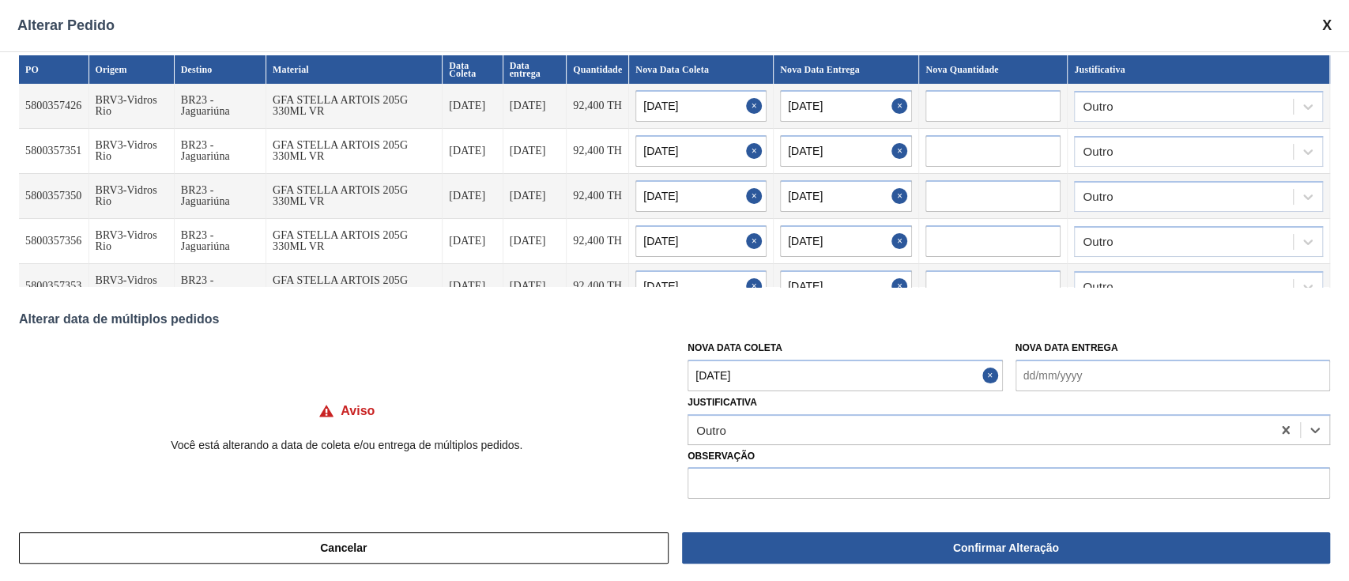
scroll to position [13, 0]
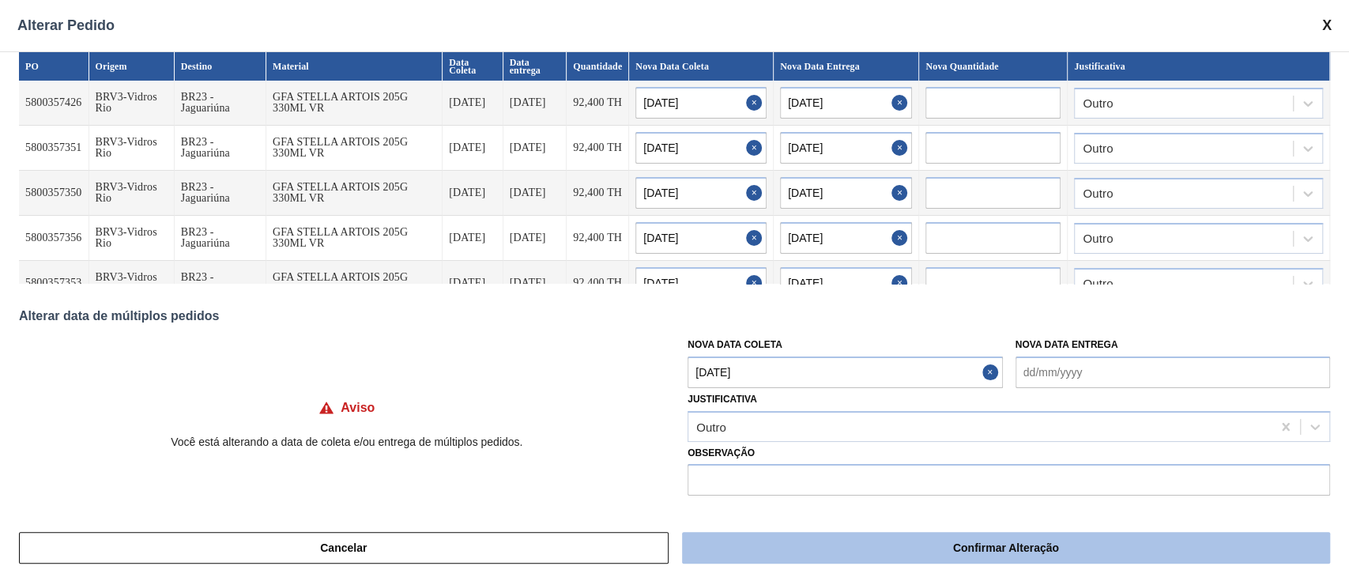
click at [883, 554] on button "Confirmar Alteração" at bounding box center [1006, 548] width 648 height 32
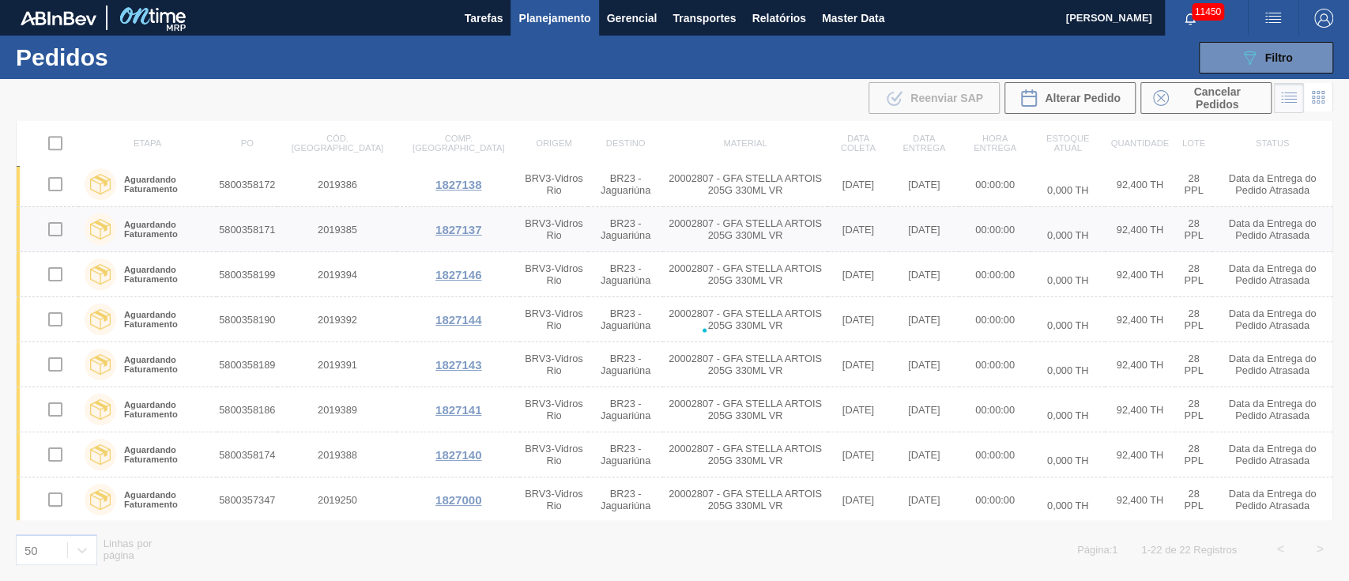
checkbox input "false"
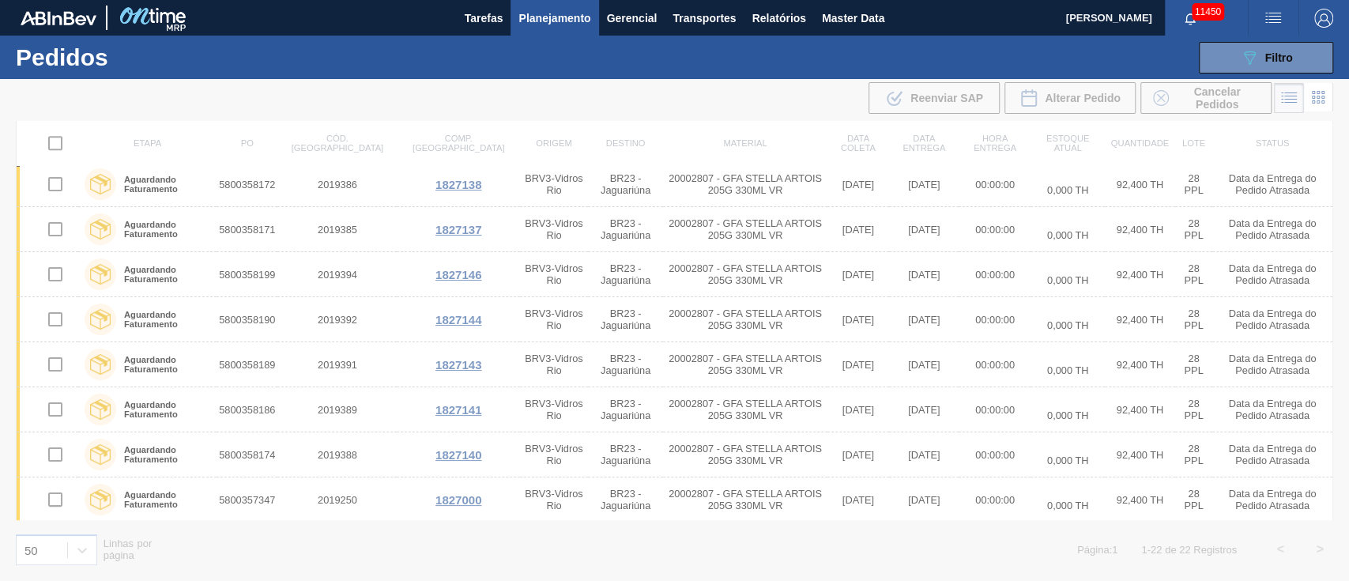
scroll to position [412, 0]
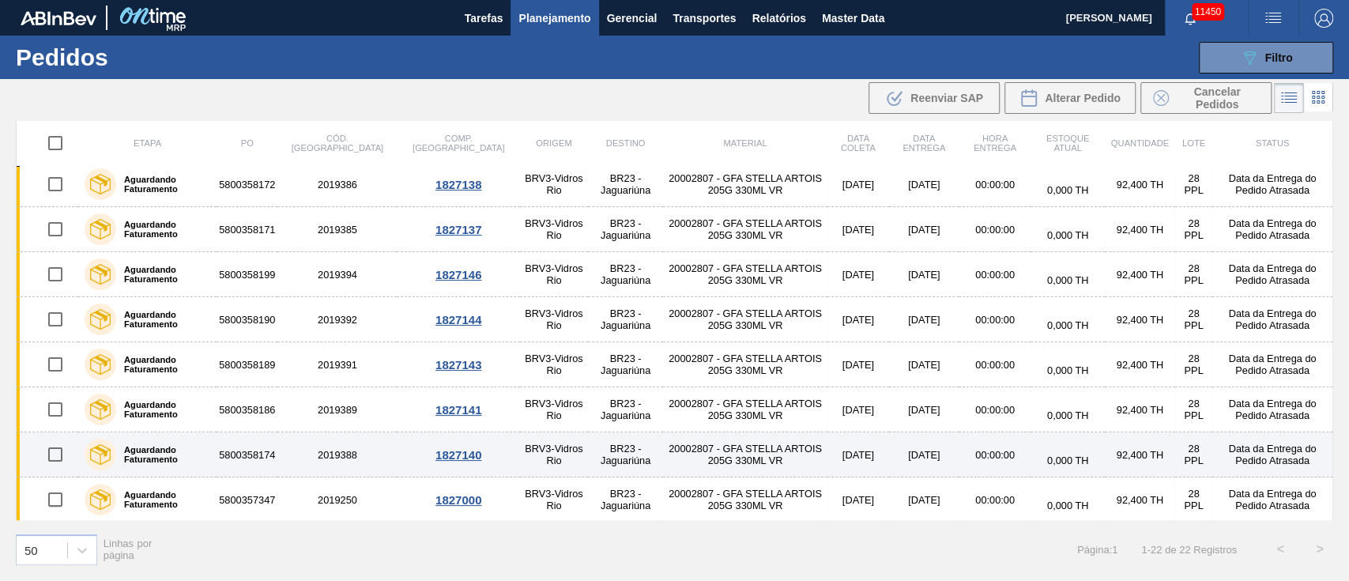
click at [59, 442] on input "checkbox" at bounding box center [55, 454] width 33 height 33
checkbox input "true"
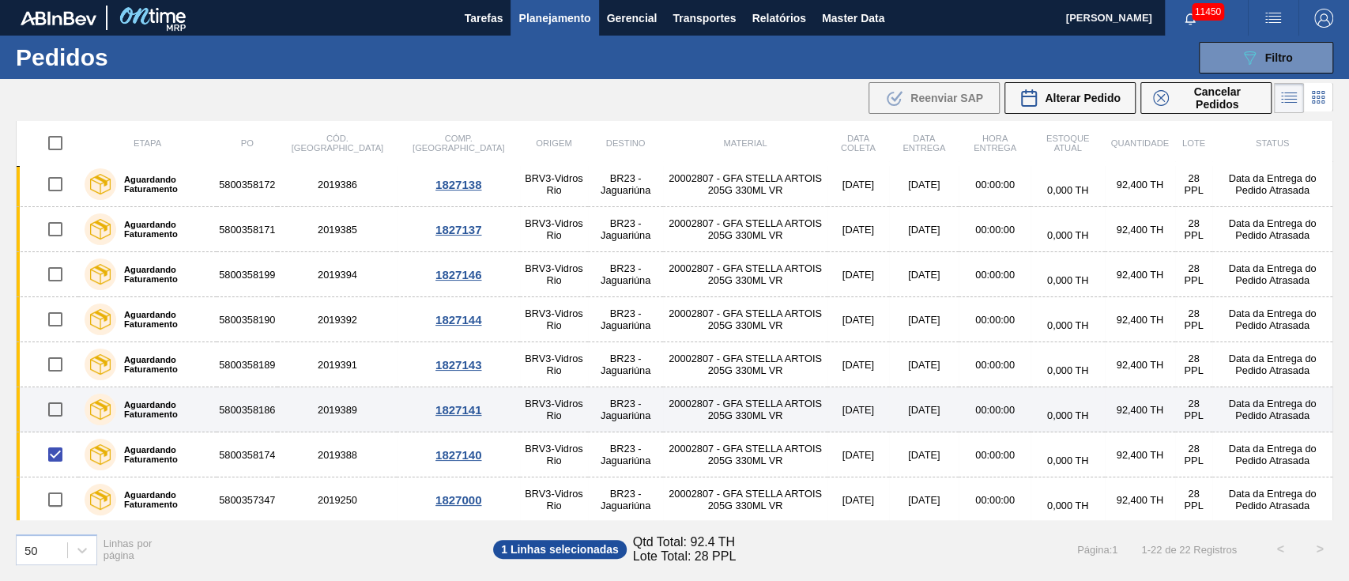
click at [57, 405] on input "checkbox" at bounding box center [55, 409] width 33 height 33
checkbox input "true"
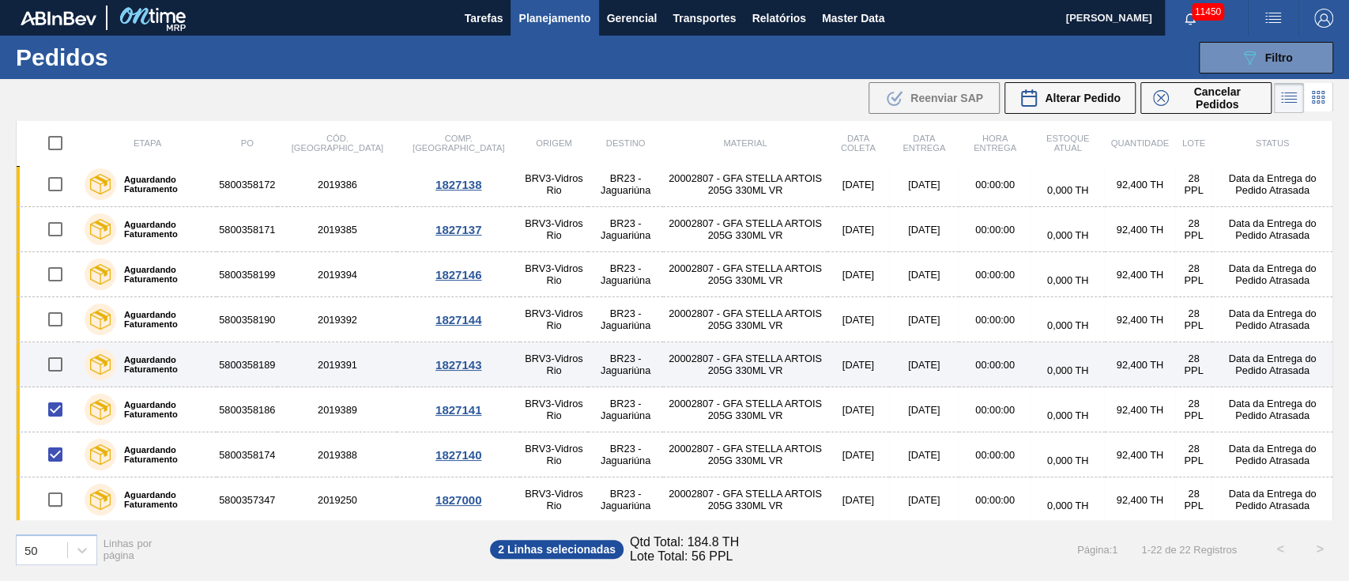
click at [58, 357] on input "checkbox" at bounding box center [55, 364] width 33 height 33
checkbox input "true"
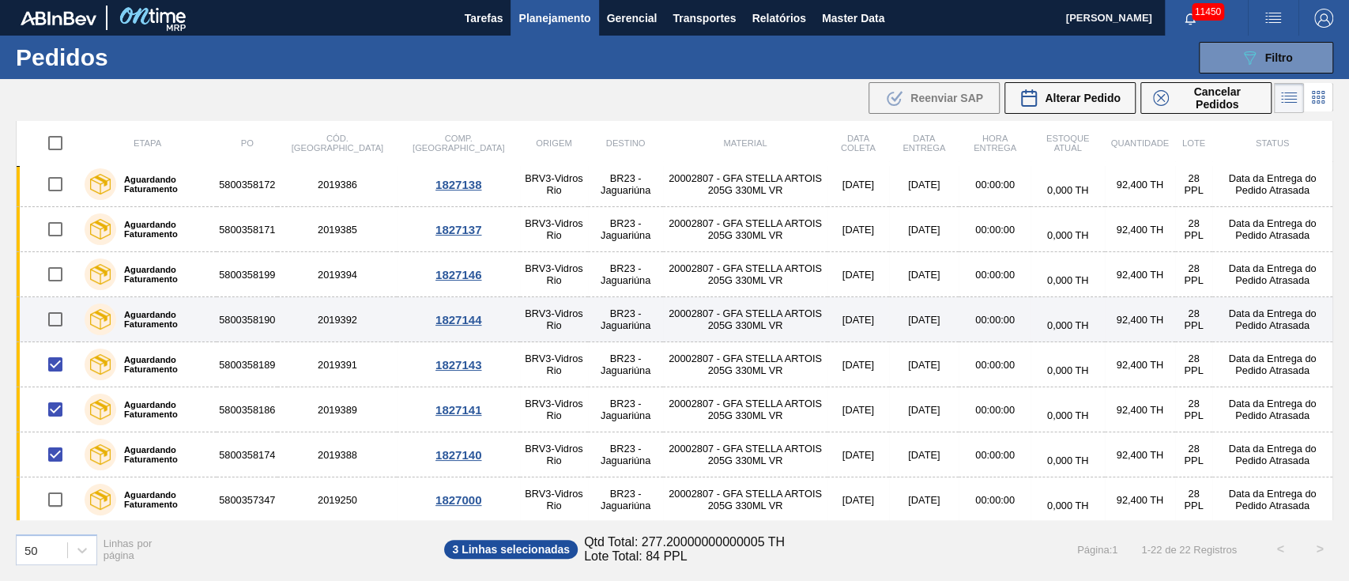
click at [58, 307] on input "checkbox" at bounding box center [55, 319] width 33 height 33
checkbox input "true"
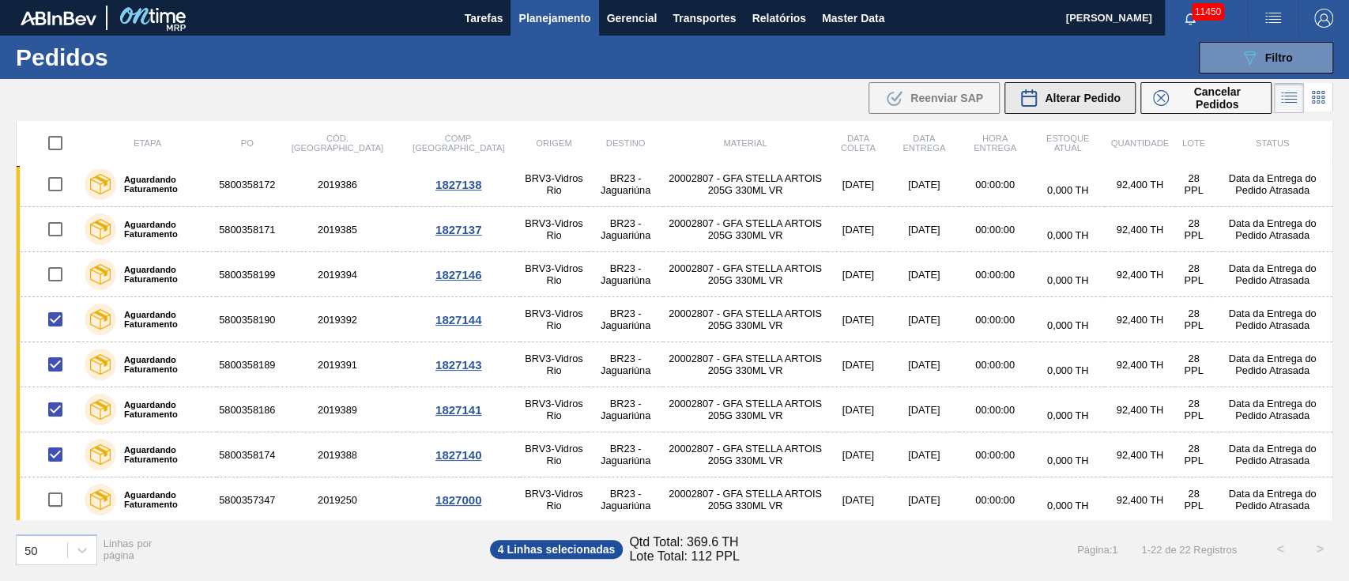
click at [1097, 96] on span "Alterar Pedido" at bounding box center [1083, 98] width 76 height 13
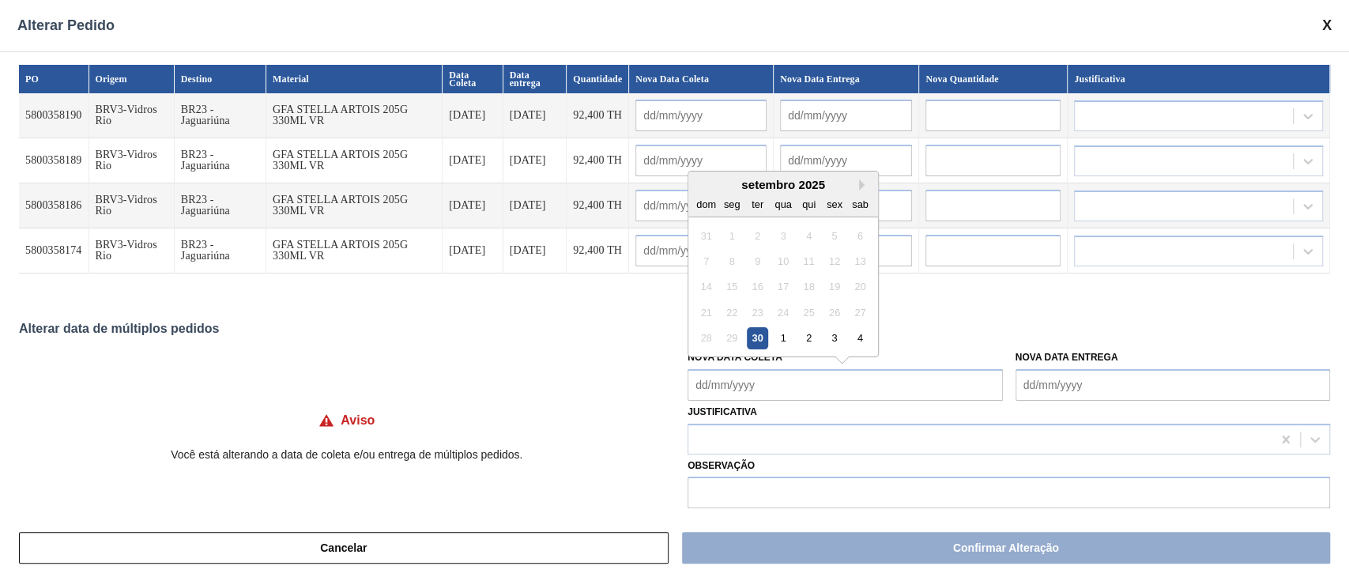
click at [752, 398] on Coleta "Nova Data Coleta" at bounding box center [844, 385] width 314 height 32
click at [776, 336] on div "1" at bounding box center [783, 337] width 21 height 21
type Coleta "[DATE]"
type input "[DATE]"
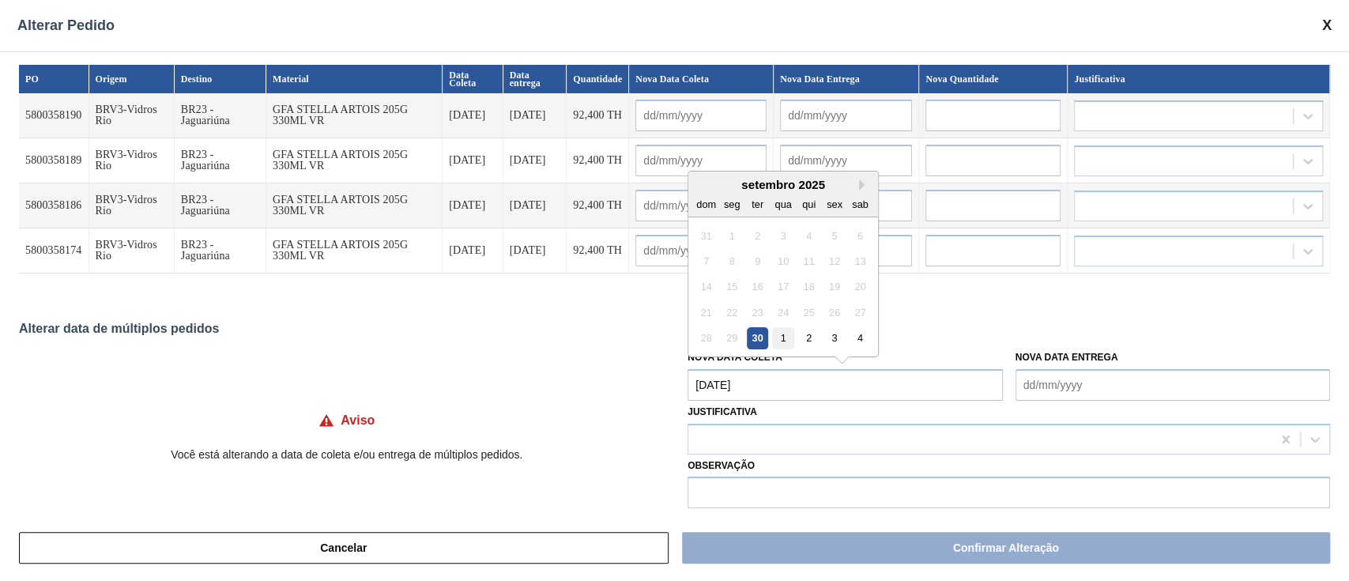
type input "[DATE]"
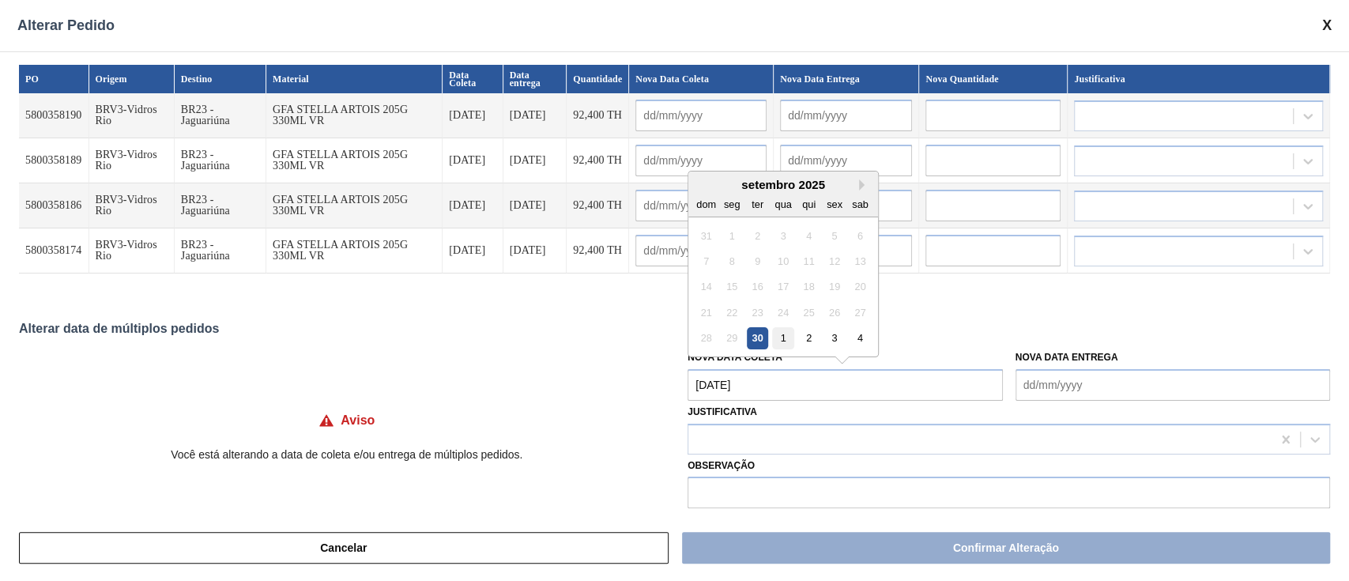
type input "[DATE]"
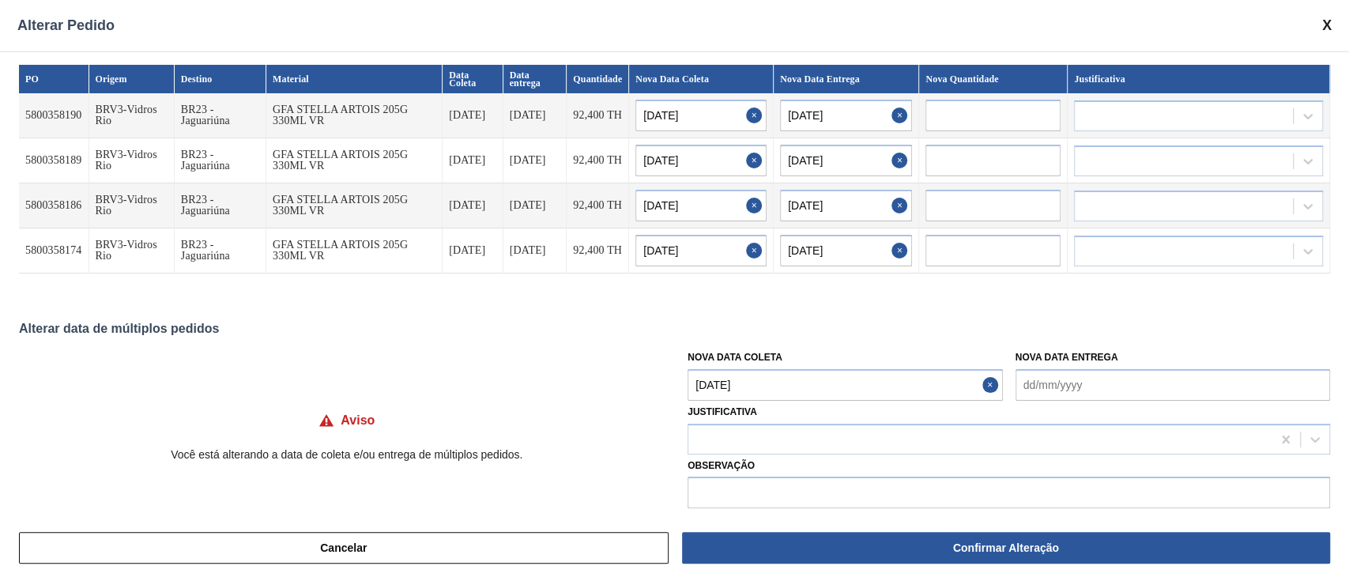
click at [761, 397] on Coleta "[DATE]" at bounding box center [844, 385] width 314 height 32
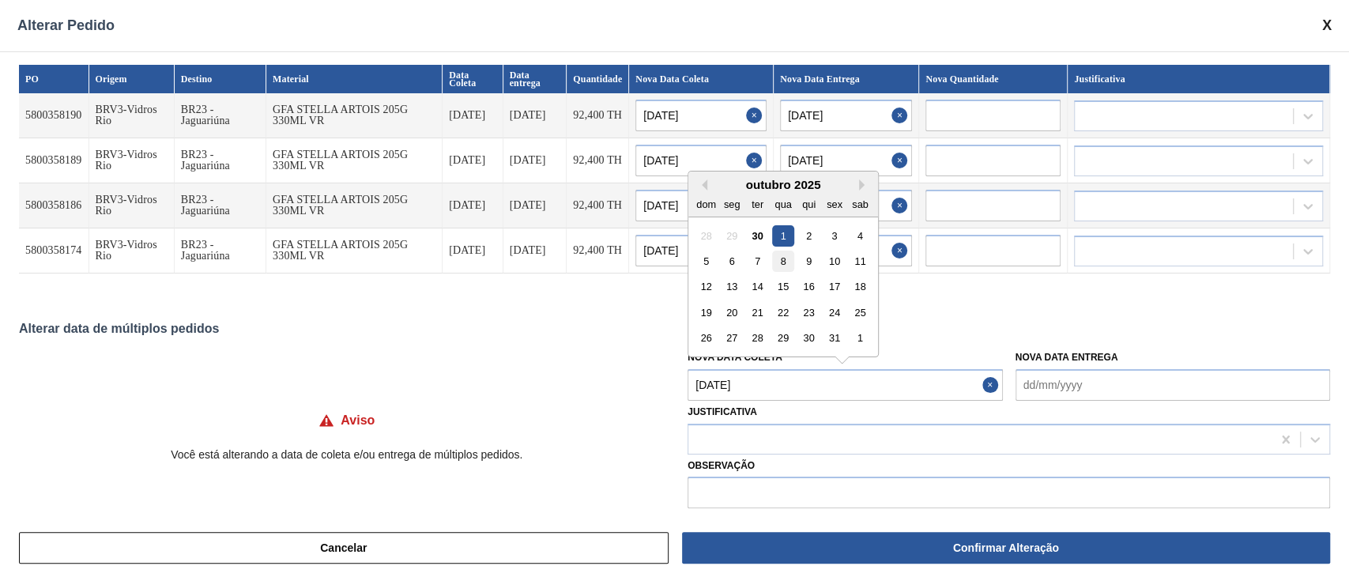
click at [781, 264] on div "8" at bounding box center [783, 260] width 21 height 21
type Coleta "[DATE]"
type input "[DATE]"
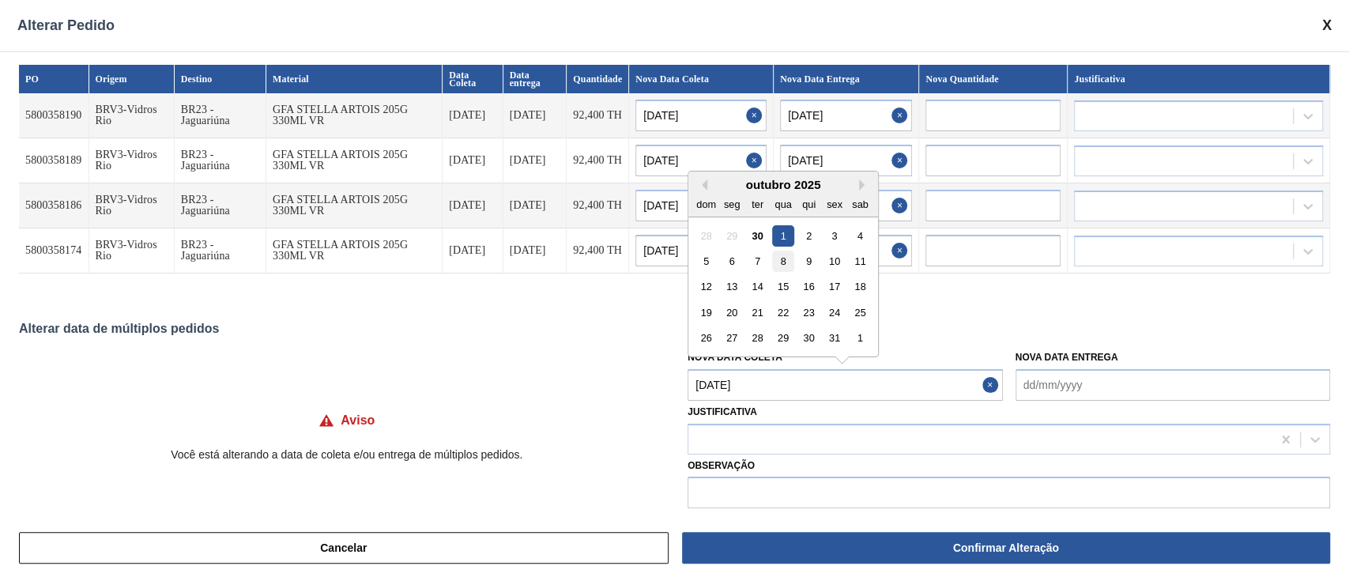
type input "[DATE]"
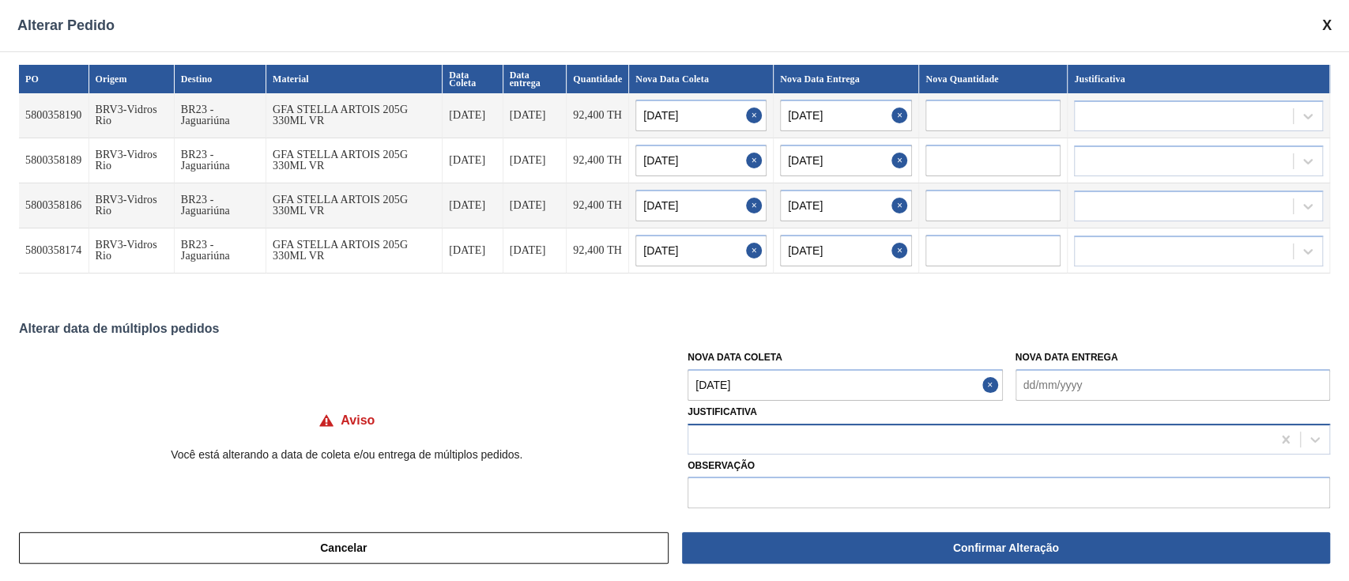
click at [784, 446] on div at bounding box center [979, 438] width 583 height 23
type input "ou"
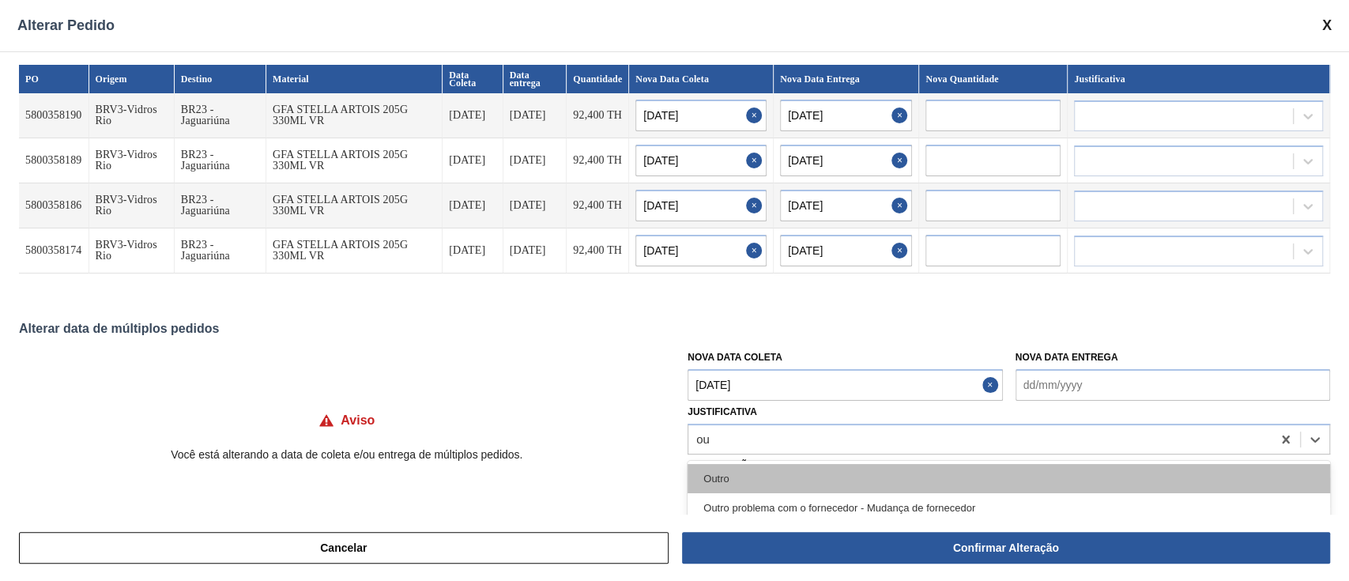
click at [720, 486] on div "Outro" at bounding box center [1008, 478] width 642 height 29
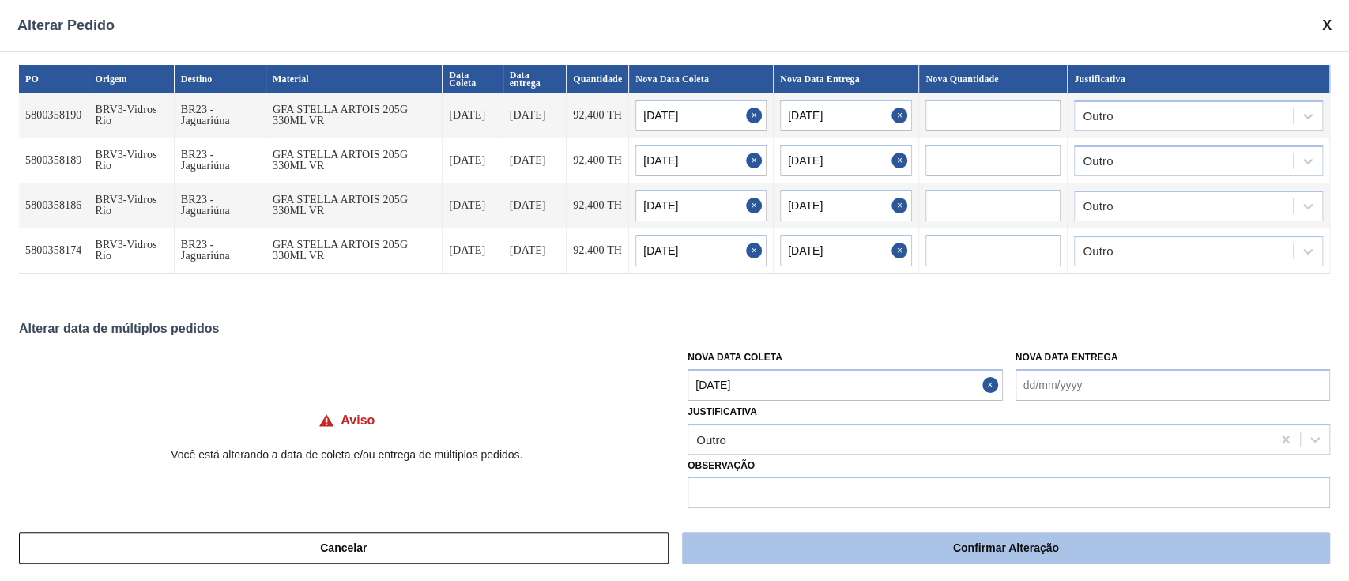
click at [838, 546] on button "Confirmar Alteração" at bounding box center [1006, 548] width 648 height 32
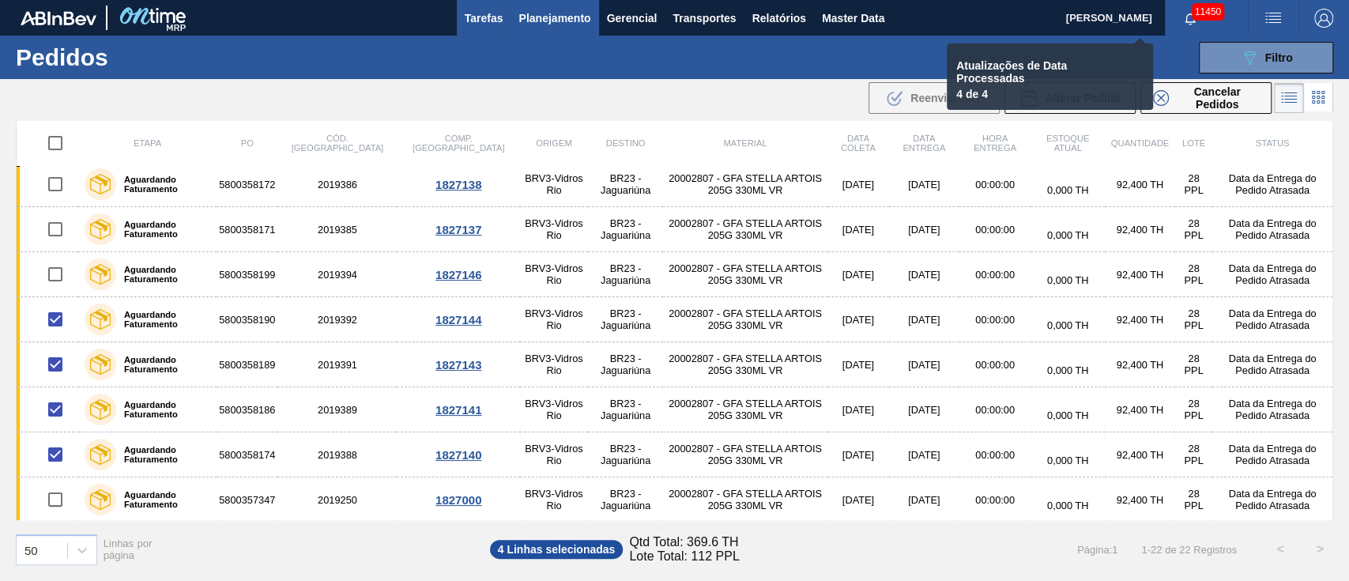
checkbox input "false"
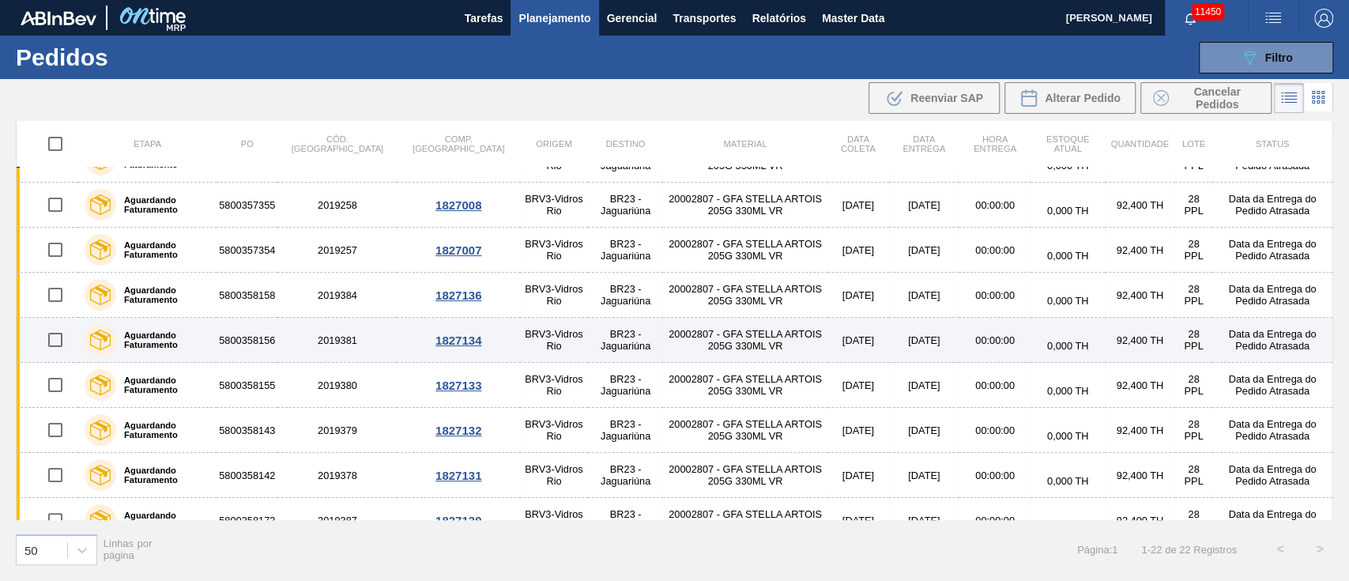
scroll to position [0, 0]
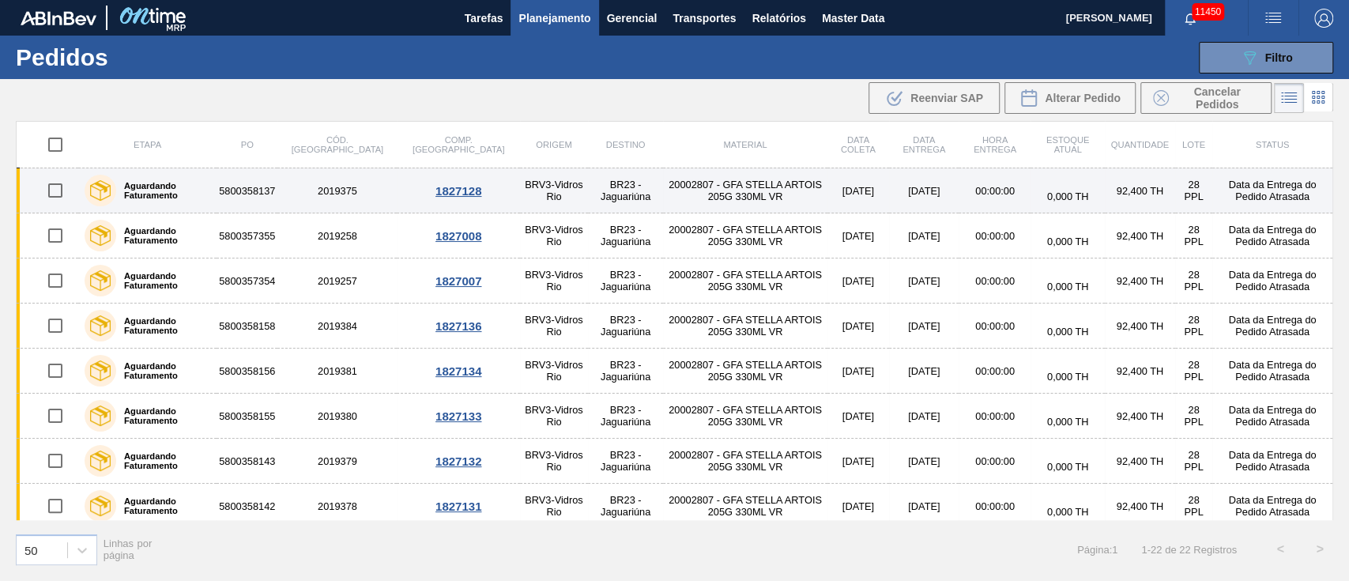
click at [665, 184] on td "20002807 - GFA STELLA ARTOIS 205G 330ML VR" at bounding box center [745, 190] width 164 height 45
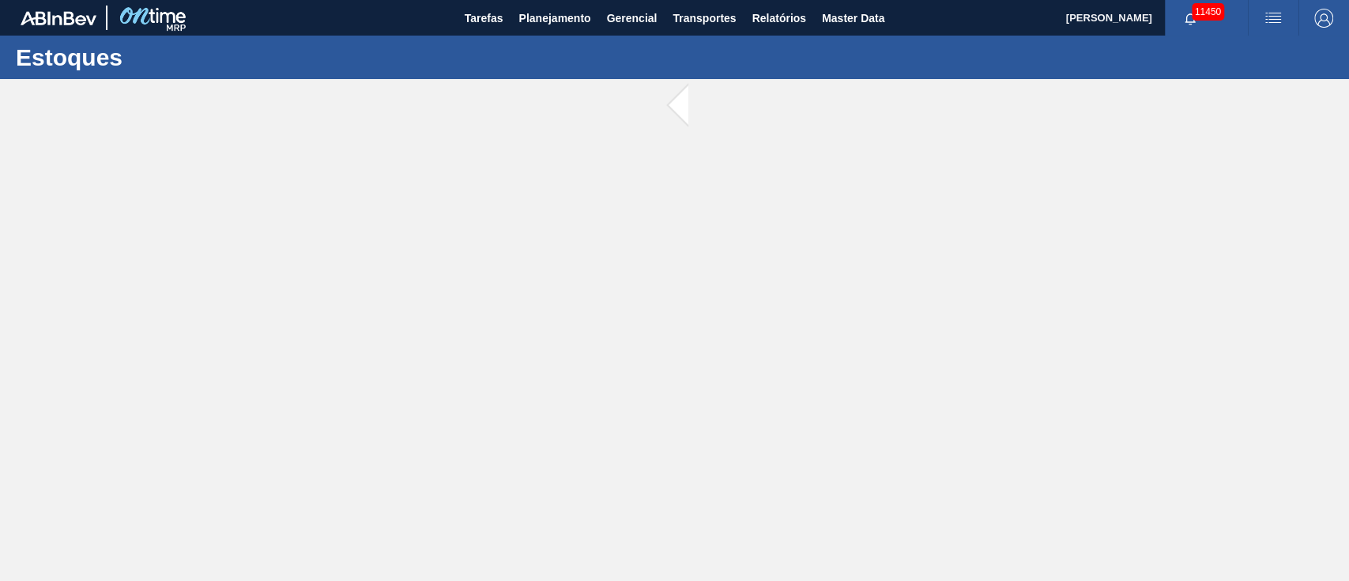
click at [665, 184] on main "Tarefas Planejamento Gerencial Transportes Relatórios Master Data [PERSON_NAME]…" at bounding box center [674, 290] width 1349 height 581
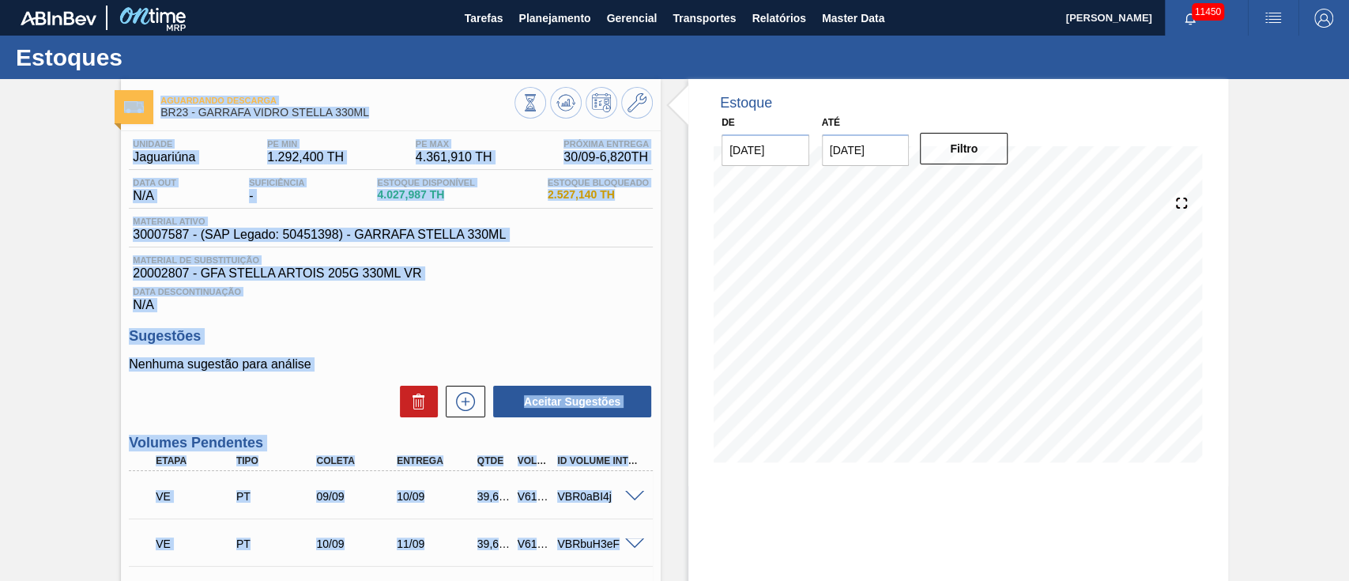
click at [477, 312] on div "Data Descontinuação N/A" at bounding box center [391, 296] width 524 height 32
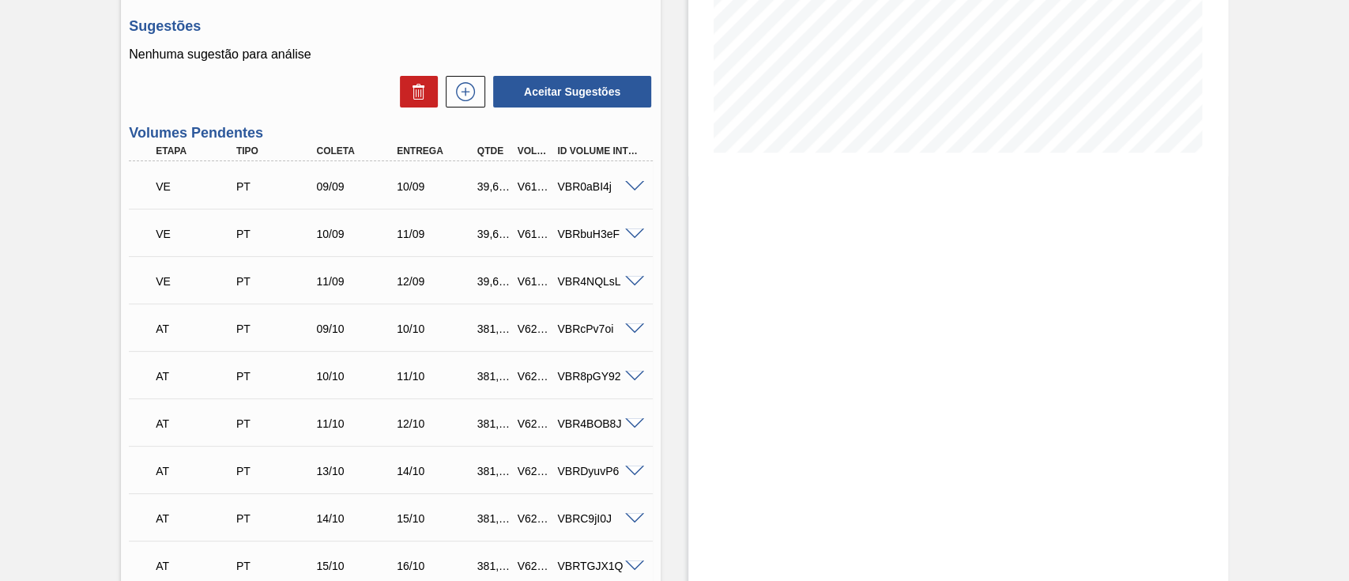
scroll to position [316, 0]
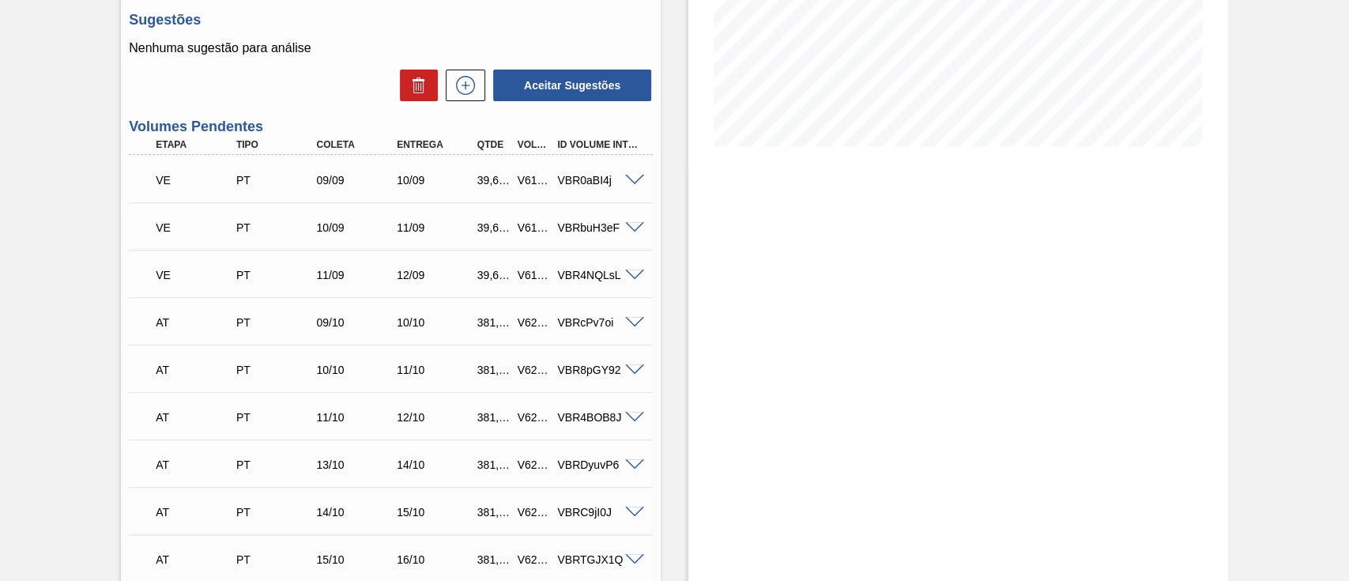
click at [627, 182] on span at bounding box center [634, 181] width 19 height 12
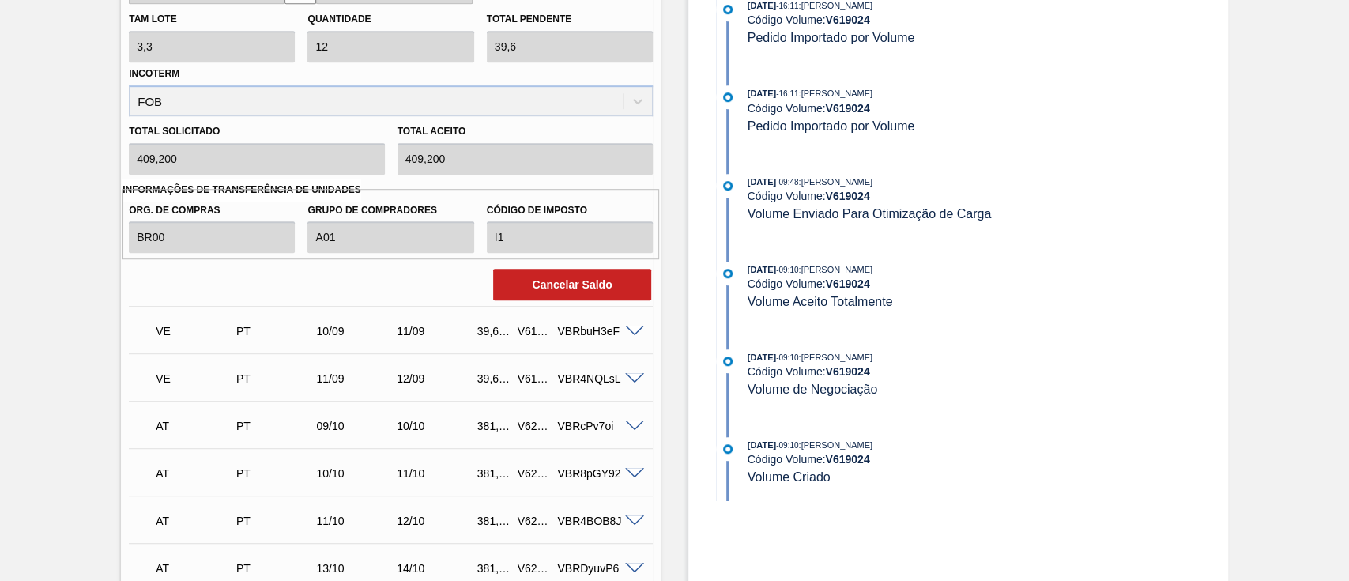
scroll to position [737, 0]
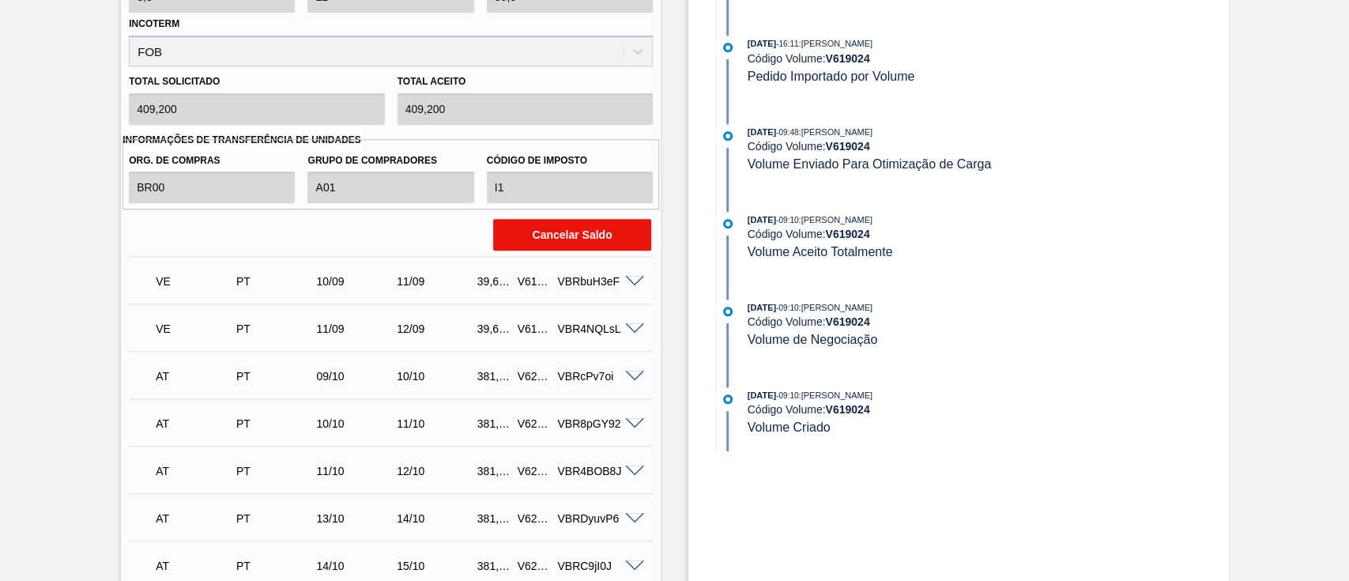
click at [545, 248] on button "Cancelar Saldo" at bounding box center [572, 235] width 158 height 32
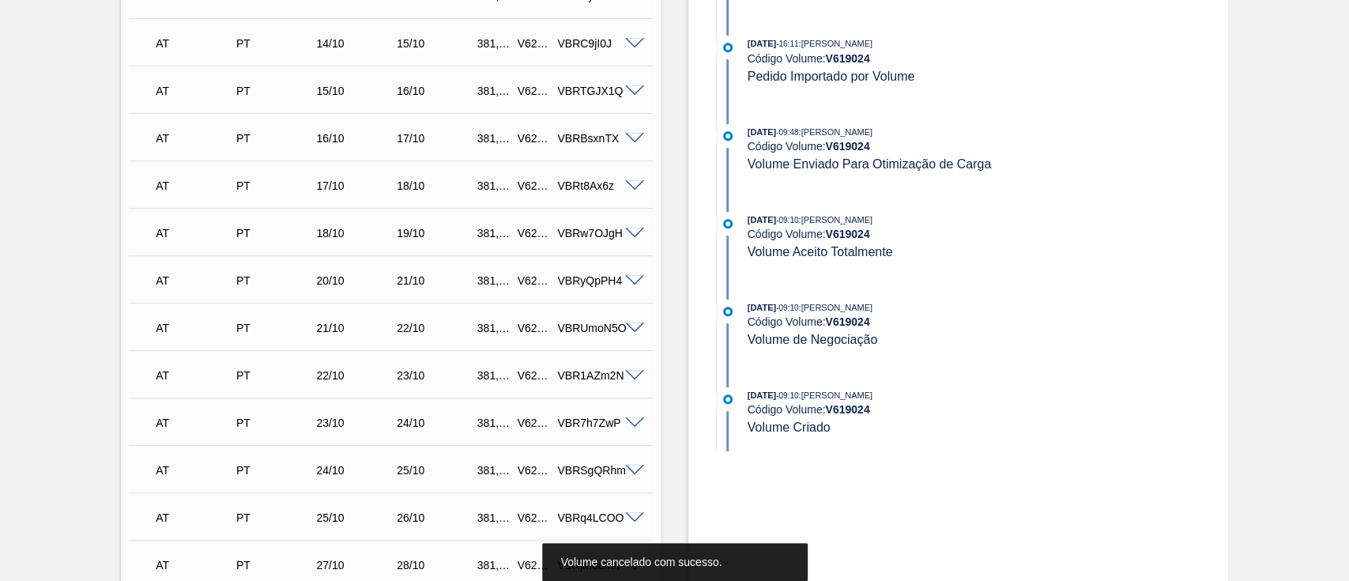
scroll to position [215, 0]
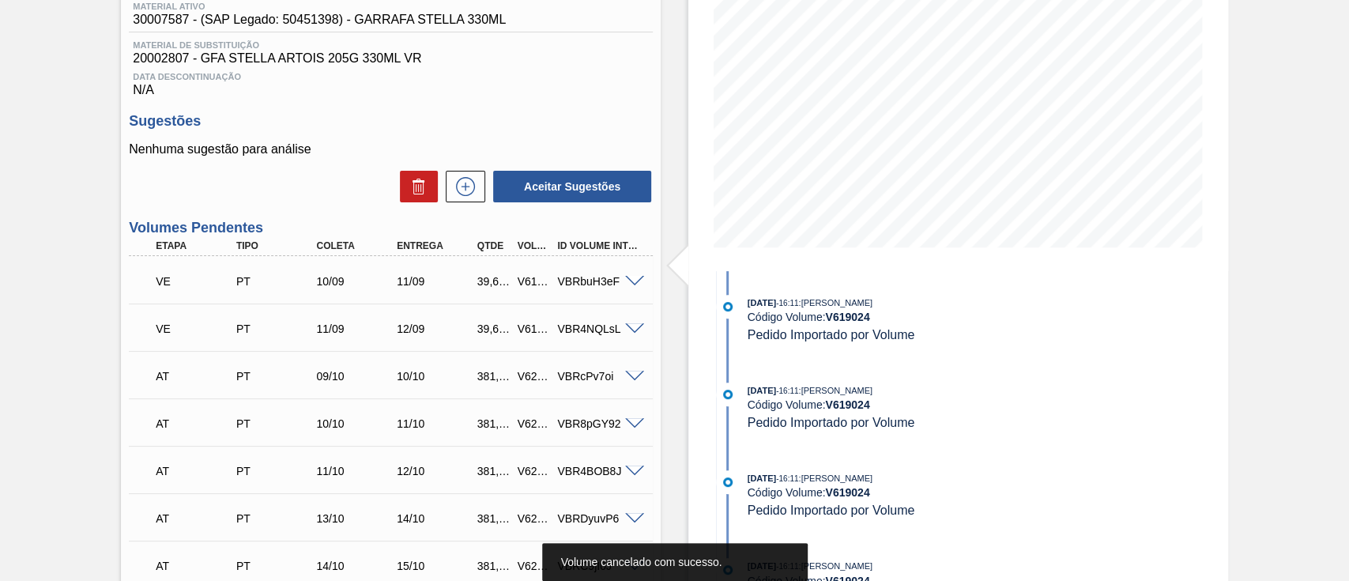
click at [637, 275] on div "VE PT 10/09 11/09 39,600 V619025 VBRbuH3eF" at bounding box center [391, 280] width 524 height 40
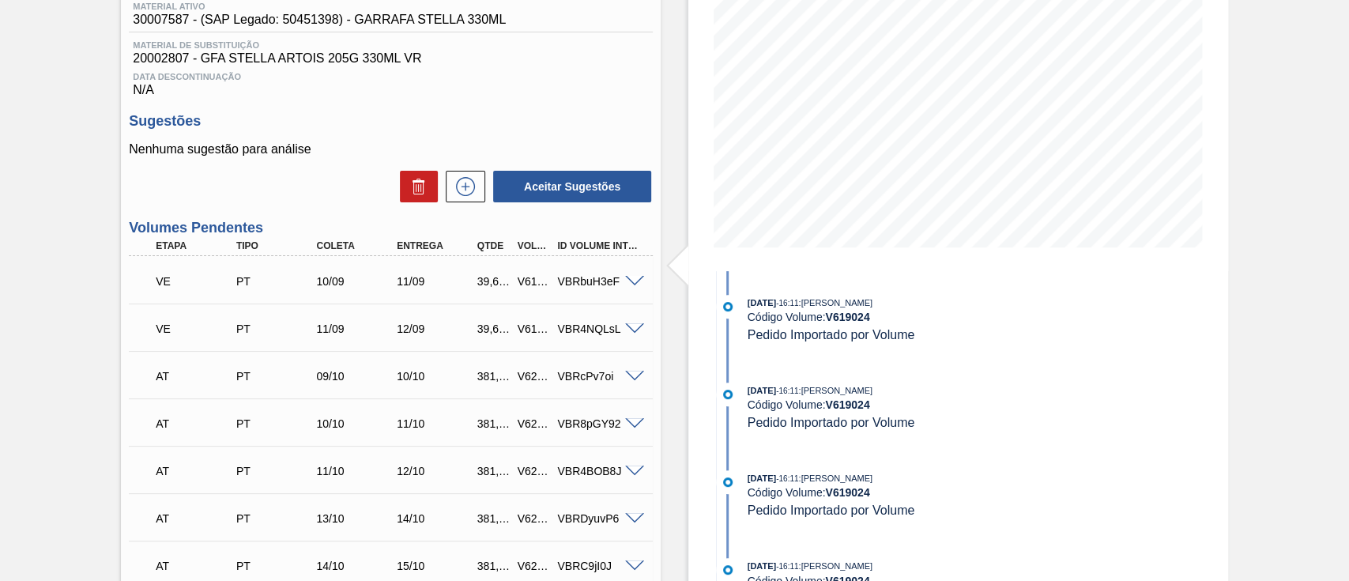
click at [633, 284] on span at bounding box center [634, 282] width 19 height 12
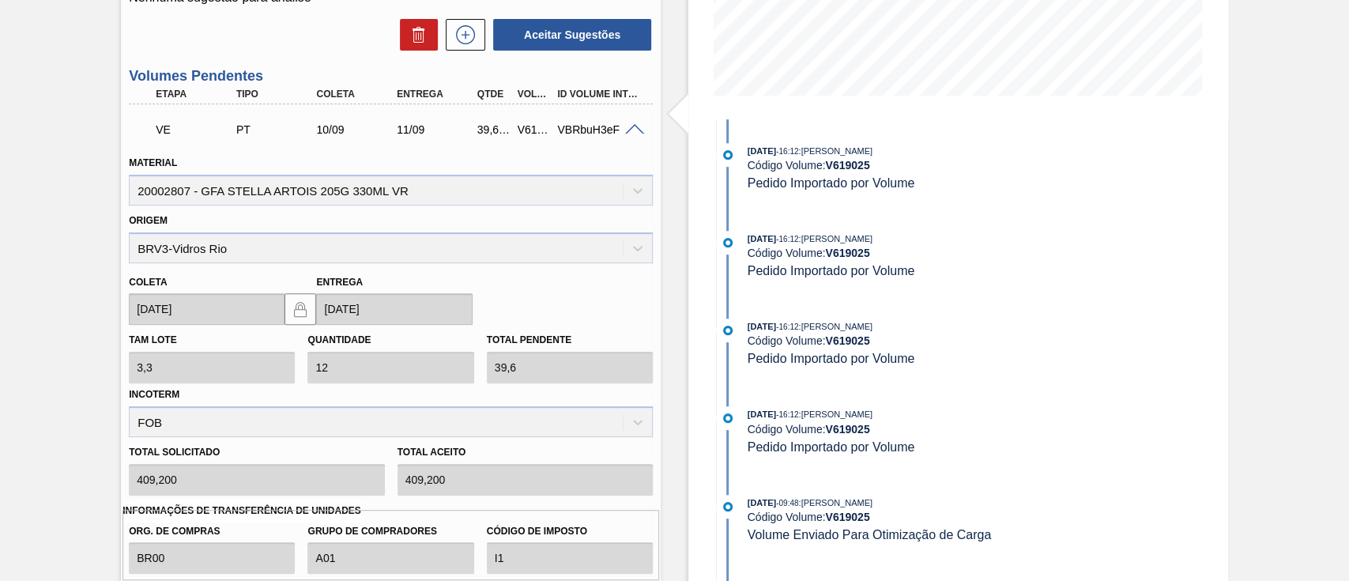
scroll to position [426, 0]
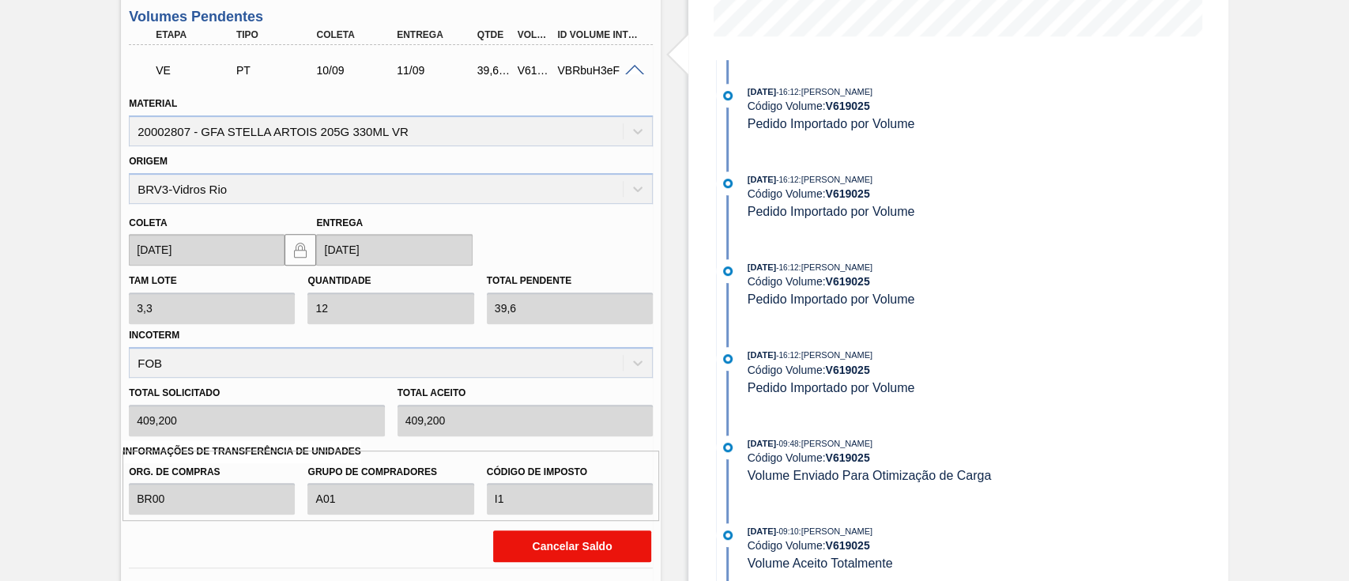
click at [593, 537] on button "Cancelar Saldo" at bounding box center [572, 546] width 158 height 32
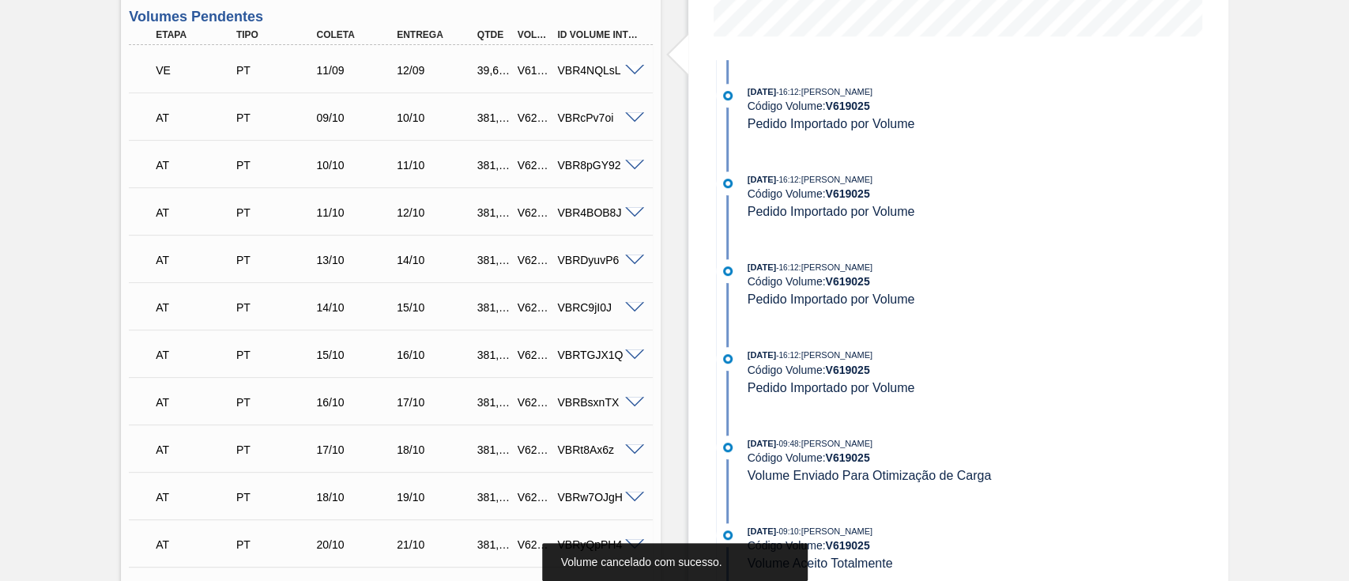
click at [633, 67] on span at bounding box center [634, 71] width 19 height 12
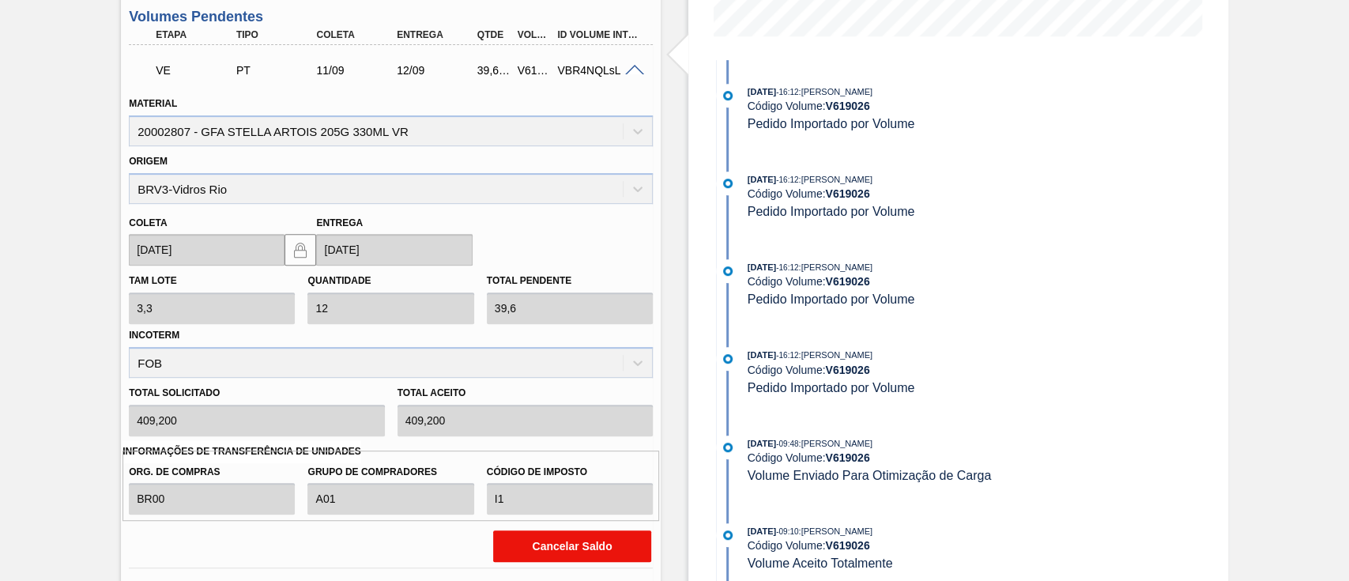
click at [540, 547] on button "Cancelar Saldo" at bounding box center [572, 546] width 158 height 32
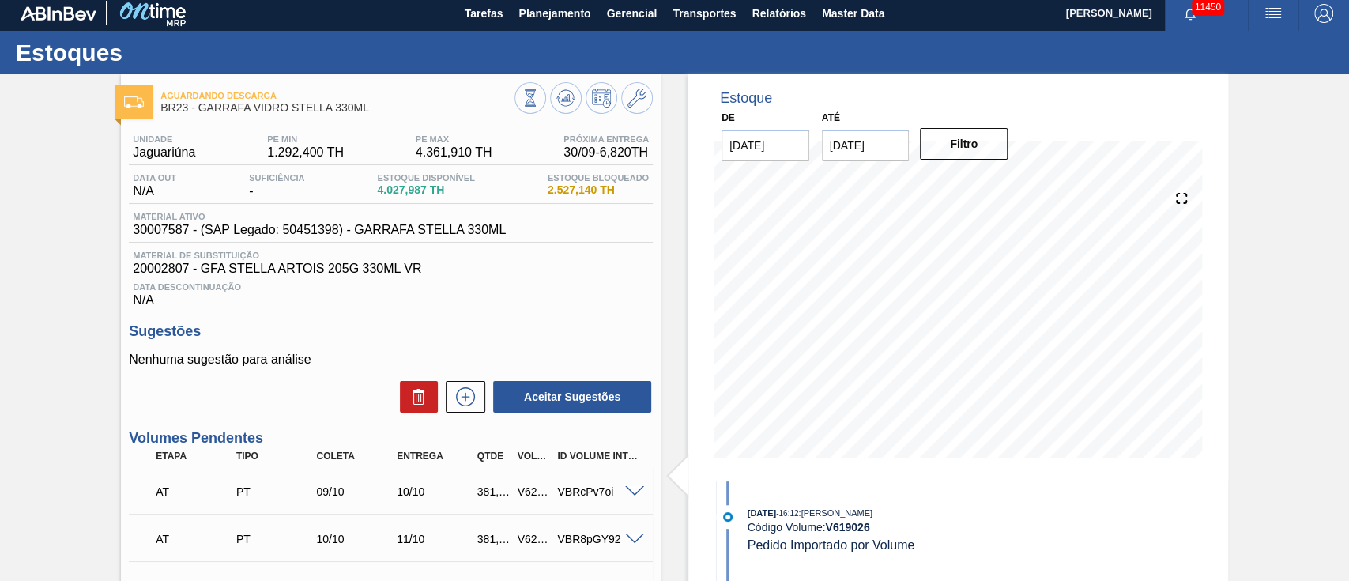
scroll to position [0, 0]
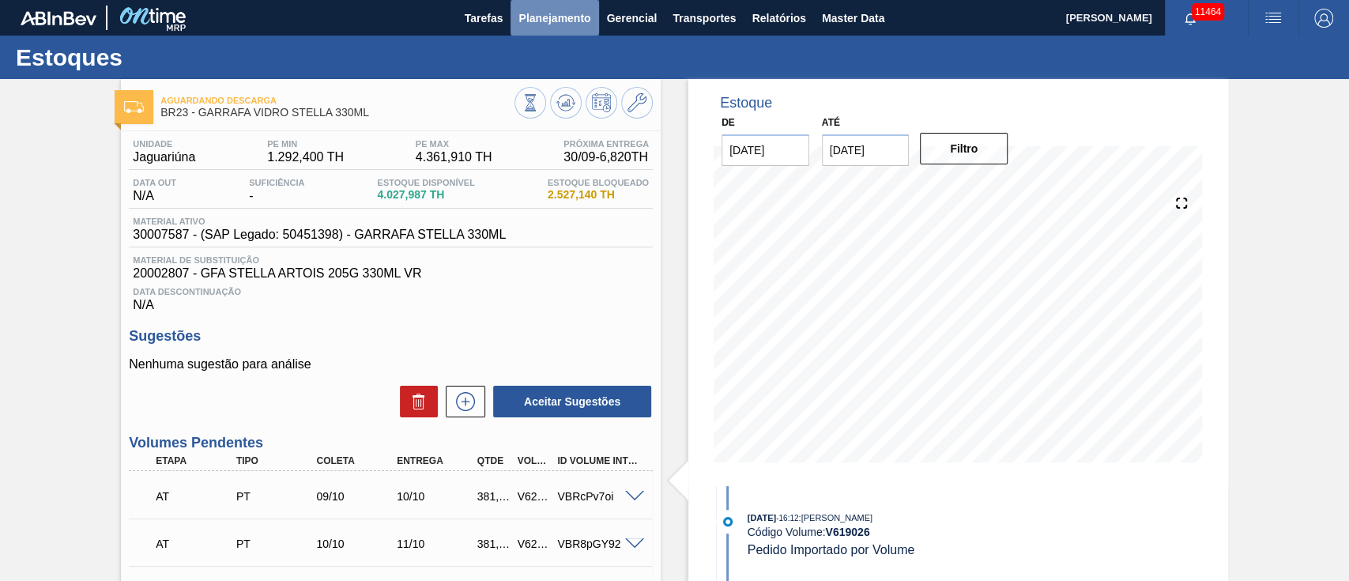
click at [562, 16] on span "Planejamento" at bounding box center [554, 18] width 72 height 19
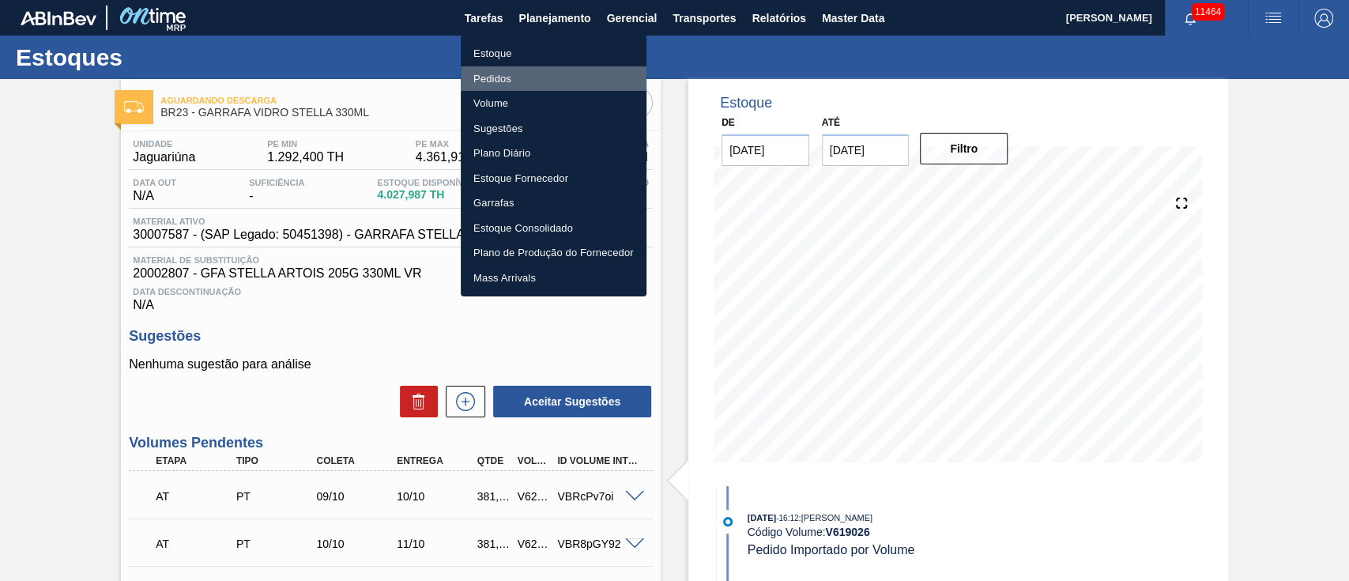
click at [491, 85] on li "Pedidos" at bounding box center [554, 78] width 186 height 25
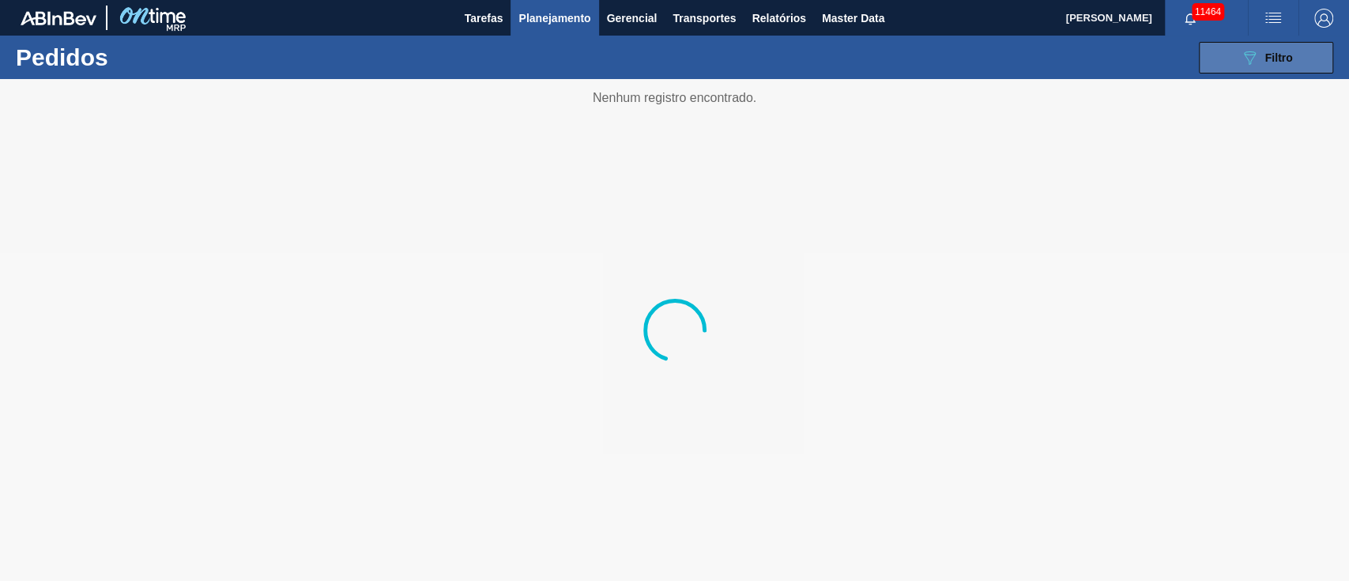
click at [1277, 58] on span "Filtro" at bounding box center [1279, 57] width 28 height 13
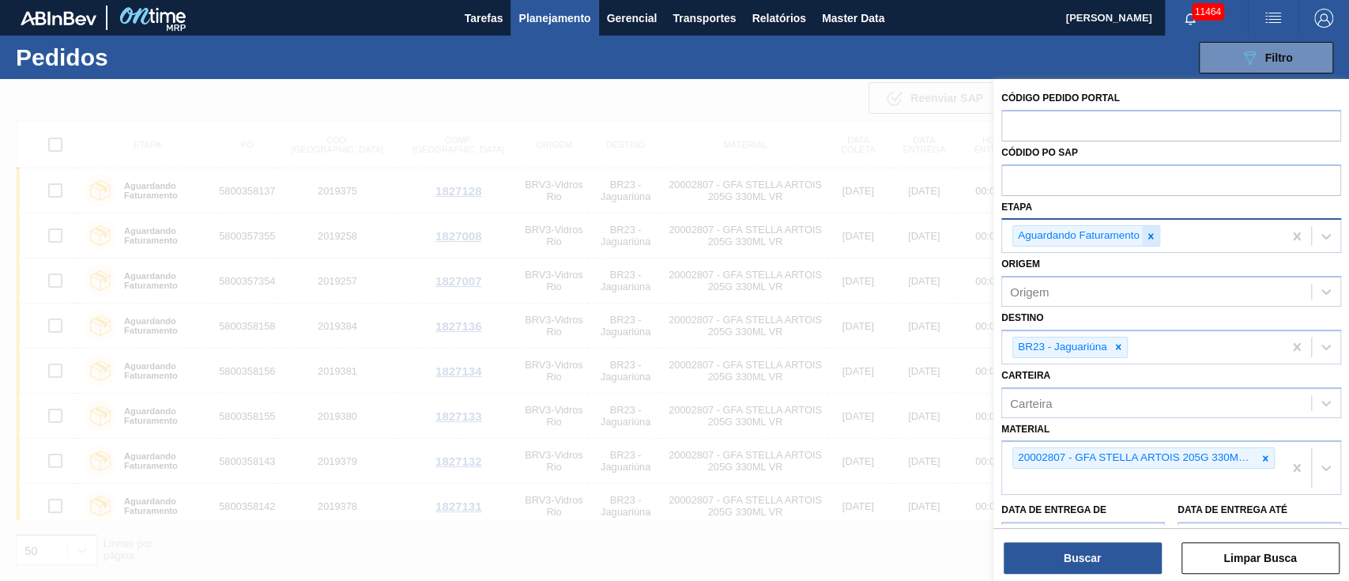
click at [1147, 243] on div at bounding box center [1150, 236] width 17 height 20
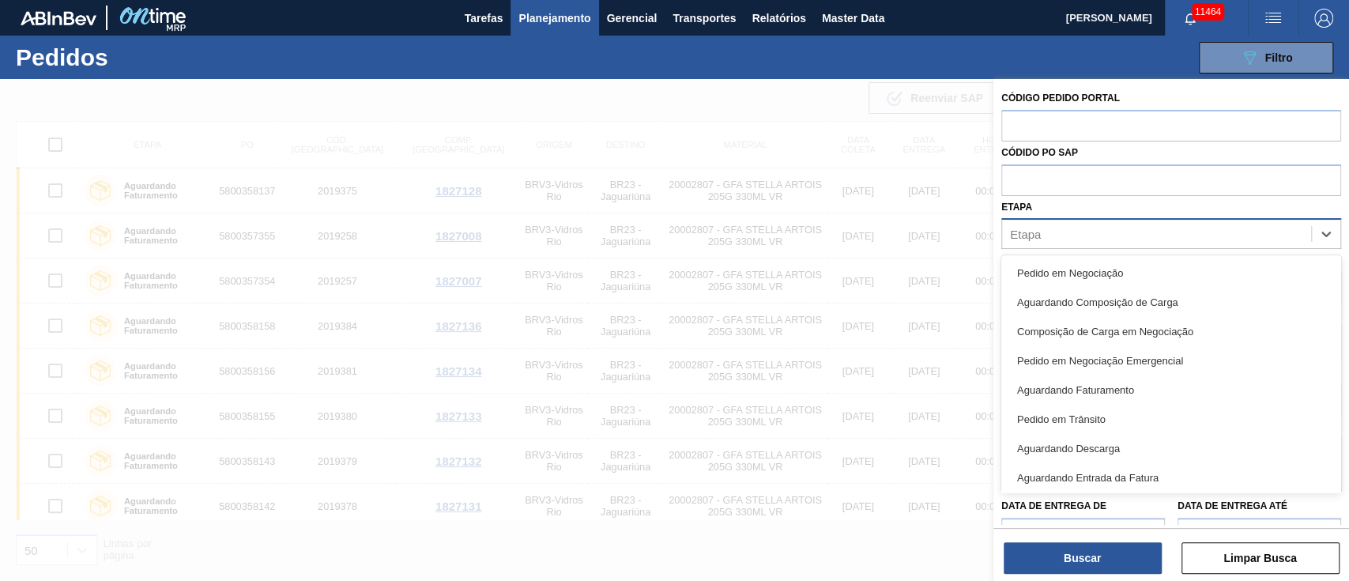
click at [1075, 231] on div "Etapa" at bounding box center [1156, 234] width 309 height 23
type input "fat"
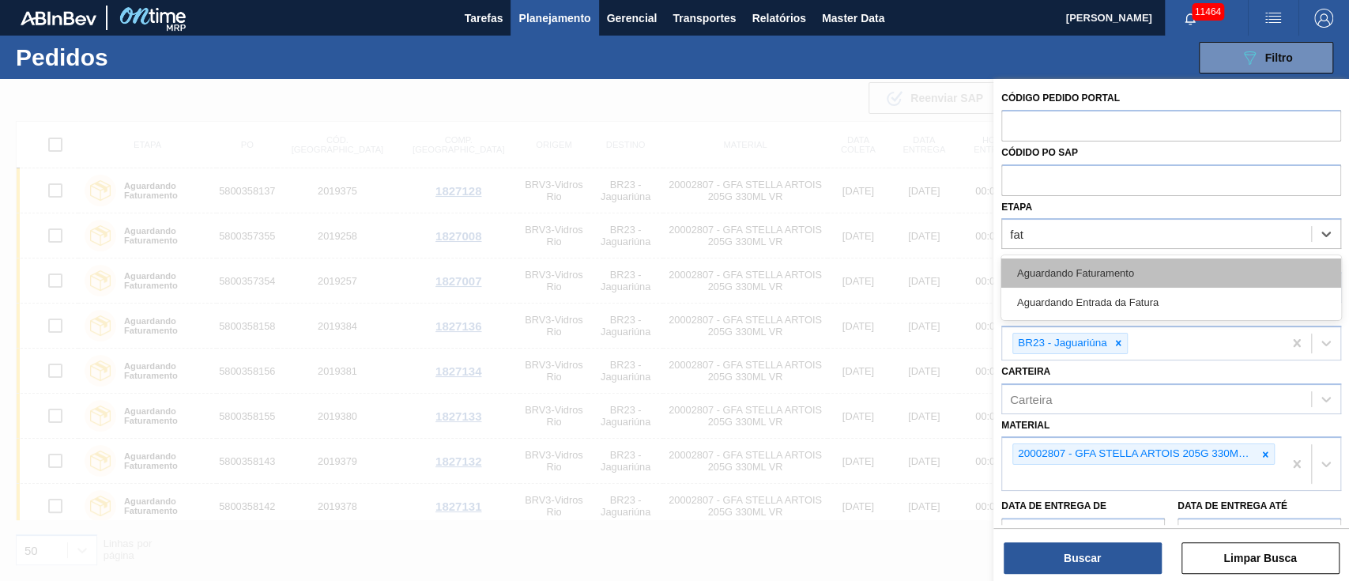
click at [1080, 276] on div "Aguardando Faturamento" at bounding box center [1171, 272] width 340 height 29
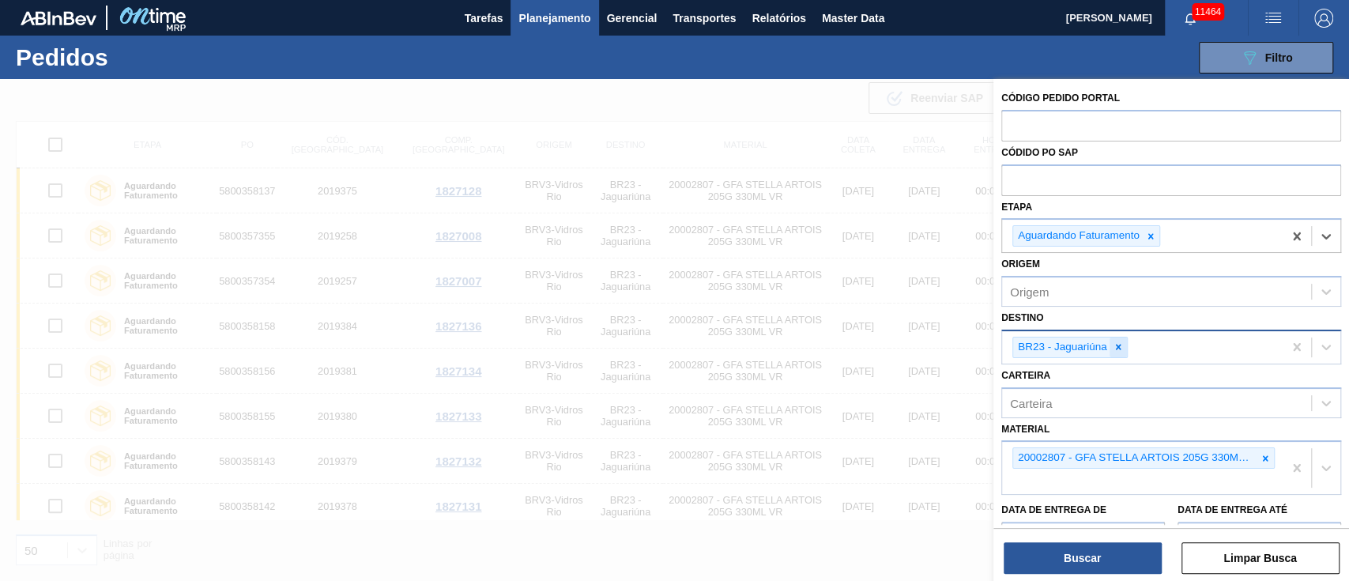
click at [1117, 352] on div at bounding box center [1117, 347] width 17 height 20
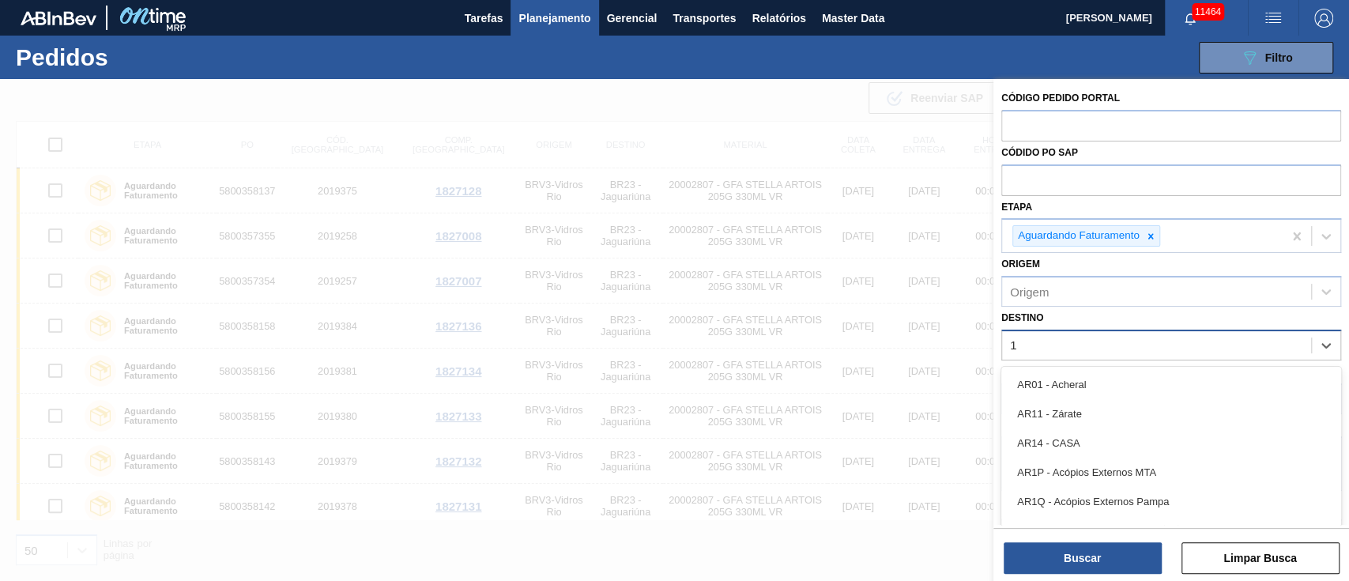
type input "18"
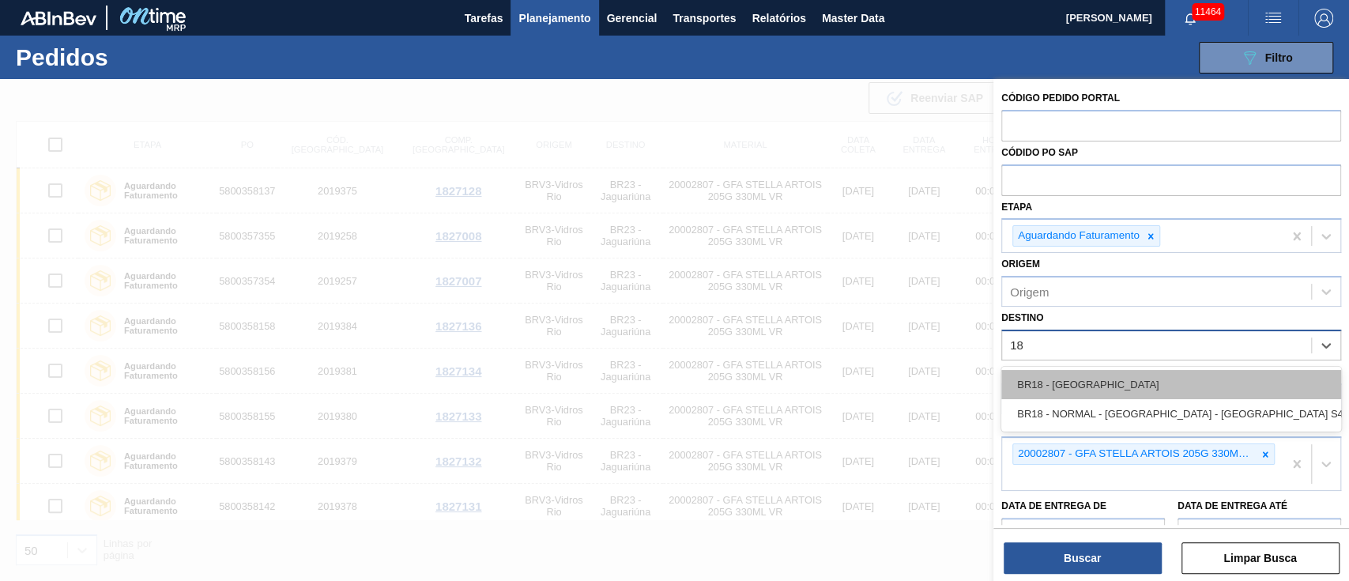
click at [1082, 375] on div "BR18 - [GEOGRAPHIC_DATA]" at bounding box center [1171, 384] width 340 height 29
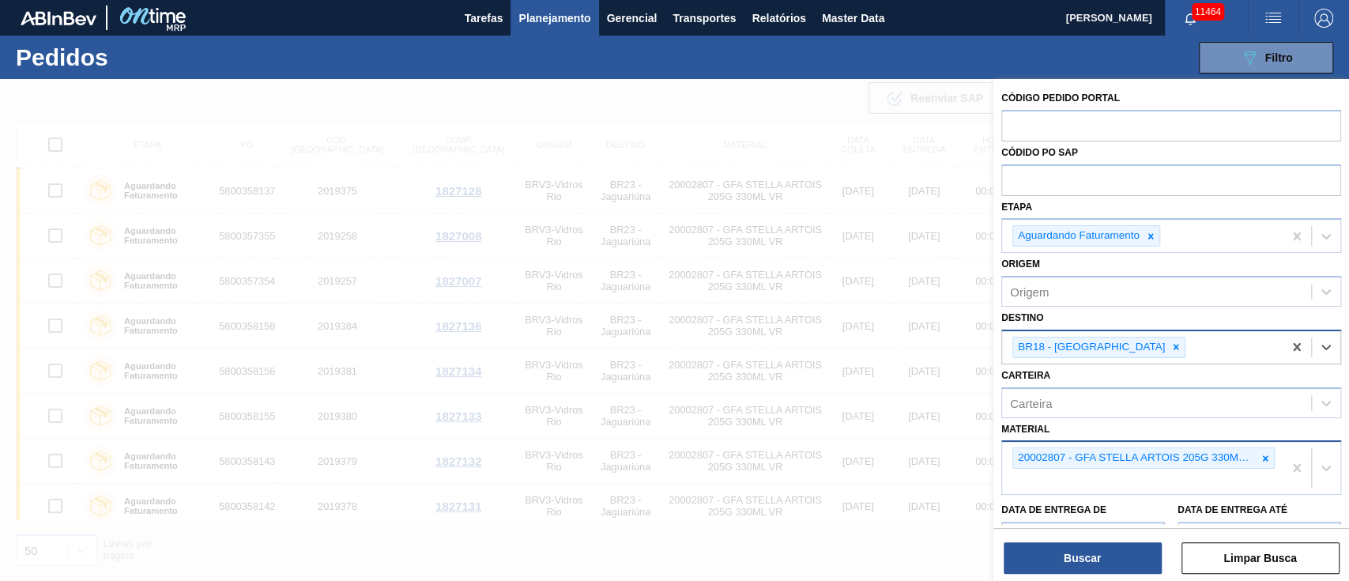
click at [1265, 457] on icon at bounding box center [1264, 458] width 11 height 11
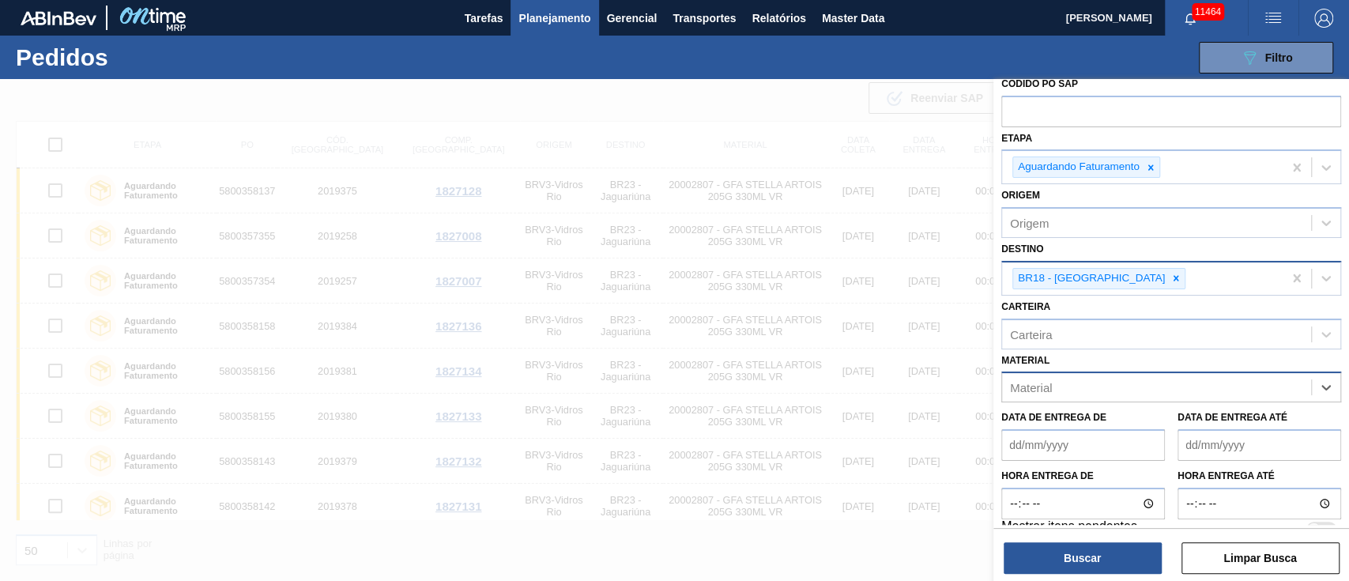
scroll to position [88, 0]
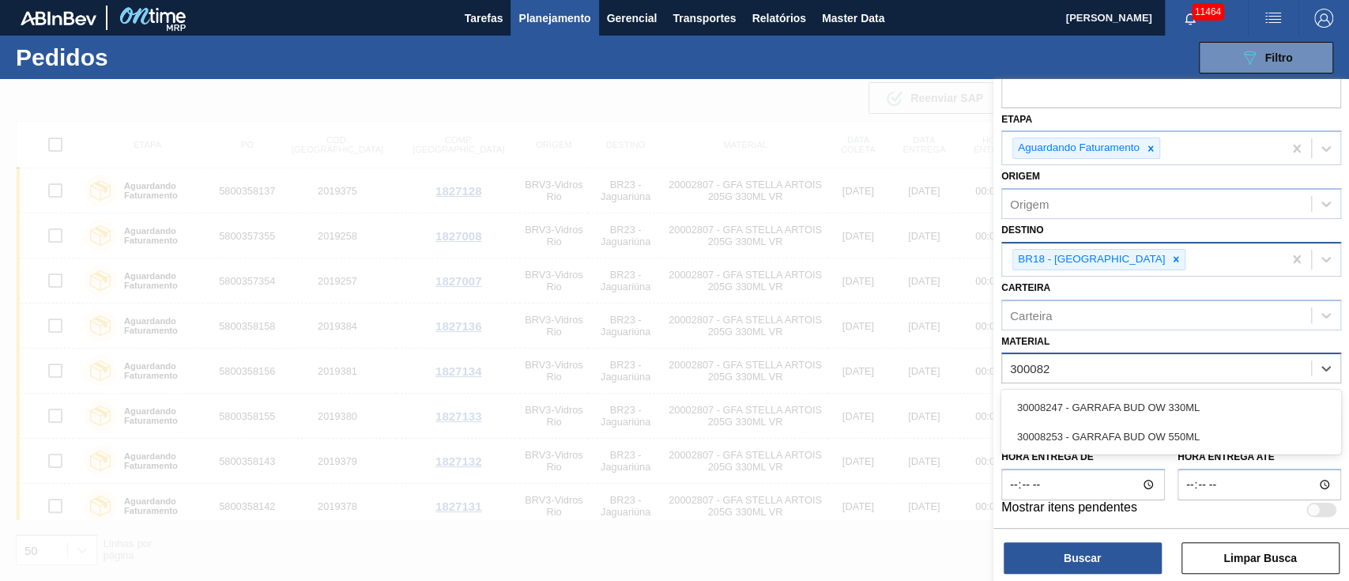
type input "3000824"
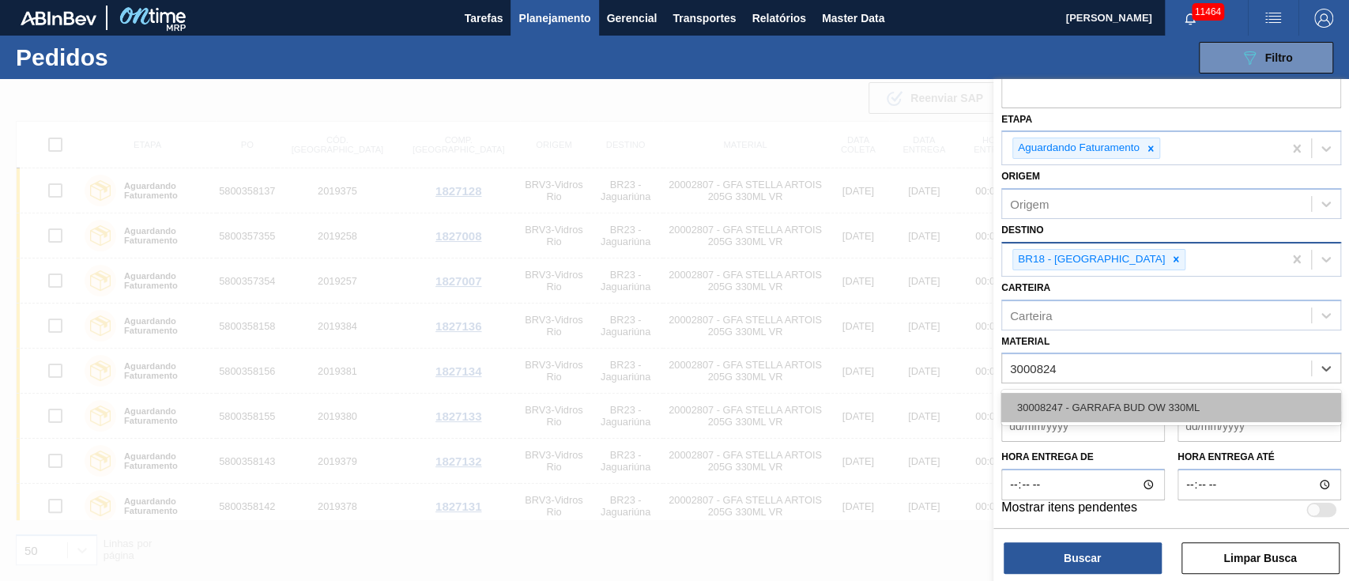
click at [1055, 400] on div "30008247 - GARRAFA BUD OW 330ML" at bounding box center [1171, 407] width 340 height 29
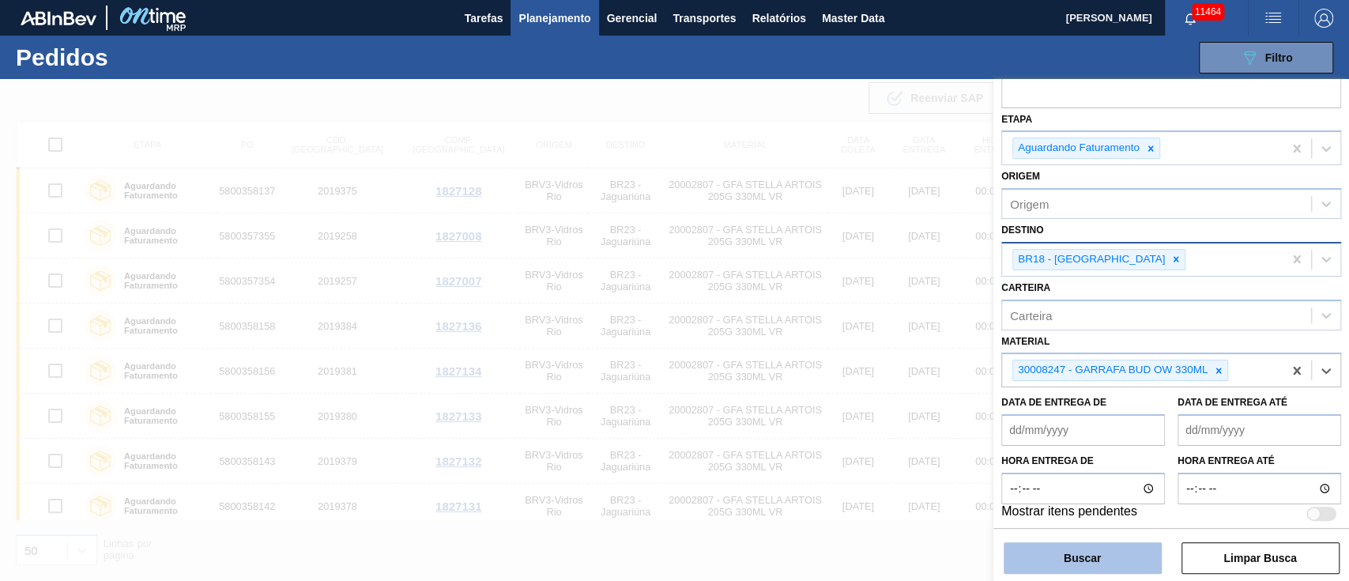
click at [1116, 554] on button "Buscar" at bounding box center [1082, 558] width 158 height 32
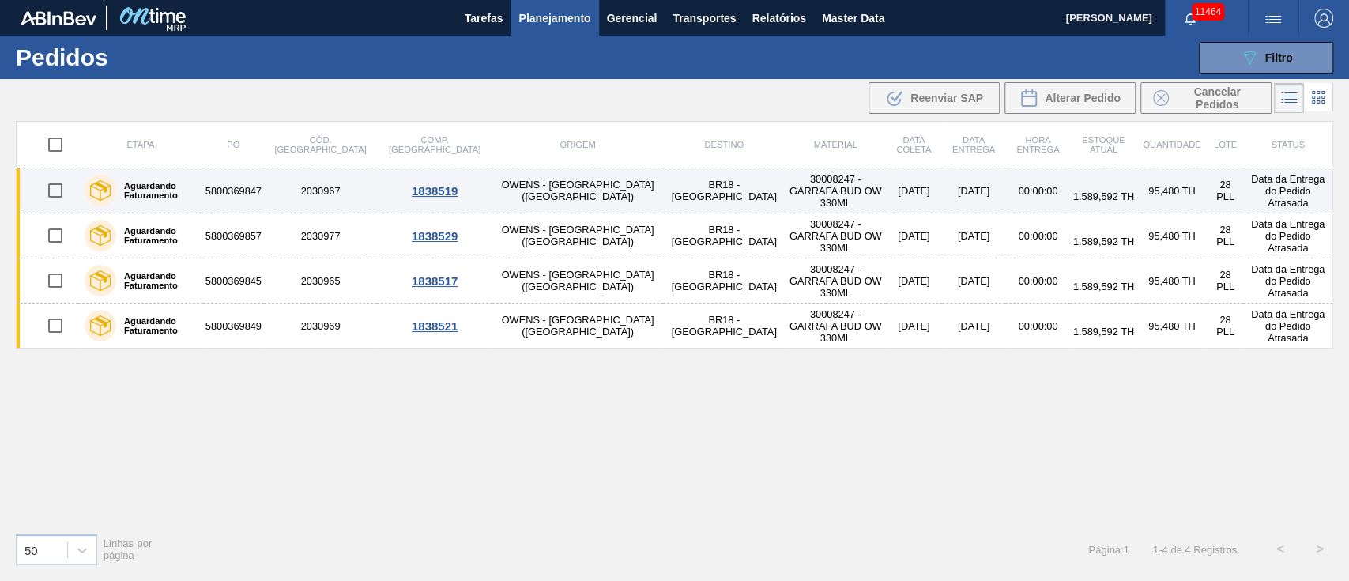
click at [51, 187] on input "checkbox" at bounding box center [55, 190] width 33 height 33
checkbox input "true"
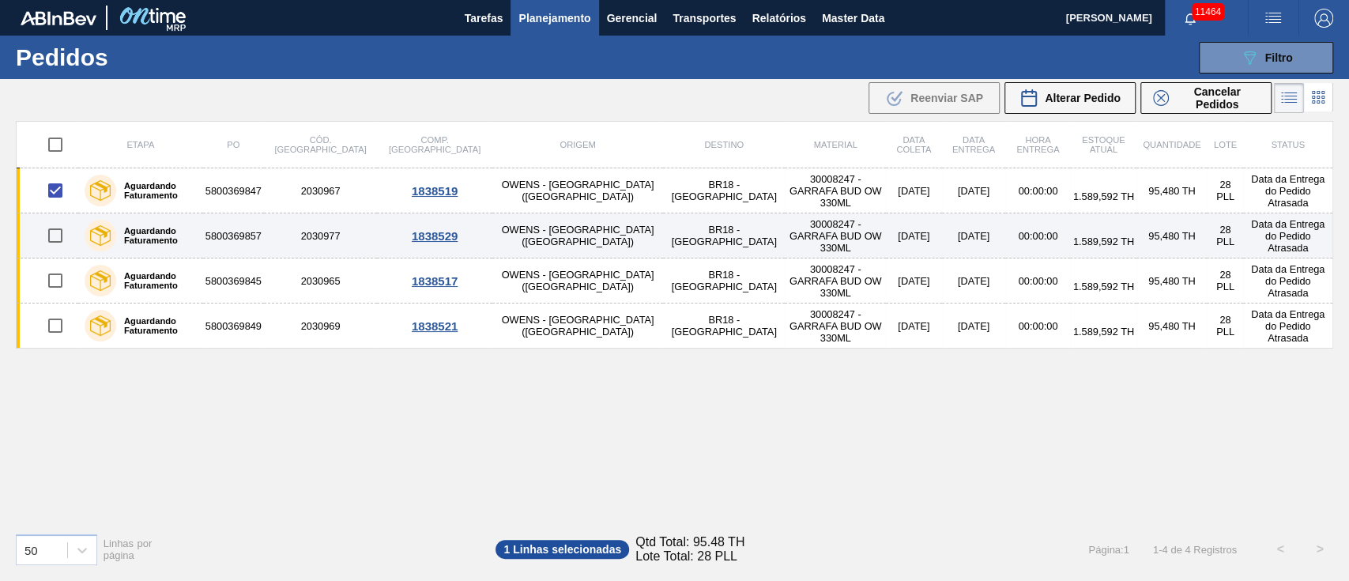
click at [58, 235] on input "checkbox" at bounding box center [55, 235] width 33 height 33
checkbox input "true"
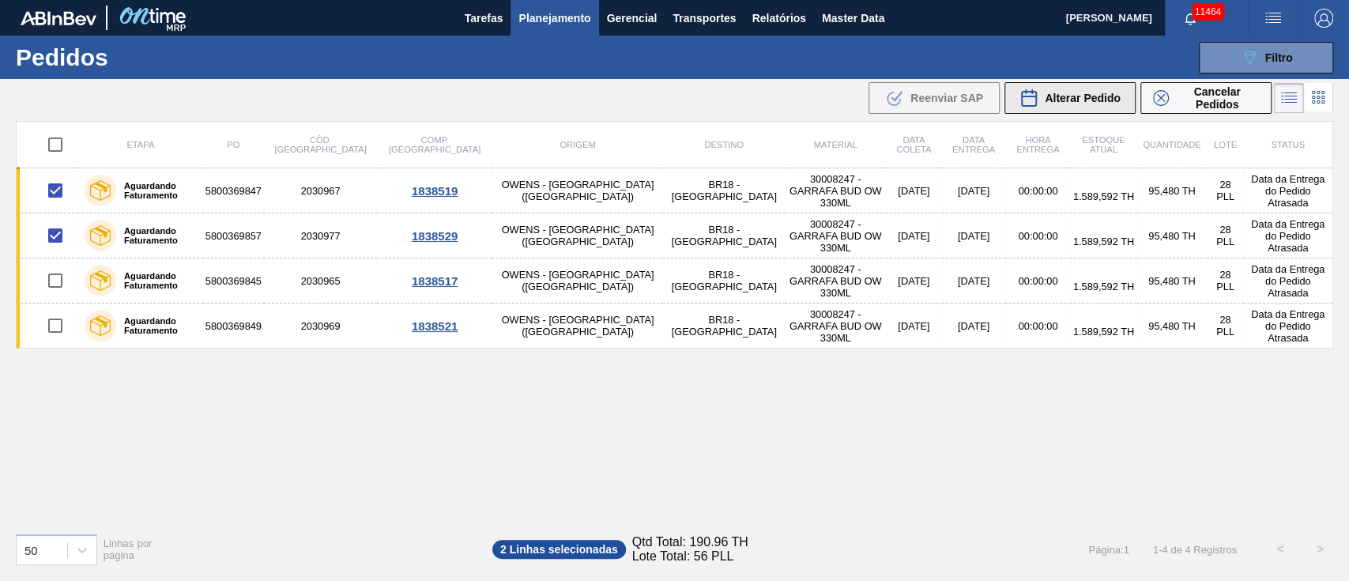
click at [1104, 100] on span "Alterar Pedido" at bounding box center [1083, 98] width 76 height 13
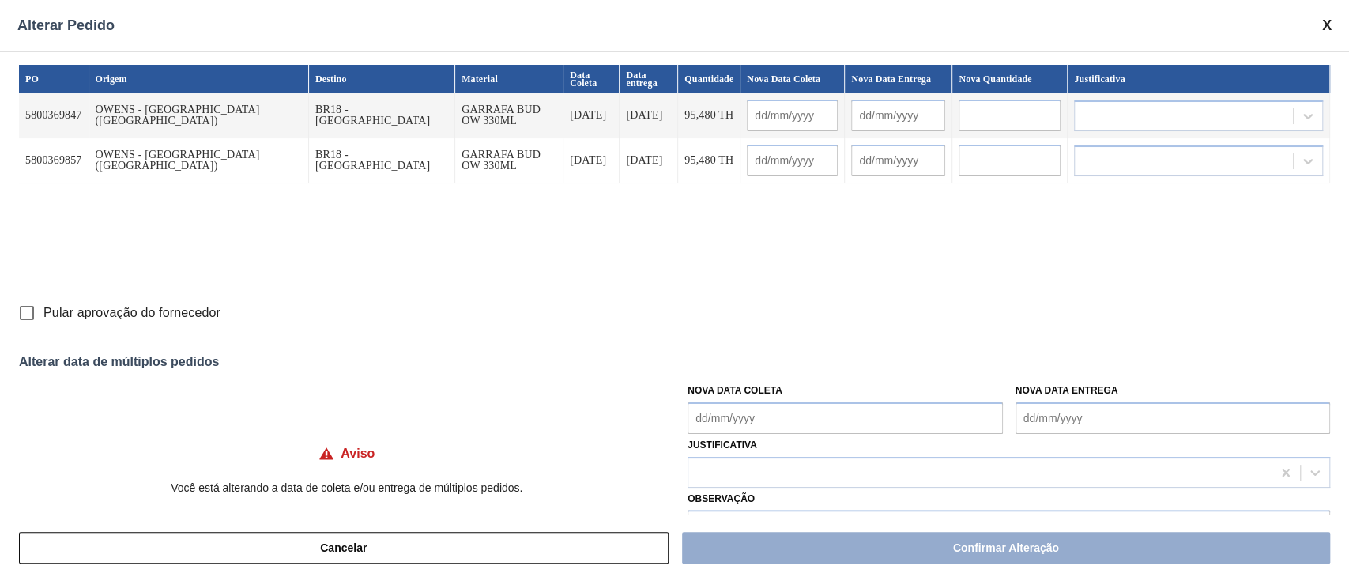
click at [741, 419] on Coleta "Nova Data Coleta" at bounding box center [844, 418] width 314 height 32
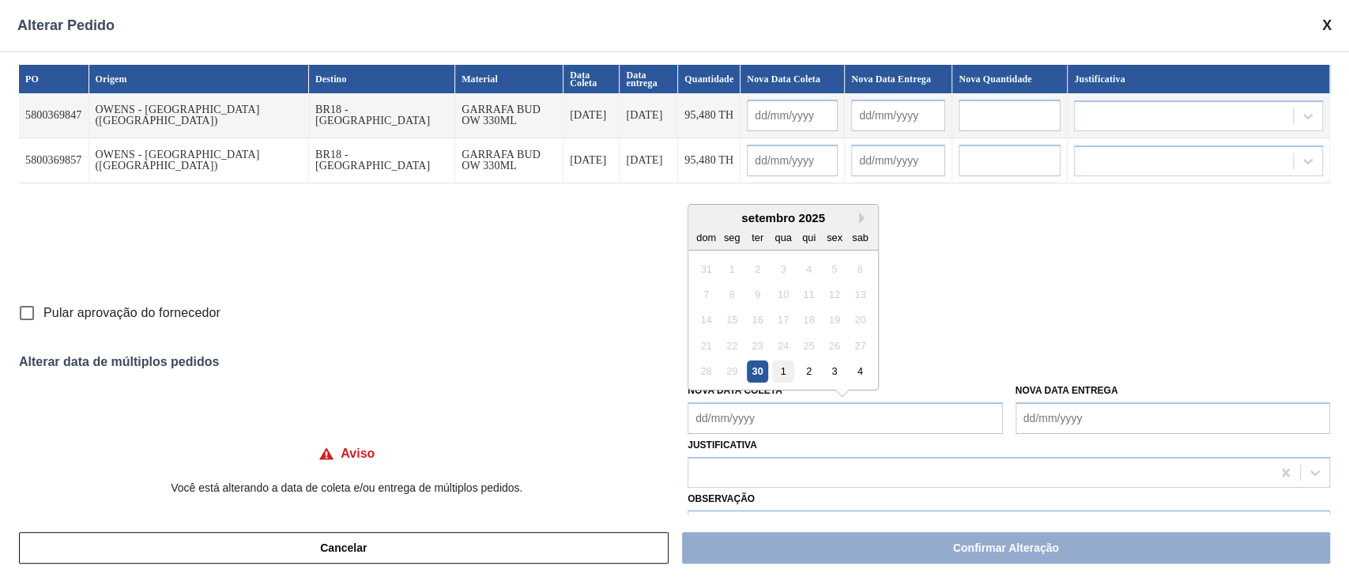
click at [780, 376] on div "1" at bounding box center [783, 370] width 21 height 21
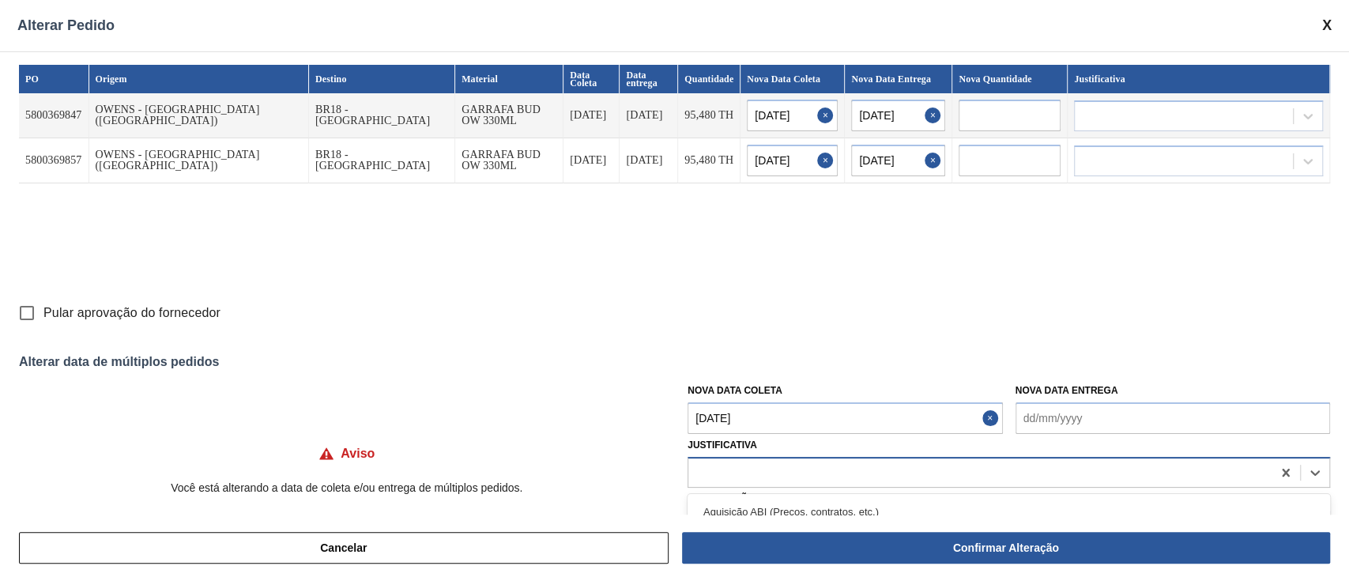
click at [766, 471] on div at bounding box center [979, 472] width 583 height 23
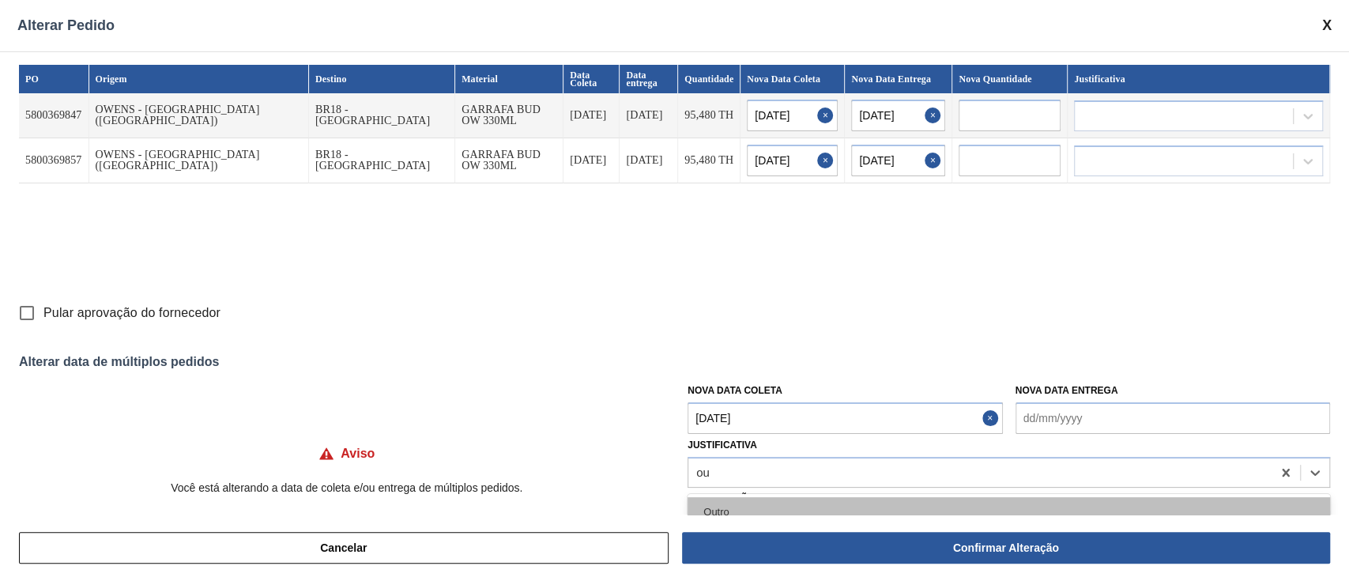
click at [737, 499] on div "Outro" at bounding box center [1008, 511] width 642 height 29
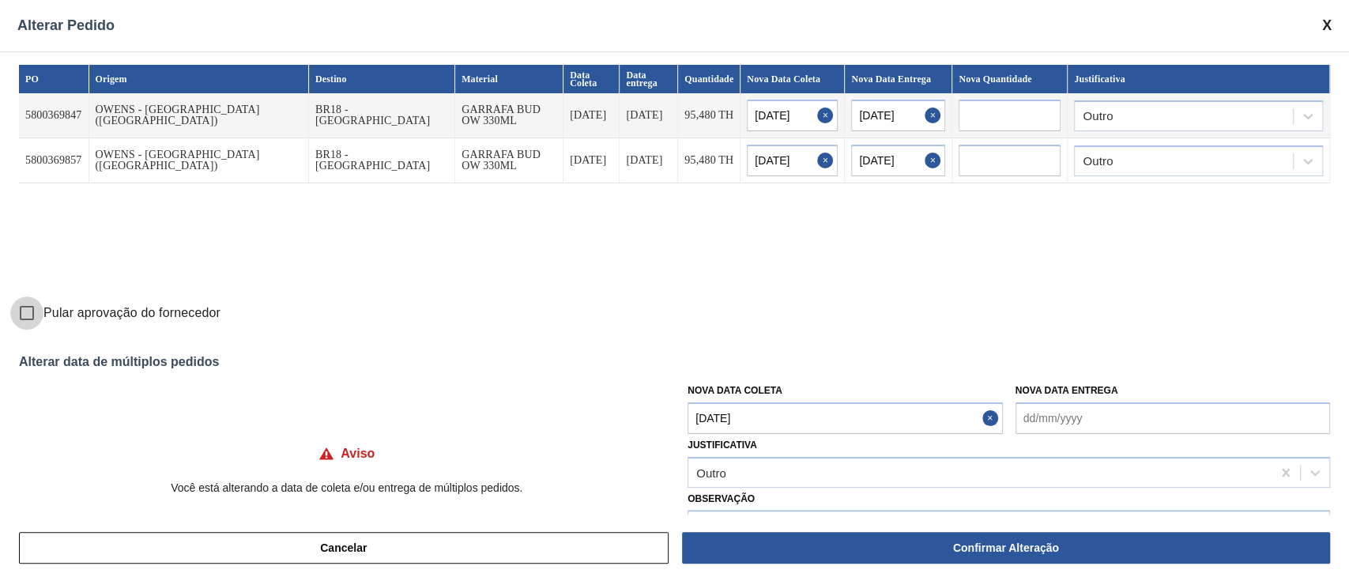
click at [29, 312] on input "Pular aprovação do fornecedor" at bounding box center [26, 312] width 33 height 33
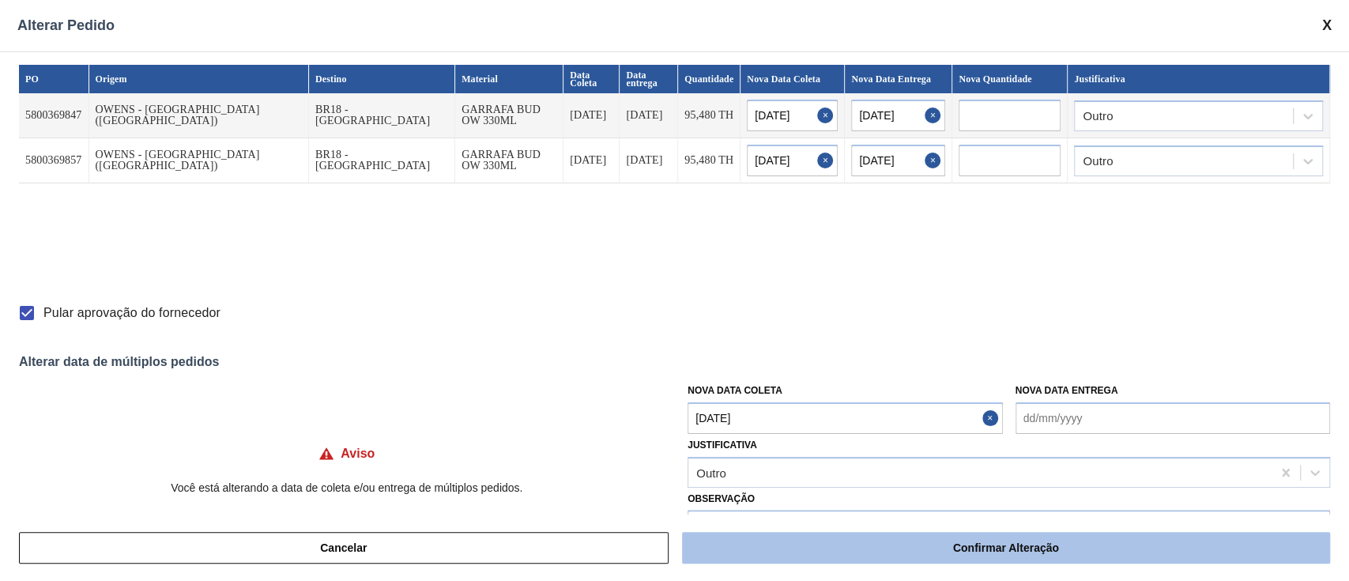
click at [817, 552] on button "Confirmar Alteração" at bounding box center [1006, 548] width 648 height 32
